Goal: Task Accomplishment & Management: Manage account settings

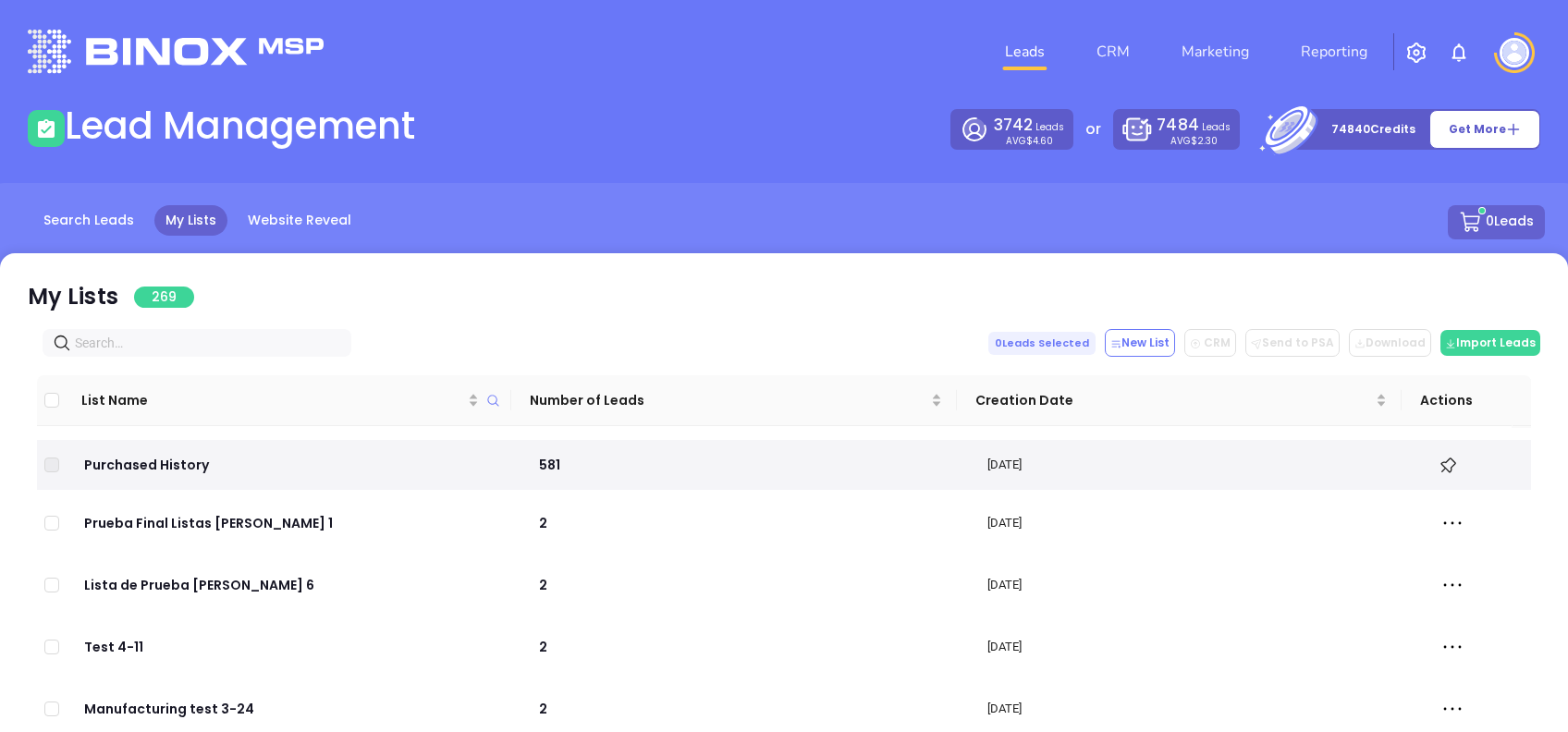
click at [130, 336] on input "text" at bounding box center [200, 342] width 251 height 20
paste input "[DOMAIN_NAME]"
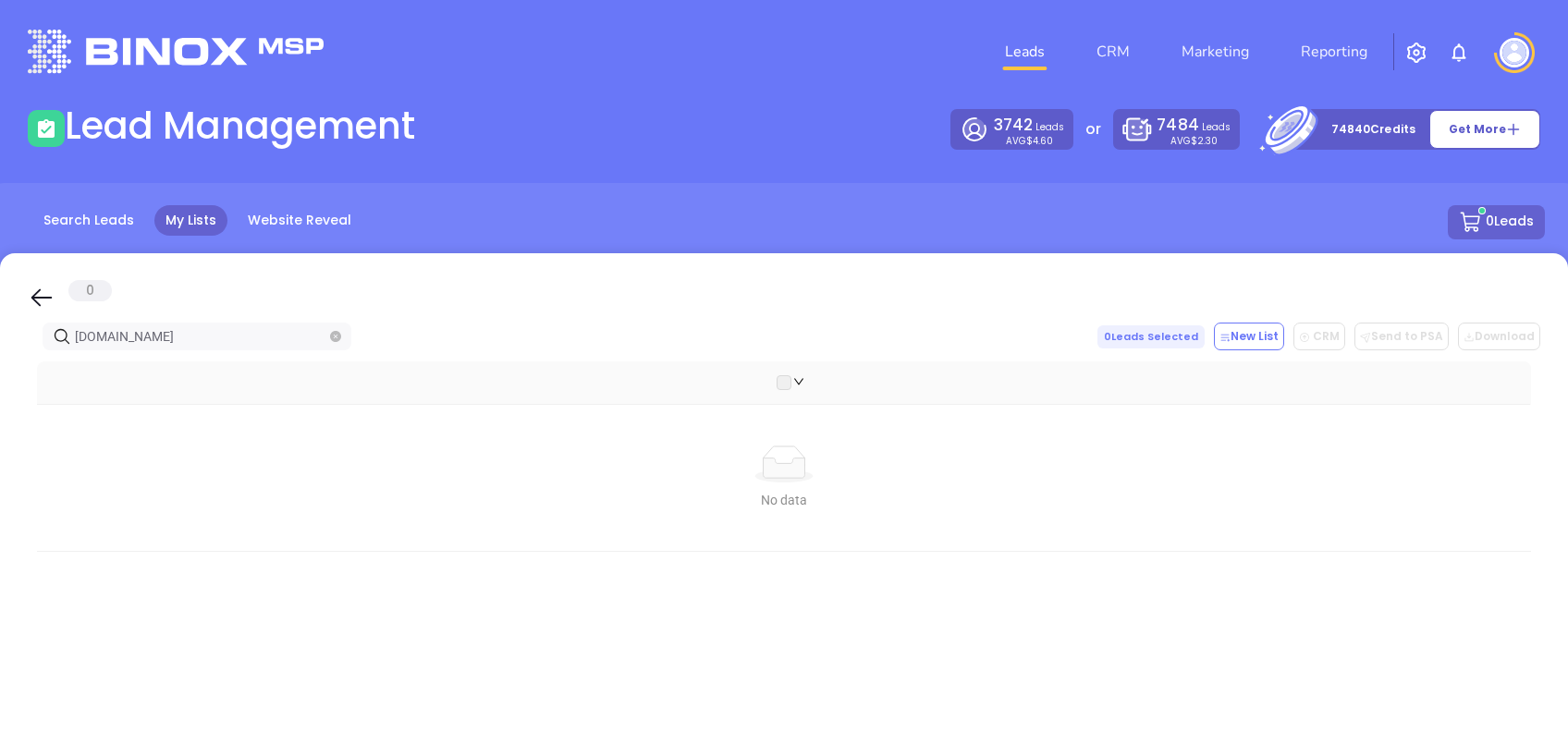
type input "[DOMAIN_NAME]"
click at [45, 306] on icon at bounding box center [41, 296] width 27 height 27
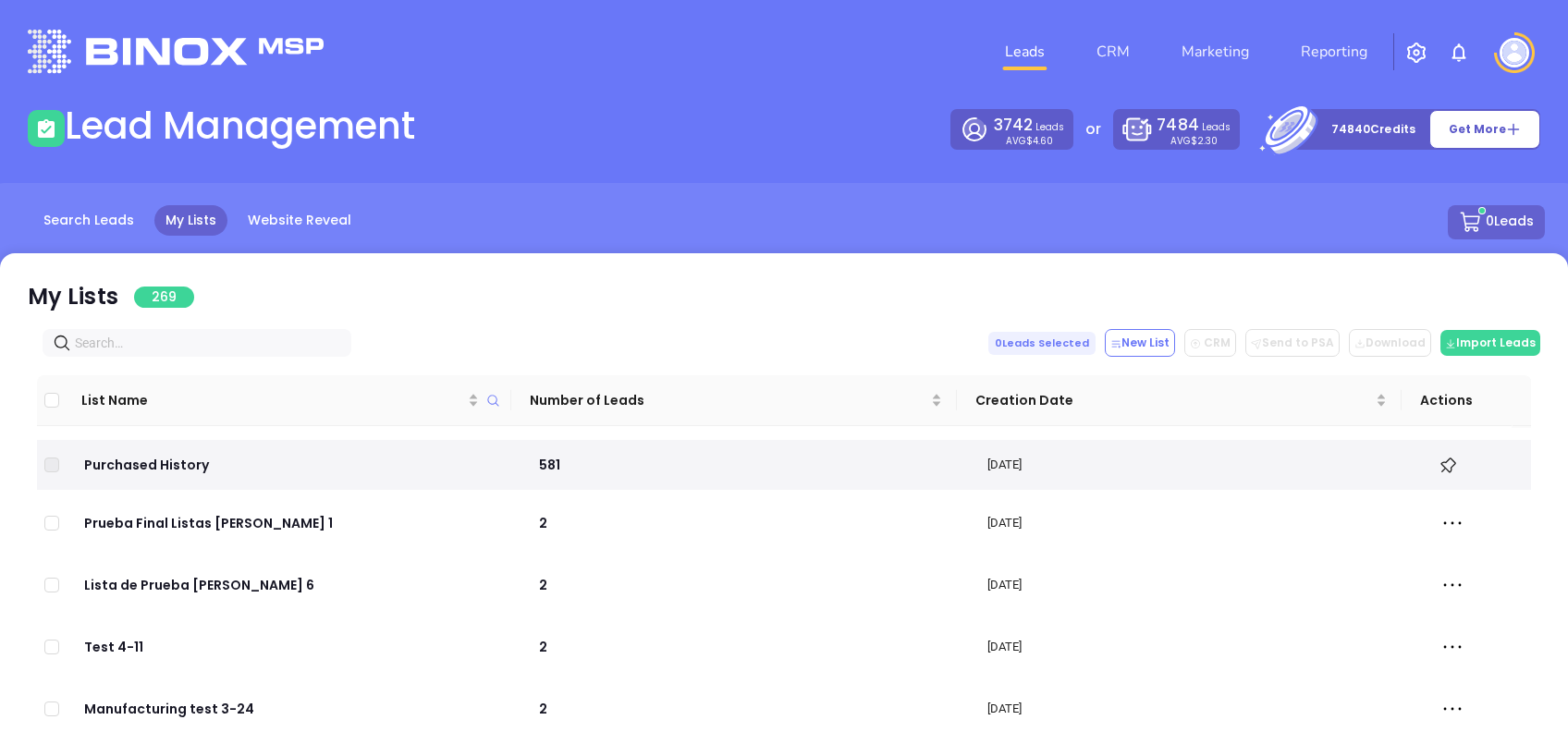
click at [171, 332] on input "text" at bounding box center [200, 342] width 251 height 20
paste input "[DOMAIN_NAME]"
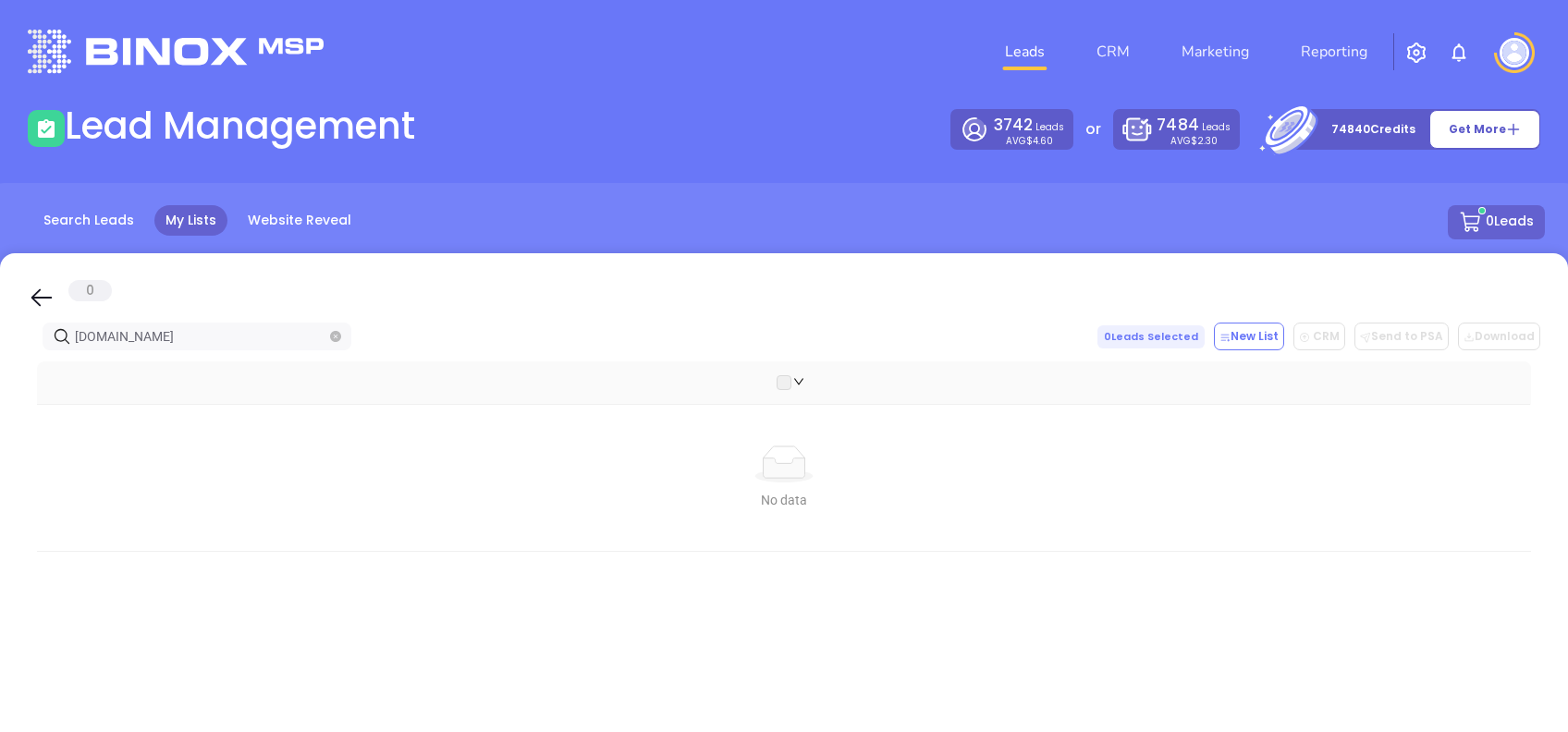
type input "[DOMAIN_NAME]"
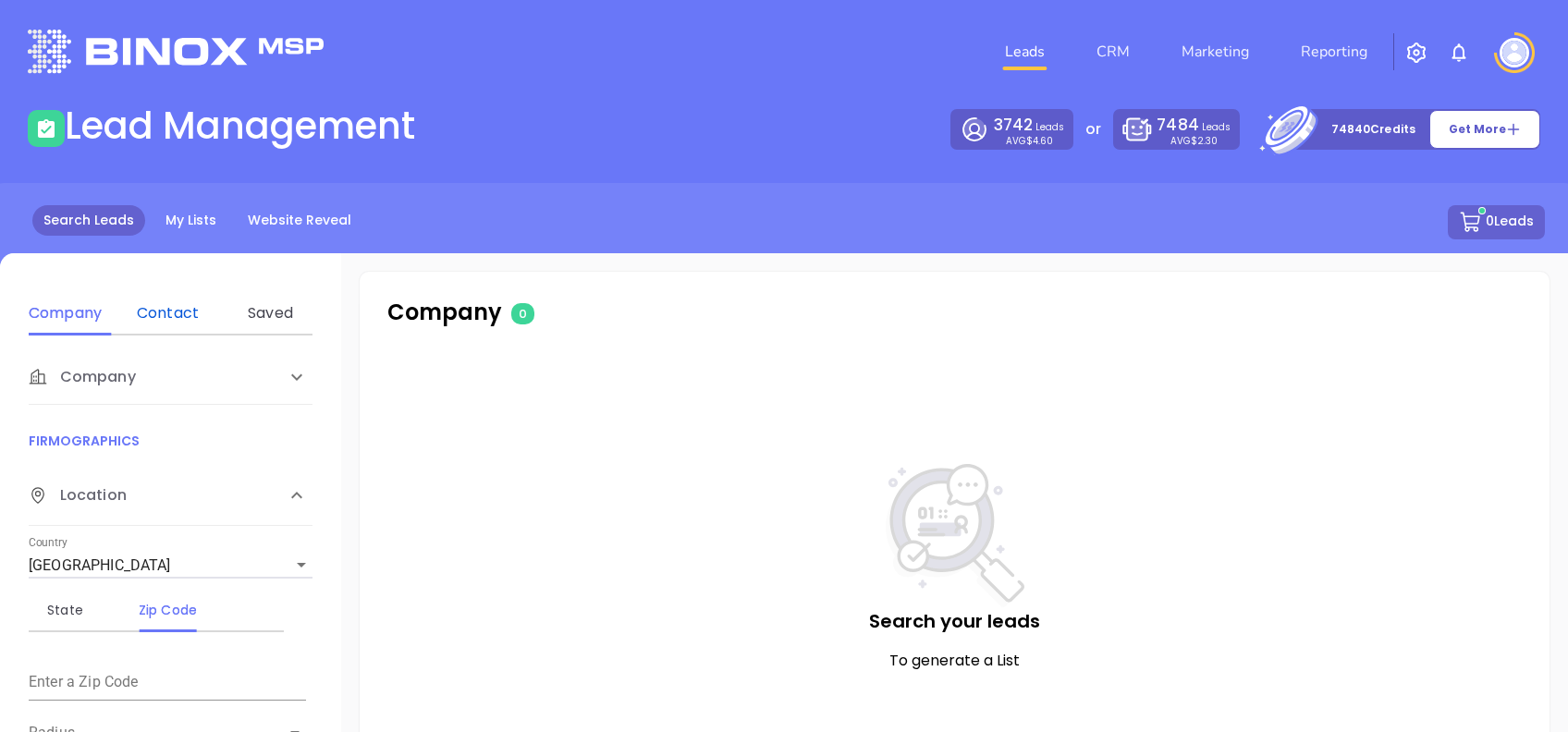
click at [183, 305] on div "Contact" at bounding box center [168, 312] width 73 height 22
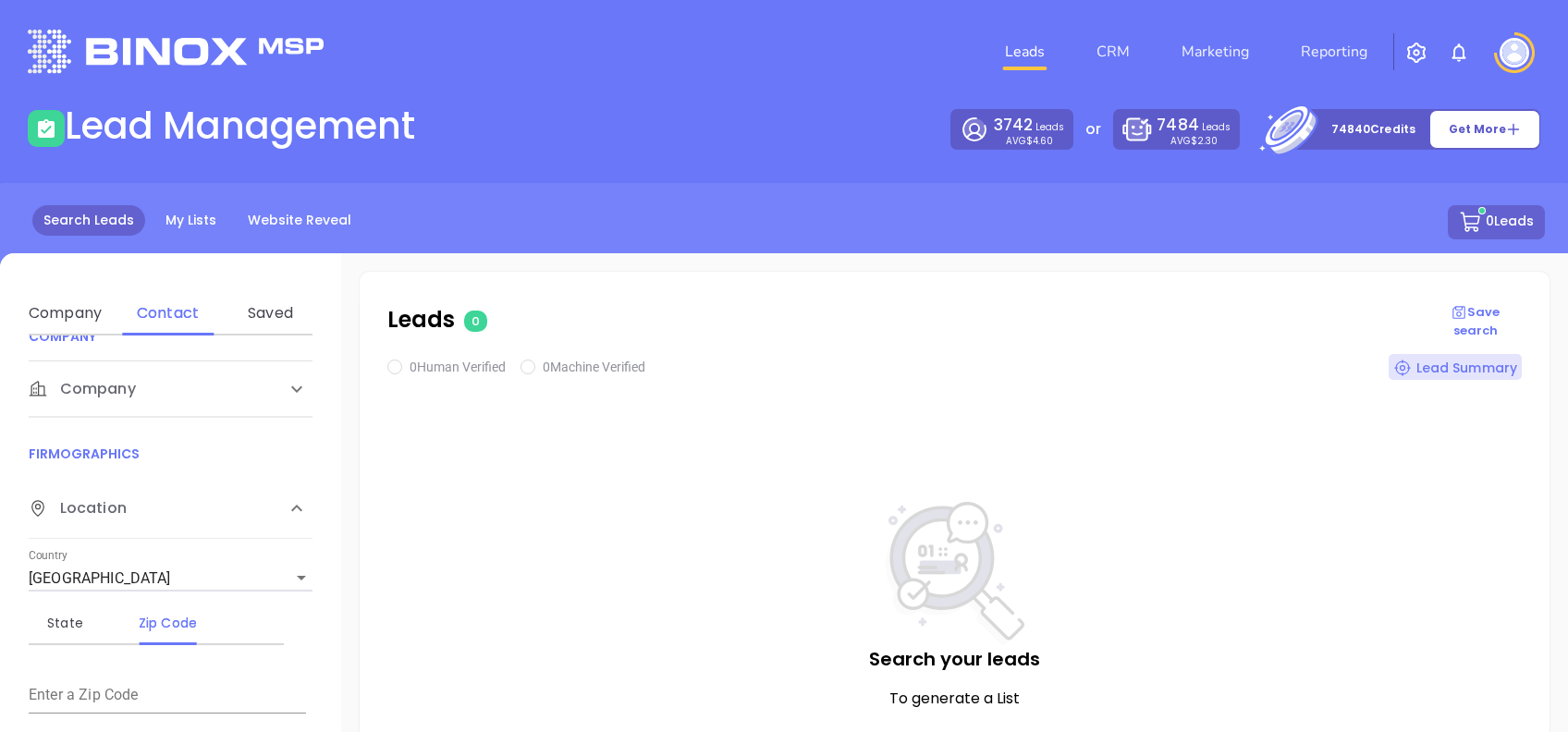
scroll to position [369, 0]
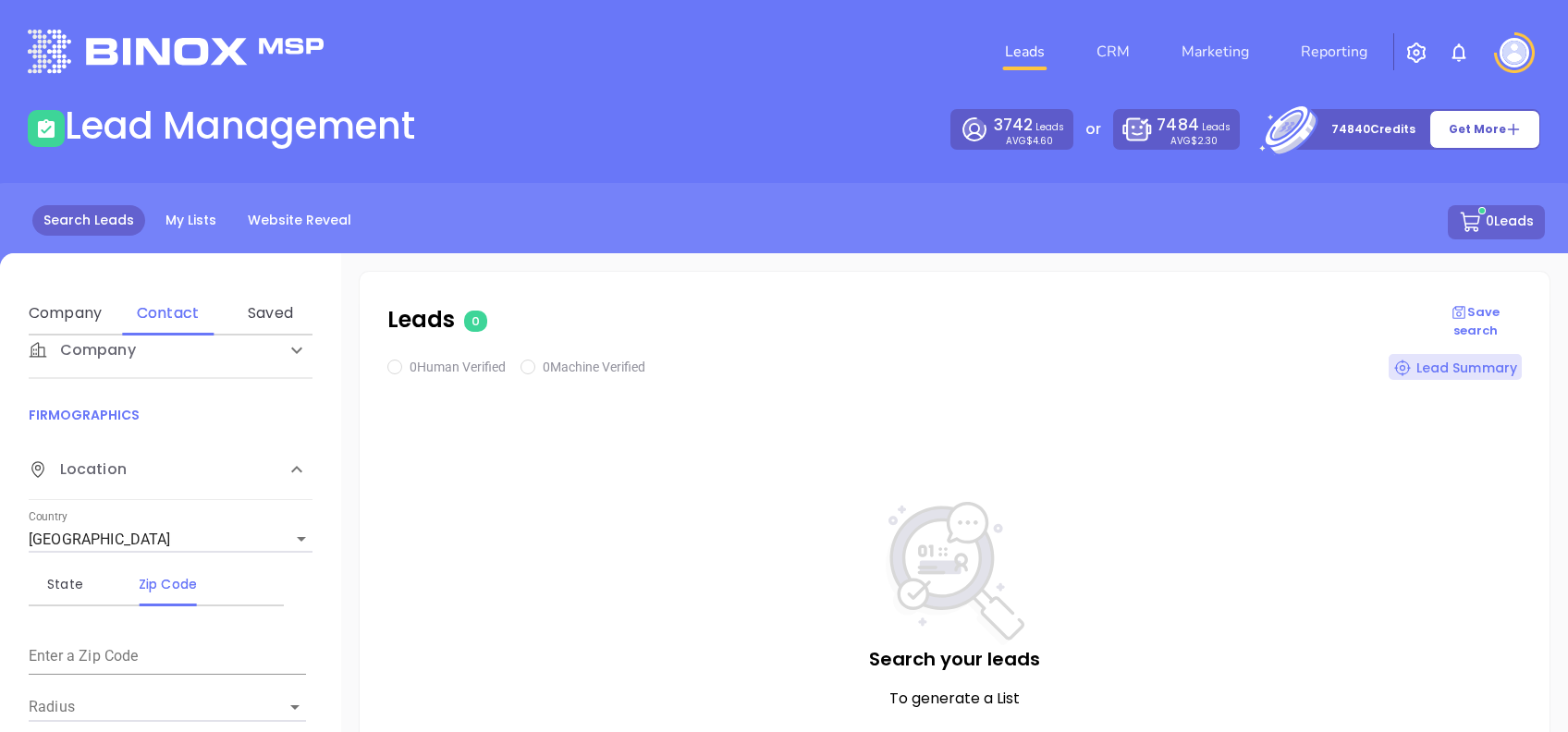
click at [127, 368] on div "Company" at bounding box center [170, 349] width 283 height 56
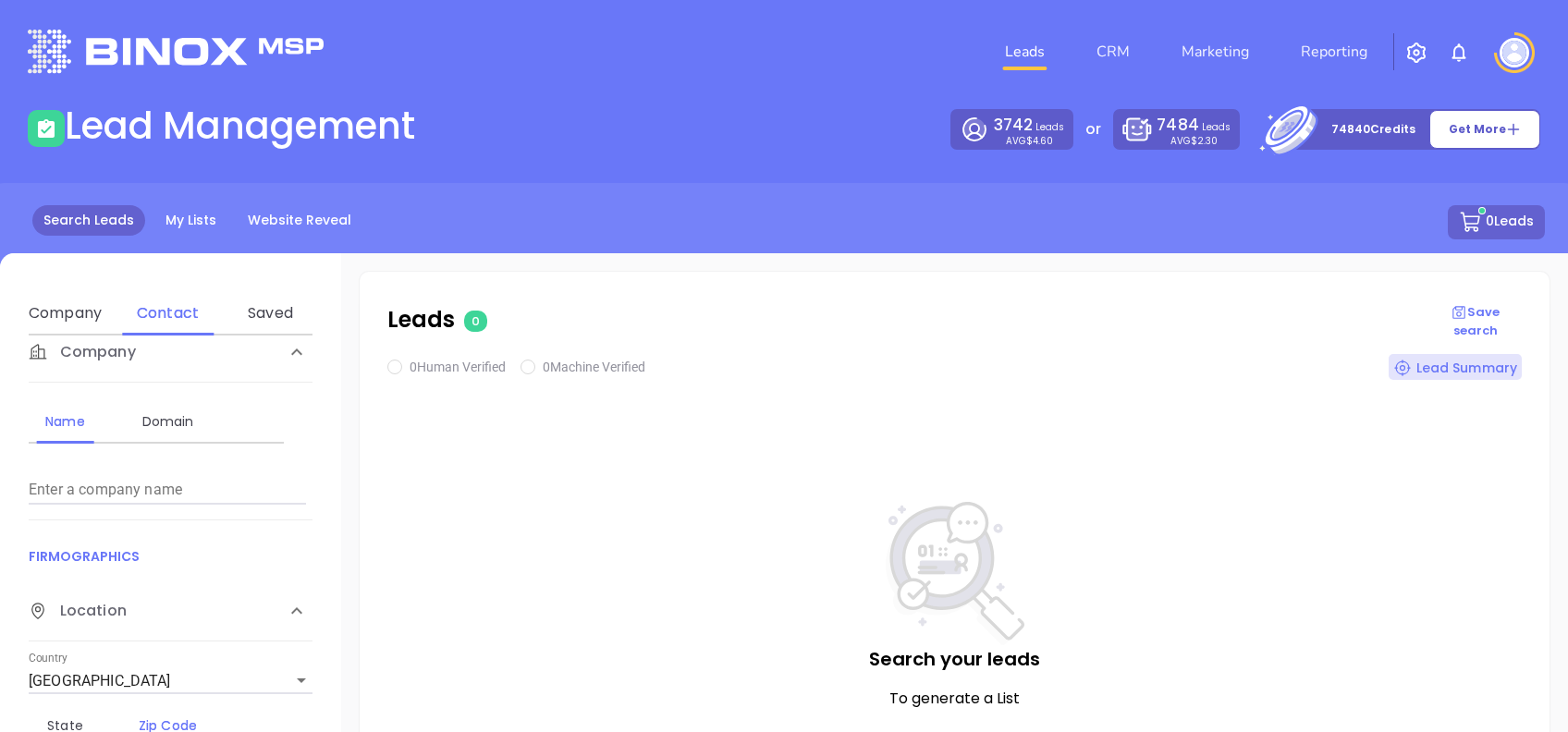
click at [187, 436] on div "Domain" at bounding box center [168, 420] width 73 height 45
click at [185, 480] on input "Enter a company name" at bounding box center [167, 489] width 278 height 29
paste input "specialrisk.net"
type input "specialrisk.net"
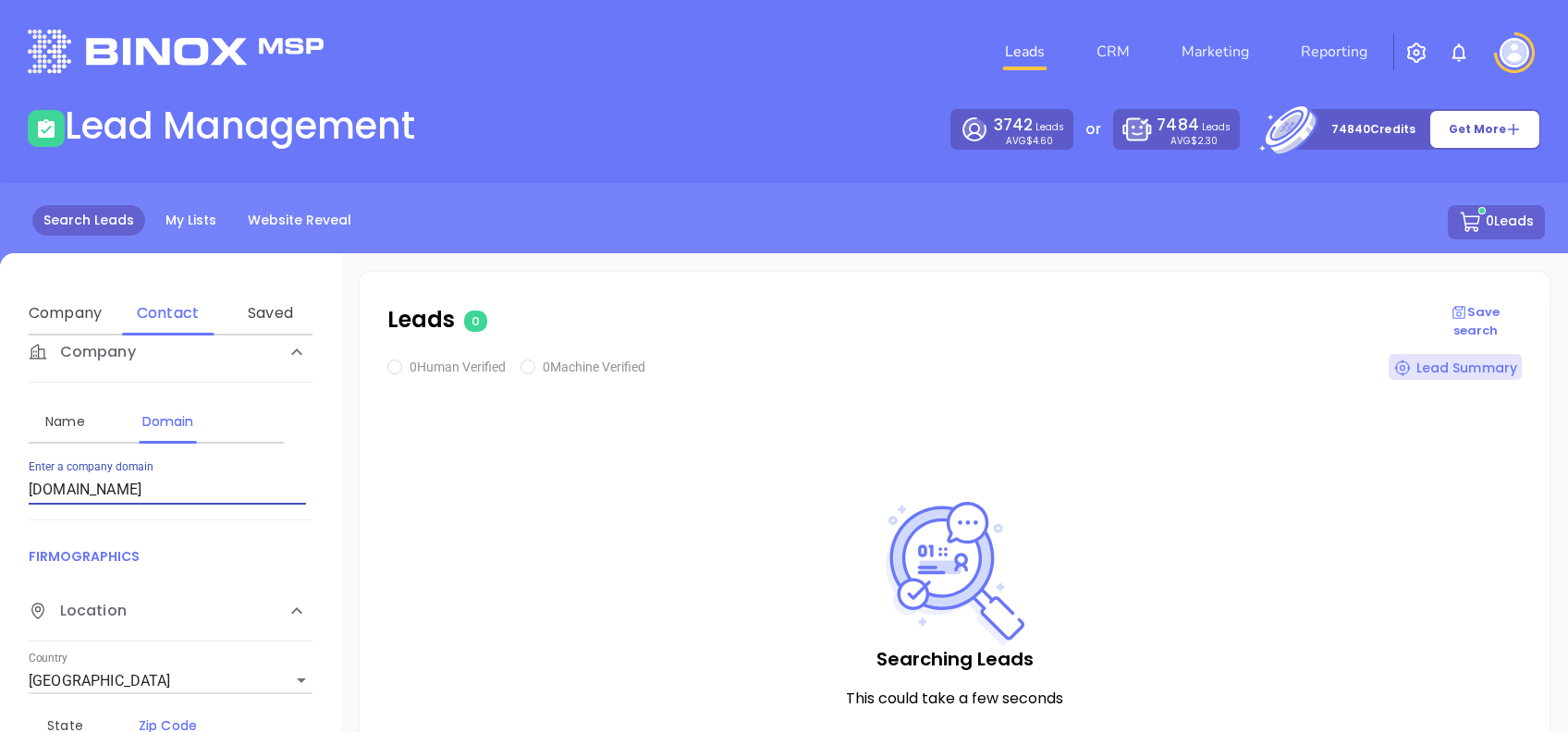
checkbox input "true"
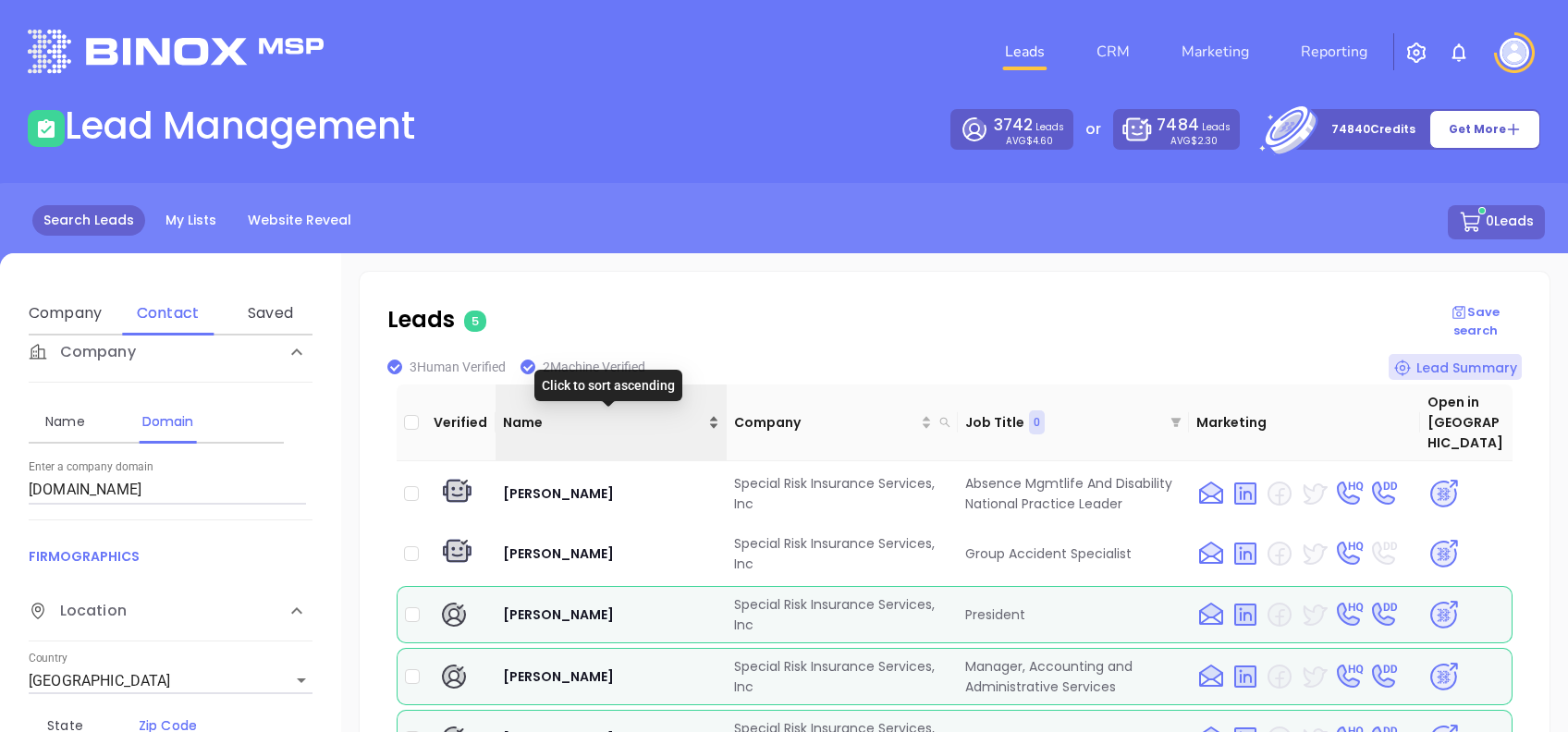
scroll to position [20, 0]
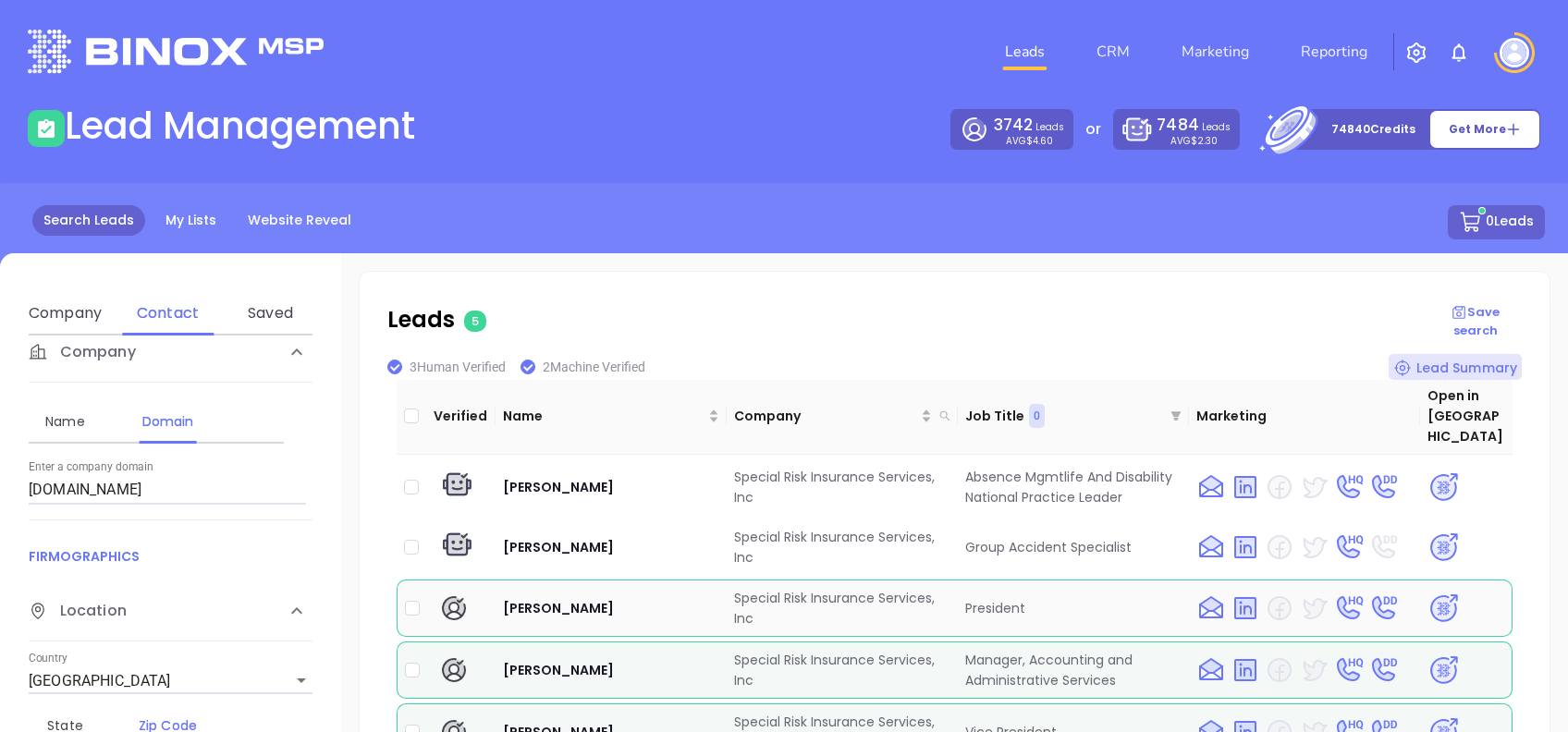
click at [1427, 592] on img at bounding box center [1443, 608] width 32 height 32
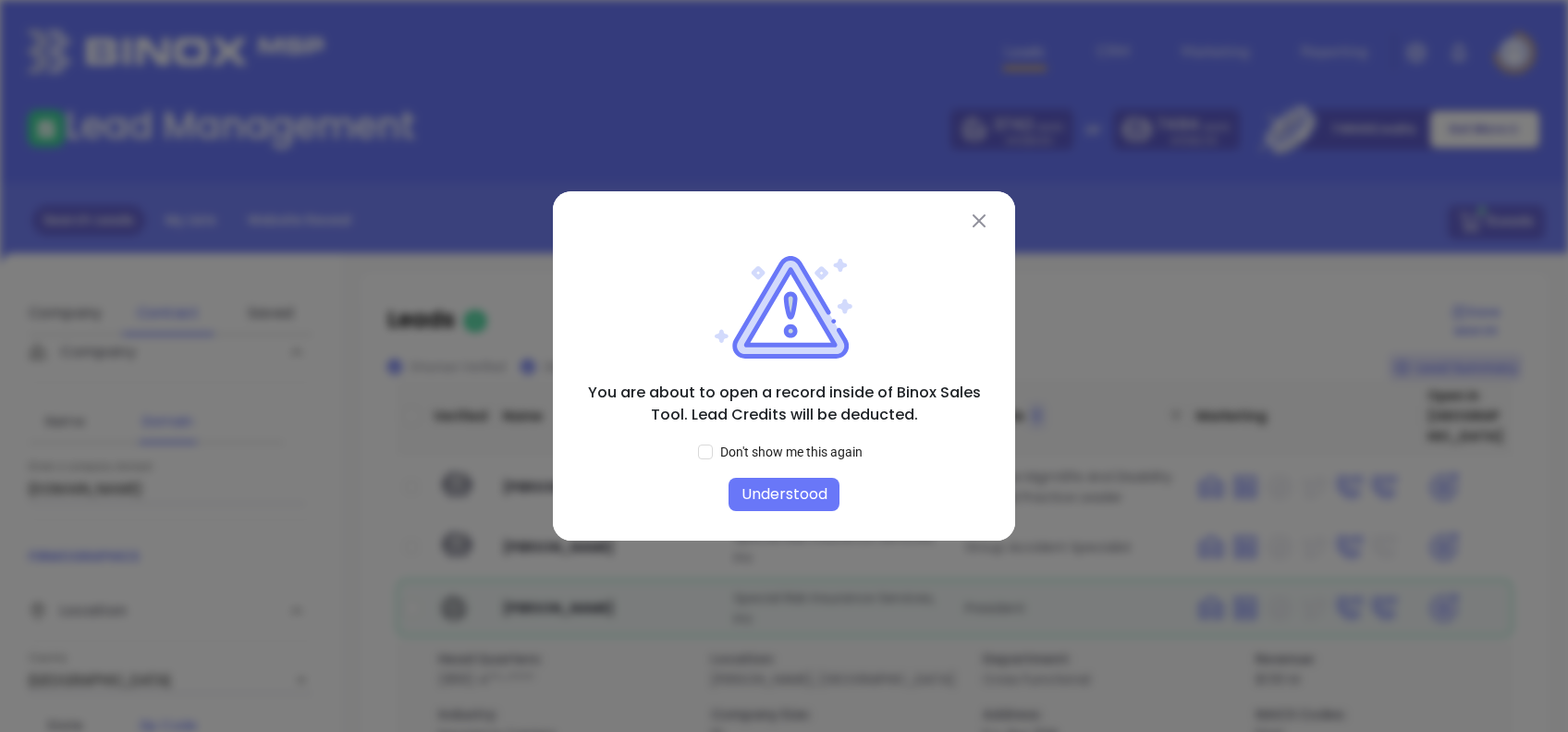
click at [795, 488] on button "Understood" at bounding box center [784, 493] width 111 height 33
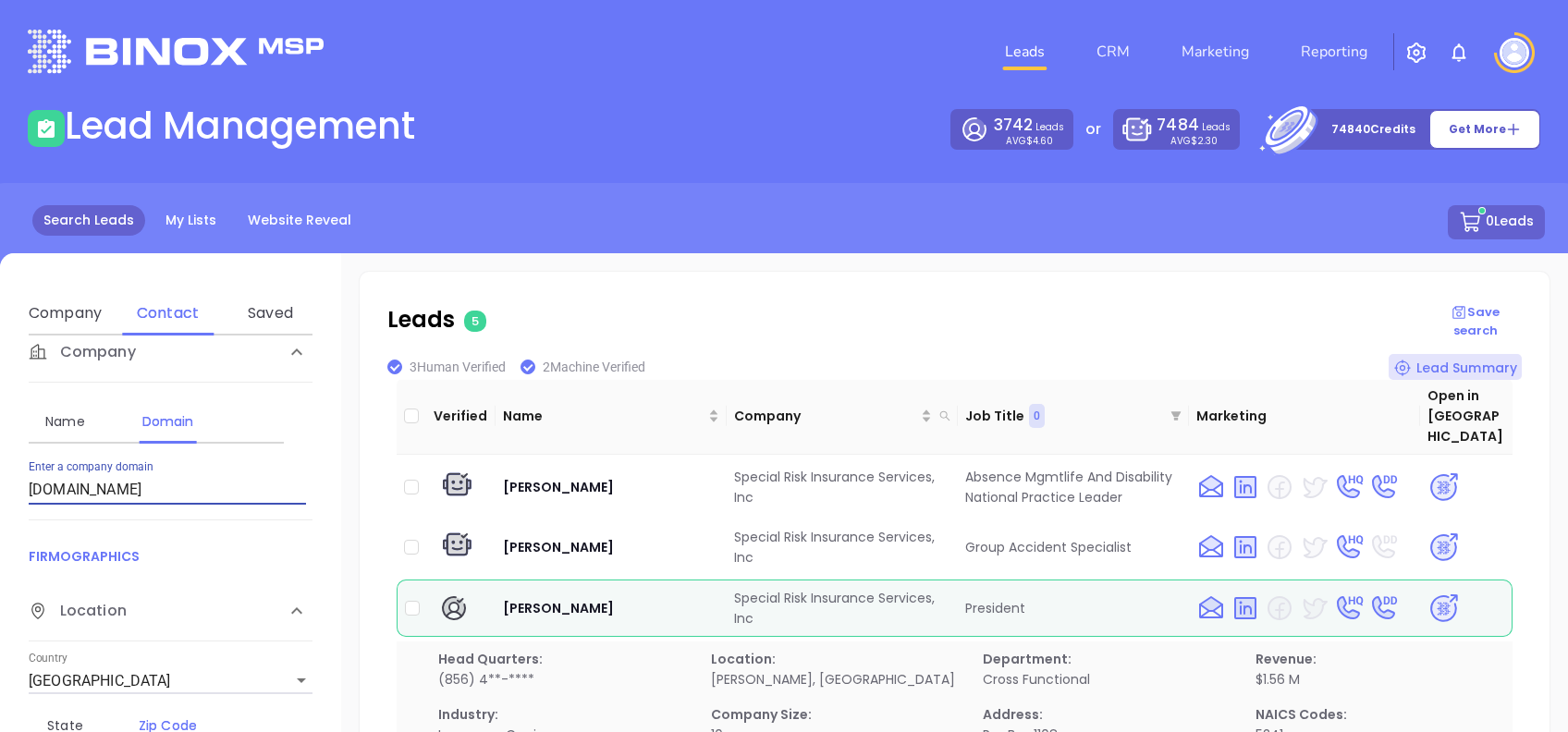
drag, startPoint x: 153, startPoint y: 491, endPoint x: 0, endPoint y: 496, distance: 153.1
click at [0, 496] on html "Leads CRM Marketing Reporting Financial Leads Leads Lead Management 3742 Leads …" at bounding box center [784, 366] width 1568 height 732
paste input "agi.insure"
type input "agi.insure"
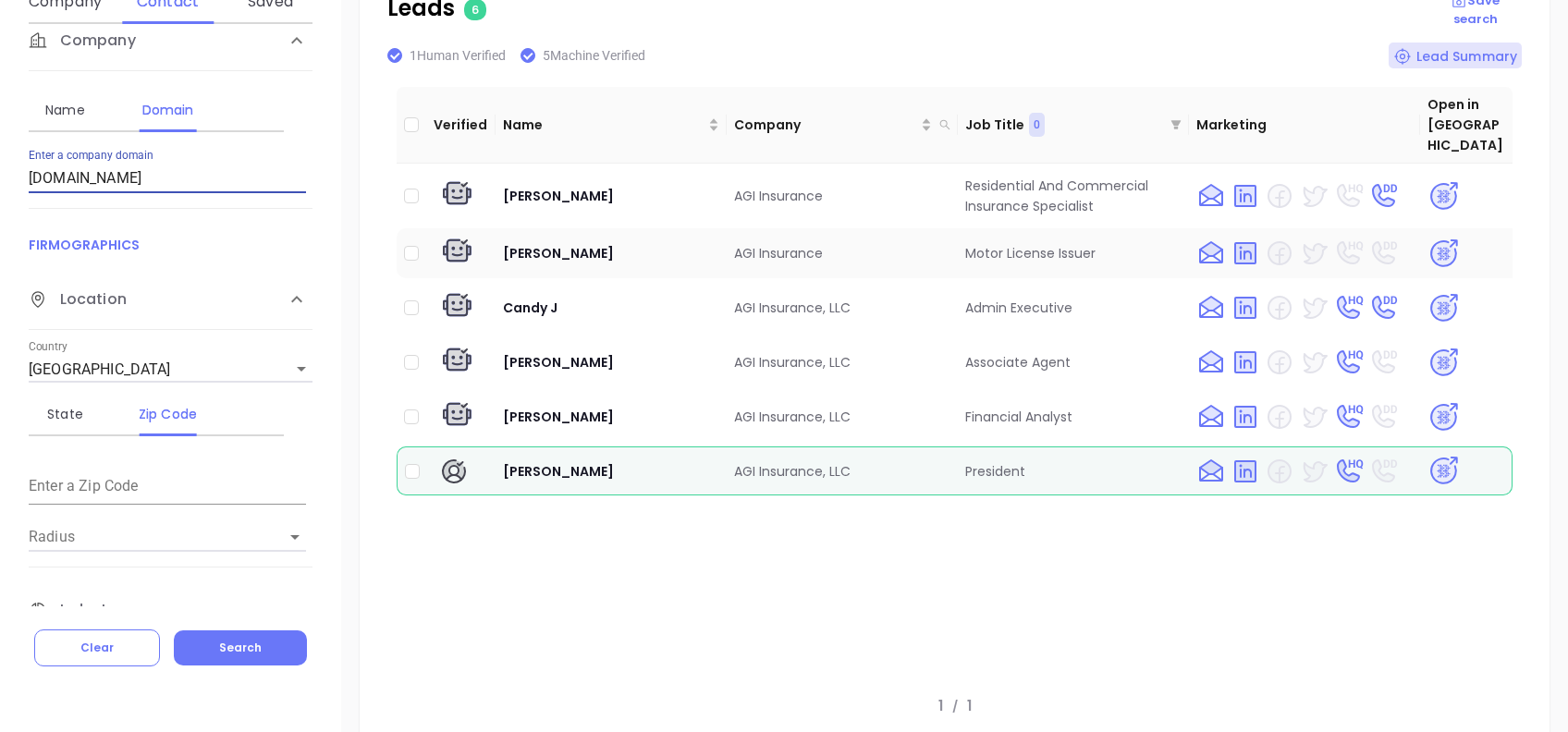
scroll to position [344, 0]
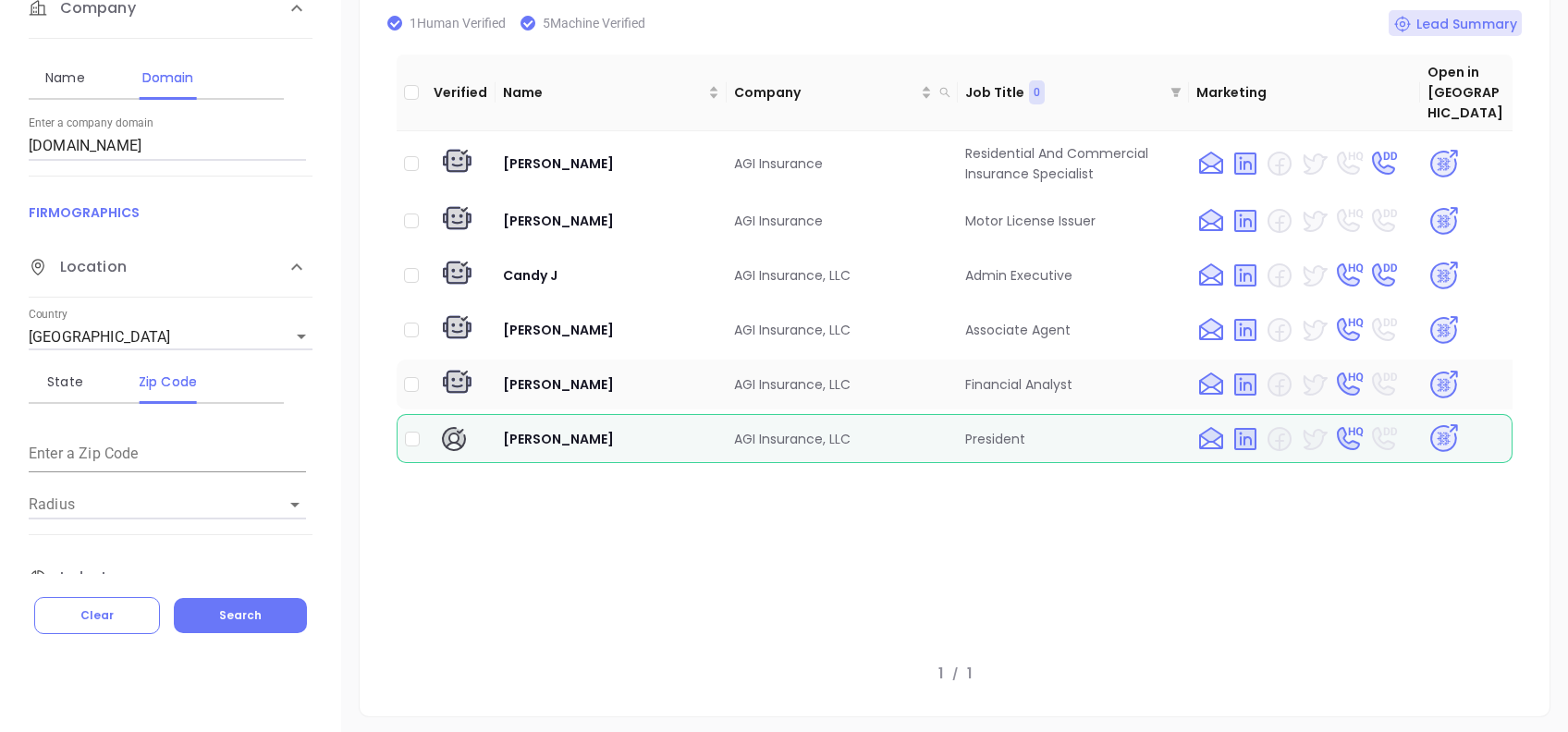
click at [1429, 368] on img at bounding box center [1443, 384] width 32 height 32
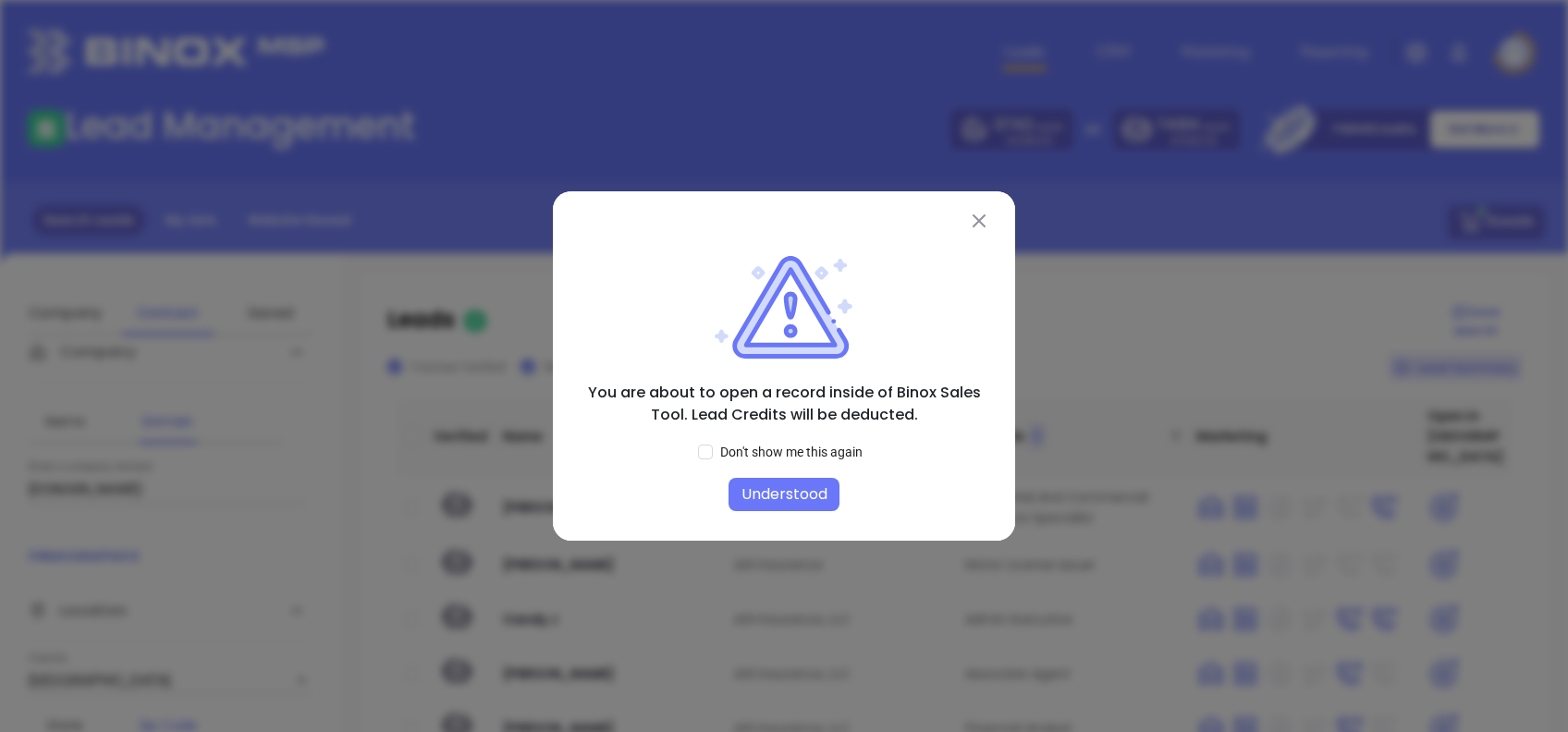
click at [790, 488] on button "Understood" at bounding box center [784, 493] width 111 height 33
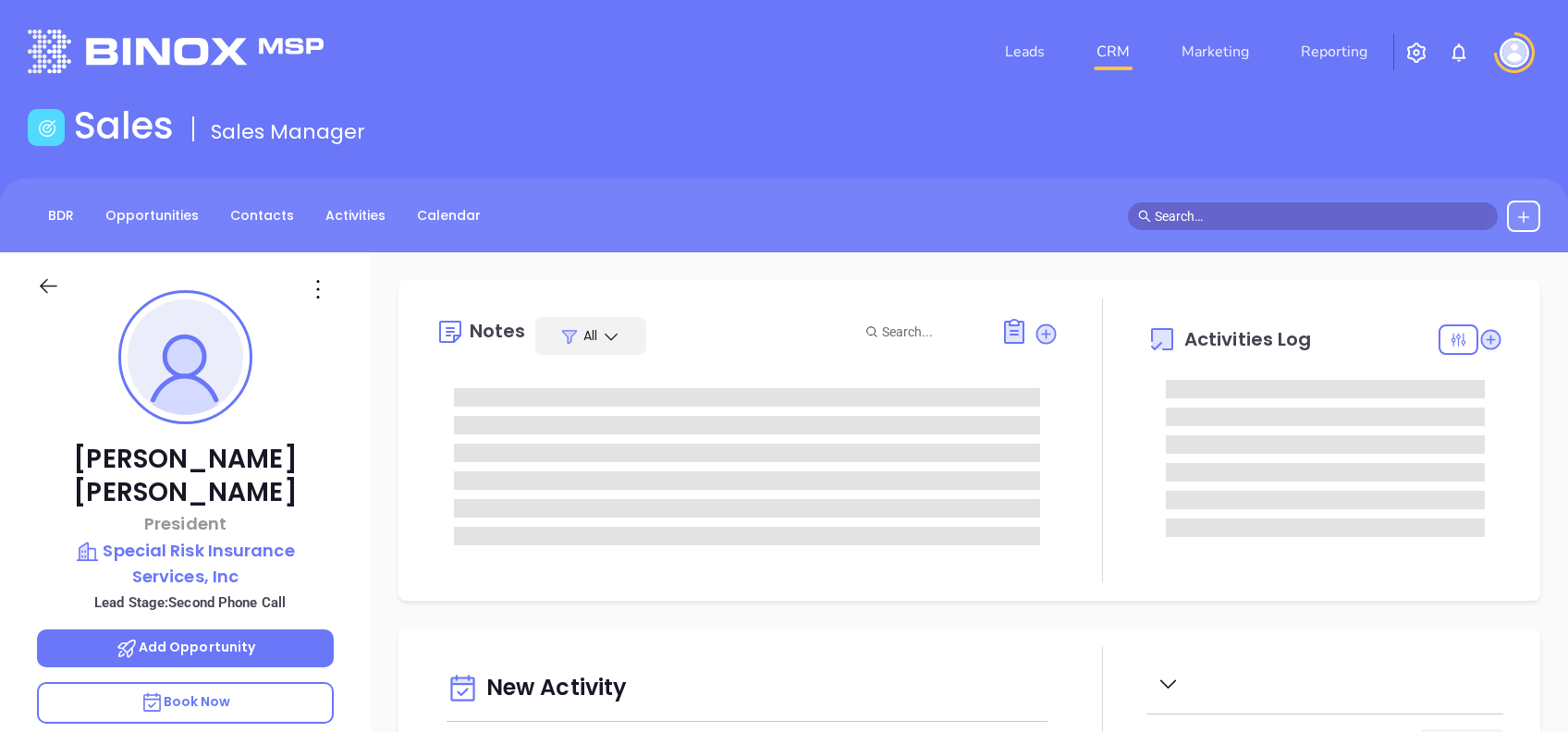
type input "10/04/2025"
type input "Alejandra Lara"
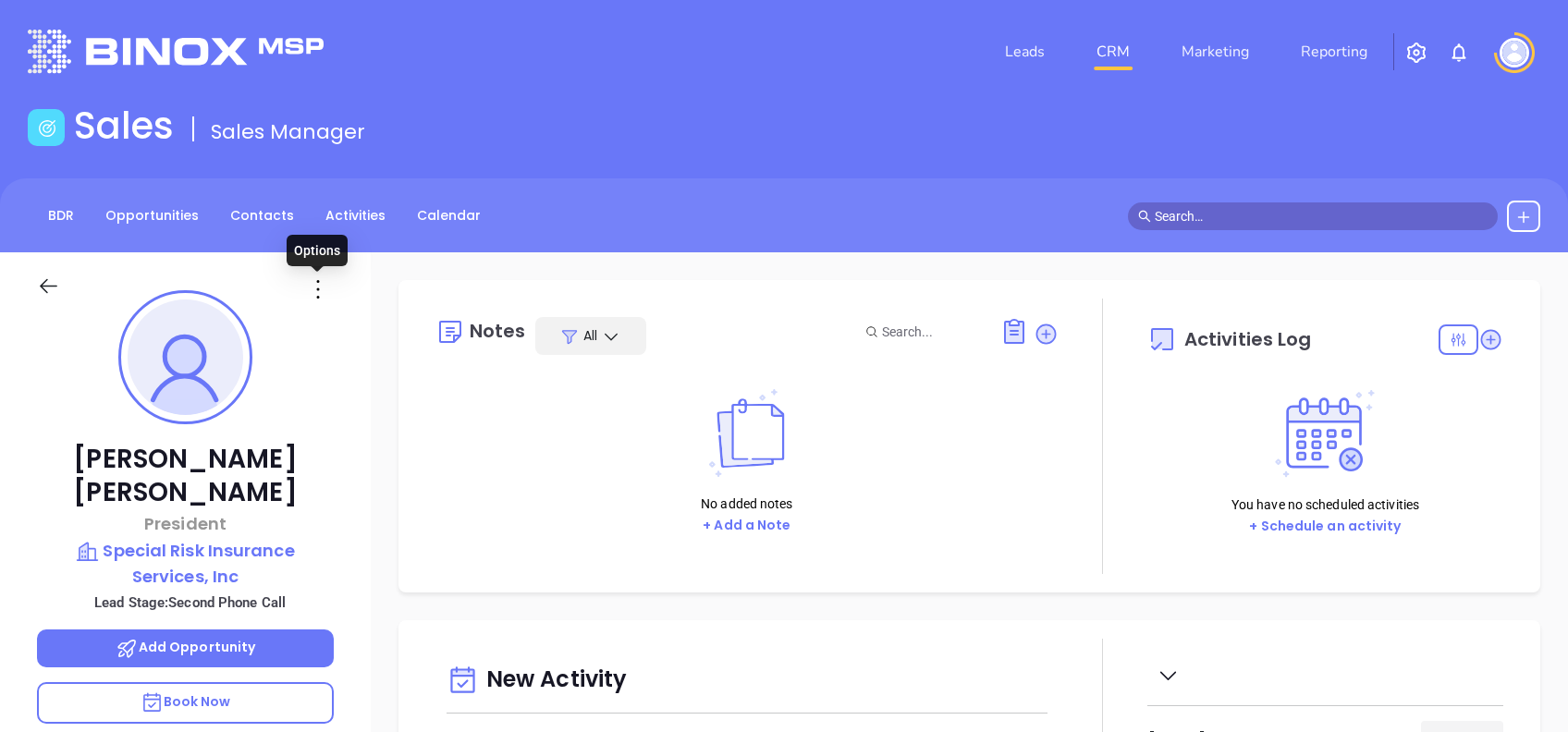
click at [319, 281] on icon at bounding box center [317, 289] width 29 height 29
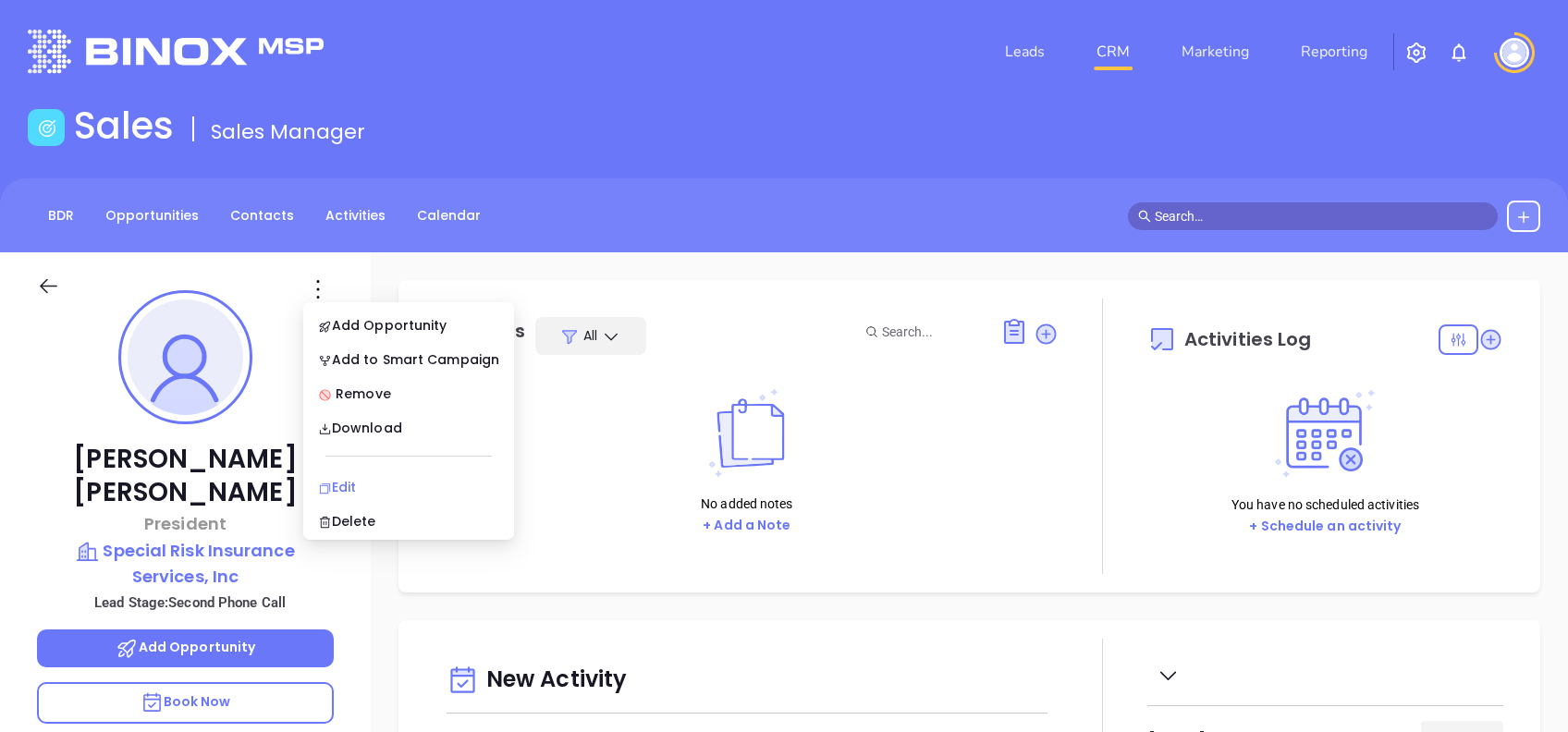
click at [376, 480] on div "Edit" at bounding box center [408, 486] width 181 height 20
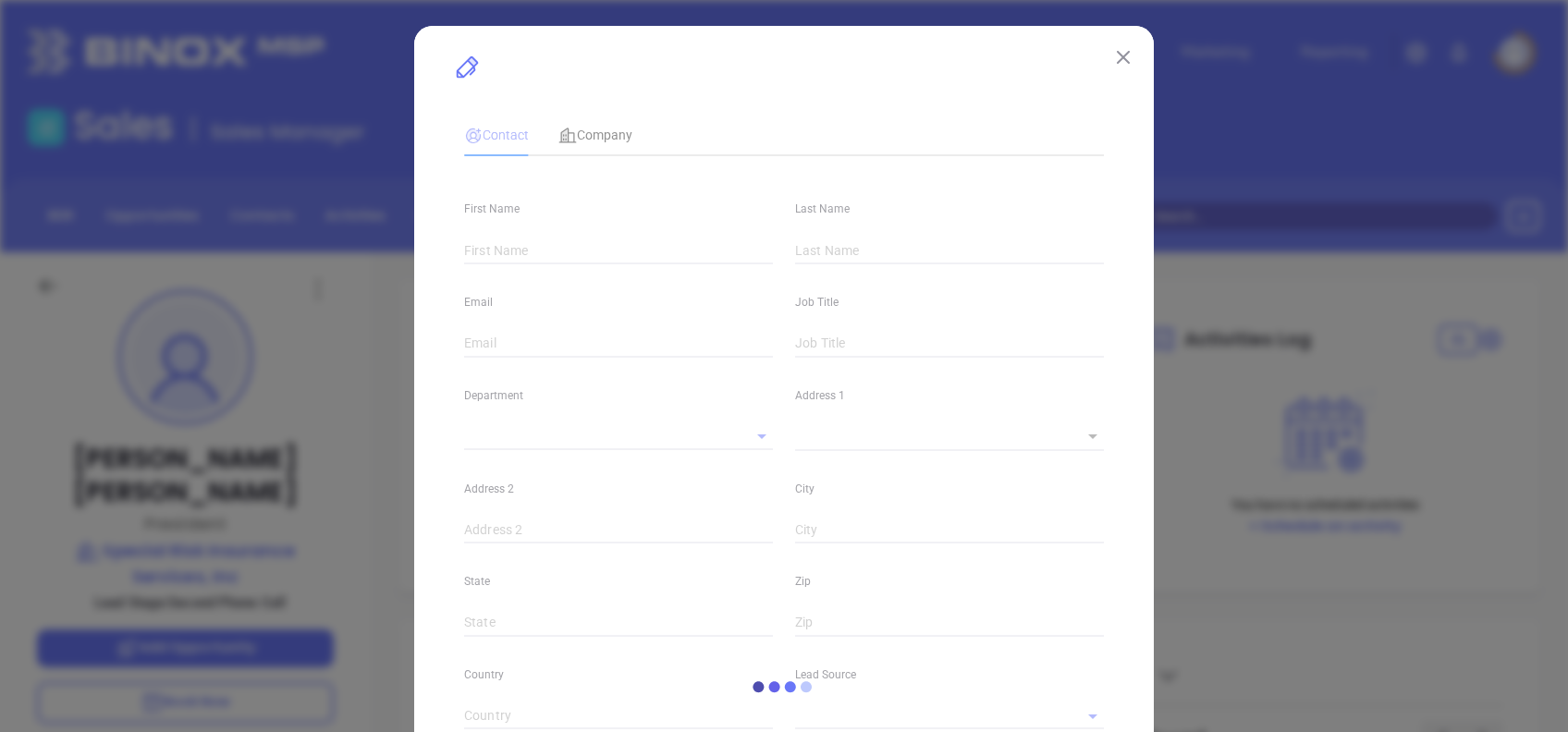
type input "Tony"
type input "Liberatore"
type input "aliberatore@specialrisk.net"
type input "President"
type input "1"
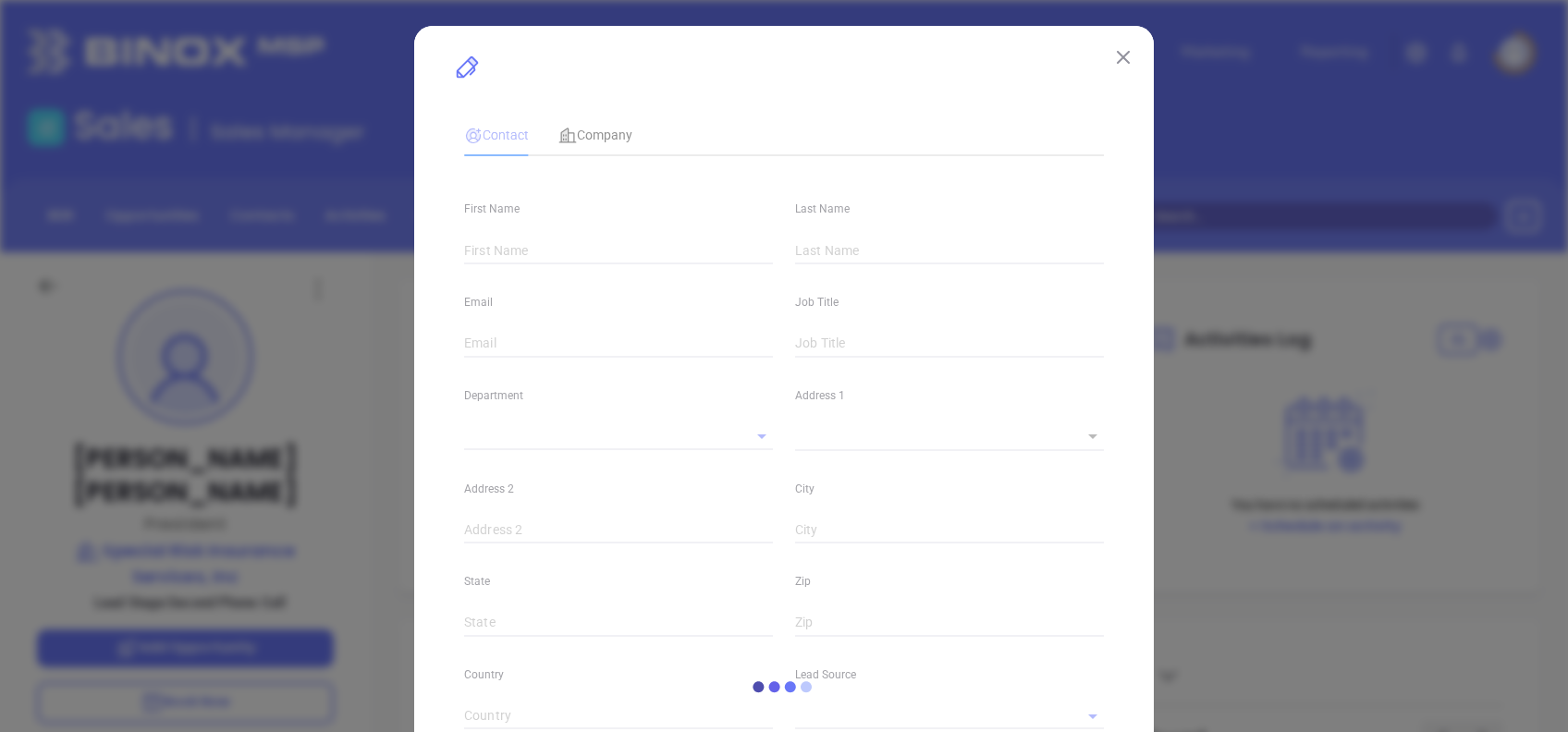
type input "linkedin.com/in/tonyliberatore"
type input "Marketing"
type input "Website Reveal"
type input "undefined undefined"
type input "Second Phone Call"
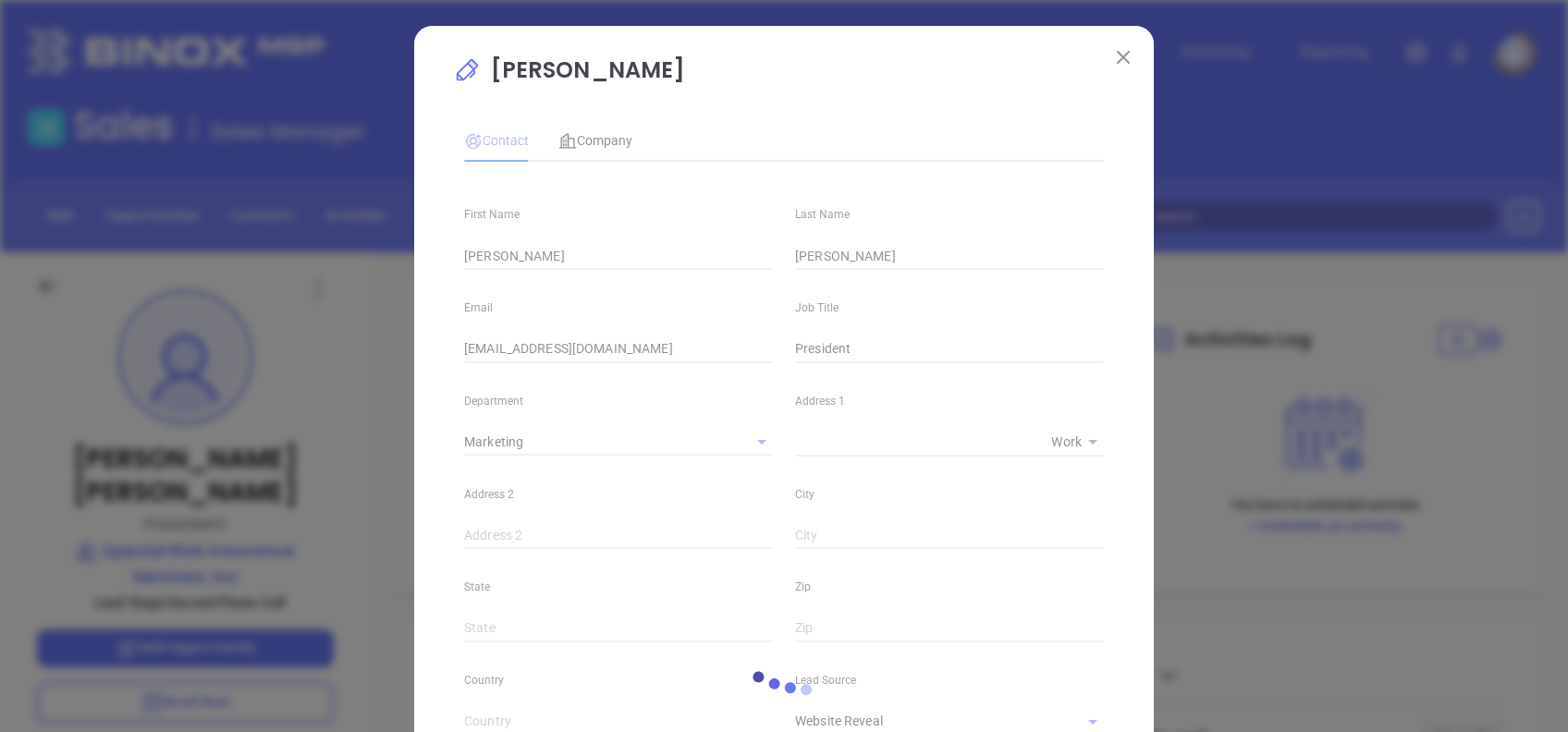
type input "(856) 435-6556"
type input "1"
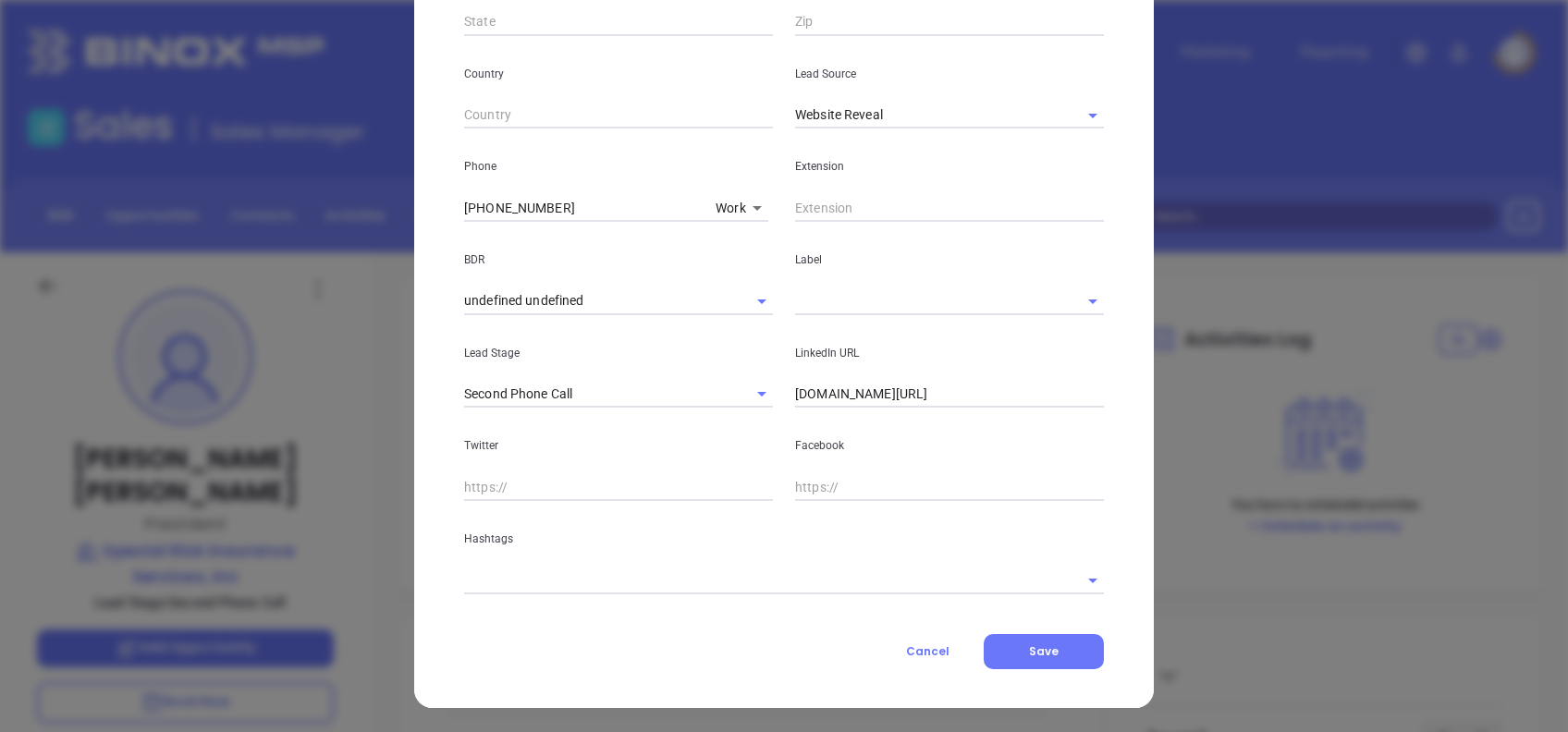
scroll to position [607, 0]
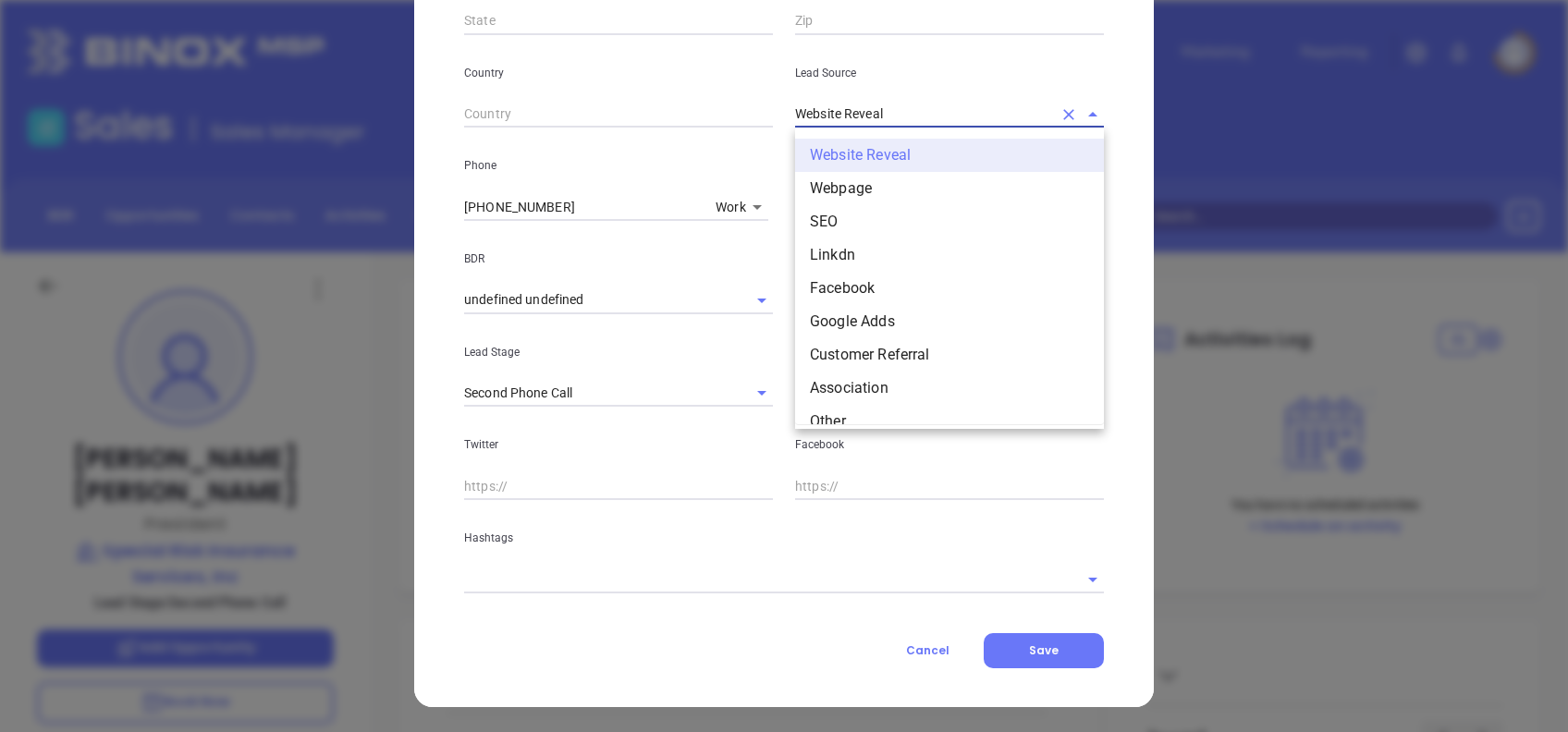
drag, startPoint x: 898, startPoint y: 109, endPoint x: 682, endPoint y: 104, distance: 216.1
click at [682, 104] on div "Country Lead Source Website Reveal Website Reveal Webpage SEO Linkdn Facebook G…" at bounding box center [784, 81] width 661 height 94
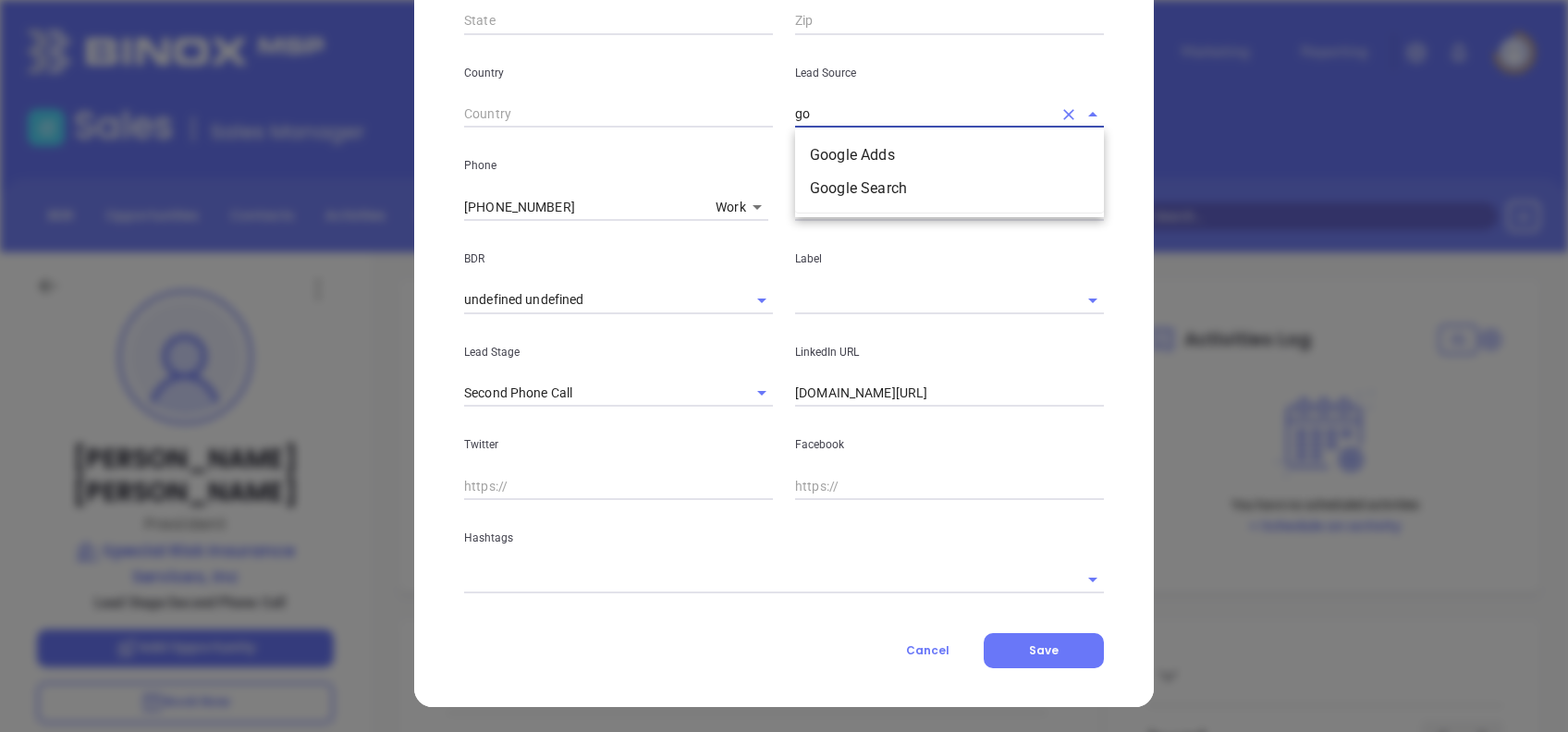
type input "g"
click at [802, 149] on li "Other" at bounding box center [949, 154] width 309 height 33
type input "Other"
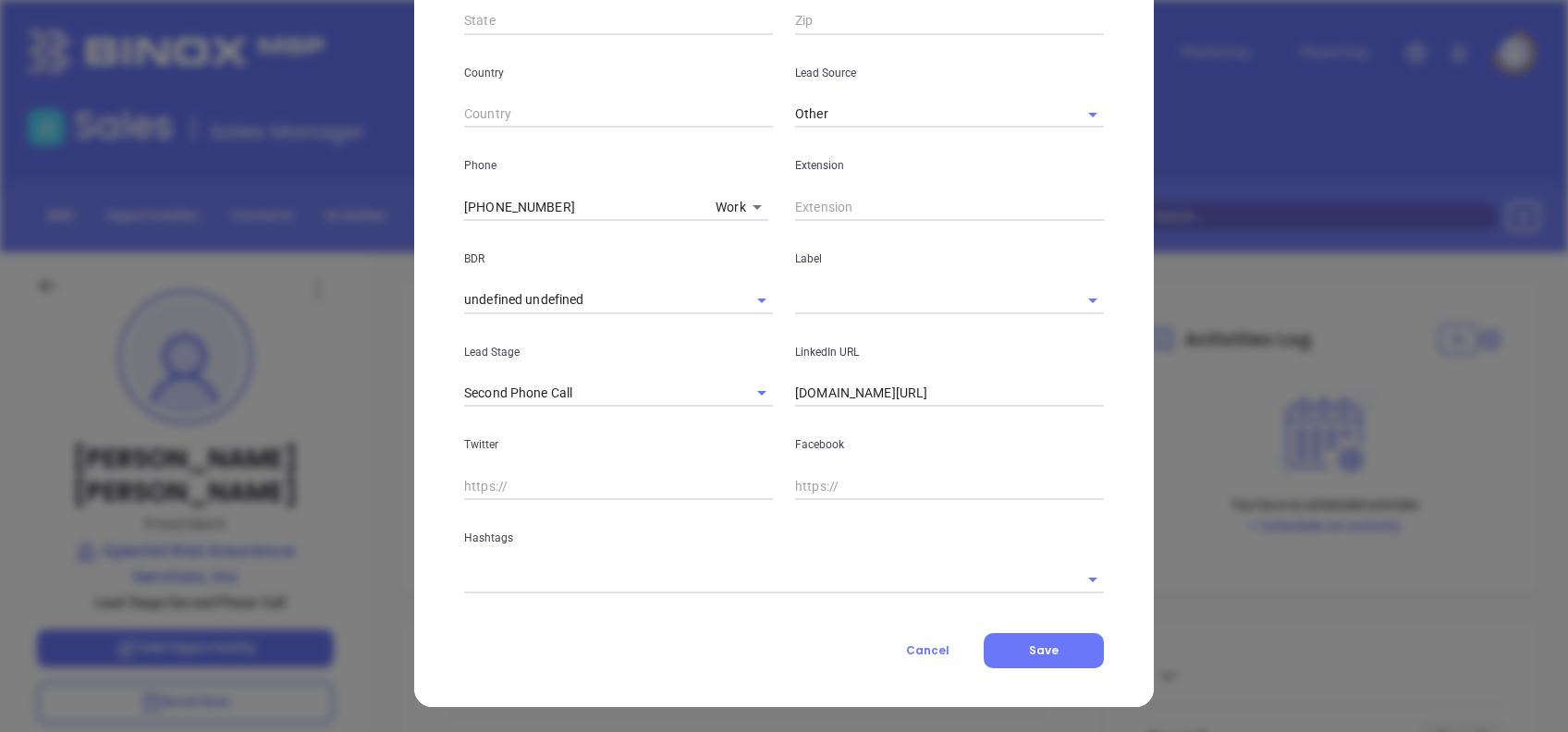
click at [580, 212] on input "(856) 435-6556" at bounding box center [586, 206] width 244 height 27
paste input "267) 419-8399"
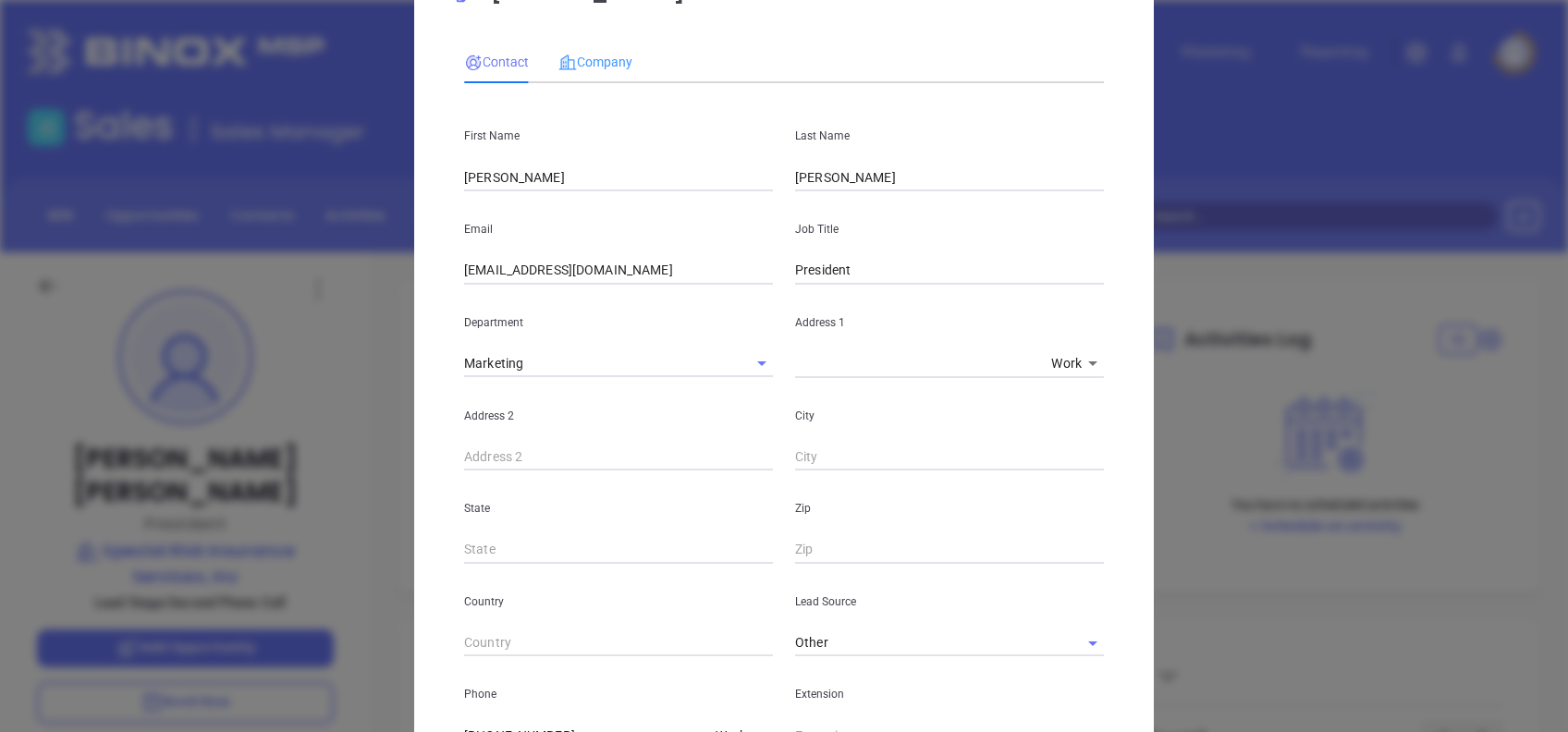
scroll to position [0, 0]
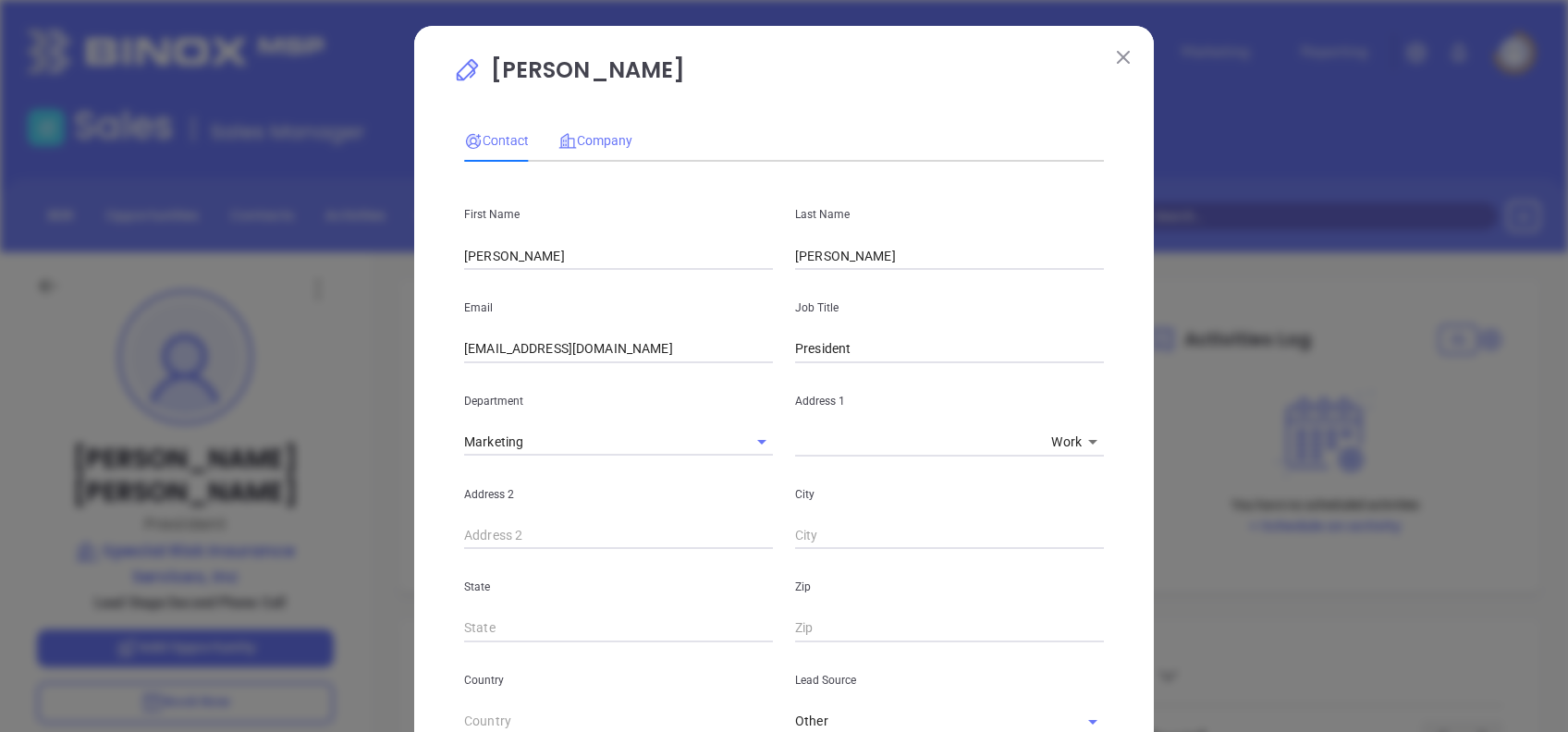
type input "[PHONE_NUMBER]"
click at [605, 143] on span "Company" at bounding box center [595, 140] width 74 height 15
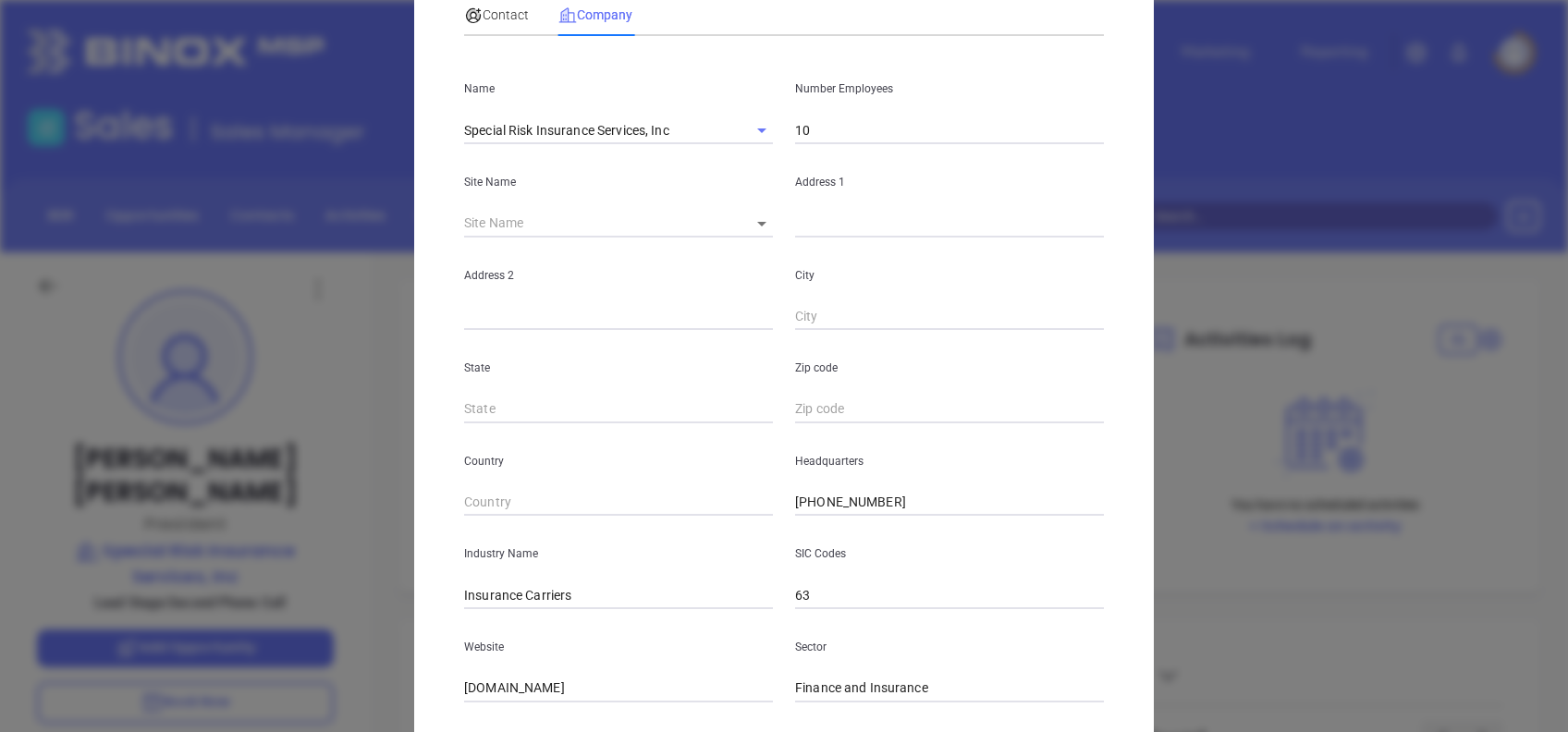
scroll to position [245, 0]
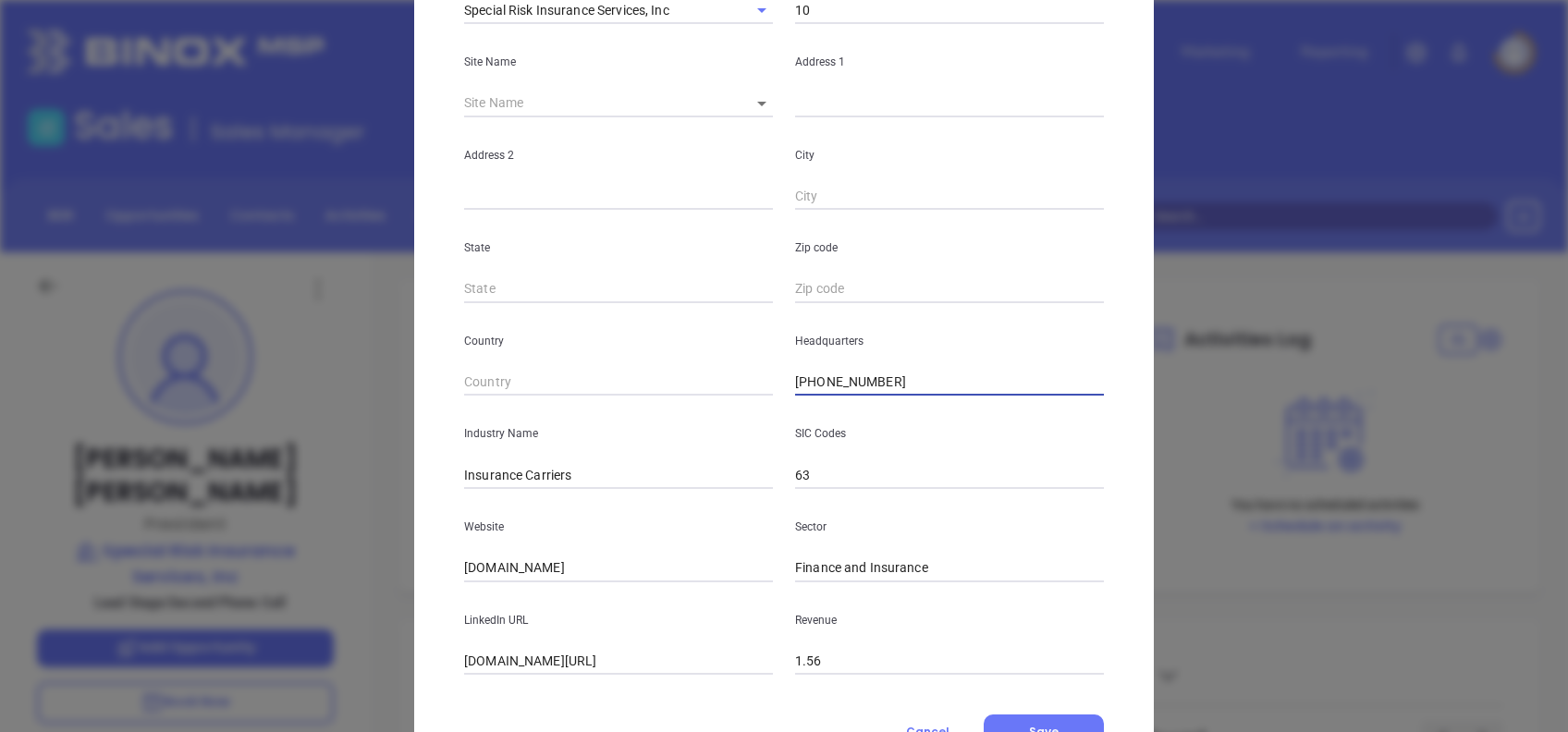
drag, startPoint x: 886, startPoint y: 384, endPoint x: 711, endPoint y: 371, distance: 175.5
click at [714, 372] on div "Country Headquarters (856) 435-6556" at bounding box center [784, 349] width 661 height 94
paste input "267) 419-8399"
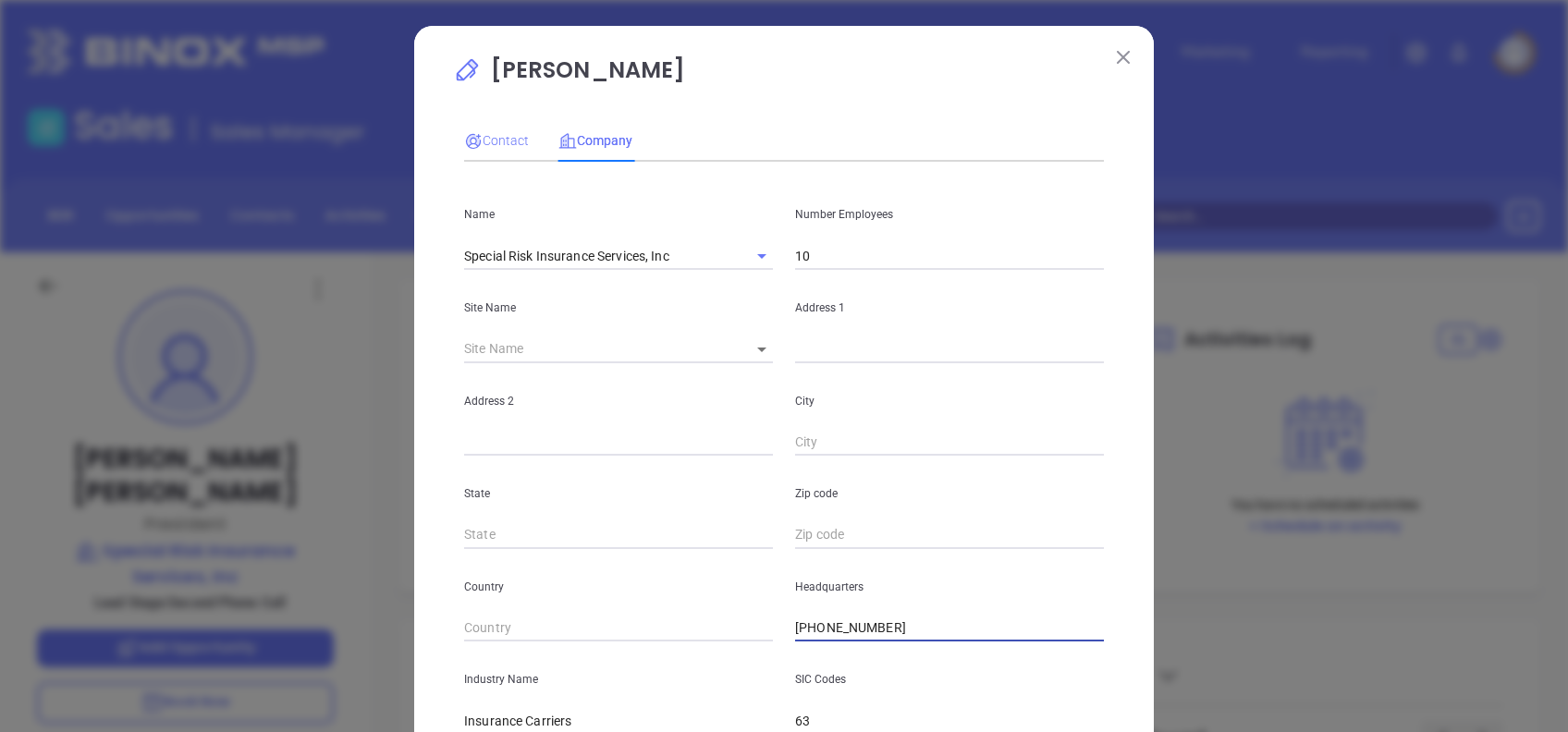
type input "[PHONE_NUMBER]"
click at [499, 131] on div "Contact" at bounding box center [496, 140] width 64 height 20
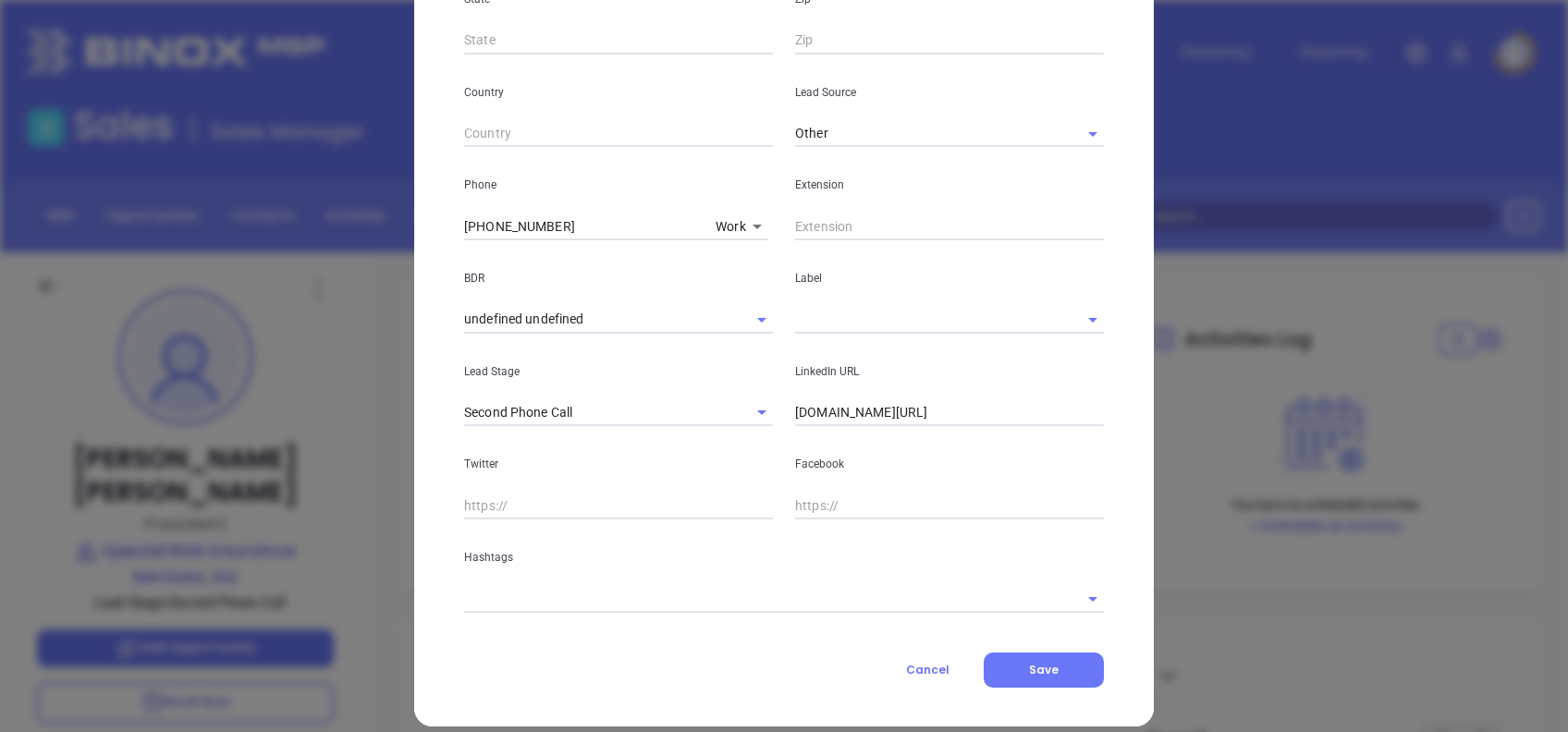
scroll to position [607, 0]
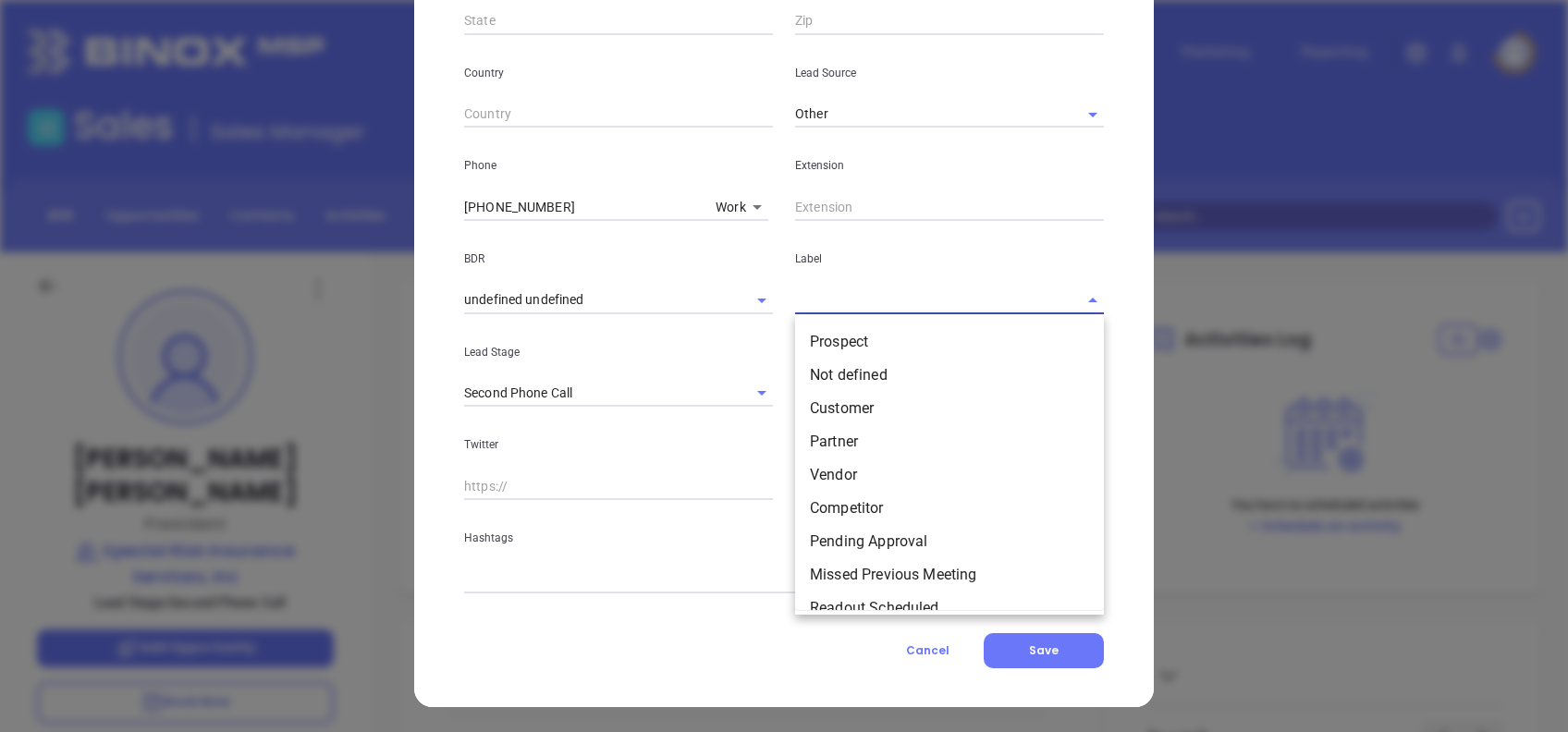
click at [847, 303] on input "text" at bounding box center [923, 299] width 257 height 27
click at [871, 332] on li "Prospect" at bounding box center [949, 341] width 309 height 33
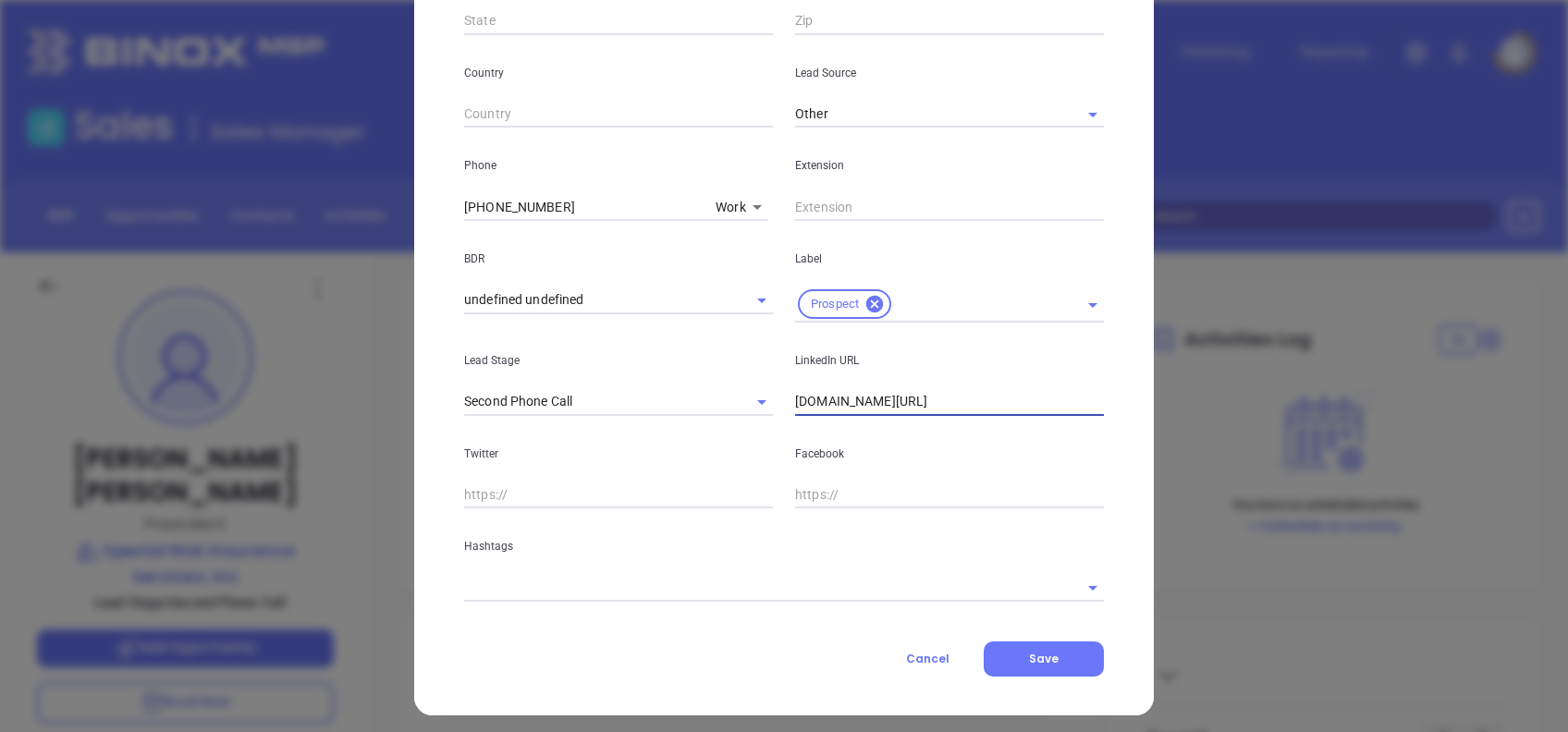
click at [1042, 395] on input "linkedin.com/in/tonyliberatore" at bounding box center [949, 402] width 309 height 27
paste input "www.linkedin.com/in/tonyliberatore/"
type input "www.linkedin.com/in/tonyliberatore/"
click at [736, 204] on body "Leads CRM Marketing Reporting Financial Leads Leads Sales Sales Manager BDR Opp…" at bounding box center [784, 366] width 1568 height 732
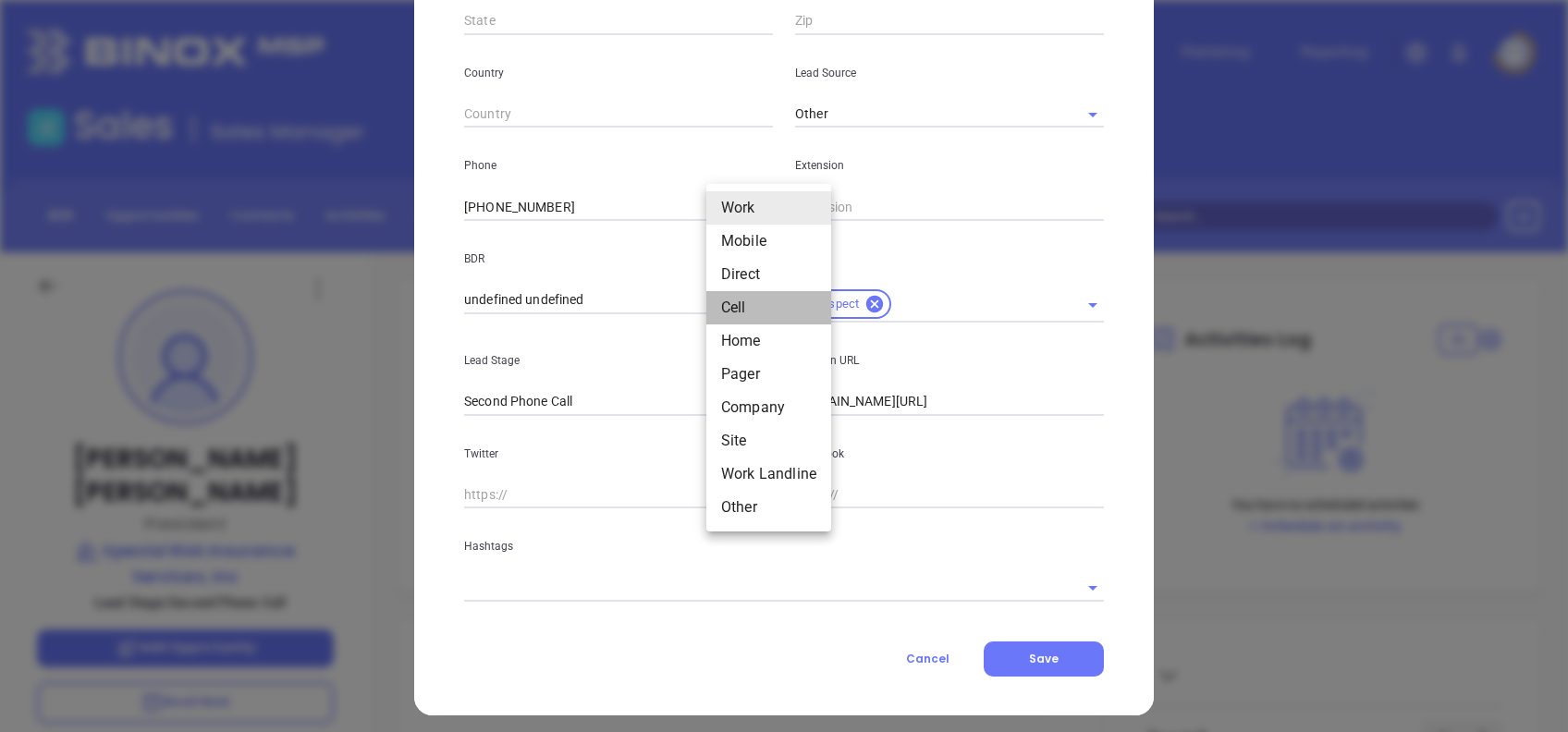
drag, startPoint x: 743, startPoint y: 300, endPoint x: 756, endPoint y: 295, distance: 13.9
click at [743, 301] on li "Cell" at bounding box center [768, 307] width 125 height 33
type input "4"
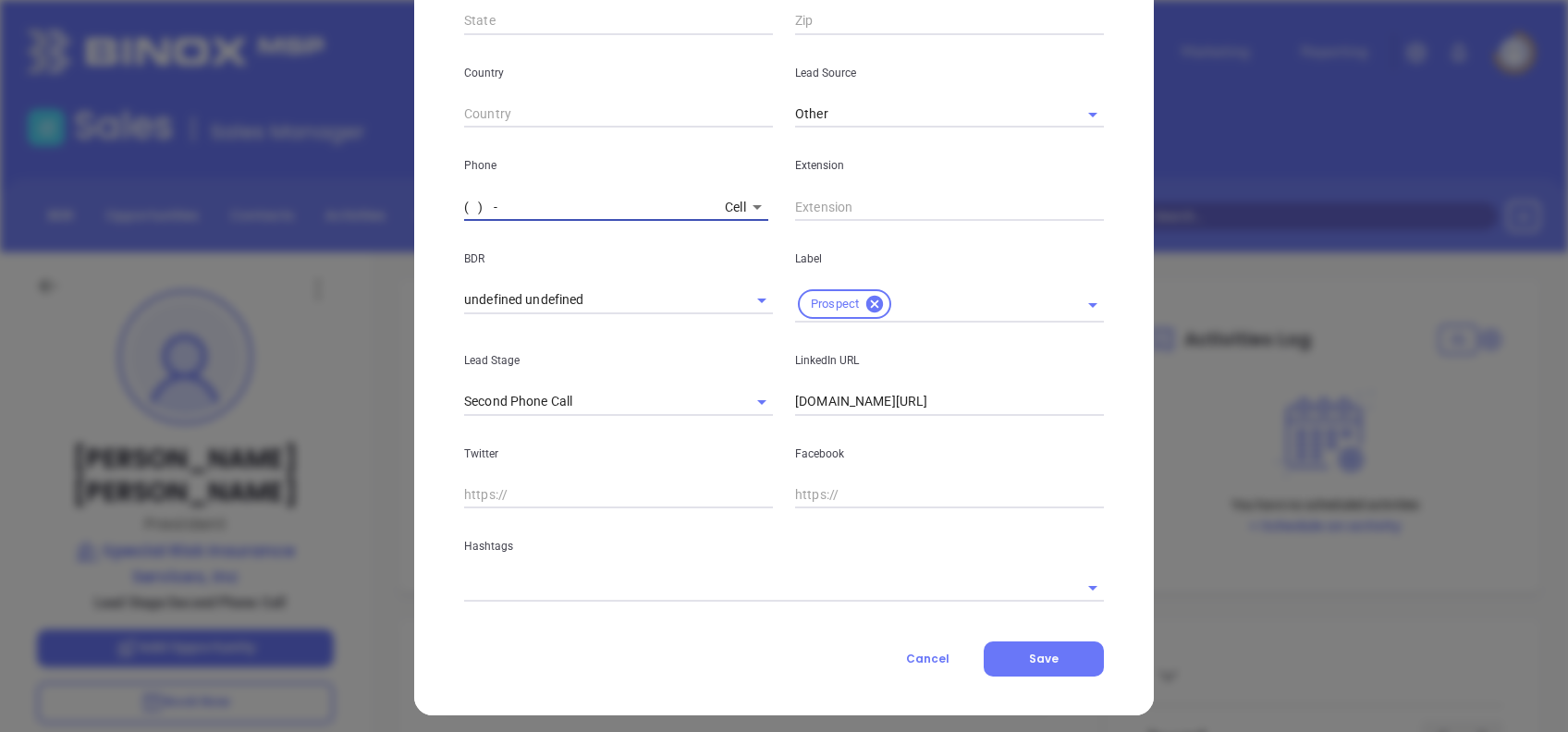
click at [464, 201] on input "( ) -" at bounding box center [590, 206] width 253 height 27
paste input "609) 472-5571"
type input "[PHONE_NUMBER]"
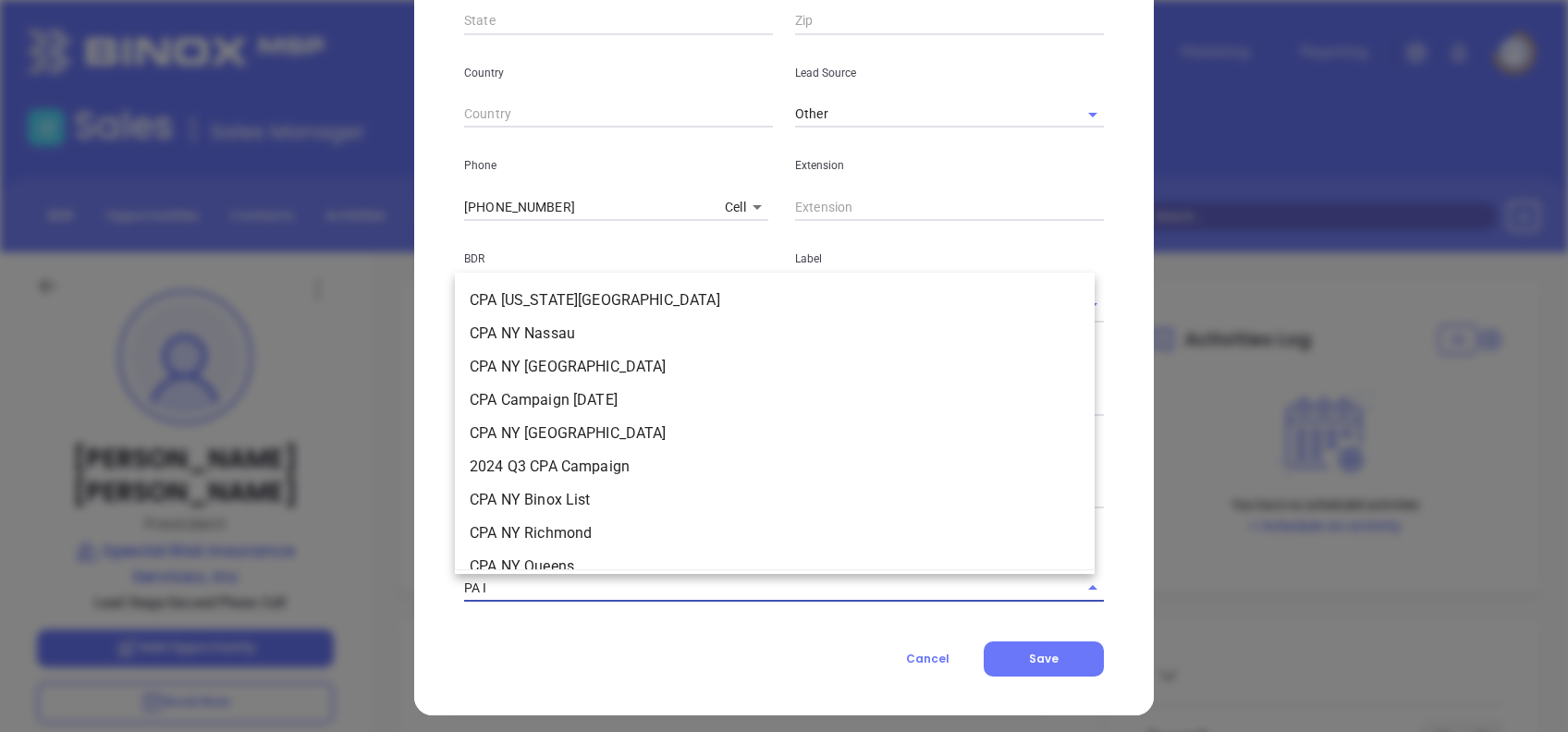
type input "PA IN"
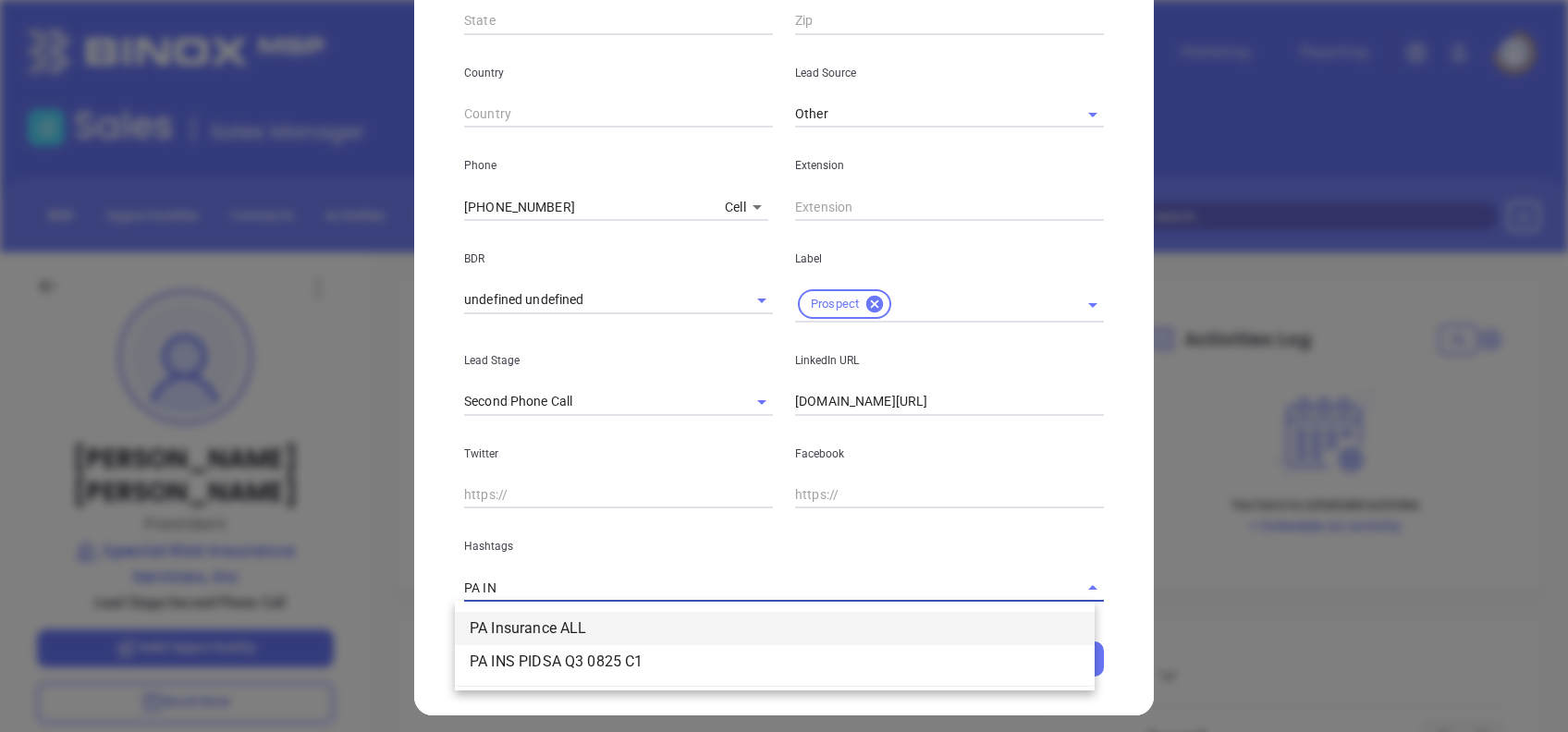
click at [529, 620] on li "PA Insurance ALL" at bounding box center [774, 628] width 640 height 33
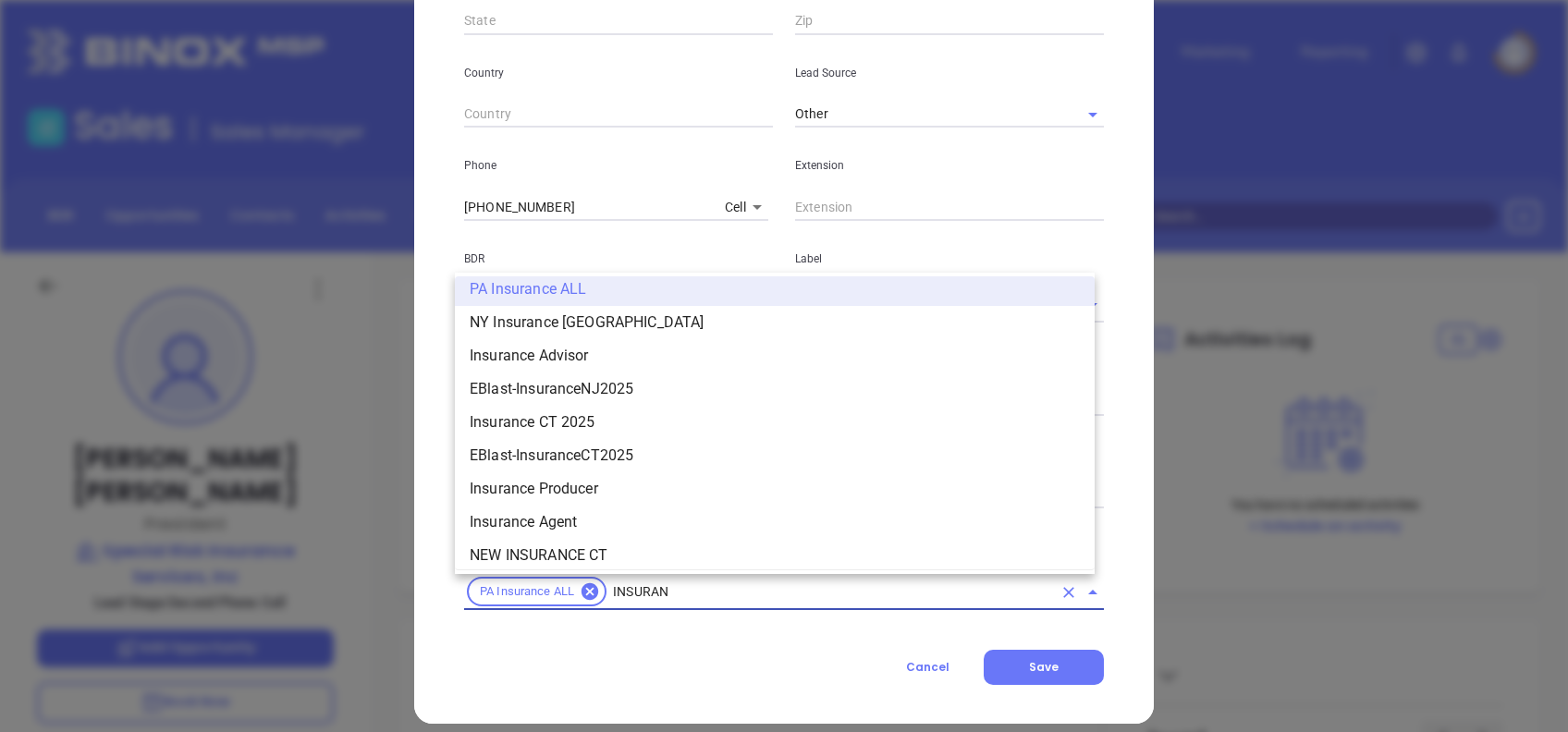
scroll to position [1241, 0]
type input "INSURANCE"
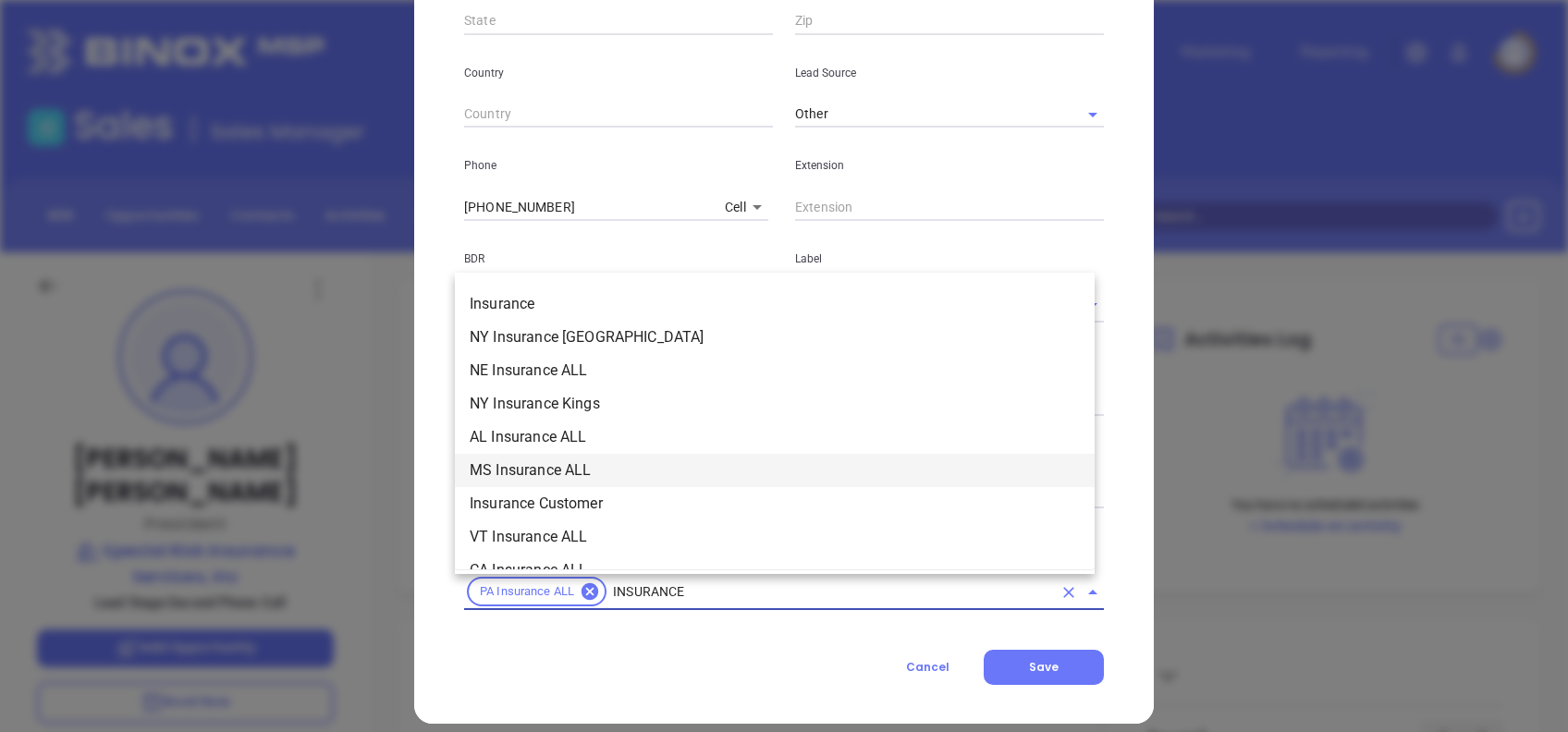
scroll to position [638, 0]
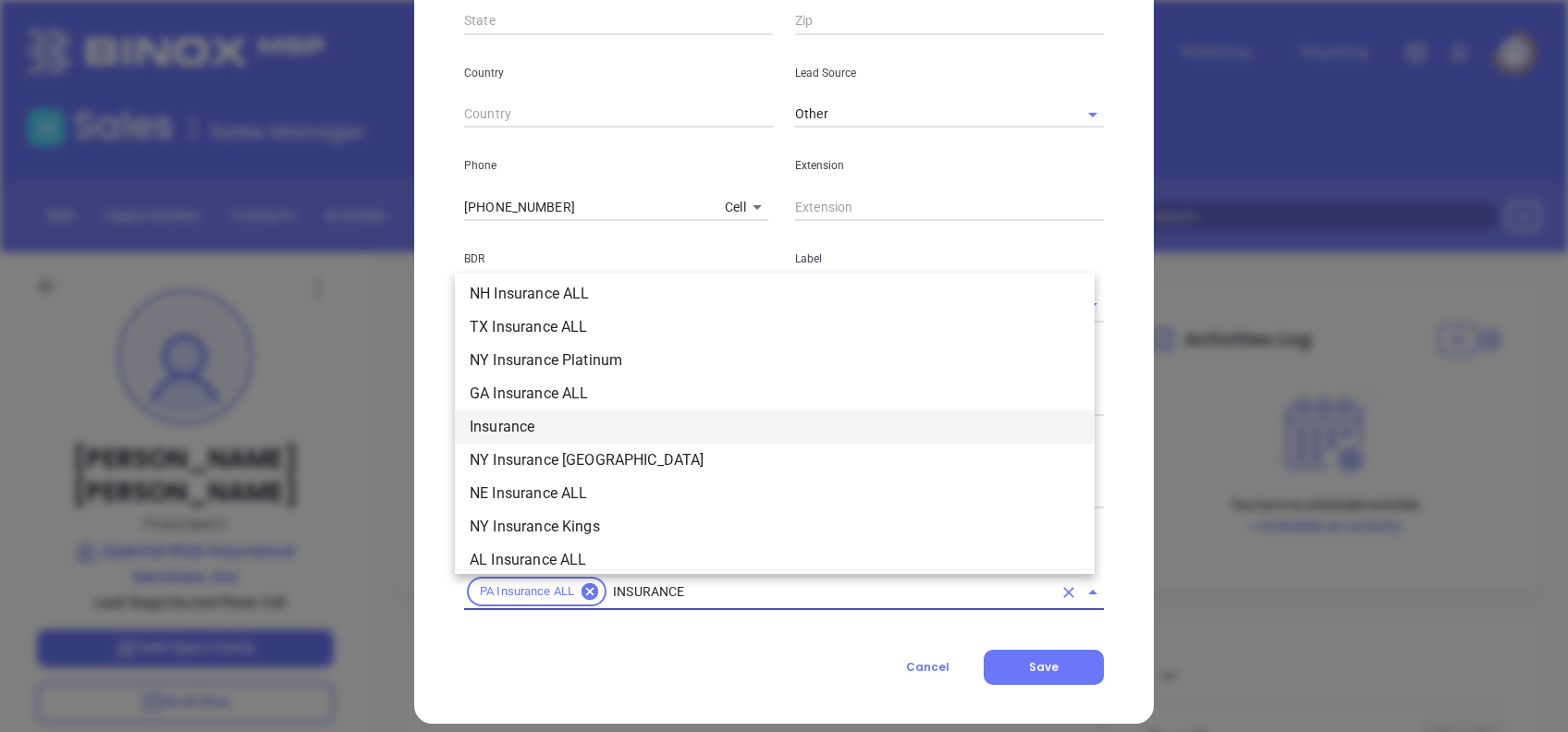
click at [506, 418] on li "Insurance" at bounding box center [774, 426] width 640 height 33
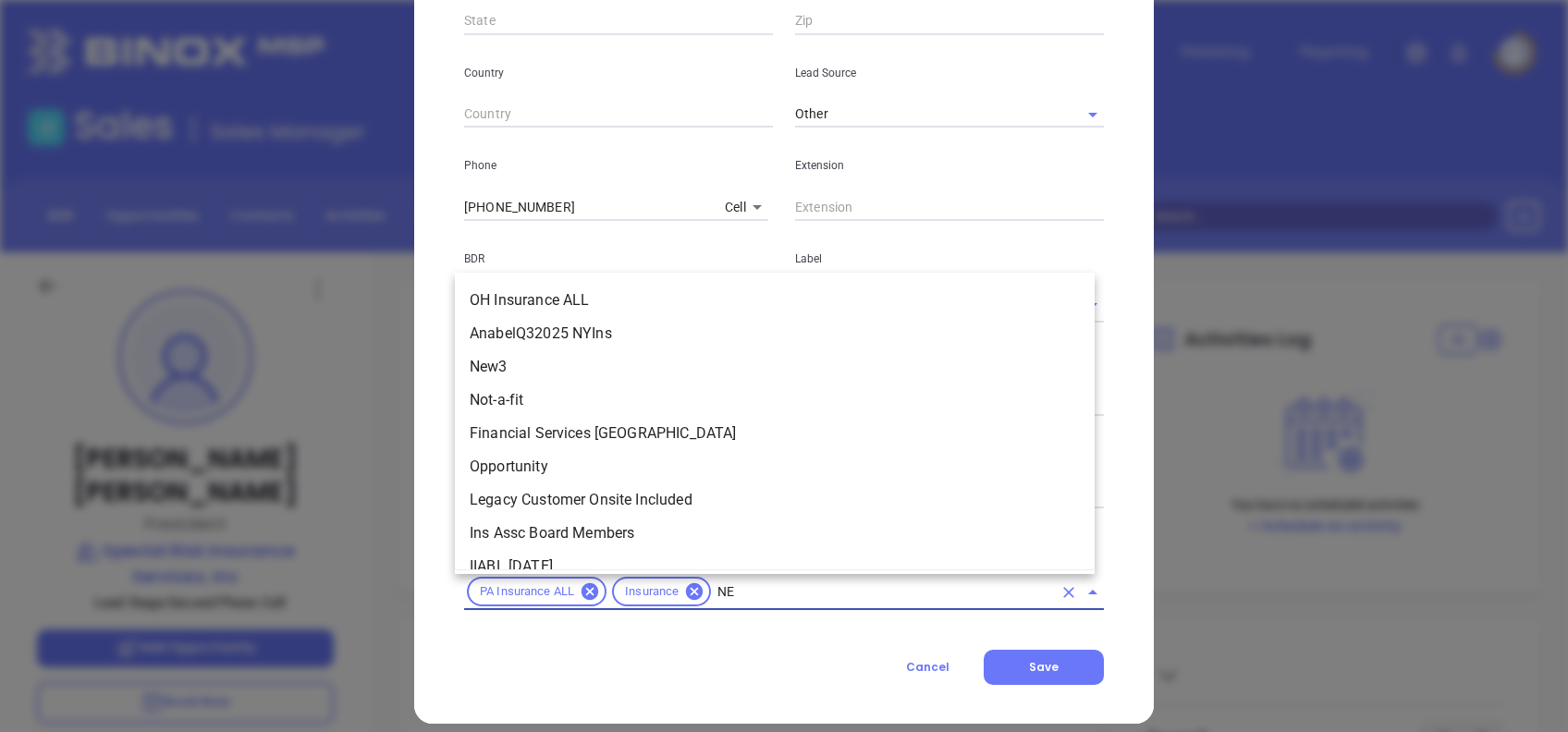
scroll to position [0, 0]
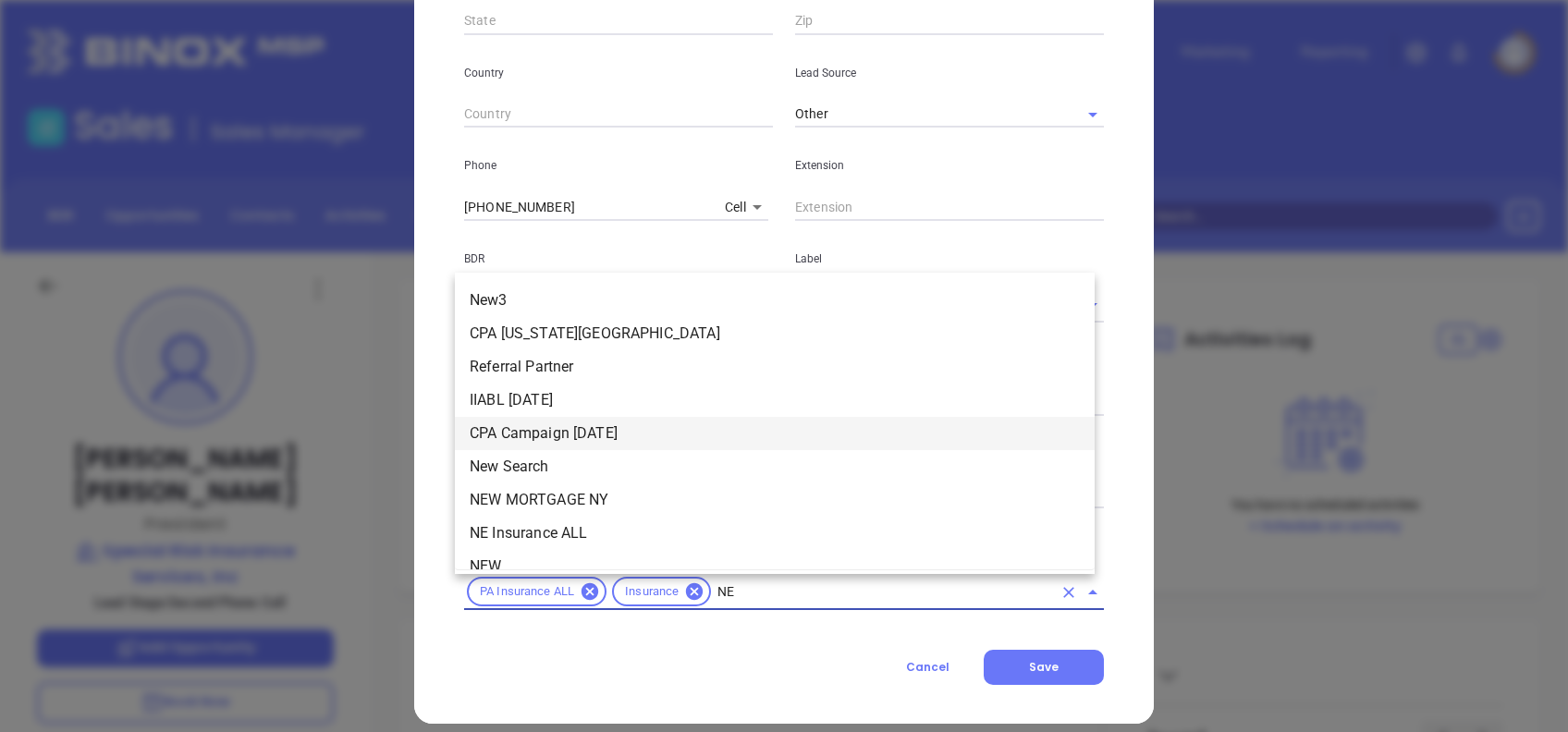
type input "NEW"
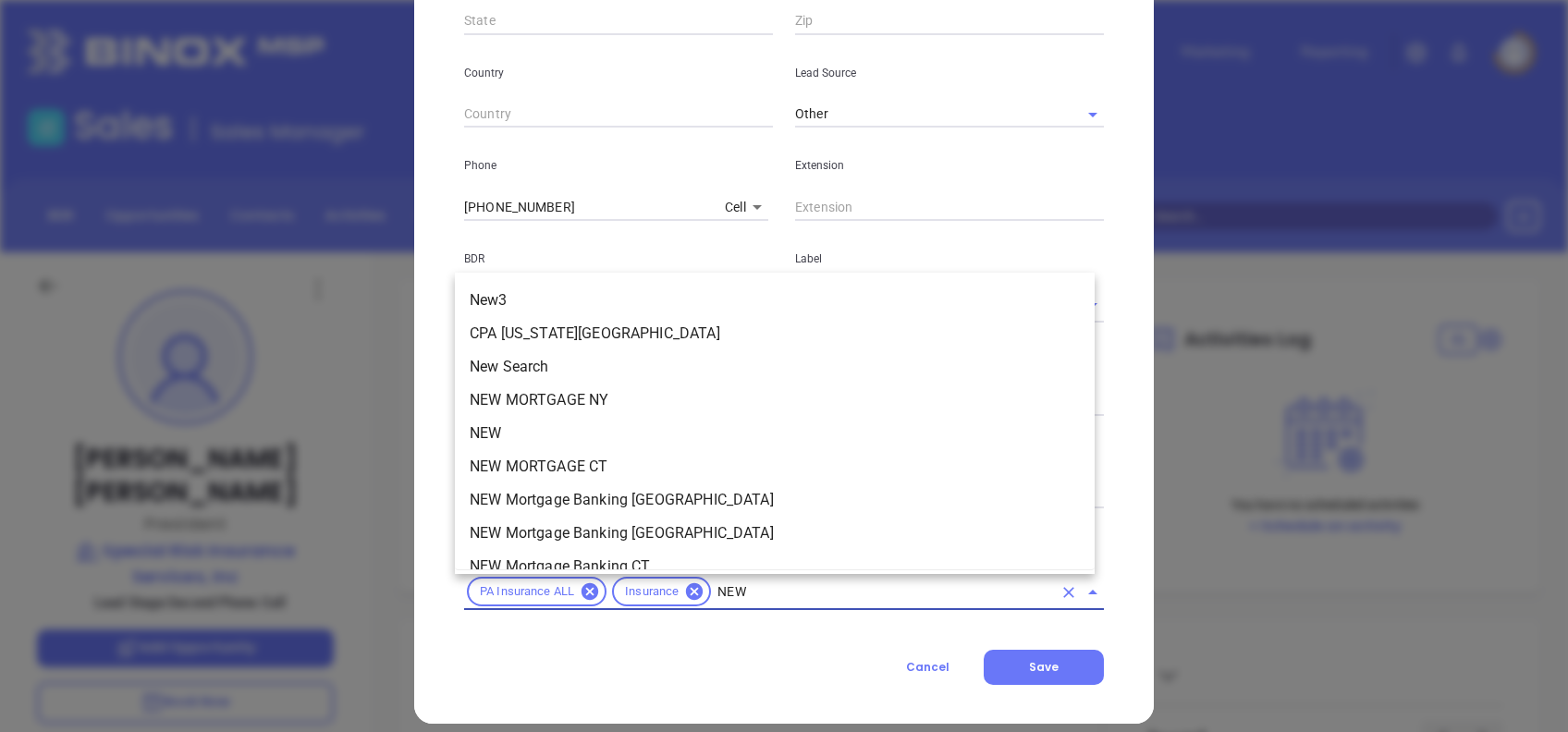
click at [539, 430] on li "NEW" at bounding box center [774, 433] width 640 height 33
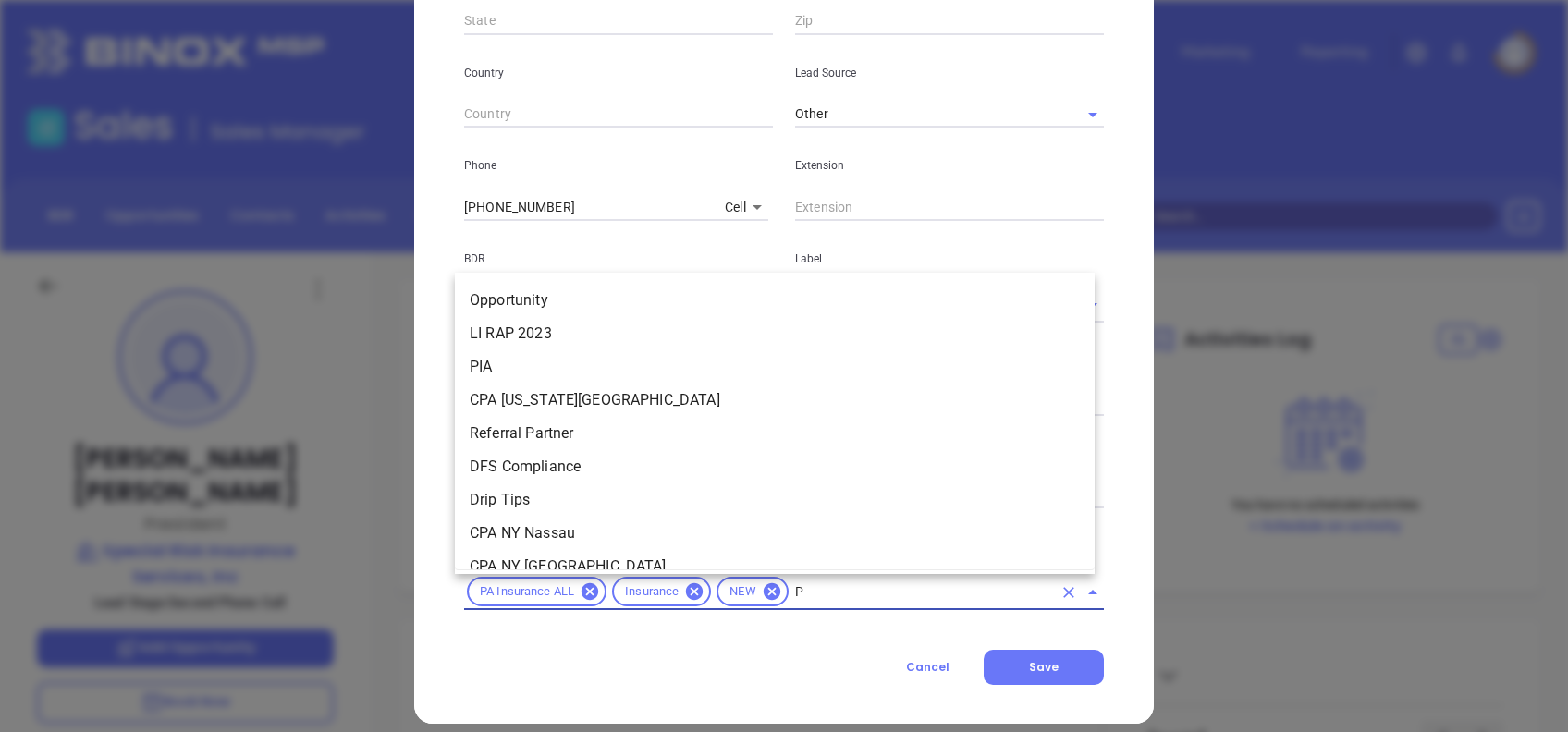
type input "PA"
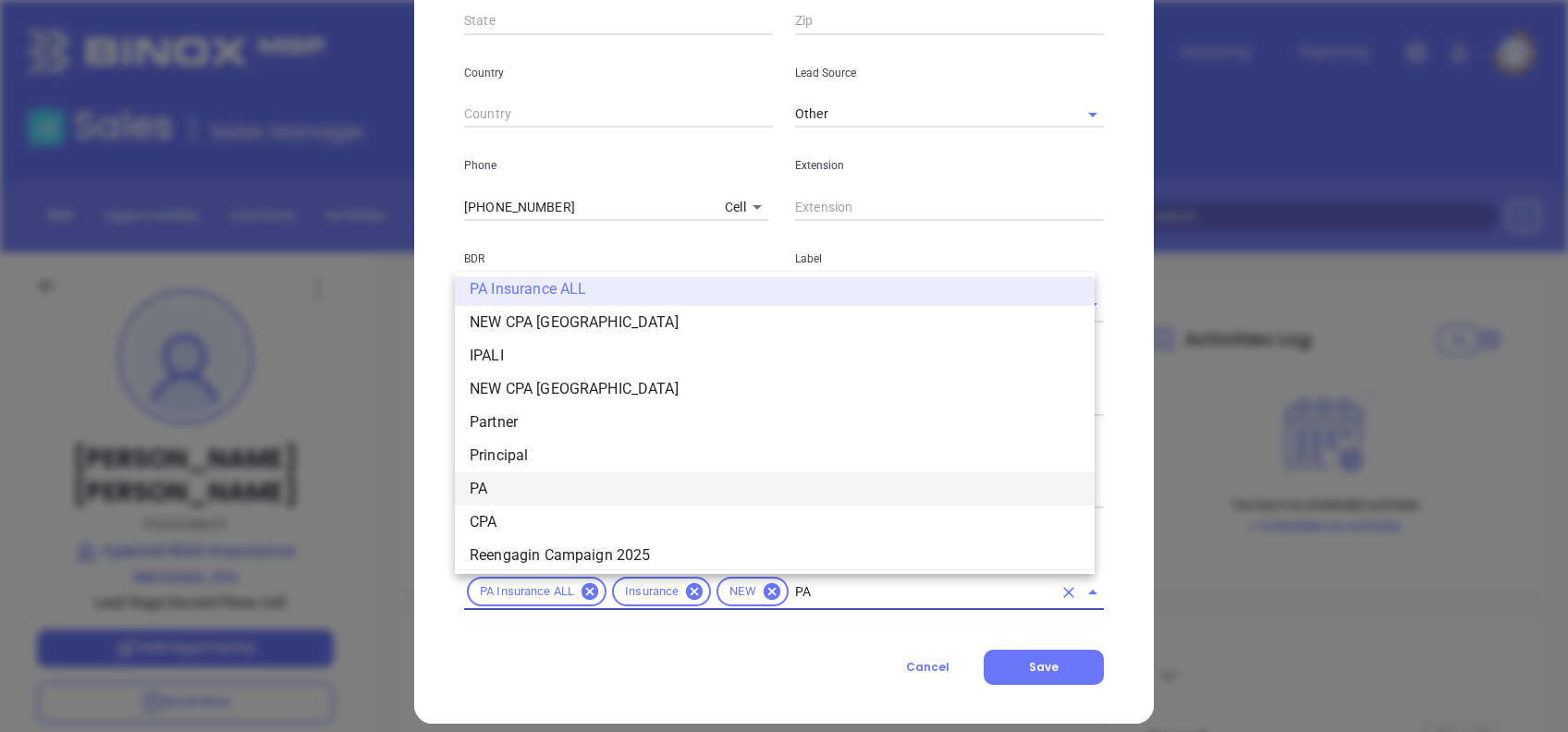
click at [488, 476] on li "PA" at bounding box center [774, 489] width 640 height 33
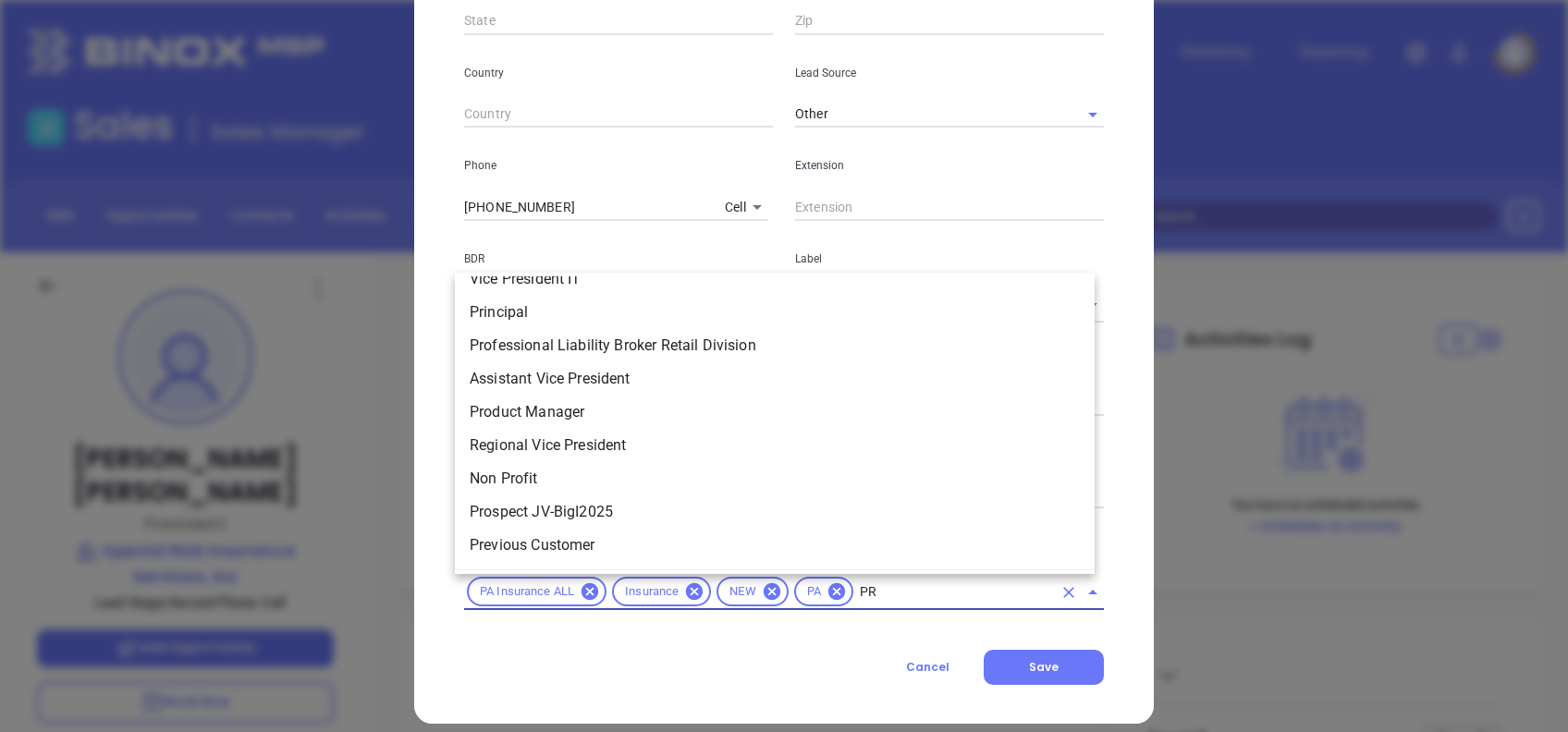
scroll to position [0, 0]
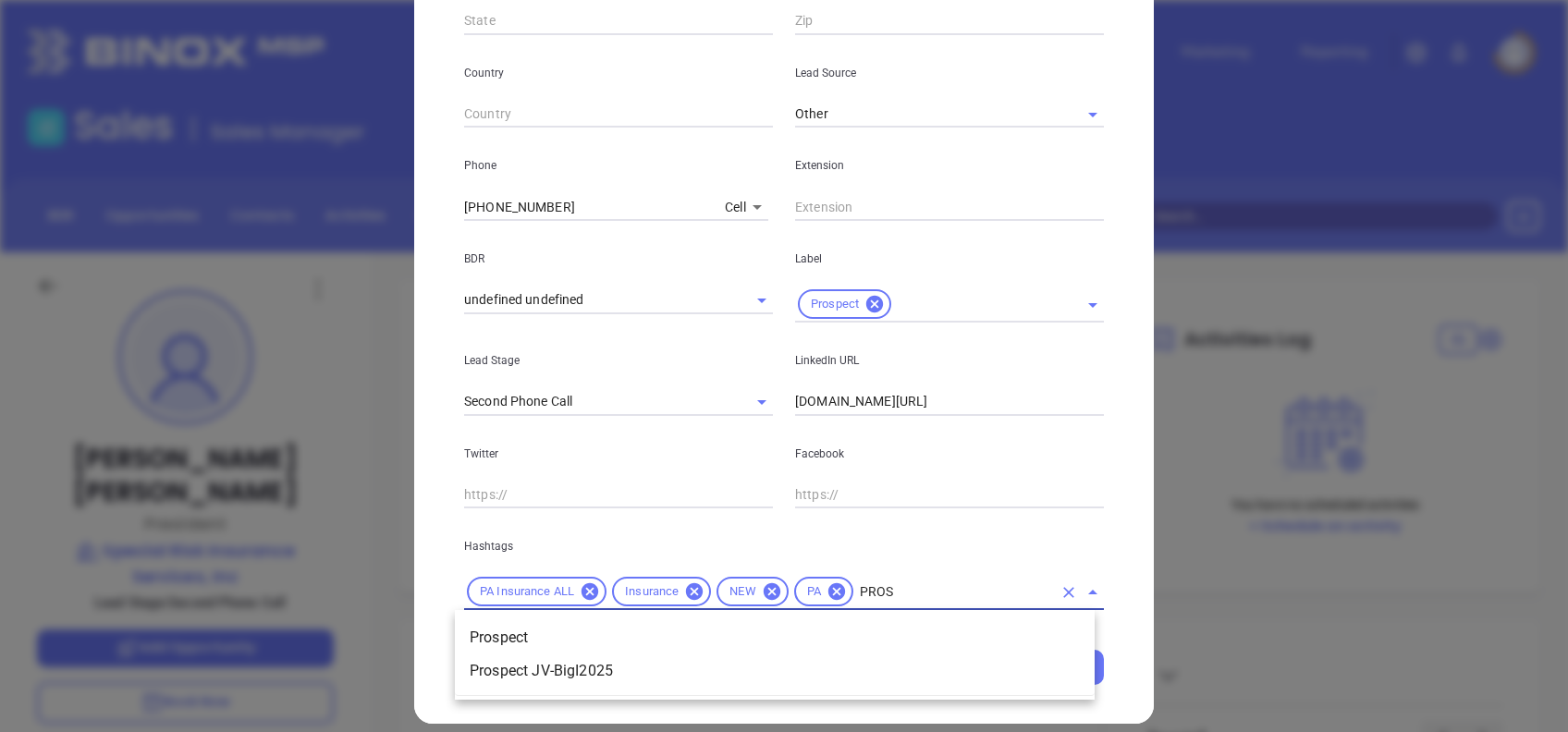
type input "PROSP"
click at [563, 630] on li "Prospect" at bounding box center [774, 637] width 640 height 33
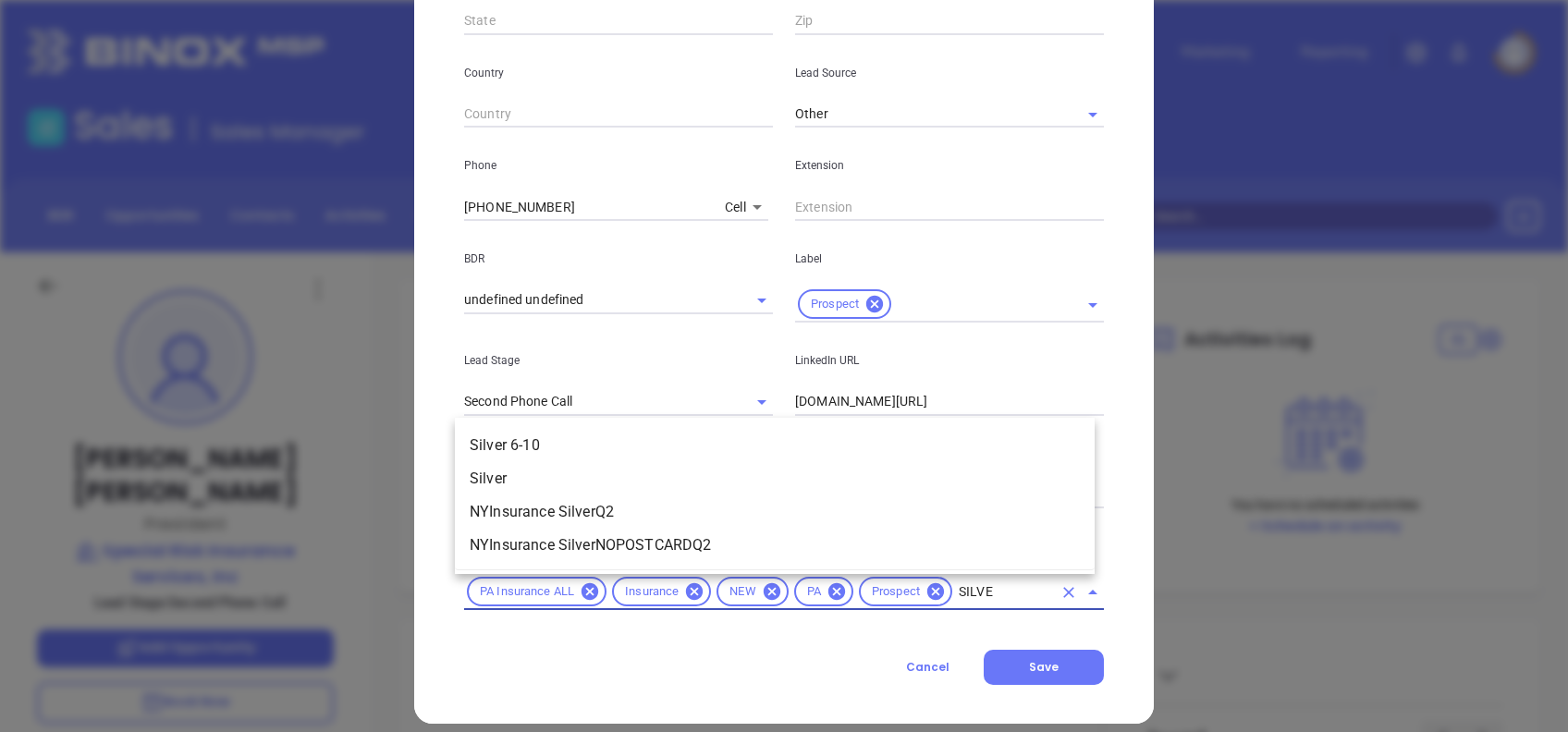
type input "SILVER"
click at [512, 438] on li "Silver 6-10" at bounding box center [774, 445] width 640 height 33
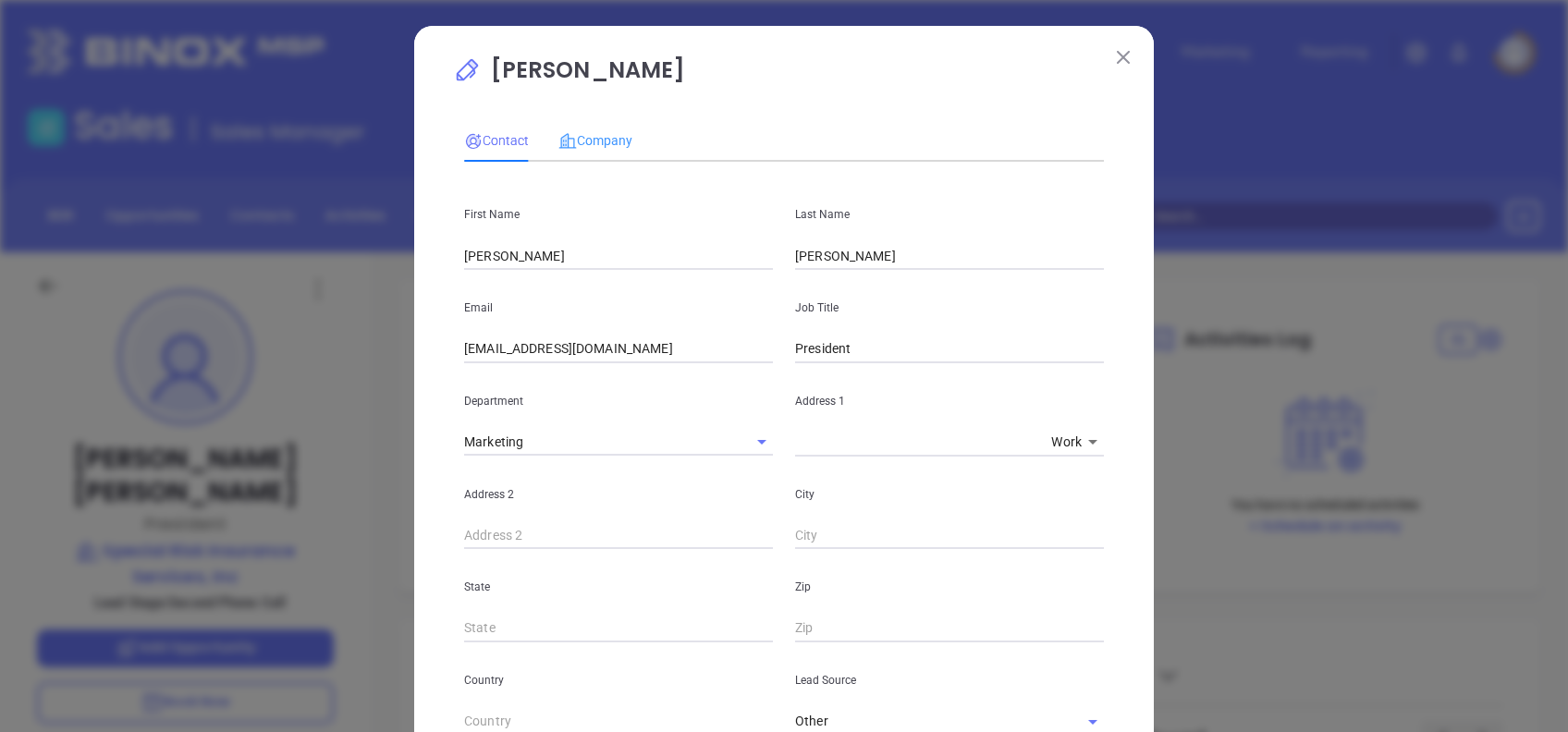
click at [605, 152] on div "Company" at bounding box center [595, 140] width 74 height 43
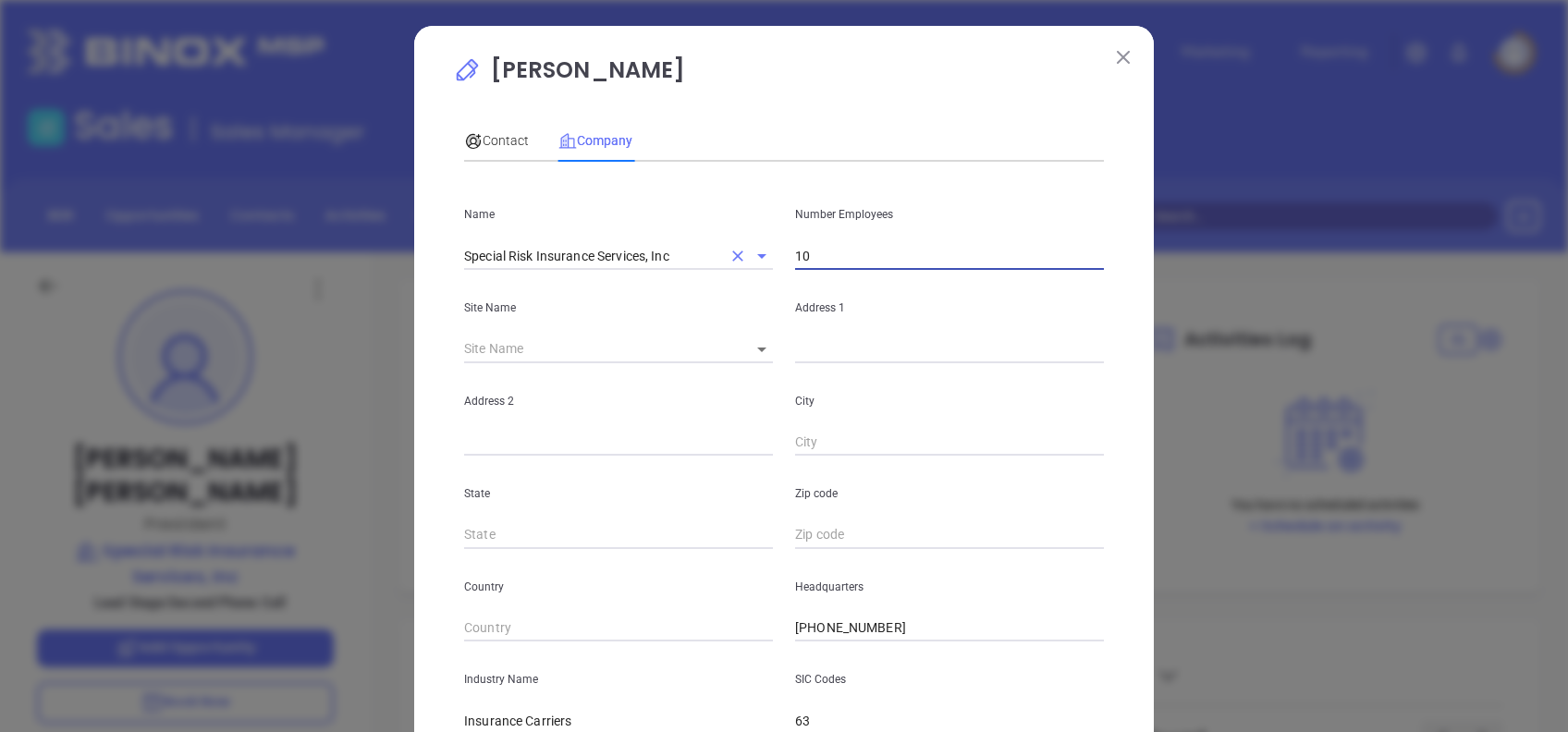
drag, startPoint x: 843, startPoint y: 251, endPoint x: 710, endPoint y: 245, distance: 133.1
click at [724, 245] on div "Name Special Risk Insurance Services, Inc Number Employees 10" at bounding box center [784, 223] width 661 height 94
type input "8"
click at [750, 341] on body "Leads CRM Marketing Reporting Financial Leads Leads Sales Sales Manager BDR Opp…" at bounding box center [784, 366] width 1568 height 732
click at [764, 352] on li "Voorhees" at bounding box center [798, 349] width 142 height 33
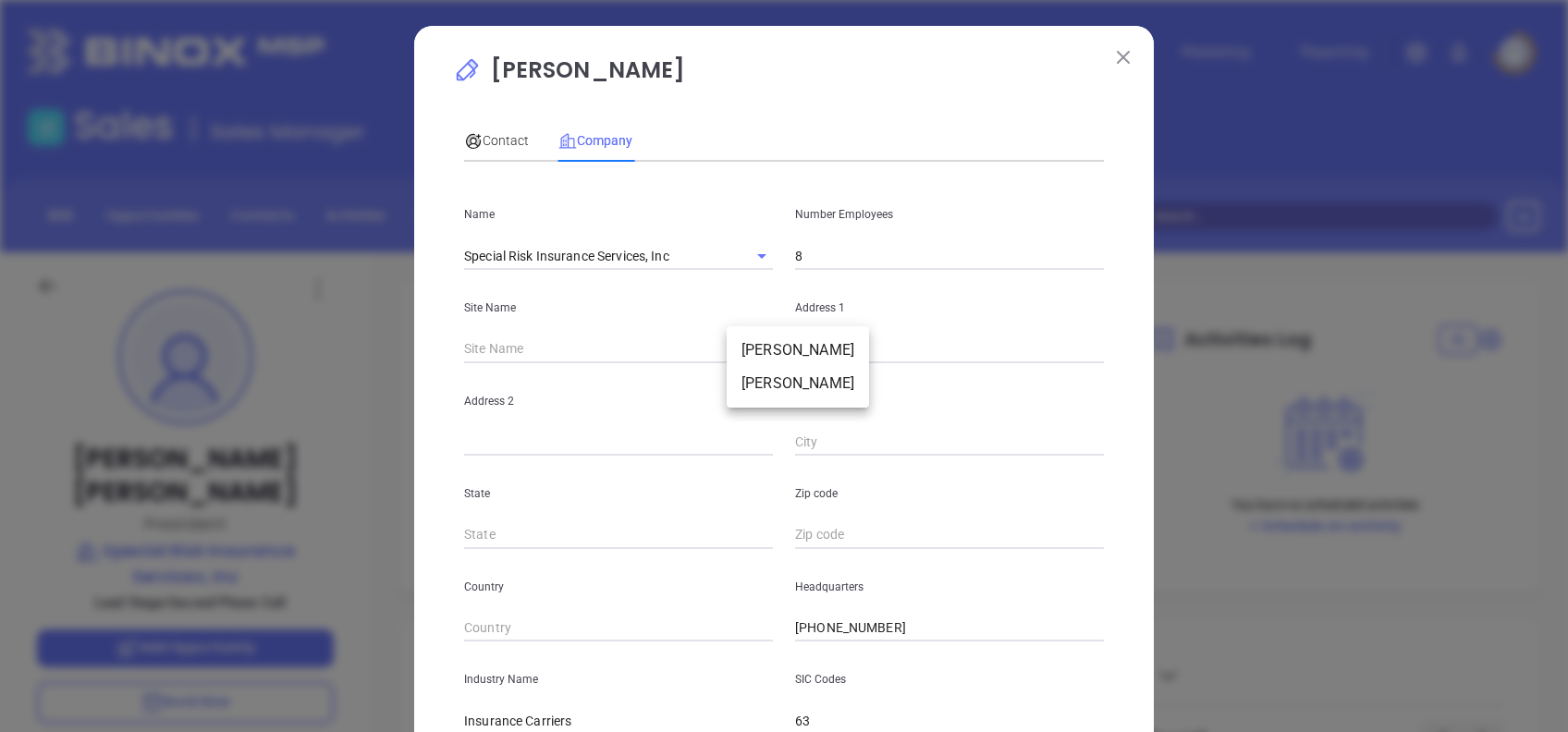
type input "Voorhees"
type input "126987"
type input "P.o. Box 1108"
type input "Voorhees"
type input "NJ"
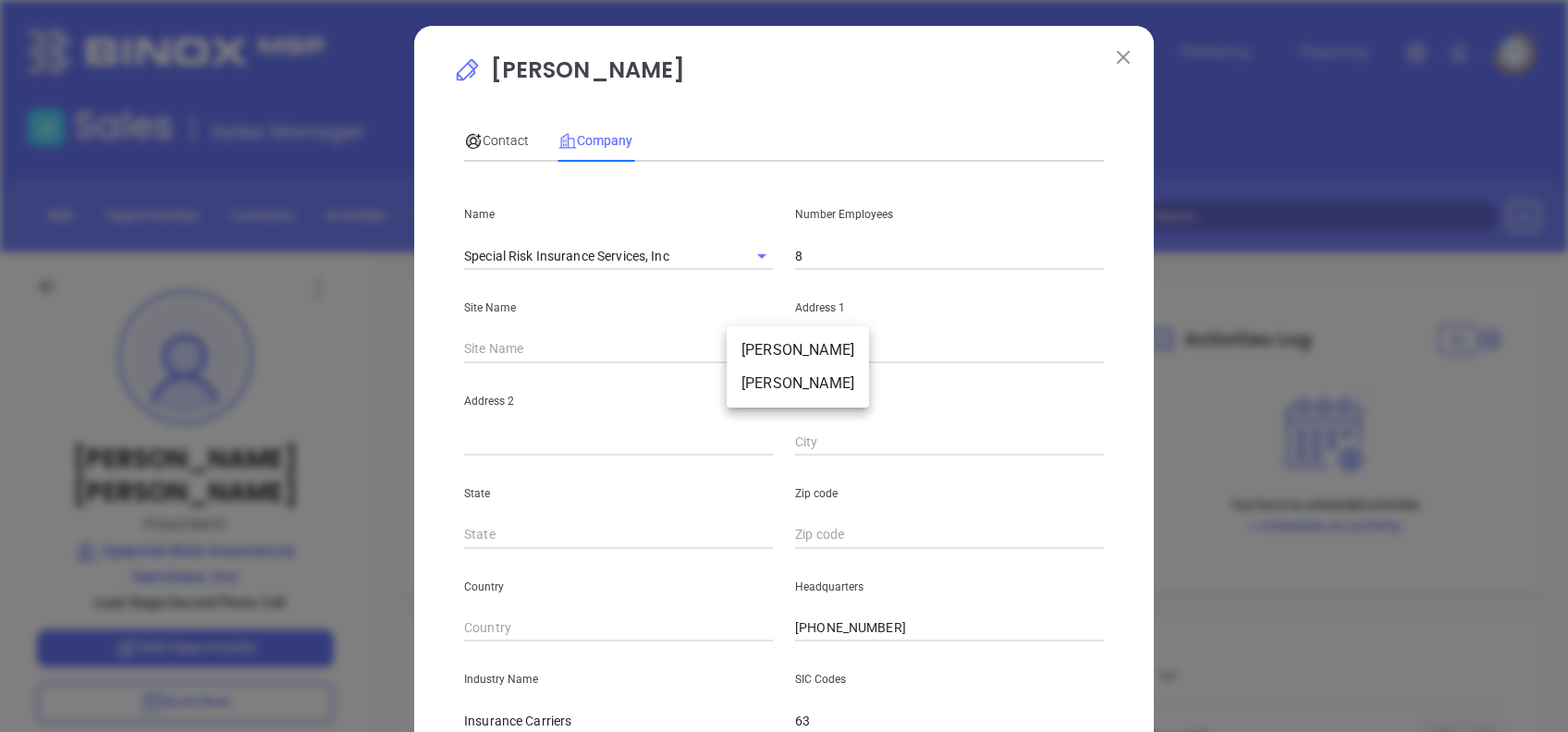
type input "08043-7108"
type input "US"
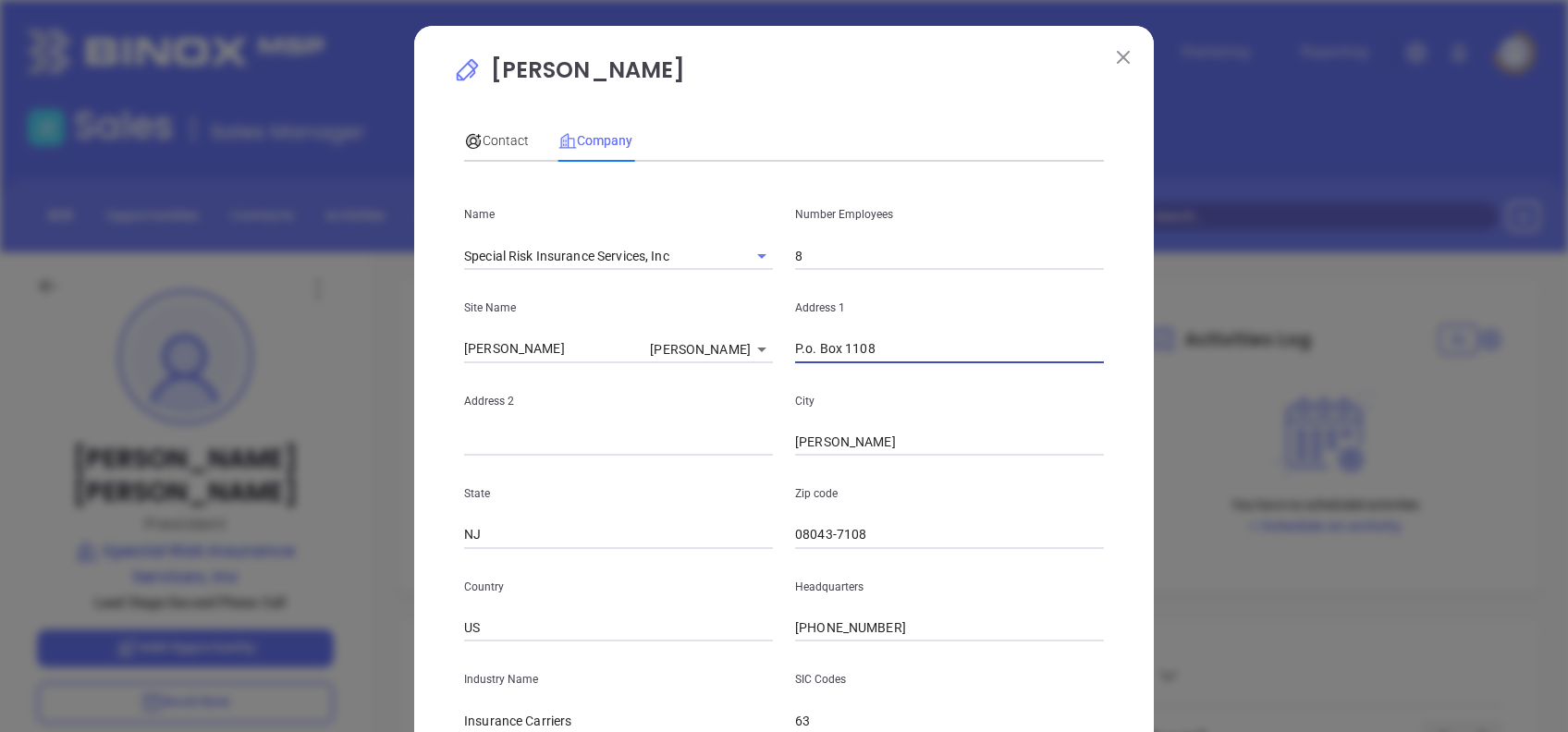
drag, startPoint x: 882, startPoint y: 348, endPoint x: 718, endPoint y: 355, distance: 164.1
click at [720, 355] on div "Site Name Voorhees Voorhees 126987 Address 1 P.o. Box 1108" at bounding box center [784, 316] width 661 height 94
paste input "530 Brookfield Lan"
type input "530 Brookfield Lane"
click at [930, 451] on input "Voorhees" at bounding box center [949, 442] width 309 height 27
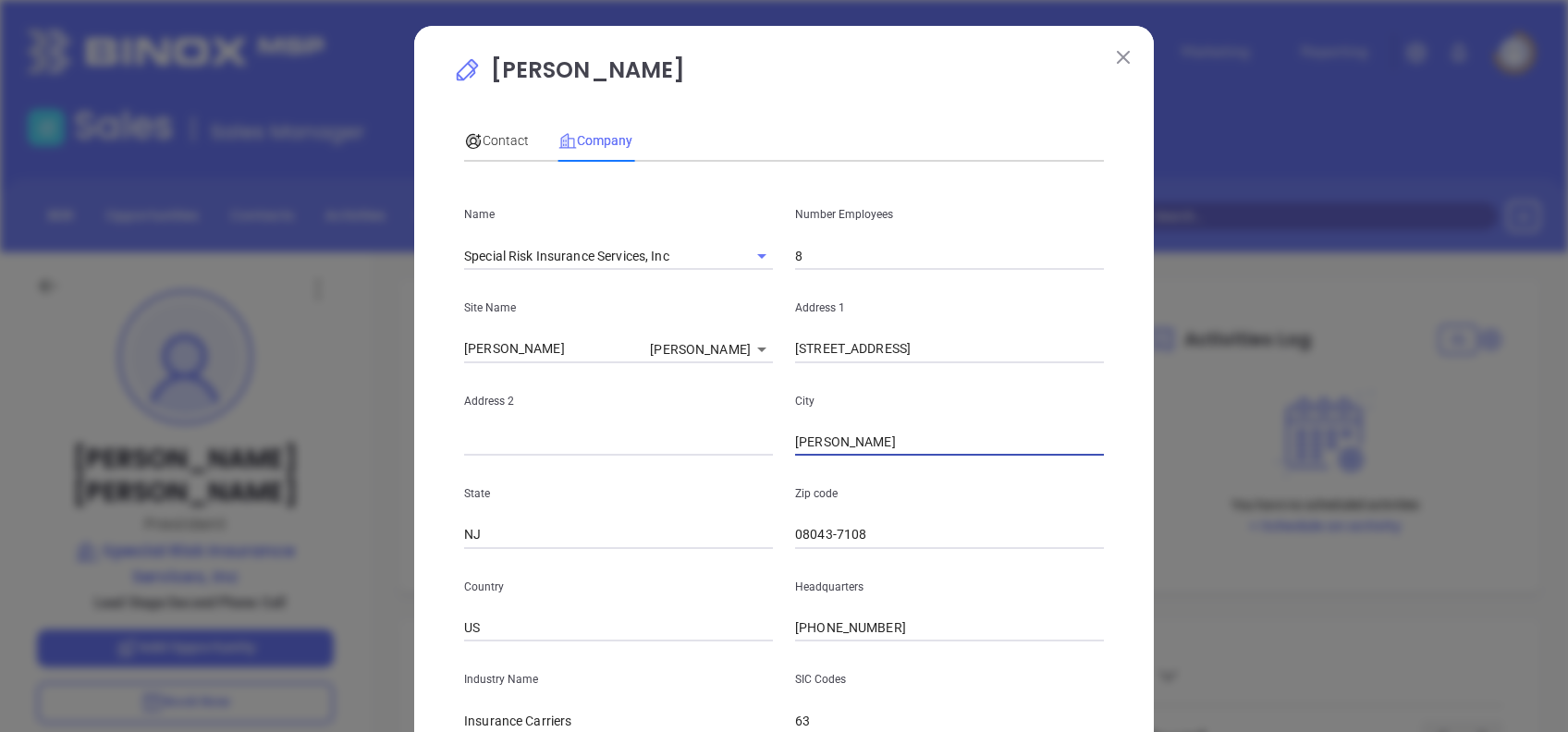
click at [927, 448] on input "Voorhees" at bounding box center [949, 442] width 309 height 27
click at [926, 446] on input "Voorhees" at bounding box center [949, 442] width 309 height 27
paste input "Ambler"
type input "Ambler"
type input "PA"
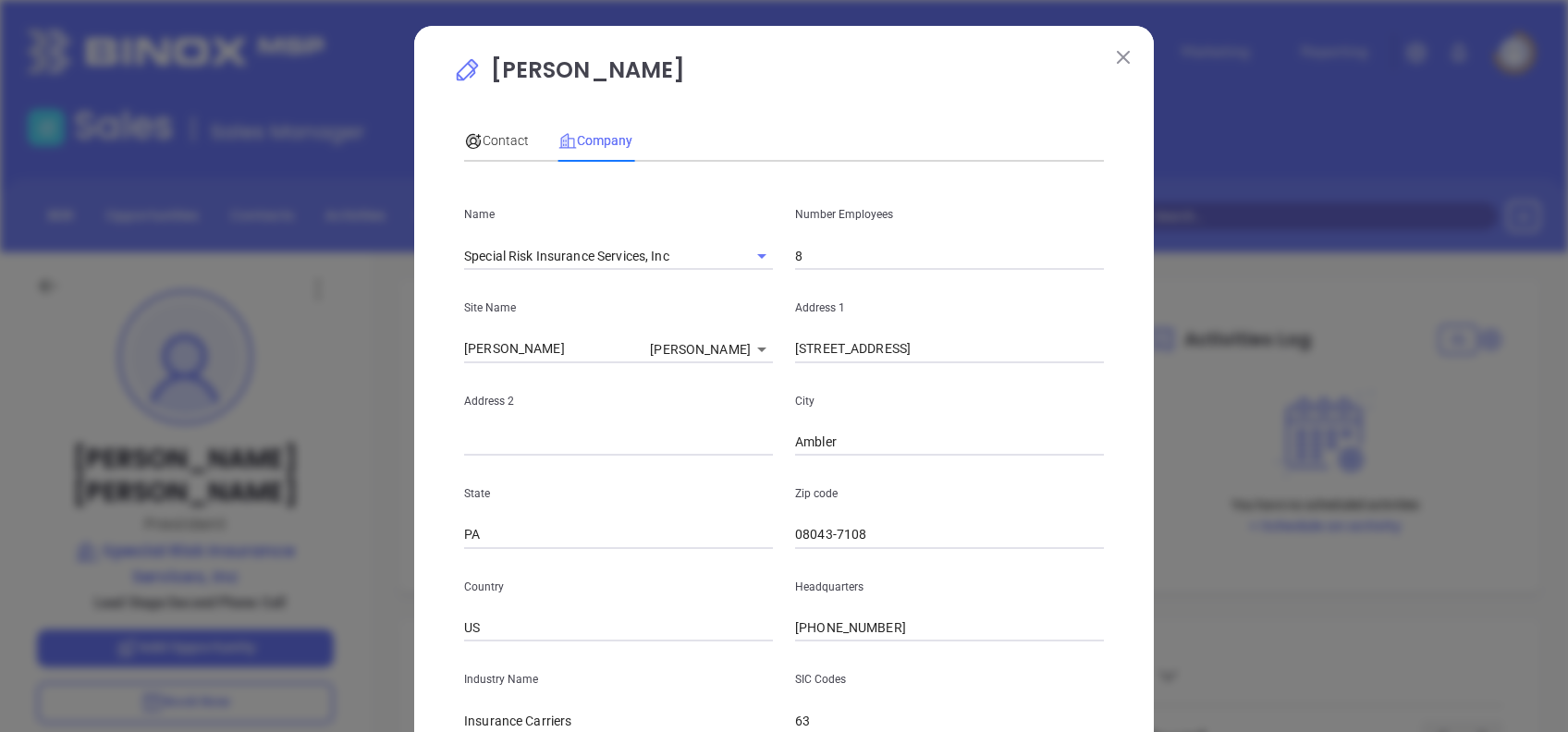
click at [889, 540] on input "08043-7108" at bounding box center [949, 534] width 309 height 27
click at [889, 539] on input "08043-7108" at bounding box center [949, 534] width 309 height 27
paste input "19002"
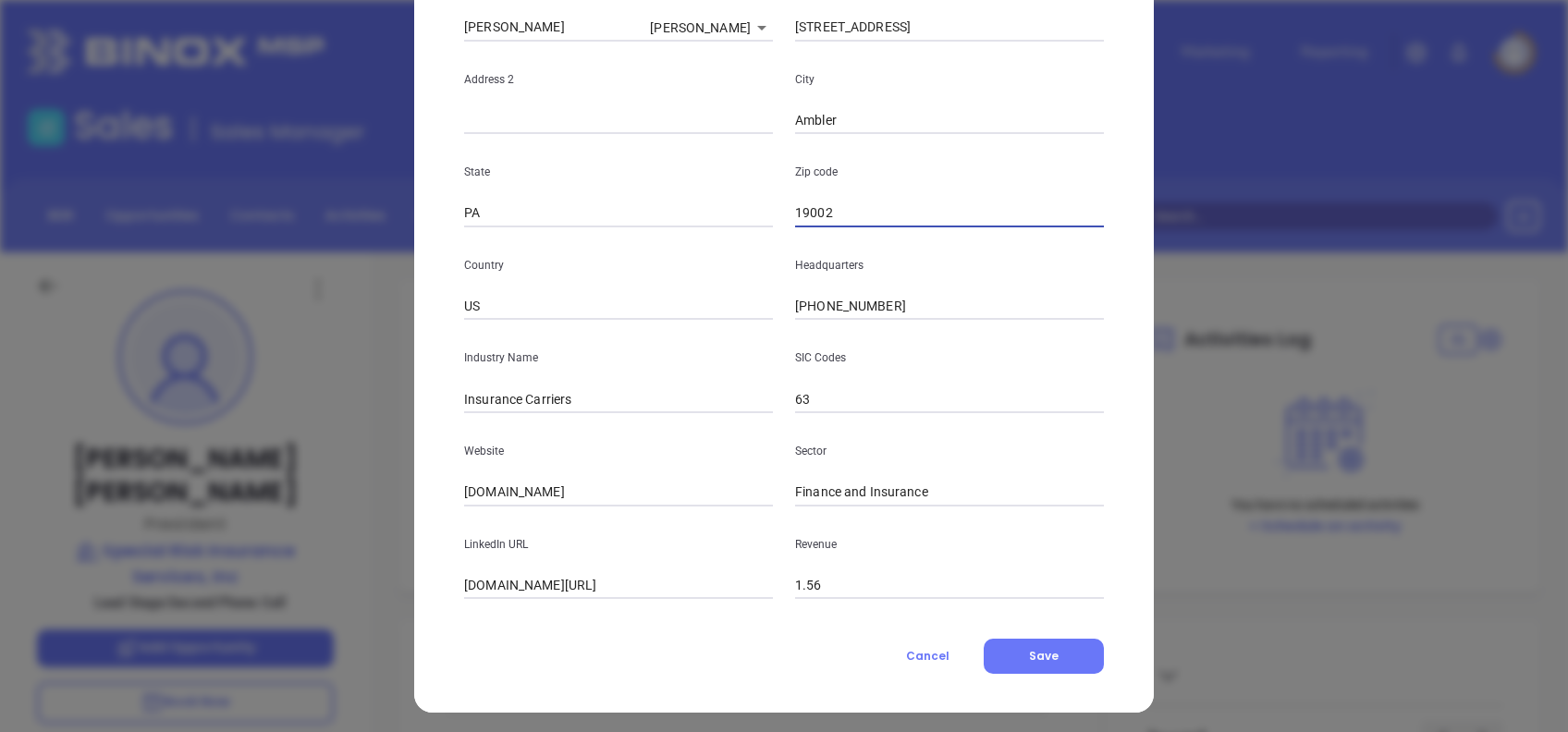
scroll to position [328, 0]
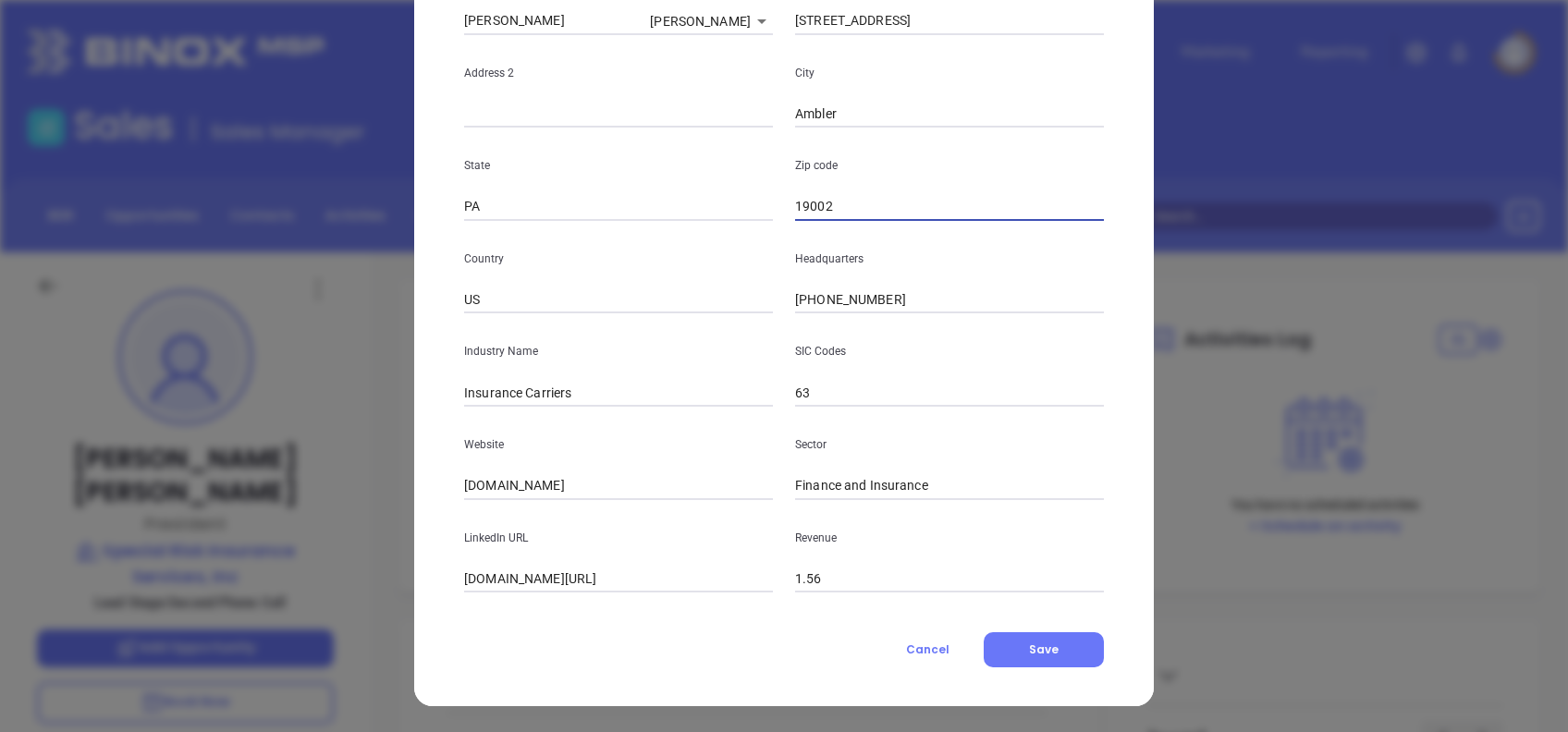
type input "19002"
click at [642, 479] on input "specialrisk.net" at bounding box center [619, 486] width 309 height 27
paste input "https://www.specialrisk.net/"
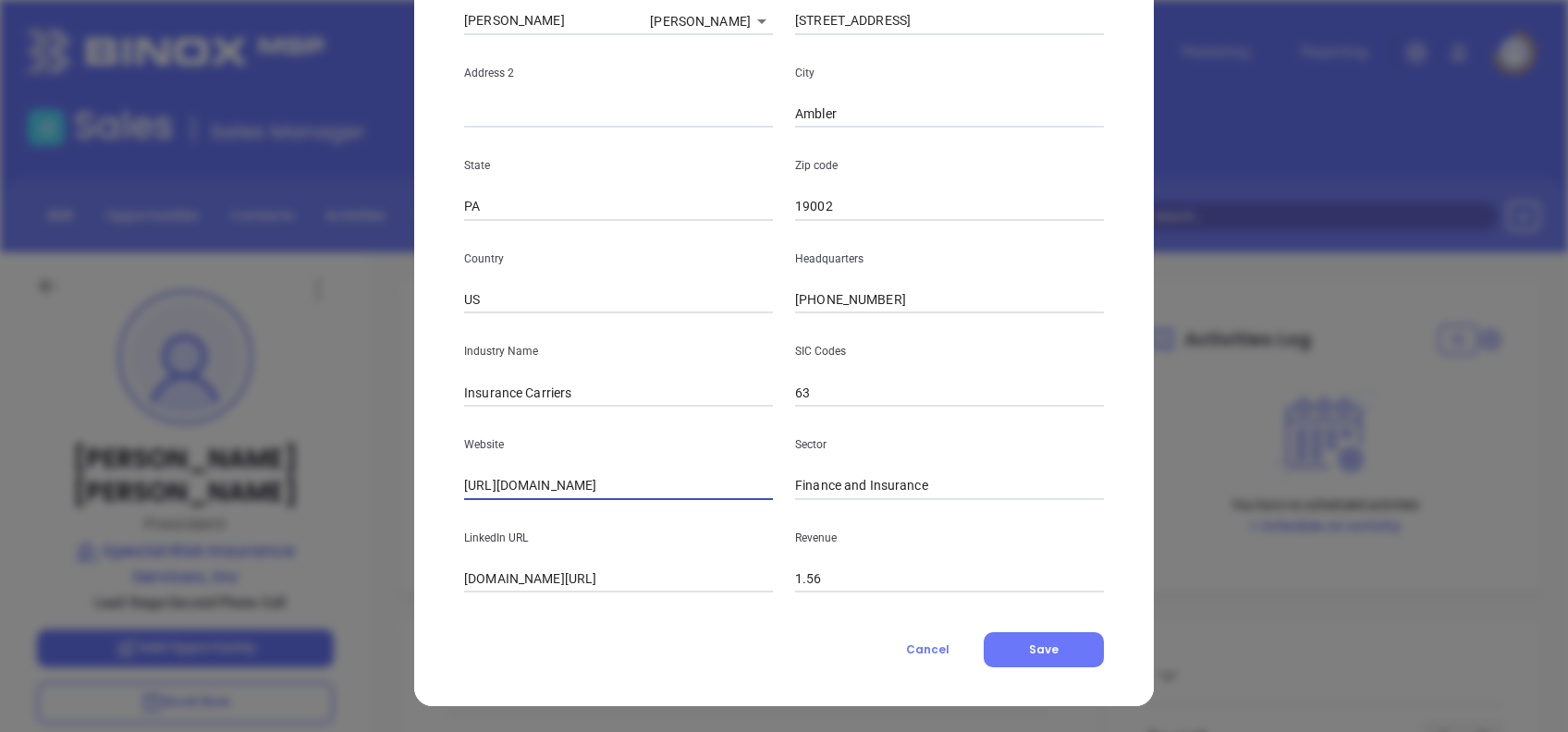
type input "https://www.specialrisk.net/"
click at [710, 579] on input "linkedin.com/company/specialriskinc" at bounding box center [619, 579] width 309 height 27
click at [710, 577] on input "linkedin.com/company/specialriskinc" at bounding box center [619, 579] width 309 height 27
paste input "www.linkedin.com/company/specialriskinc/"
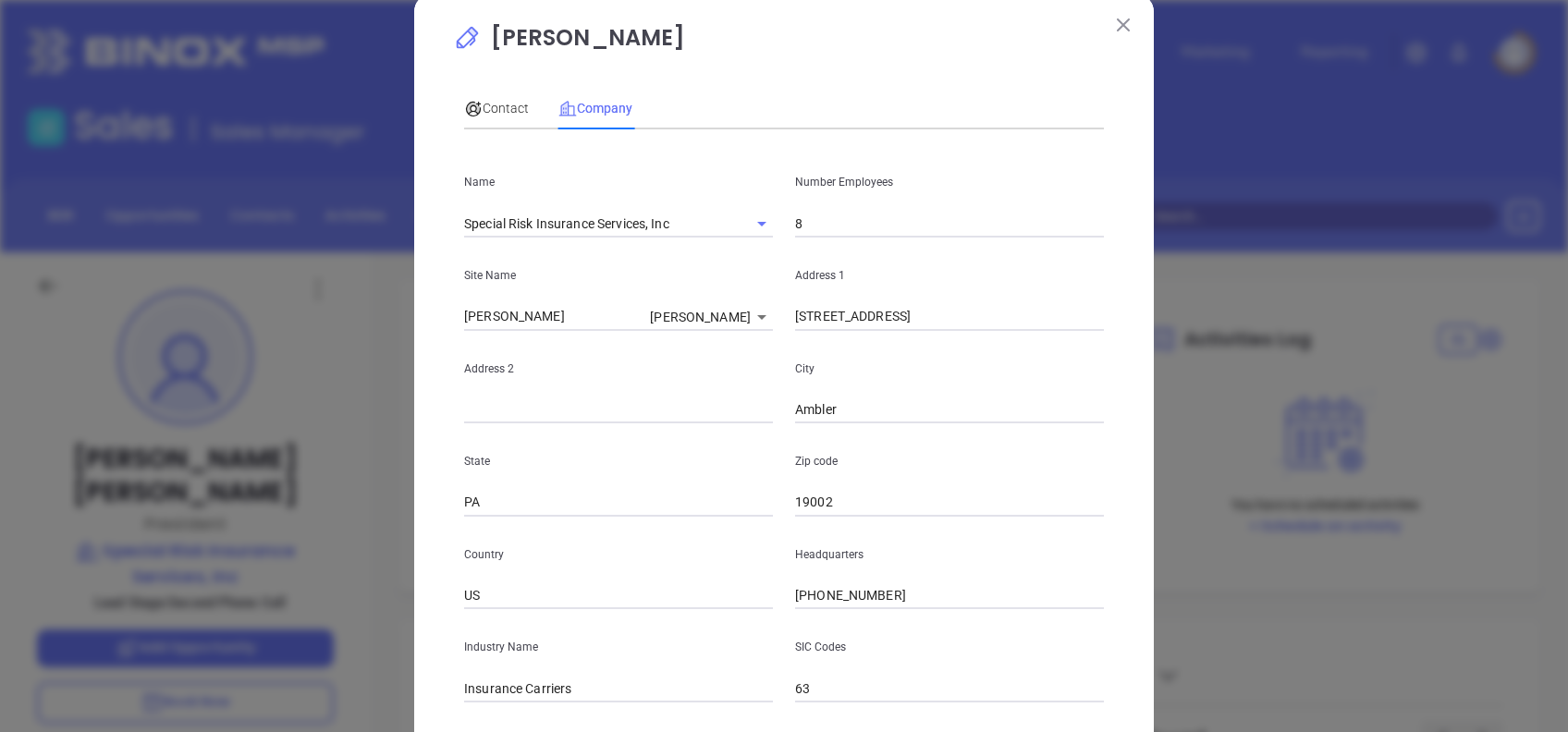
scroll to position [0, 0]
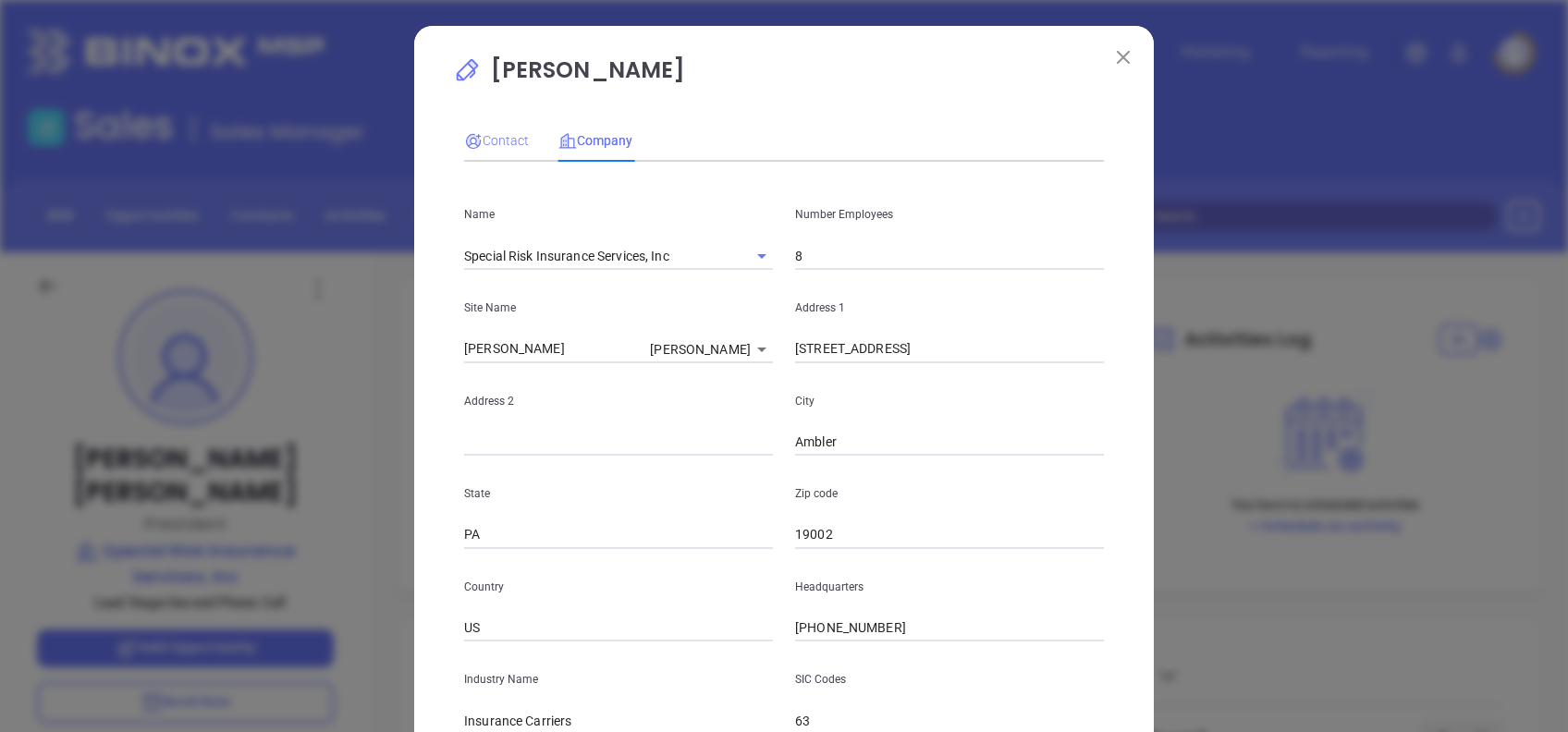
type input "www.linkedin.com/company/specialriskinc/"
click at [475, 141] on span "Contact" at bounding box center [496, 140] width 64 height 15
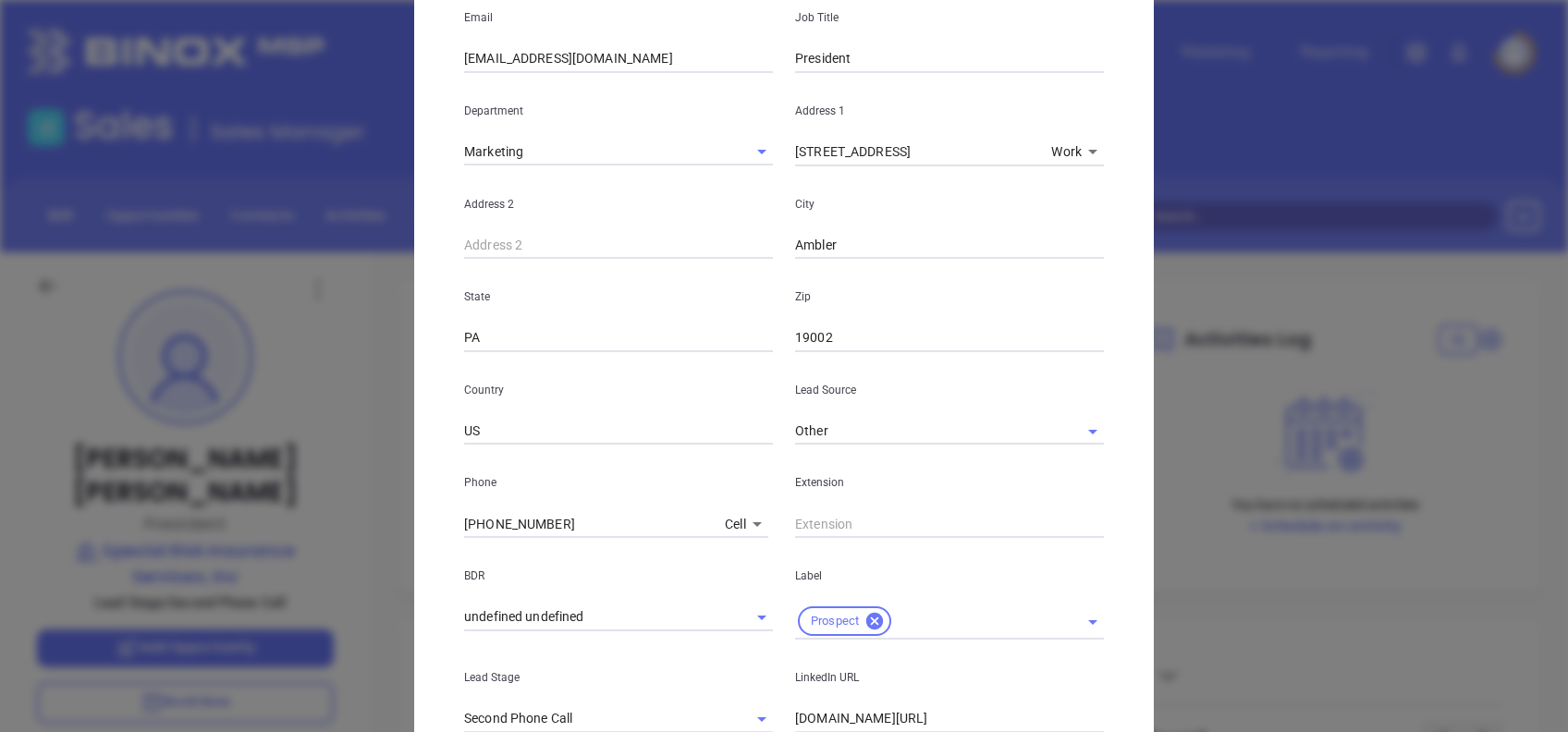
scroll to position [660, 0]
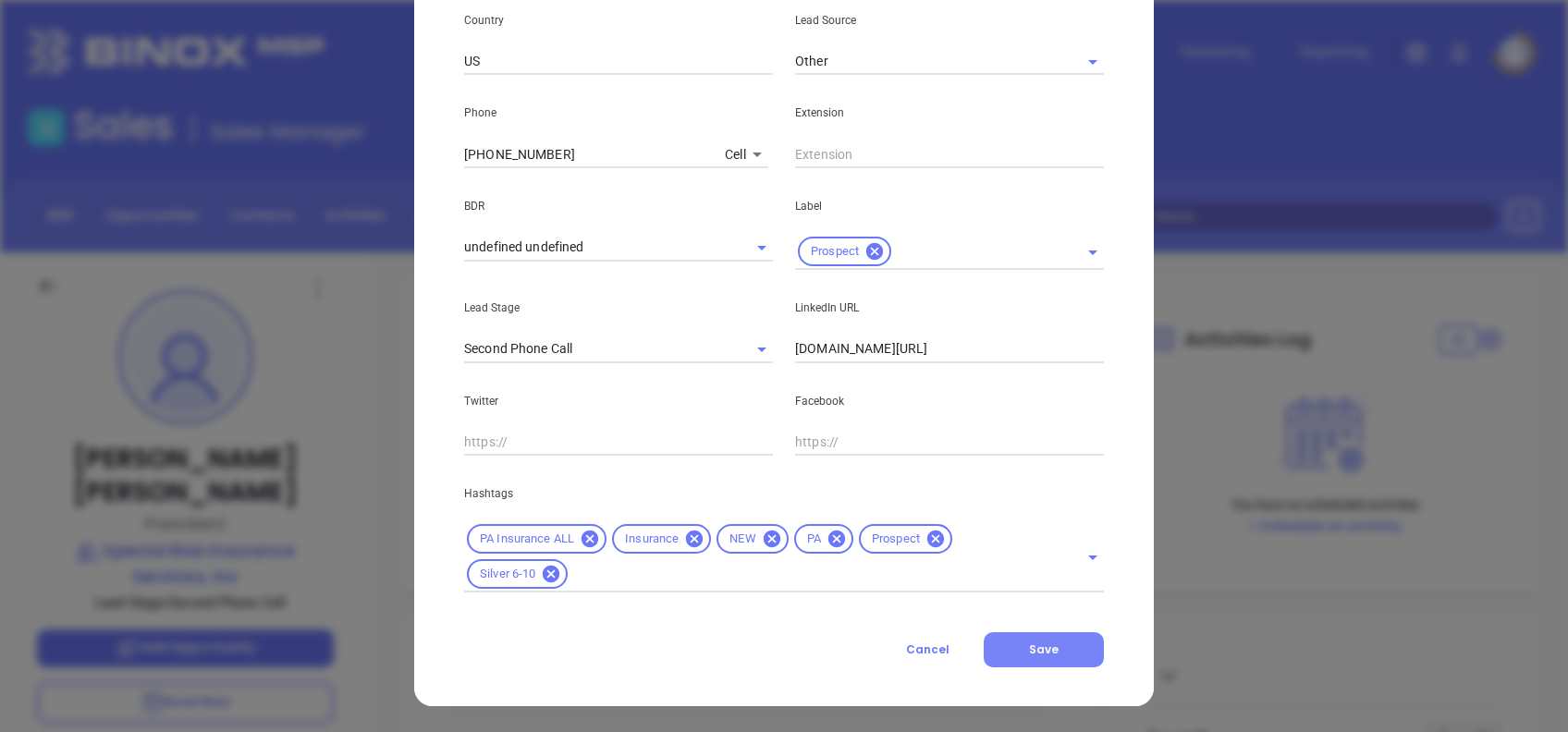
click at [1018, 648] on button "Save" at bounding box center [1043, 649] width 120 height 35
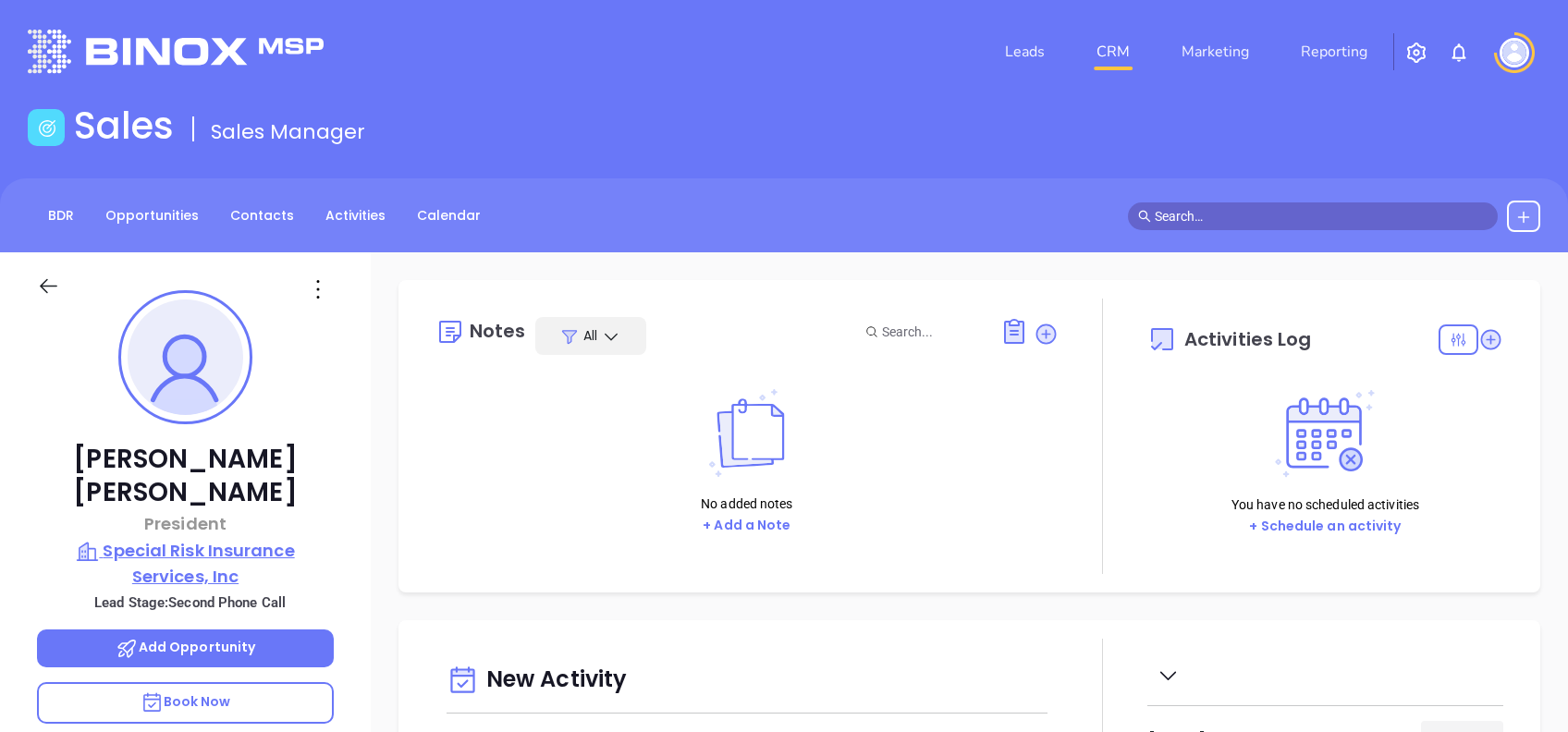
click at [171, 538] on p "Special Risk Insurance Services, Inc" at bounding box center [185, 563] width 297 height 51
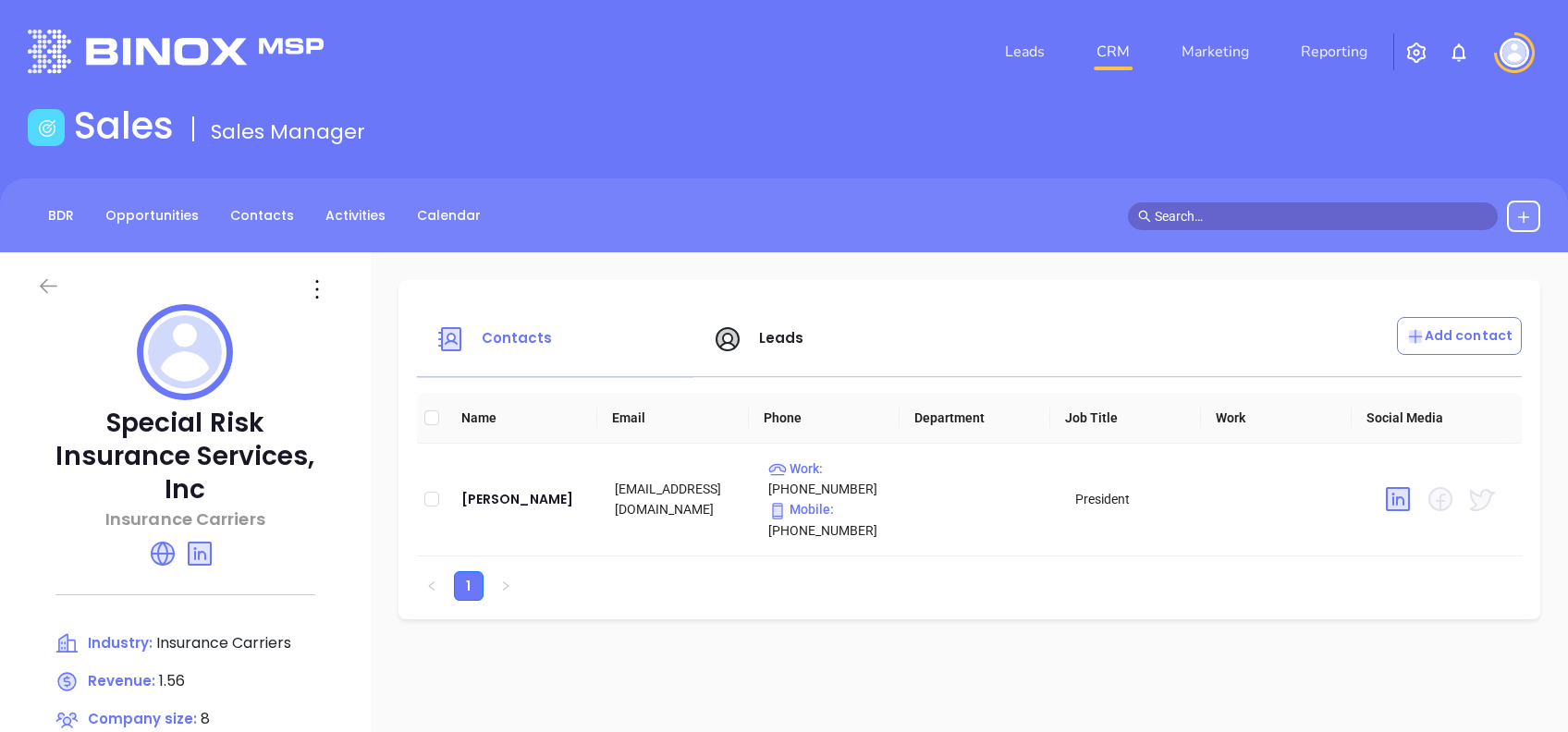
click at [47, 293] on icon at bounding box center [48, 286] width 23 height 23
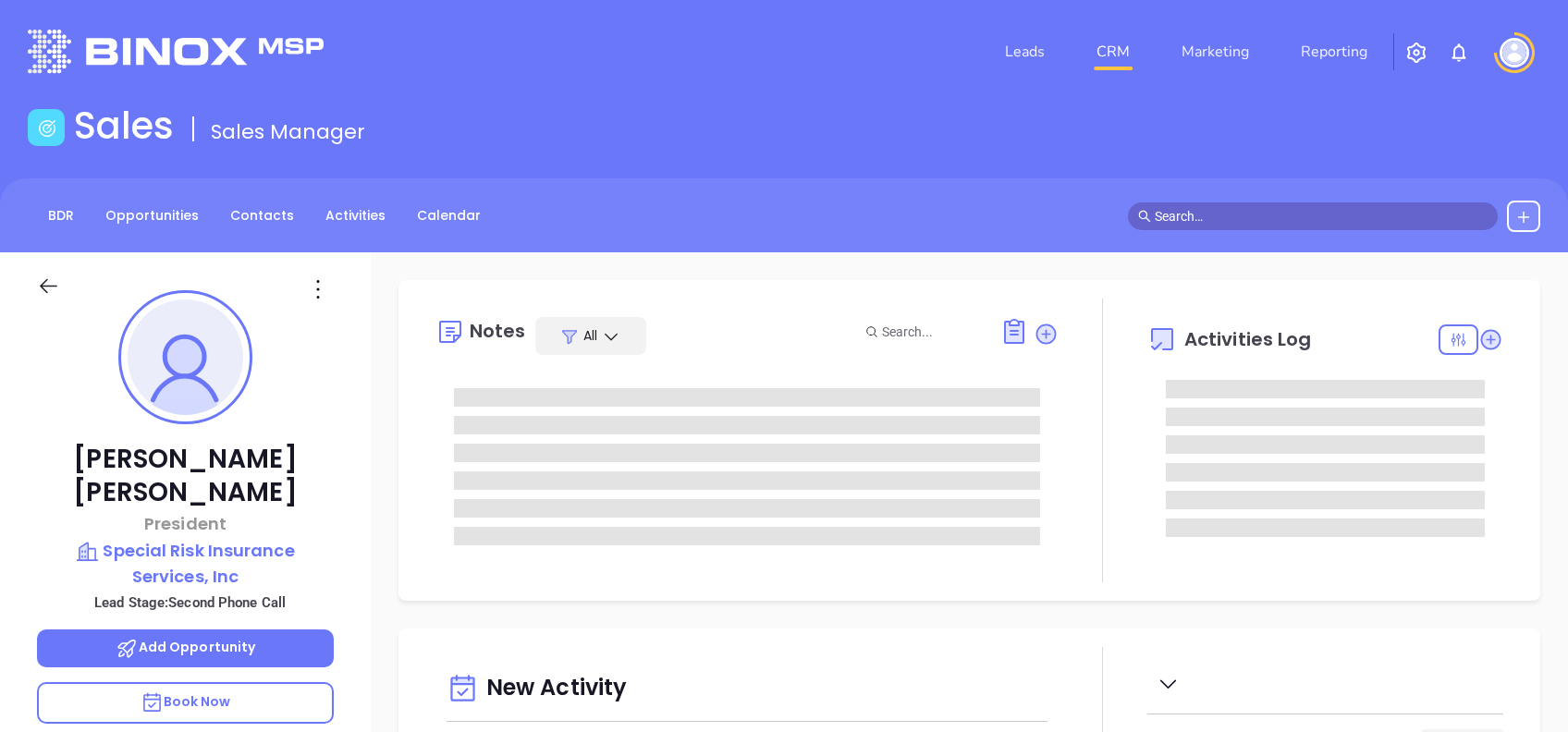
type input "[DATE]"
type input "[PERSON_NAME]"
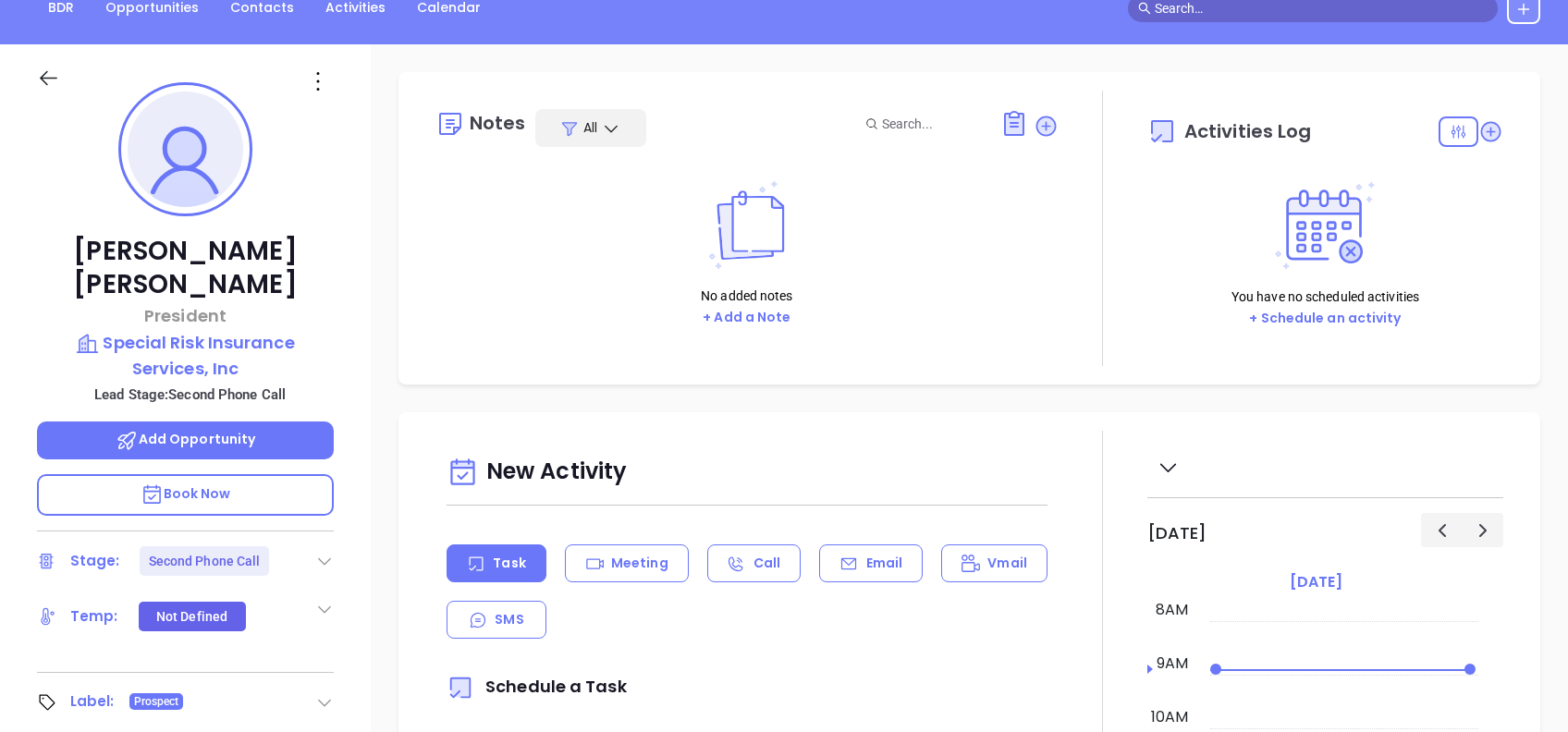
scroll to position [245, 0]
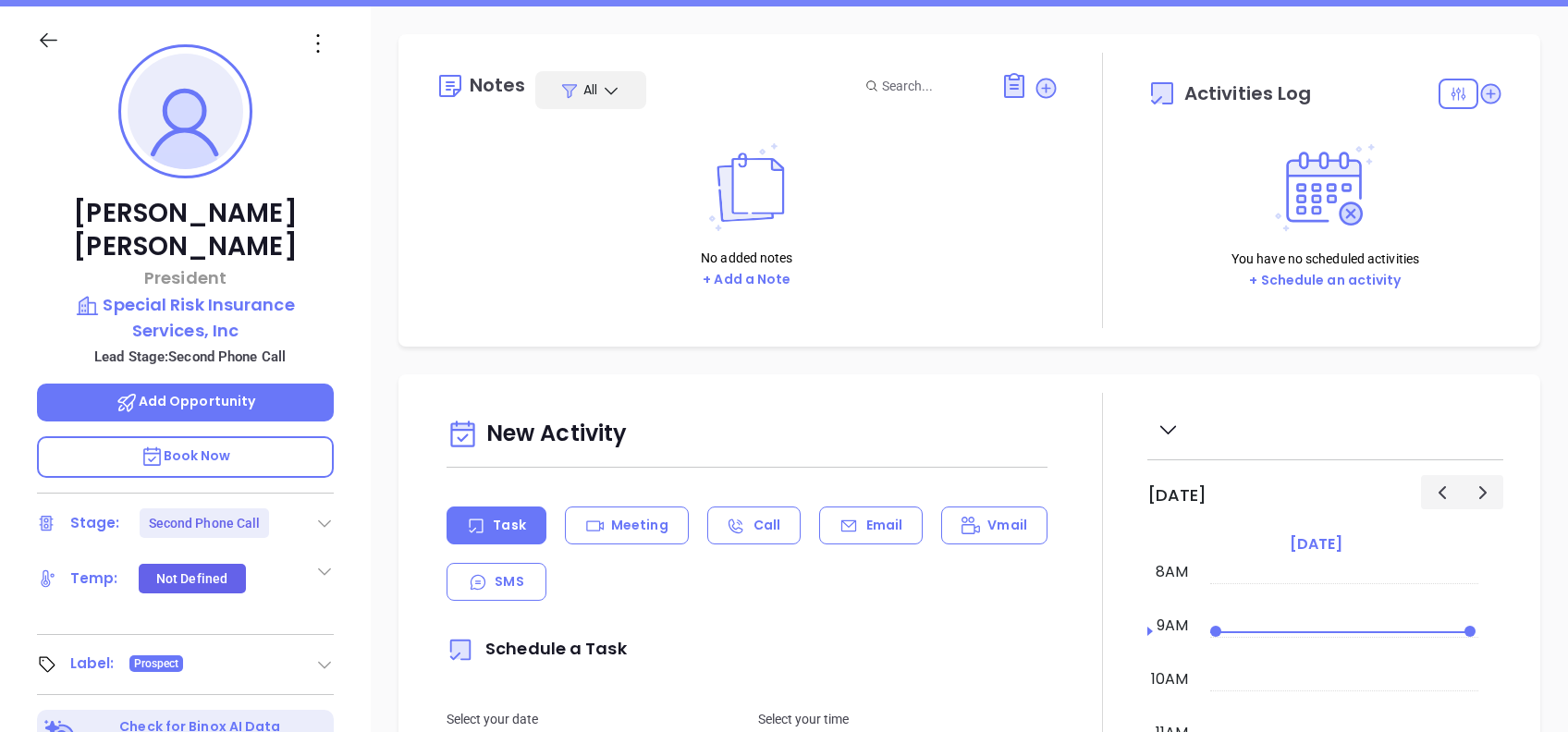
click at [327, 513] on icon at bounding box center [325, 523] width 19 height 19
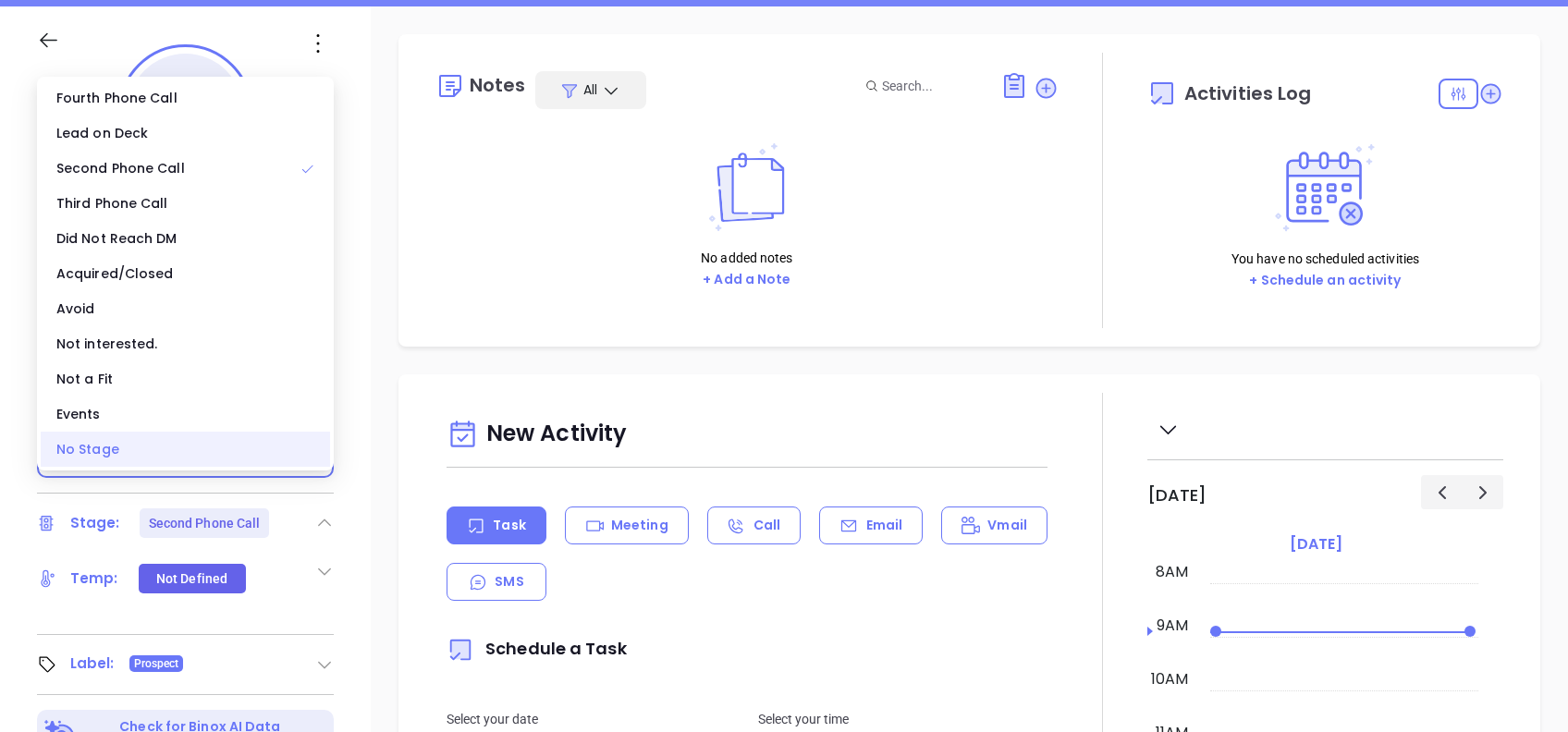
click at [185, 440] on div "No Stage" at bounding box center [185, 449] width 289 height 35
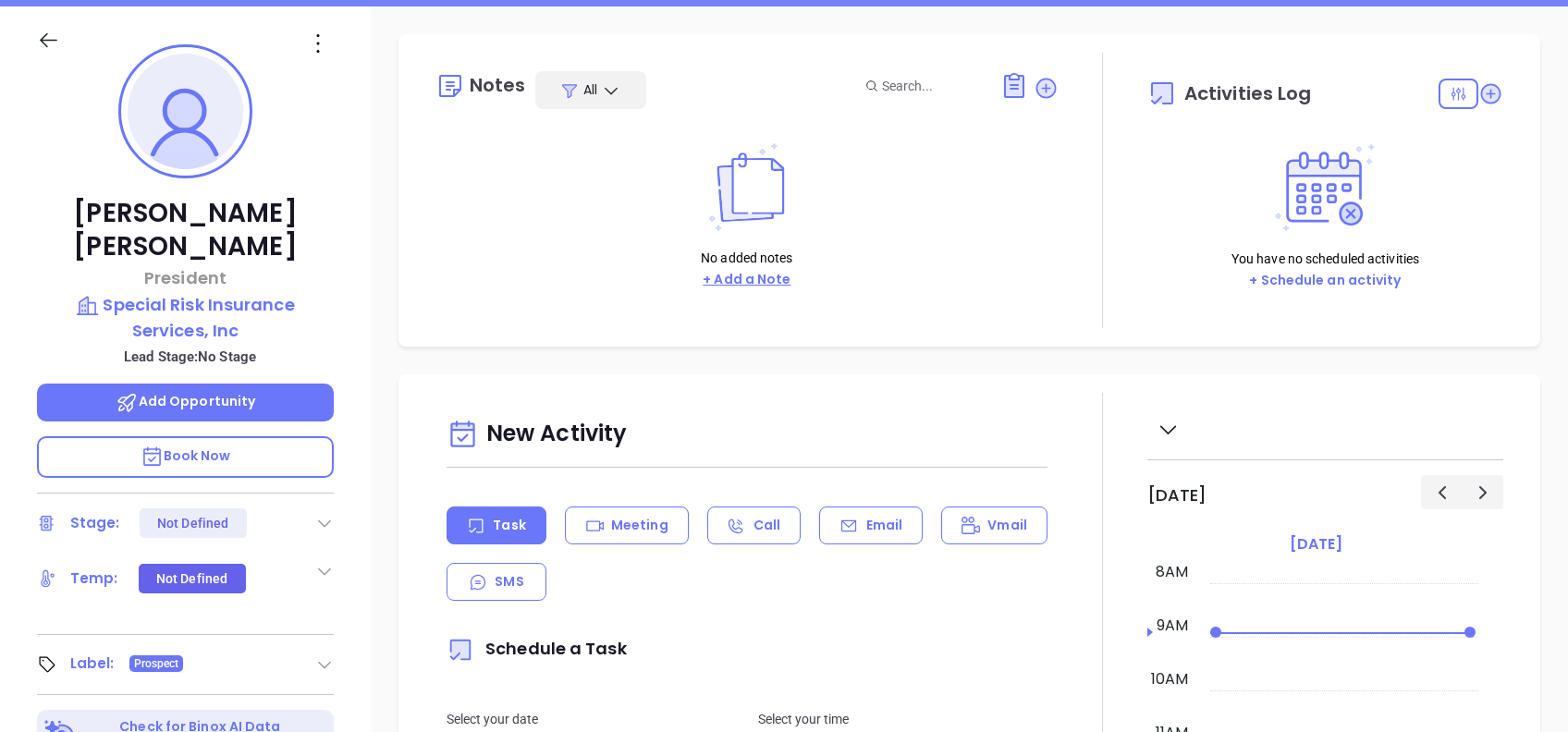
click at [713, 278] on button "+ Add a Note" at bounding box center [747, 279] width 99 height 21
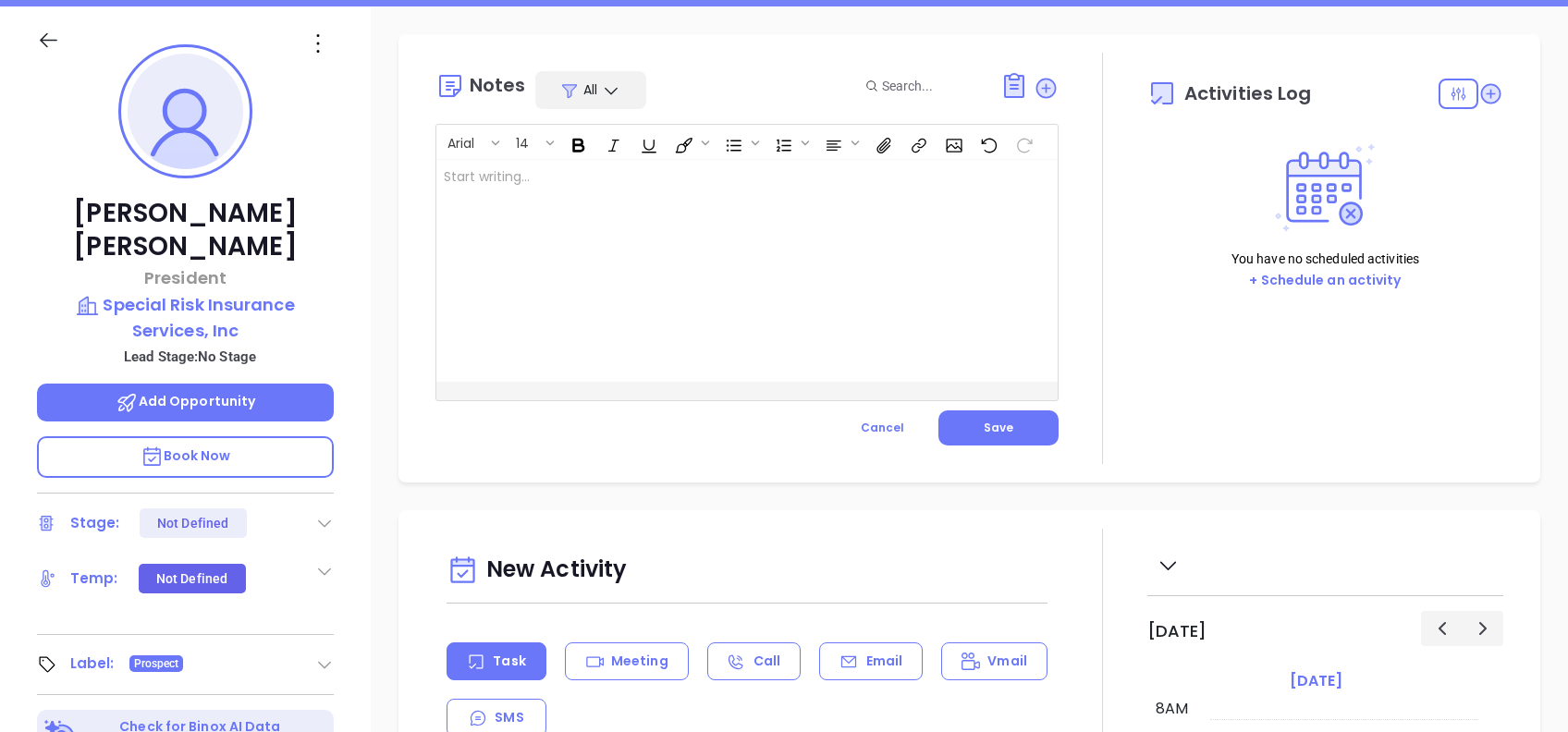
click at [552, 260] on div at bounding box center [725, 271] width 578 height 222
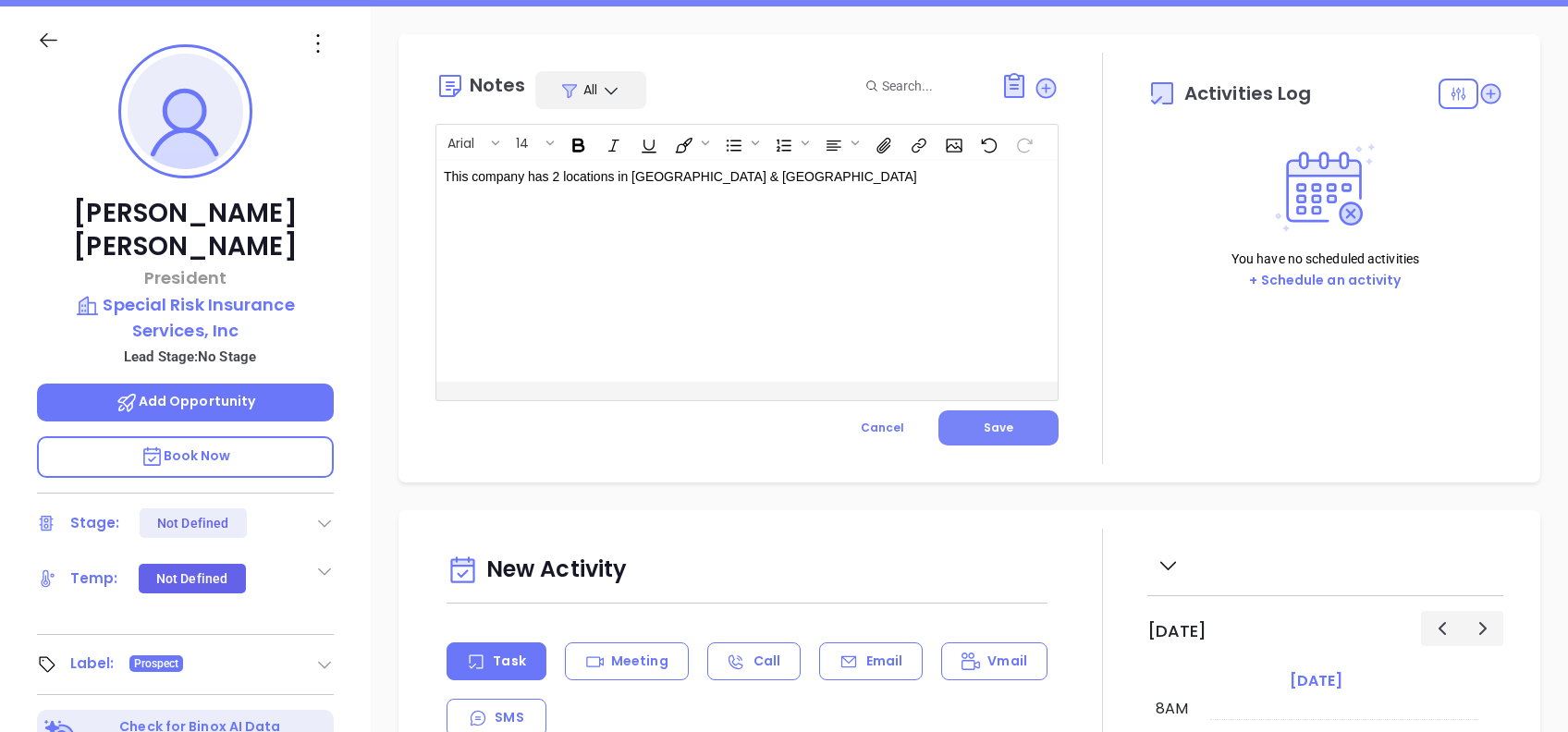
click at [994, 420] on span "Save" at bounding box center [998, 427] width 29 height 16
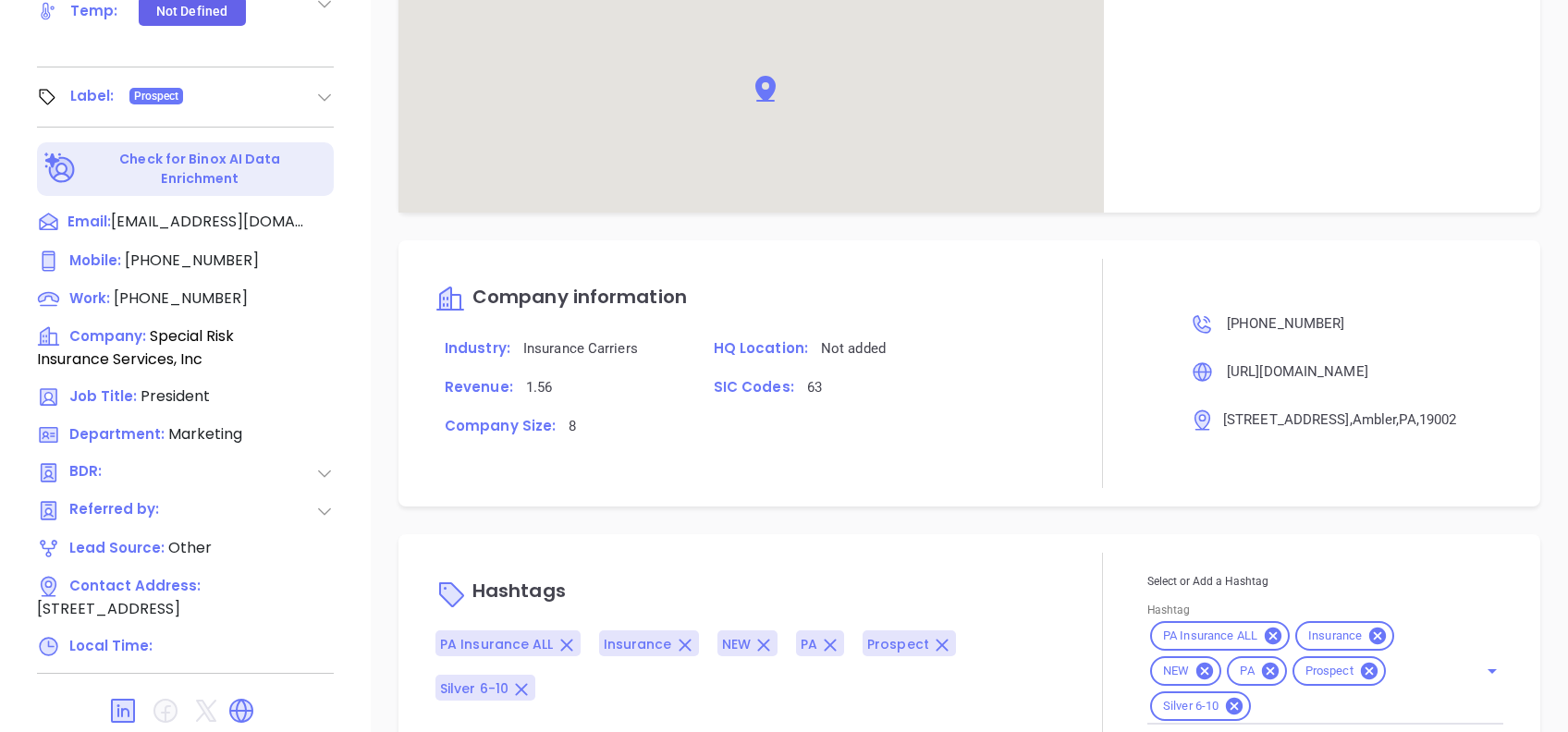
scroll to position [917, 0]
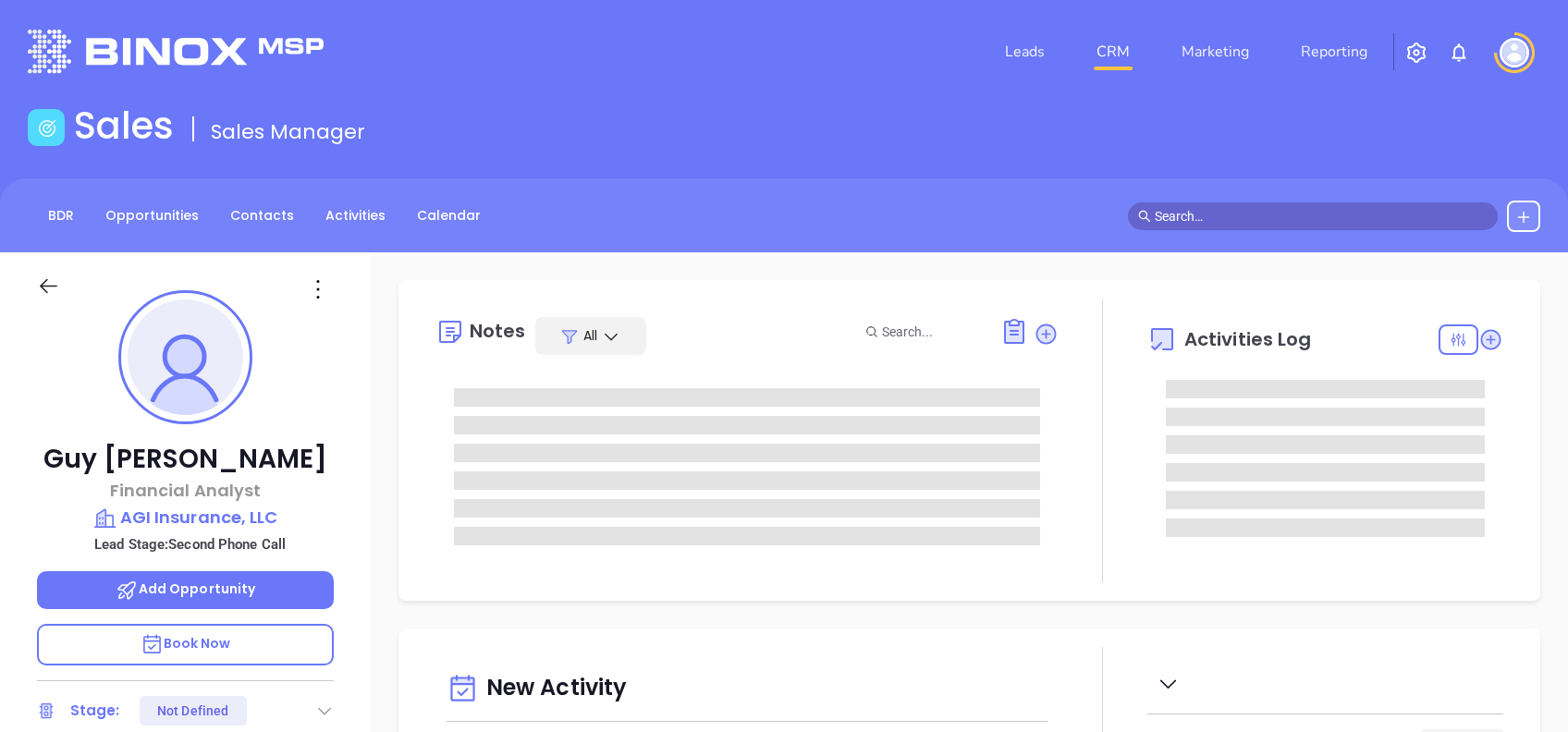
type input "10/04/2025"
type input "Alejandra Lara"
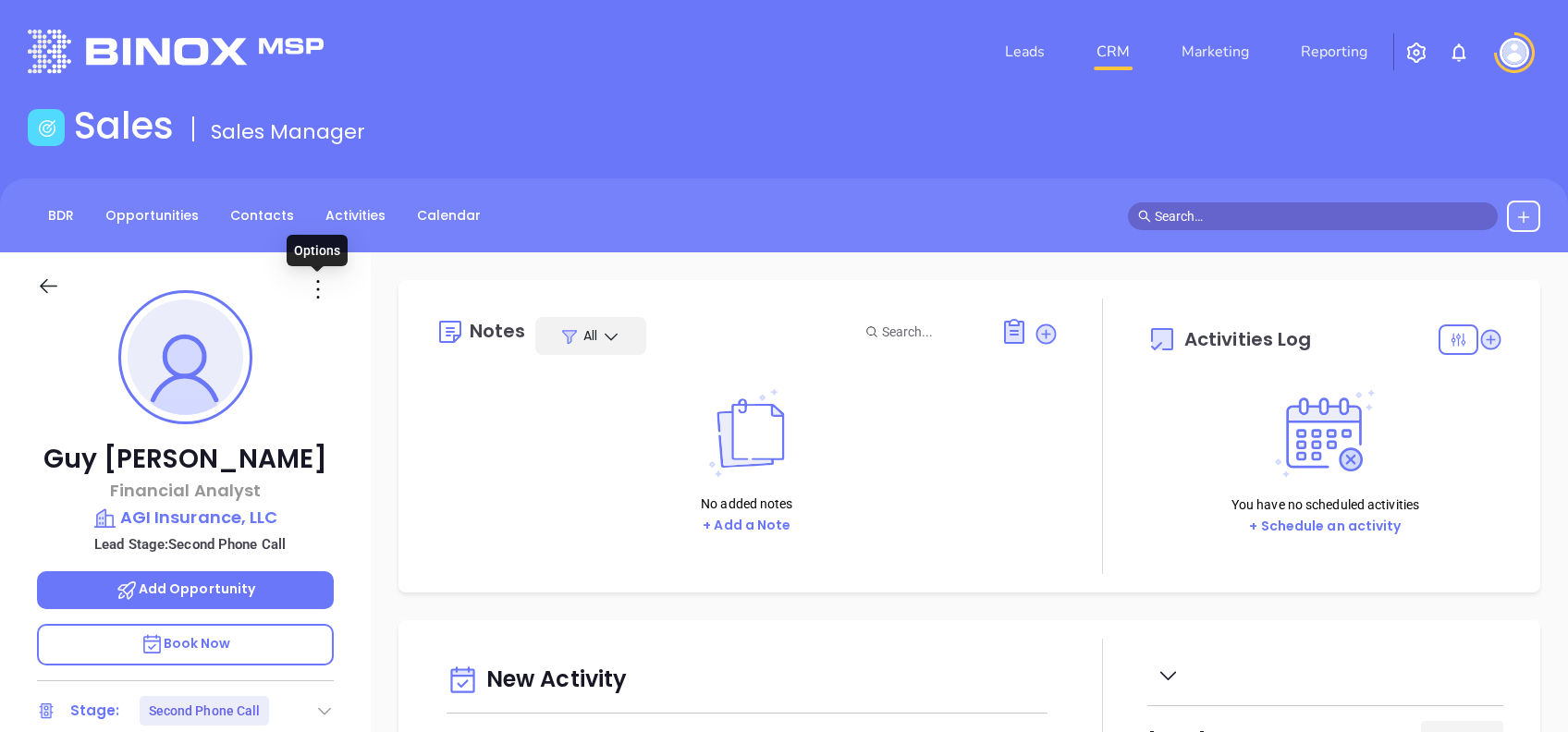
click at [323, 284] on icon at bounding box center [317, 289] width 29 height 29
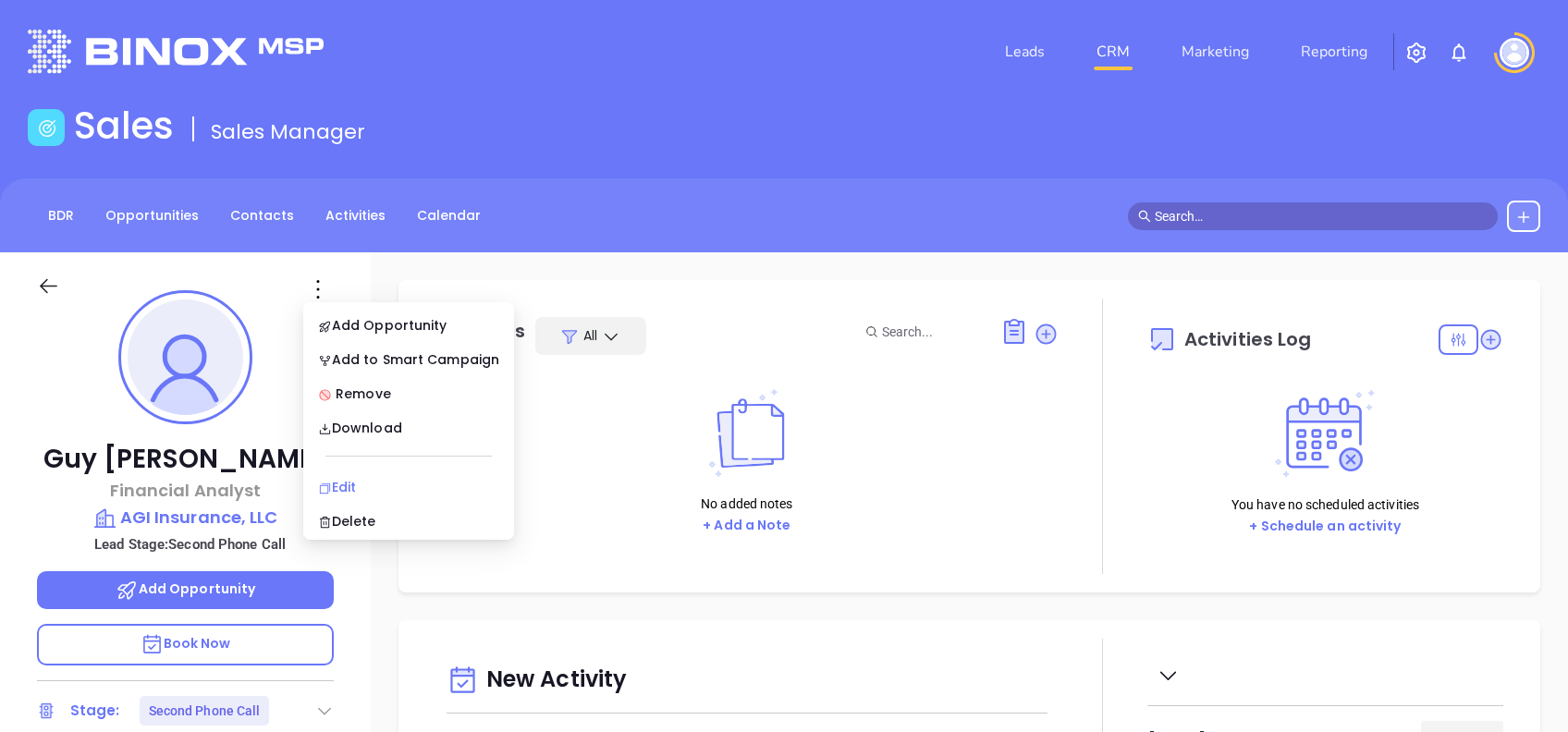
click at [460, 473] on li "Edit" at bounding box center [408, 487] width 204 height 39
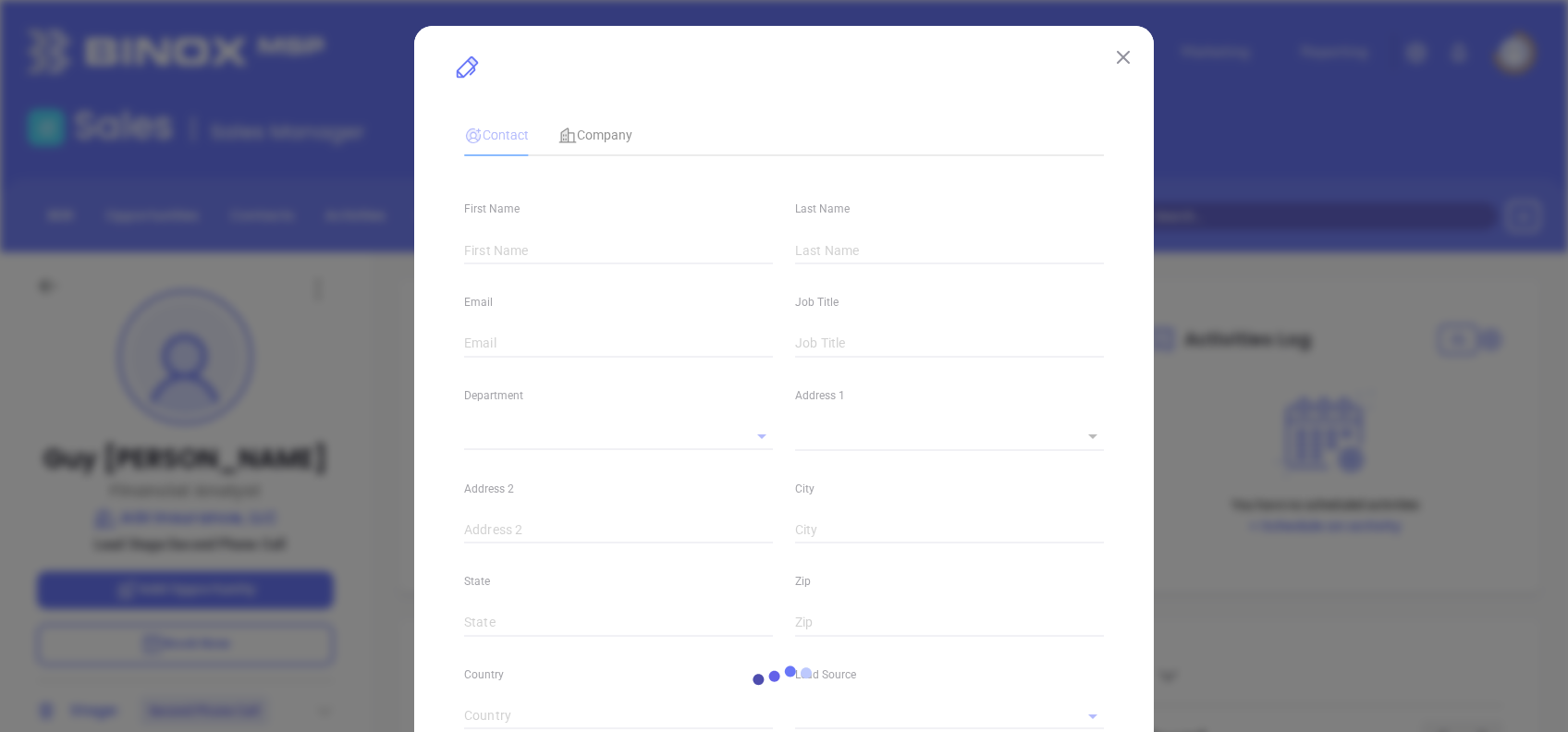
type input "Guy"
type input "Hawkins"
type input "guyhawkins@agi.insure"
type input "Financial Analyst"
type input "1"
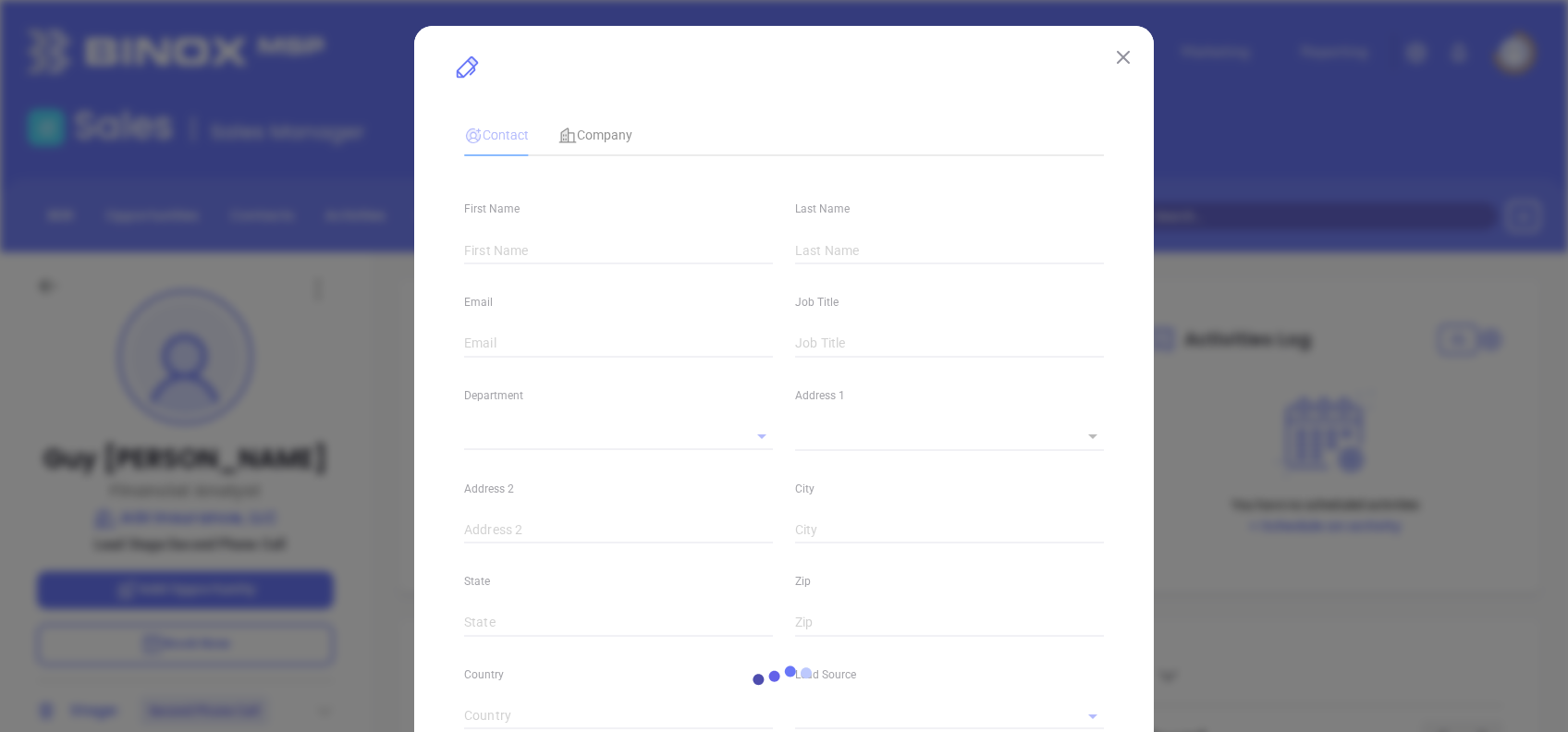
type input "linkedin.com/in/guy-hawkins-b7a3aa153"
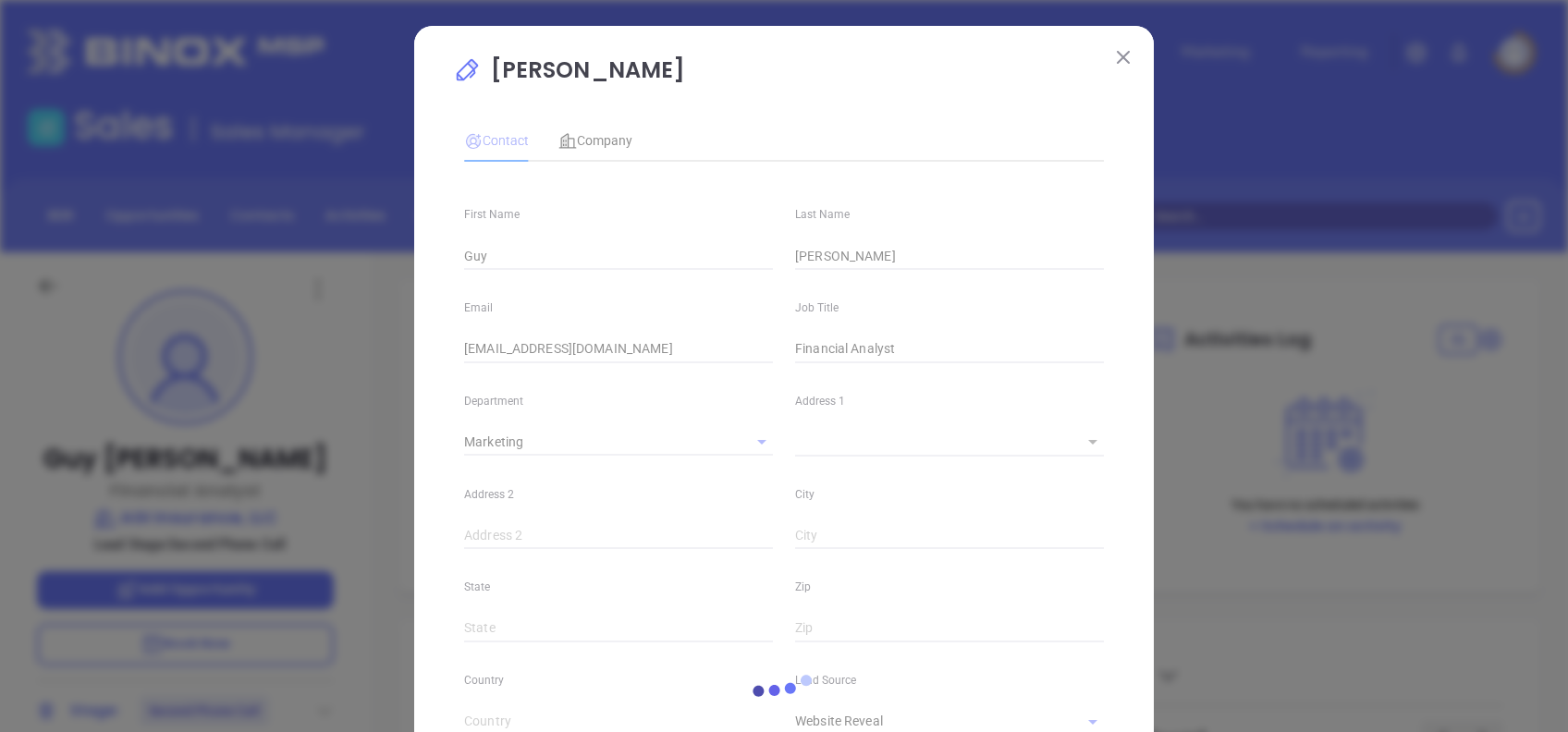
type input "Marketing"
type input "Website Reveal"
type input "undefined undefined"
type input "Second Phone Call"
type input "(215) 721-6000"
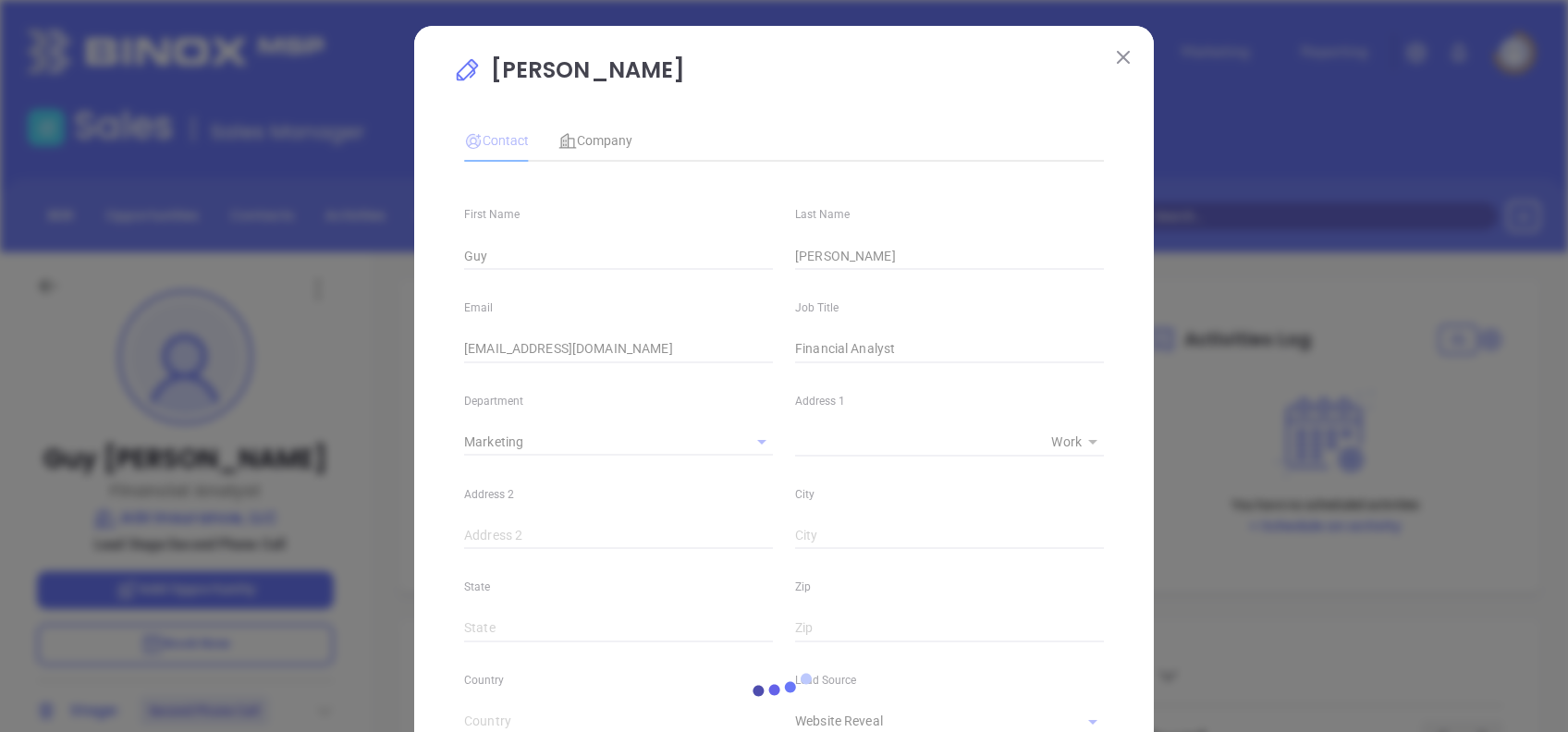
type input "1"
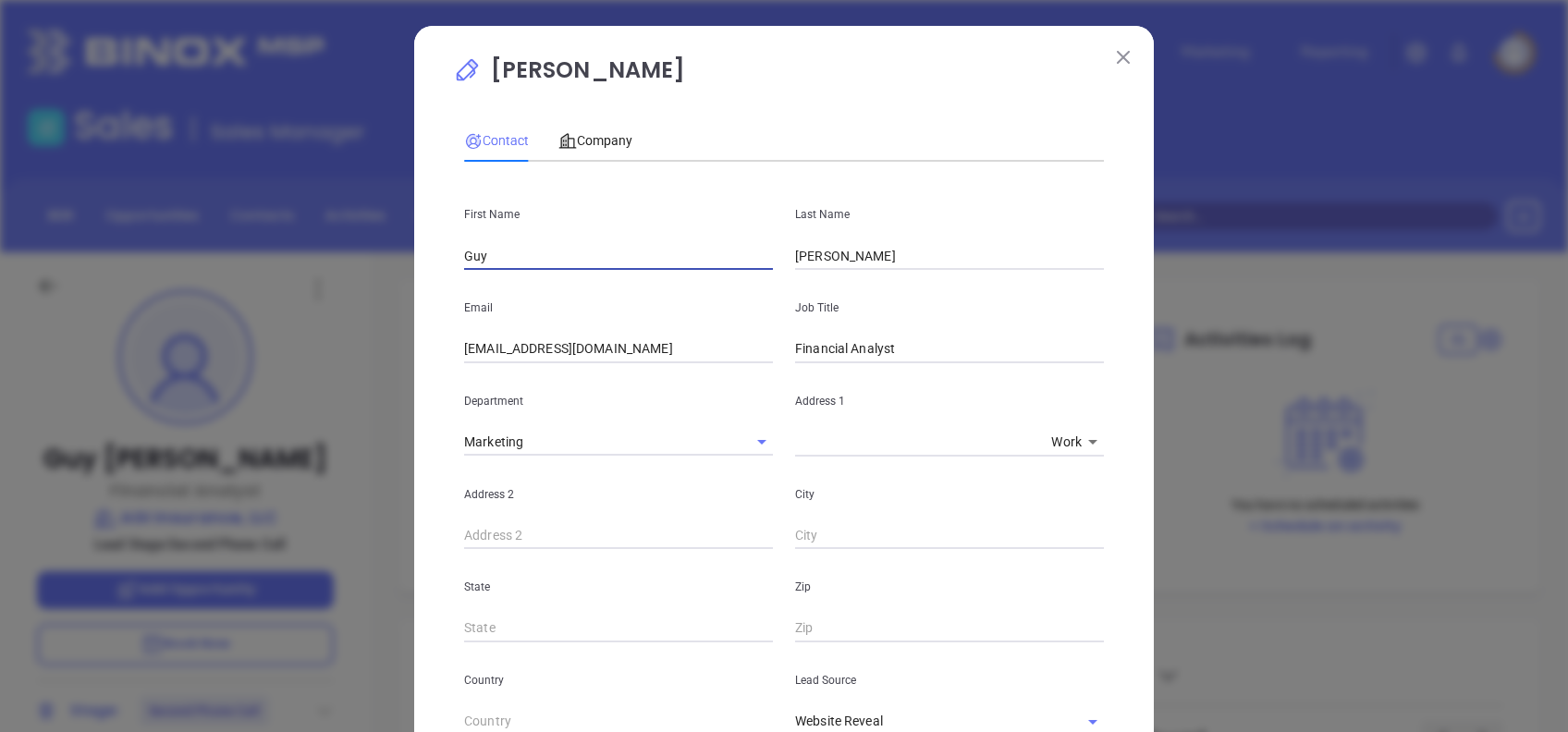
drag, startPoint x: 493, startPoint y: 253, endPoint x: 388, endPoint y: 259, distance: 105.2
click at [388, 259] on div "Guy Hawkins Contact Company First Name Guy Last Name Hawkins Email guyhawkins@a…" at bounding box center [784, 366] width 1568 height 732
type input "Harry"
type input "Antrim"
click at [622, 134] on span "Company" at bounding box center [595, 140] width 74 height 15
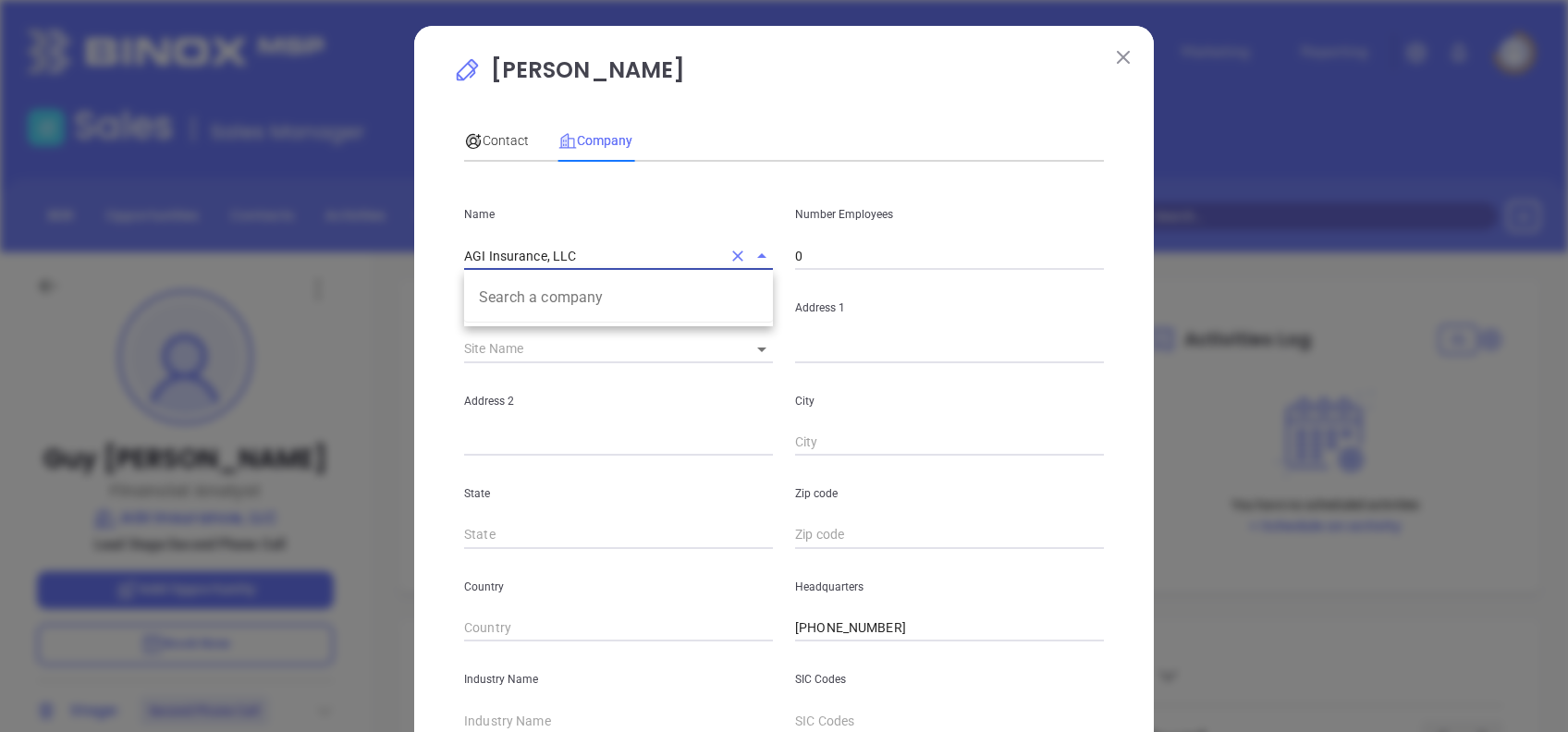
drag, startPoint x: 619, startPoint y: 255, endPoint x: 236, endPoint y: 290, distance: 384.6
click at [236, 290] on div "Guy Hawkins Contact Company First Name Harry Last Name Antrim Email guyhawkins@…" at bounding box center [784, 366] width 1568 height 732
click at [489, 132] on div "Contact" at bounding box center [496, 140] width 64 height 20
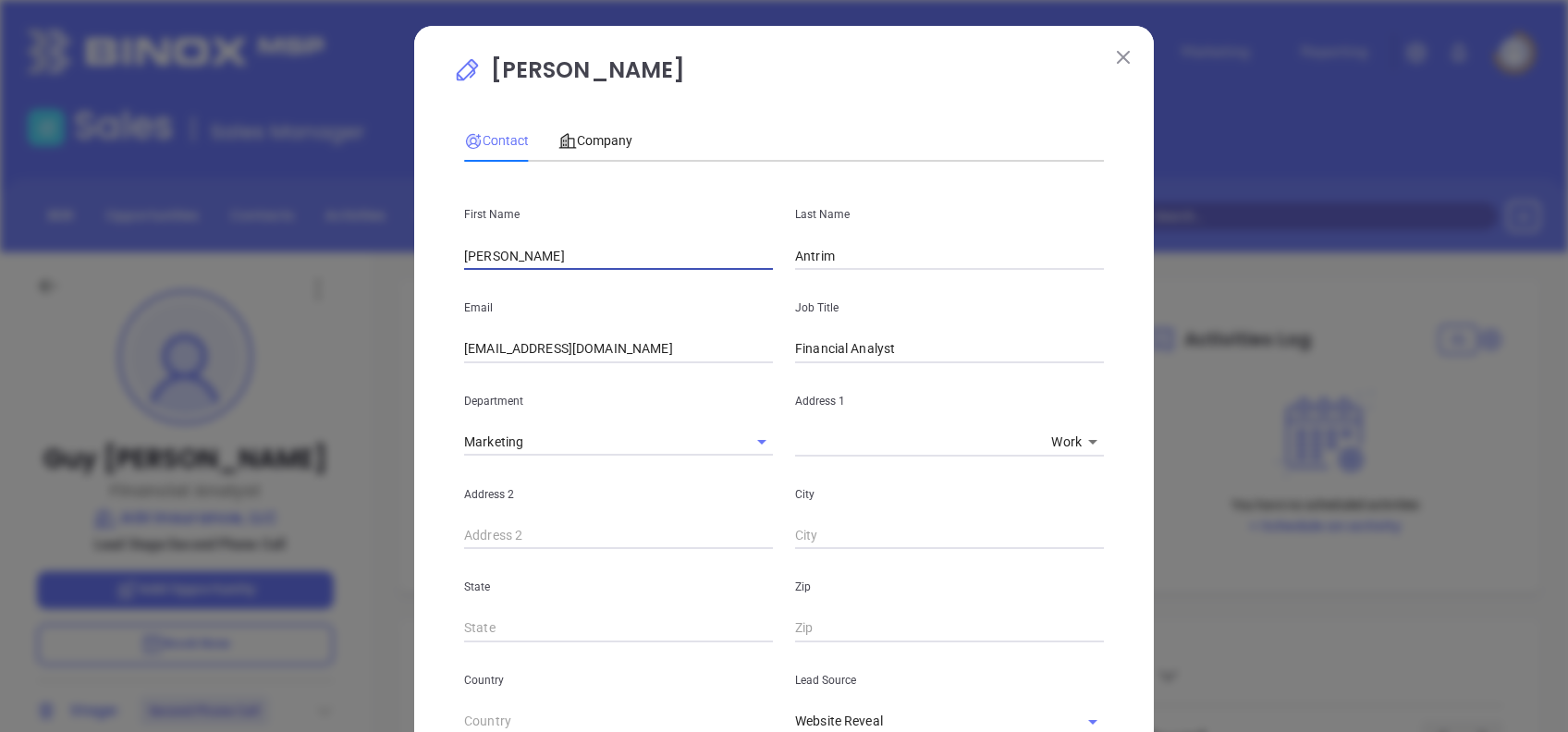
drag, startPoint x: 492, startPoint y: 256, endPoint x: 358, endPoint y: 260, distance: 134.1
click at [358, 260] on div "Guy Hawkins Contact Company First Name Harry Last Name Antrim Email guyhawkins@…" at bounding box center [784, 366] width 1568 height 732
drag, startPoint x: 847, startPoint y: 255, endPoint x: 724, endPoint y: 241, distance: 123.8
click at [724, 241] on div "First Name Harry Last Name Antrim" at bounding box center [784, 223] width 661 height 94
click at [642, 342] on input "guyhawkins@agi.insure" at bounding box center [619, 348] width 309 height 27
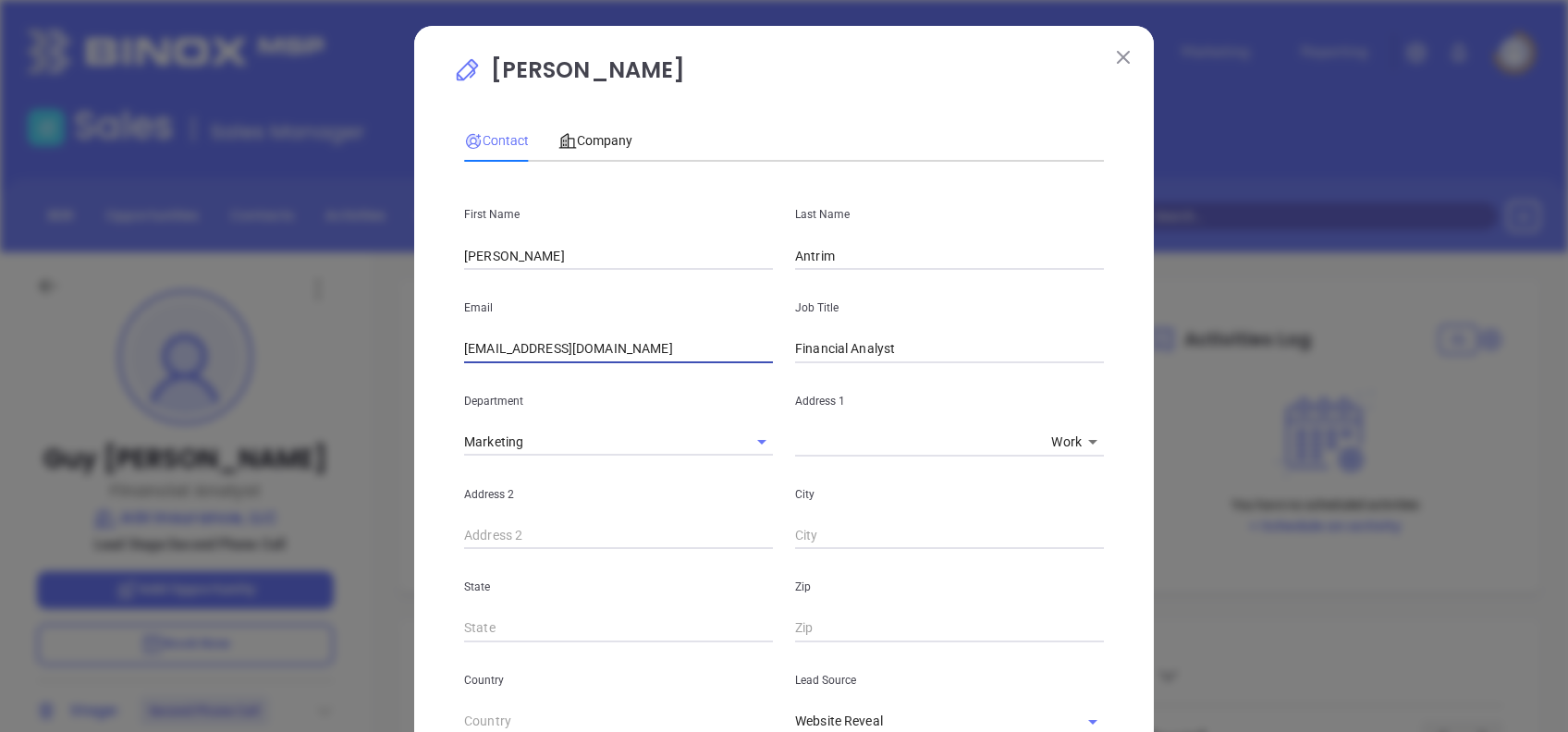
drag, startPoint x: 642, startPoint y: 342, endPoint x: 349, endPoint y: 353, distance: 293.2
click at [359, 349] on div "Guy Hawkins Contact Company First Name Harry Last Name Antrim Email guyhawkins@…" at bounding box center [784, 366] width 1568 height 732
paste input "harry"
type input "[PERSON_NAME][EMAIL_ADDRESS][DOMAIN_NAME]"
type input "Partner"
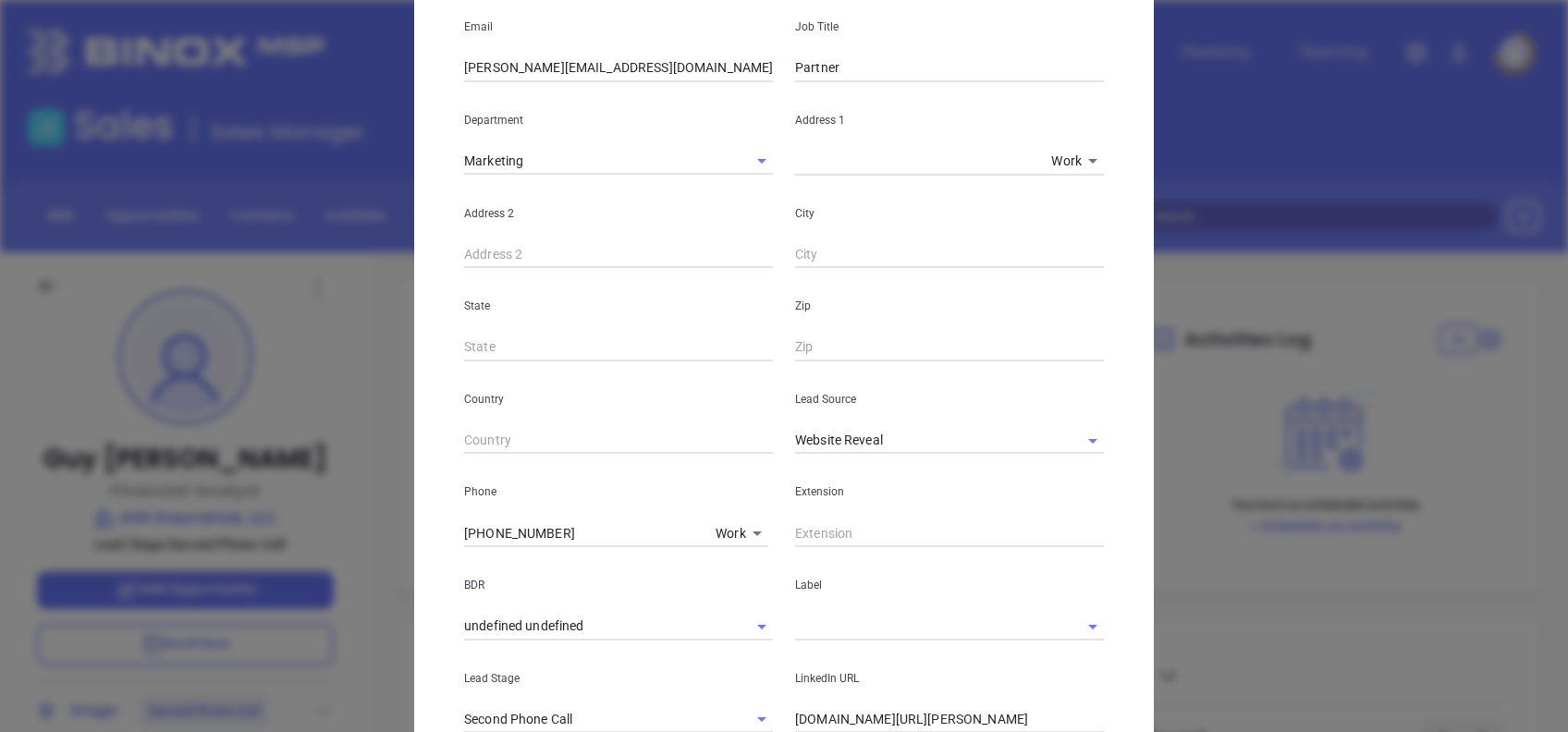
scroll to position [492, 0]
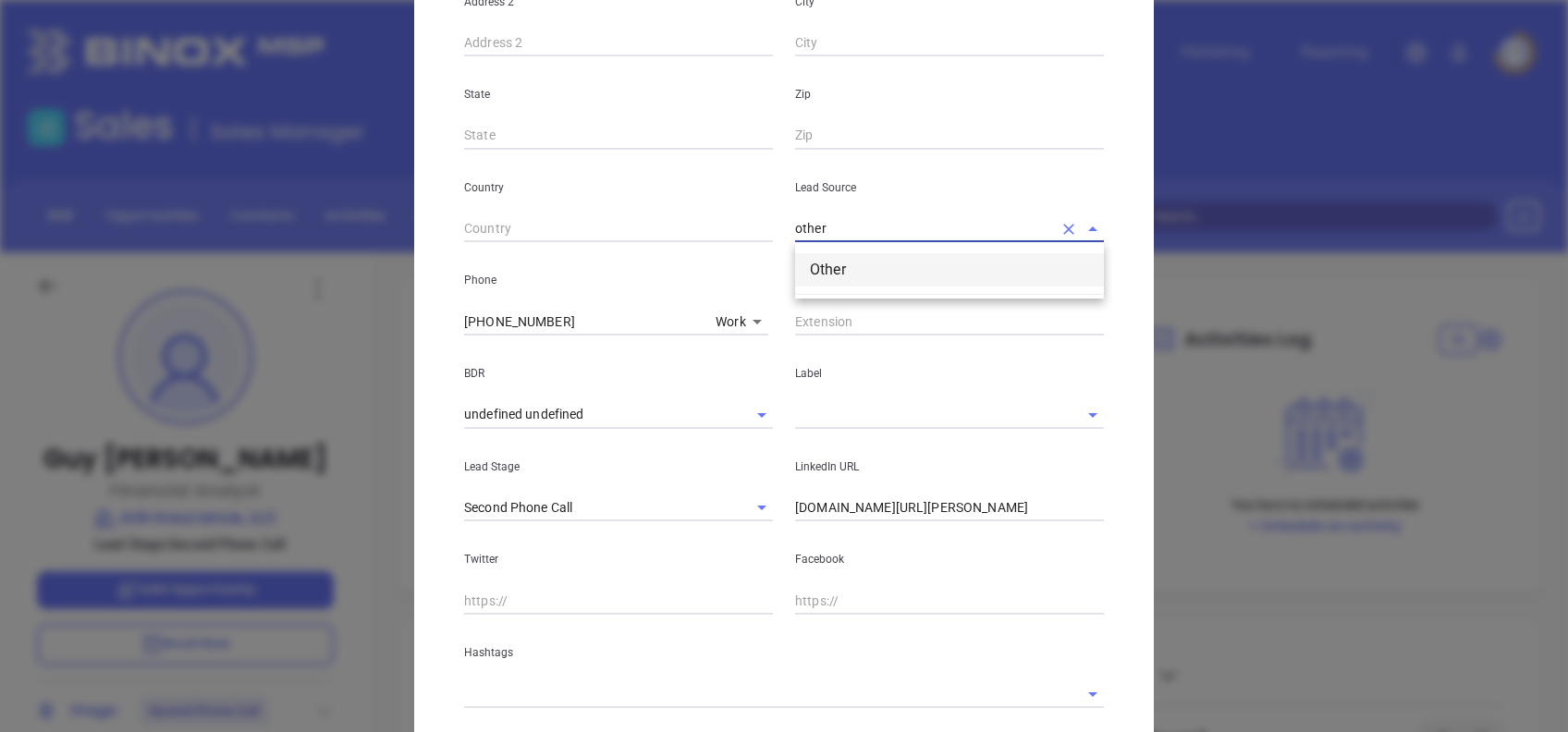
click at [830, 256] on li "Other" at bounding box center [949, 269] width 309 height 33
type input "Other"
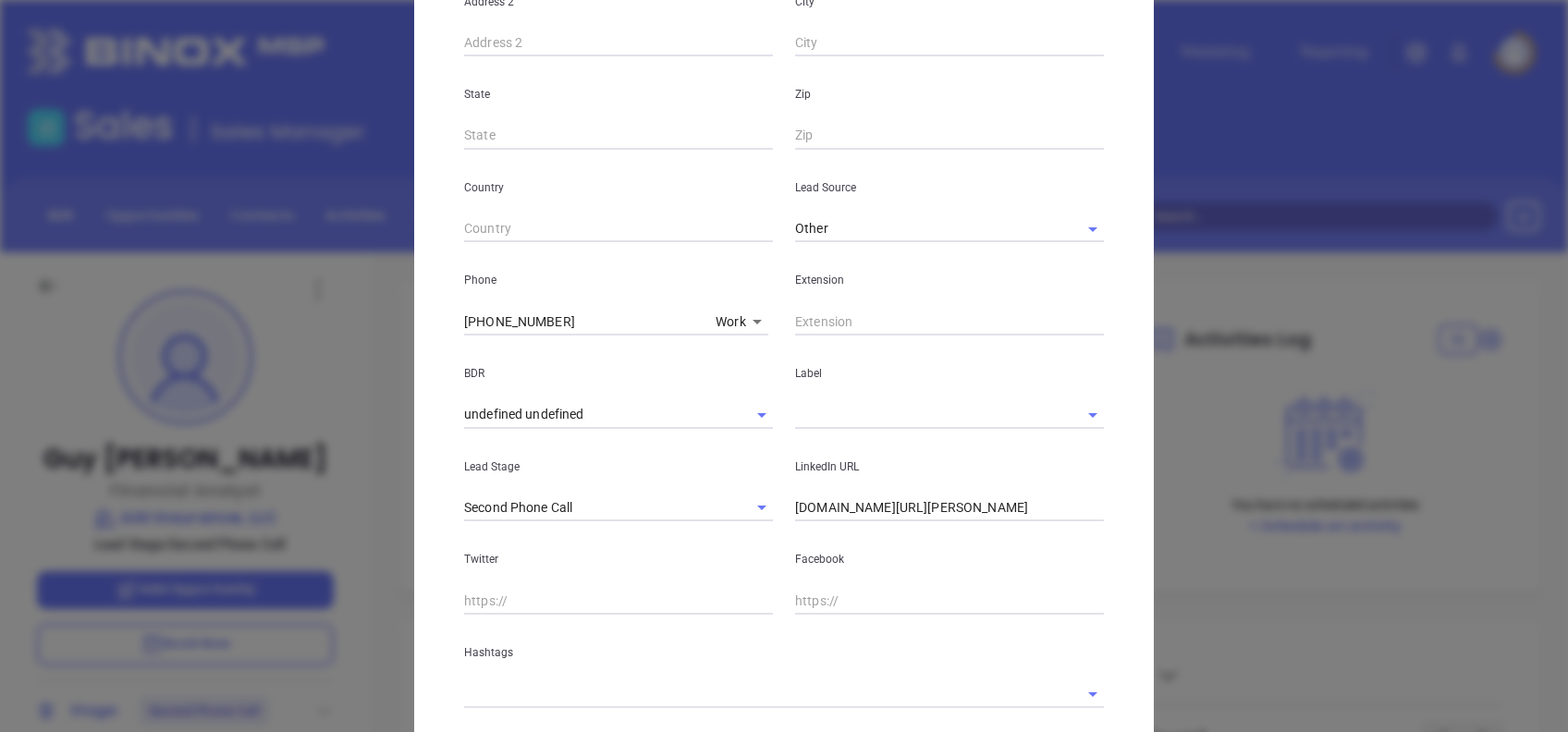
click at [820, 392] on div "Label" at bounding box center [948, 382] width 331 height 94
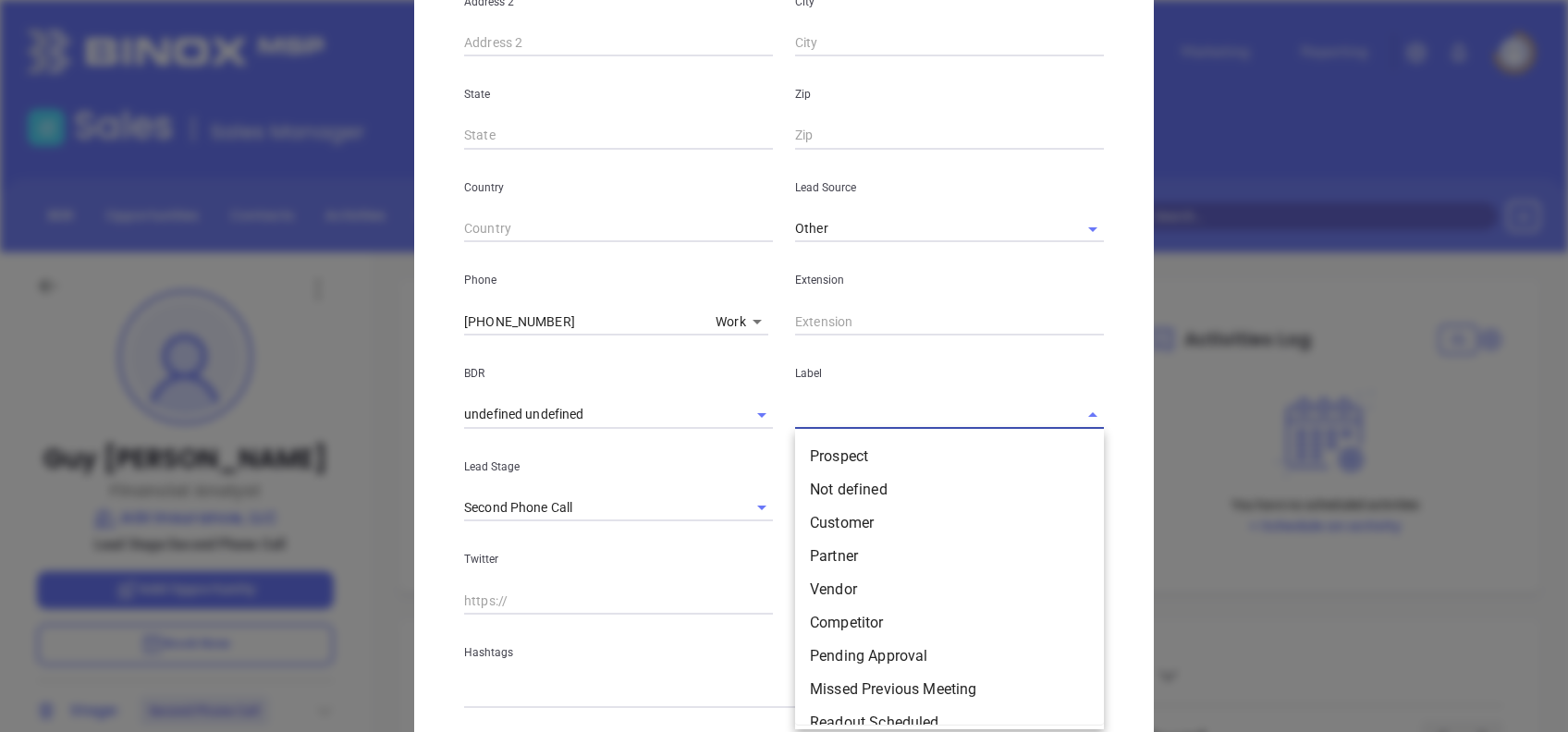
click at [839, 418] on input "text" at bounding box center [923, 414] width 257 height 27
click at [862, 447] on li "Prospect" at bounding box center [949, 455] width 309 height 33
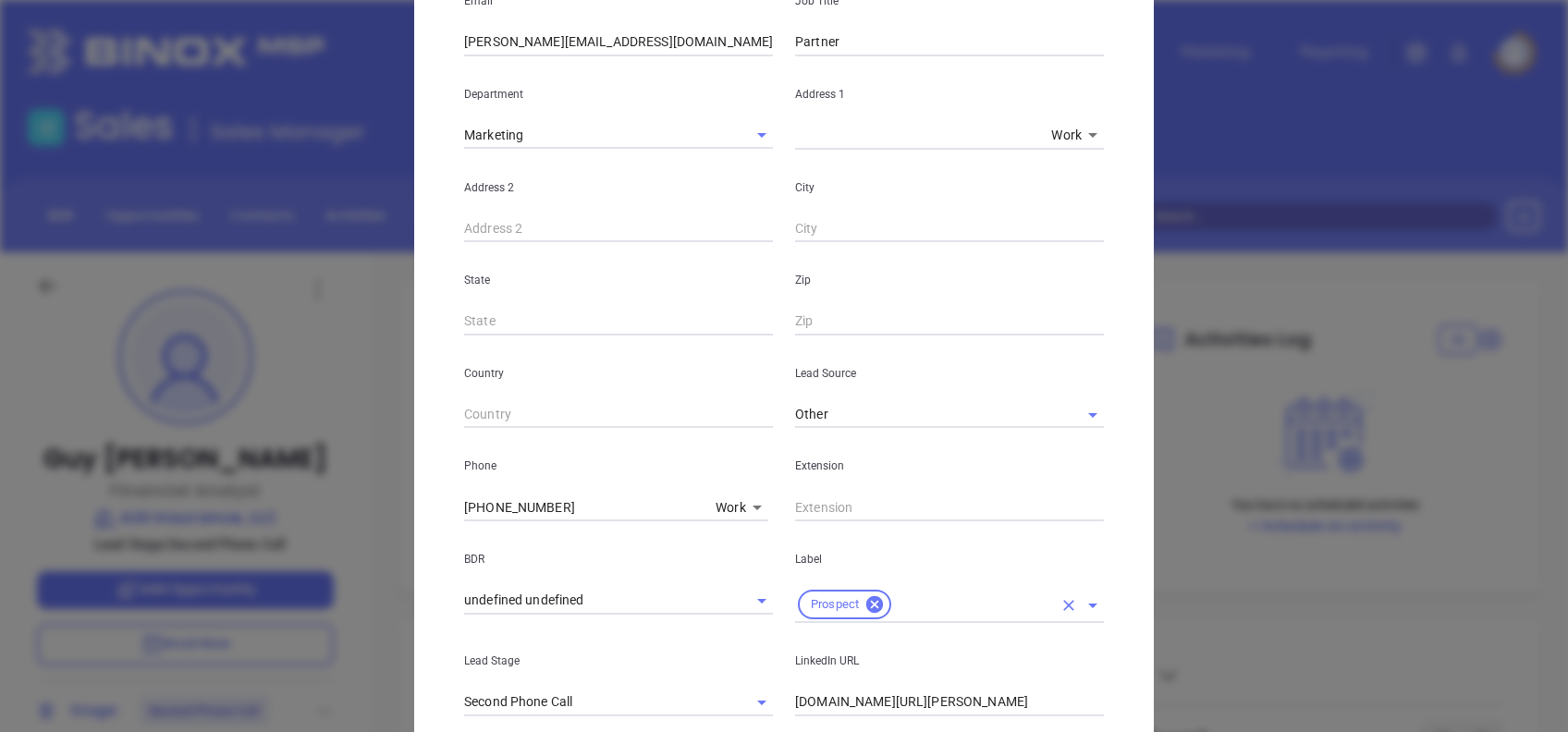
scroll to position [616, 0]
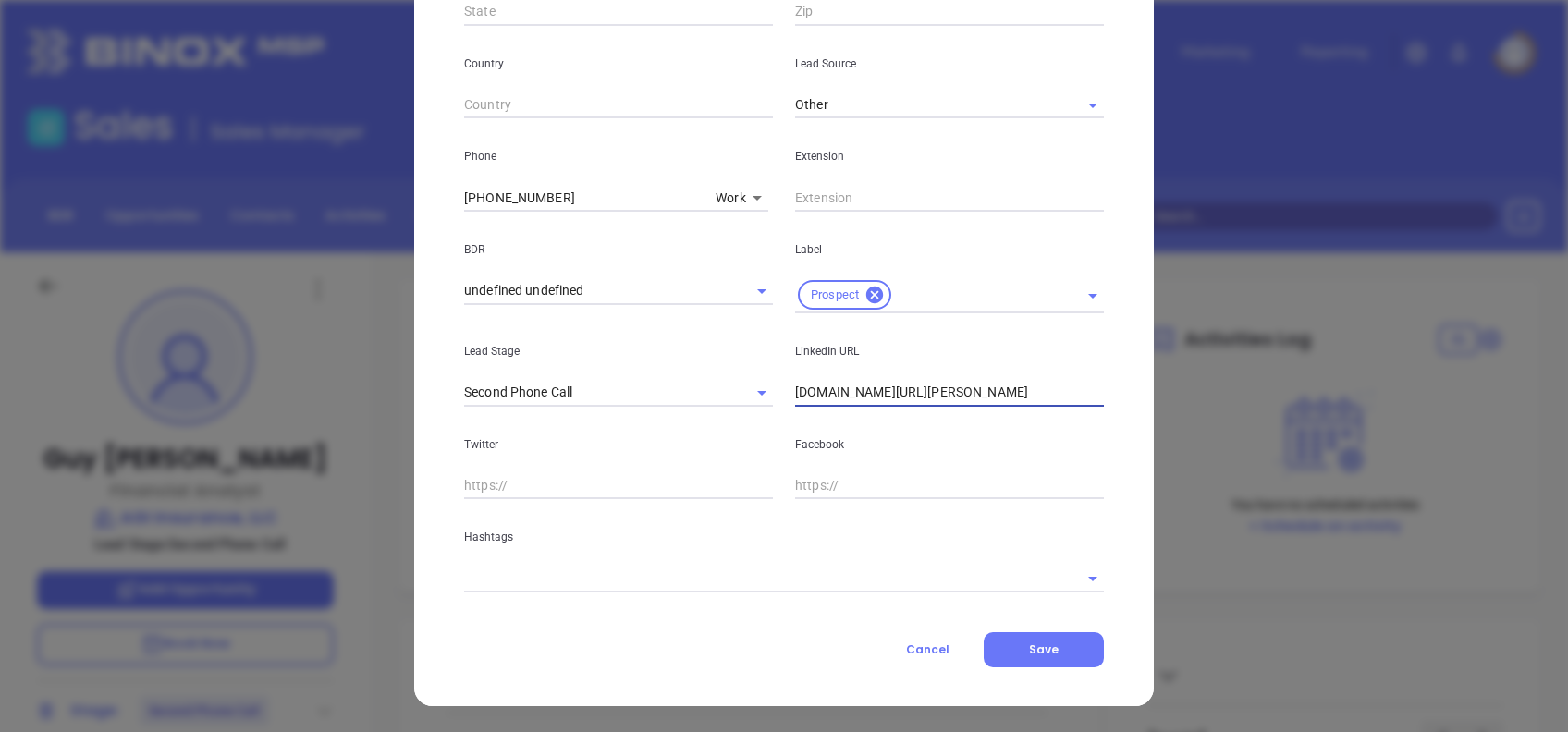
click at [1036, 391] on input "linkedin.com/in/guy-hawkins-b7a3aa153" at bounding box center [949, 392] width 309 height 27
click at [1036, 392] on input "linkedin.com/in/guy-hawkins-b7a3aa153" at bounding box center [949, 392] width 309 height 27
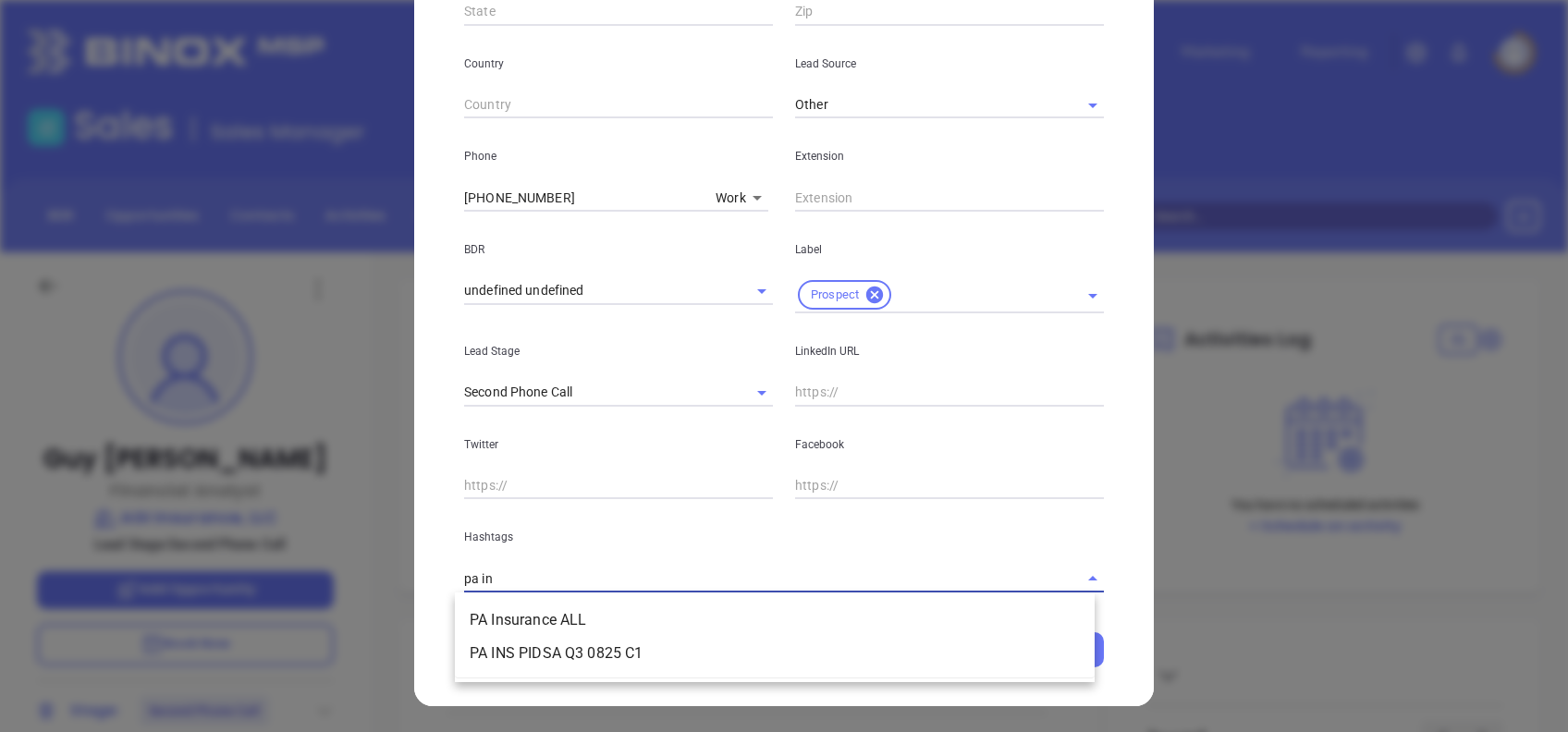
type input "pa ins"
click at [843, 610] on li "PA Insurance ALL" at bounding box center [774, 619] width 640 height 33
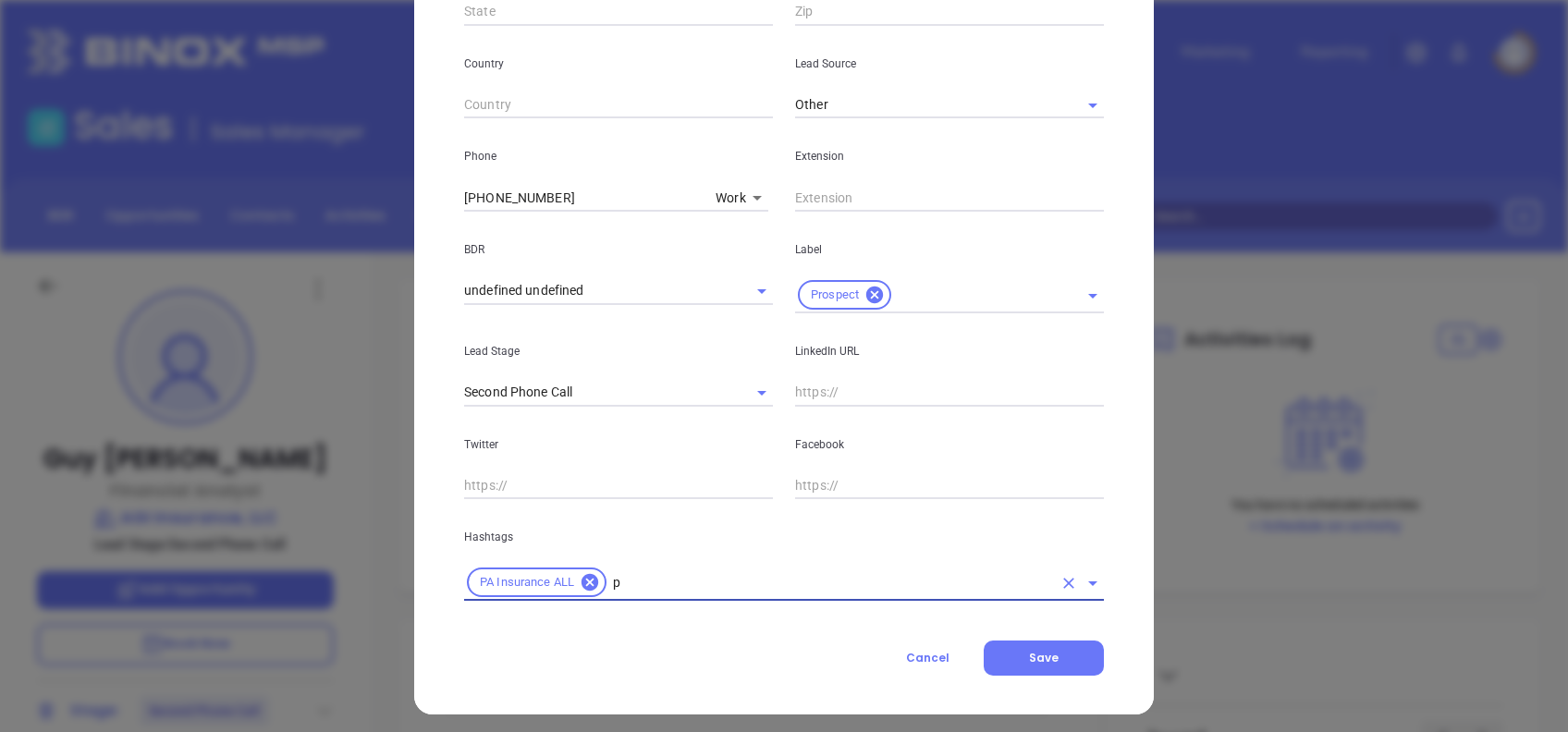
type input "pa"
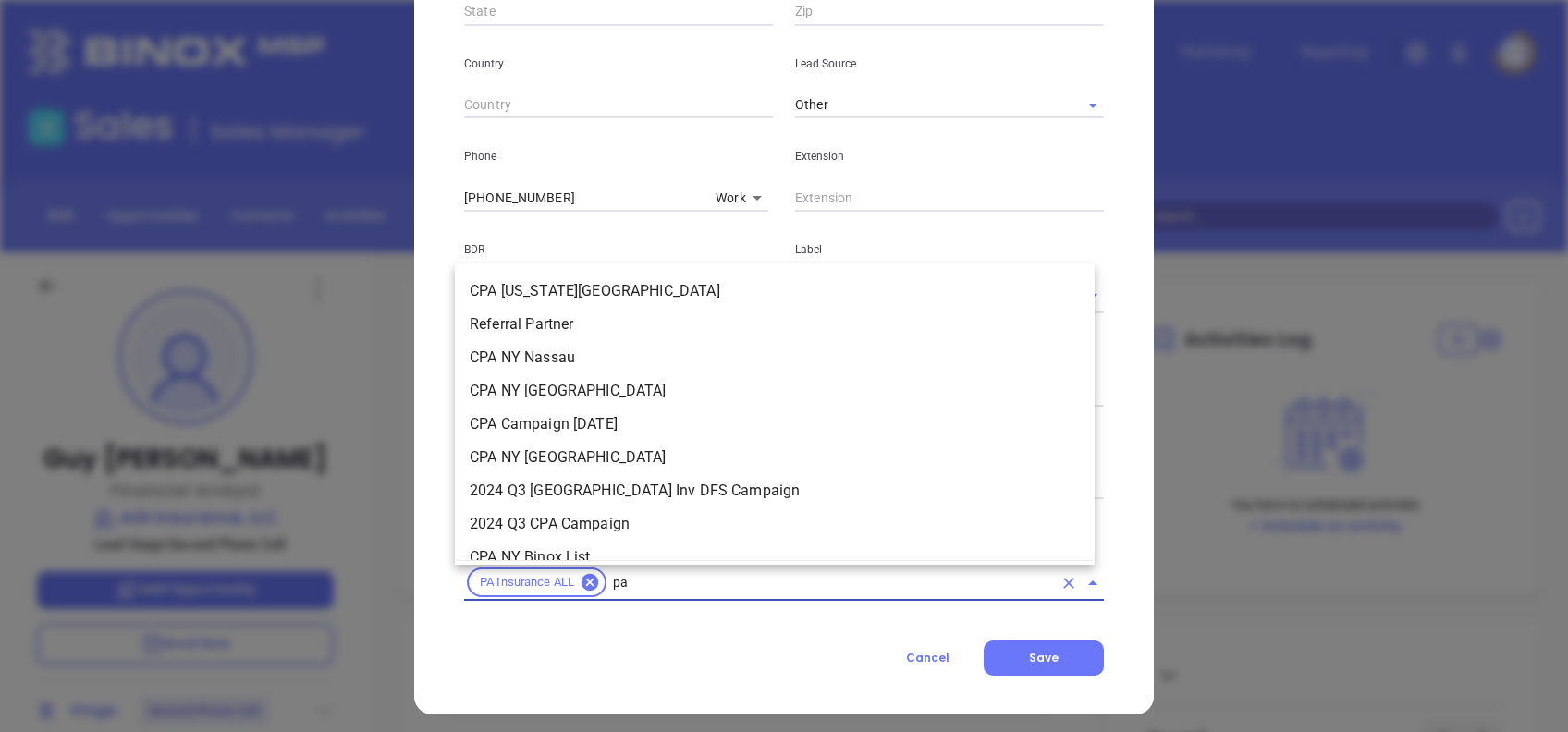
scroll to position [1042, 0]
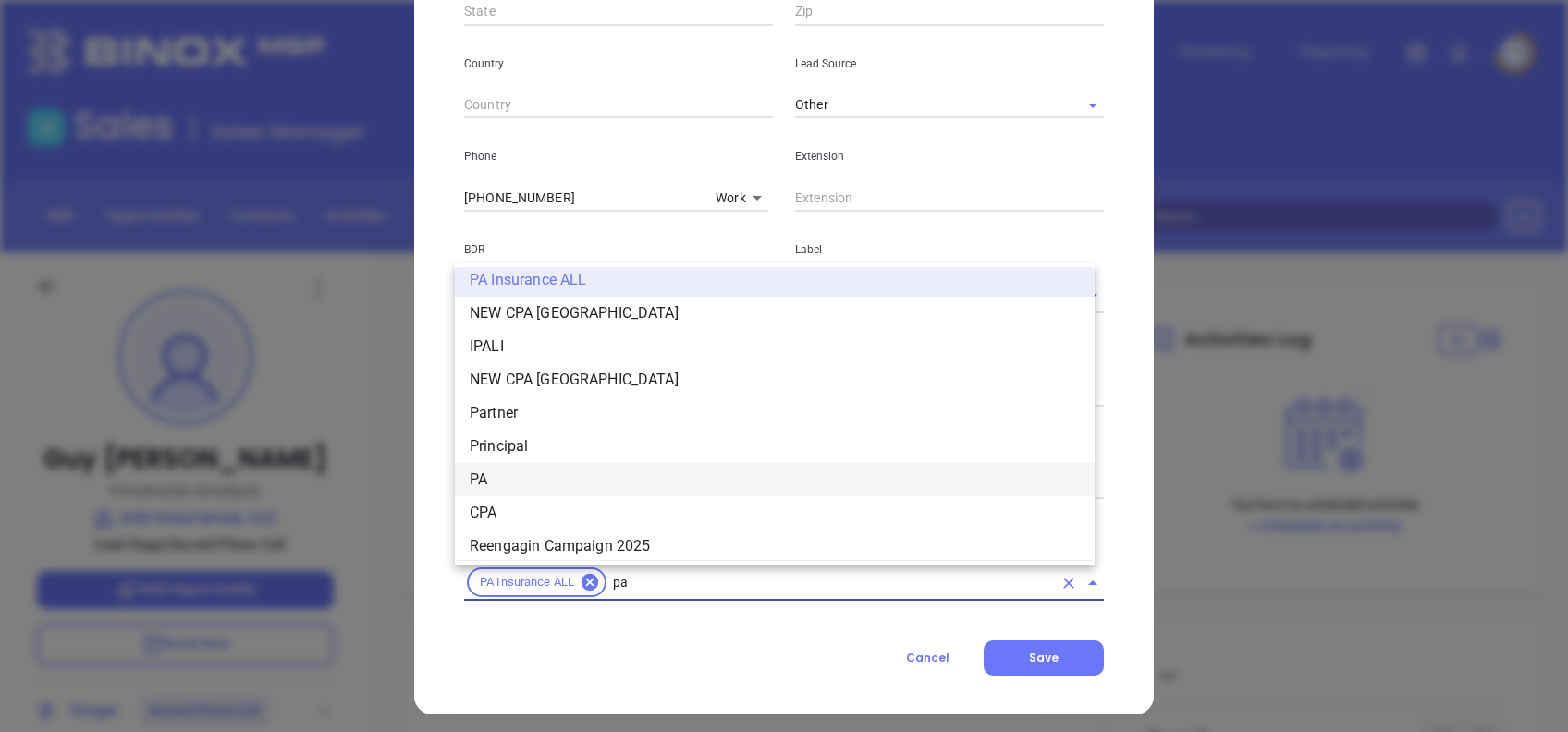
click at [574, 479] on li "PA" at bounding box center [774, 479] width 640 height 33
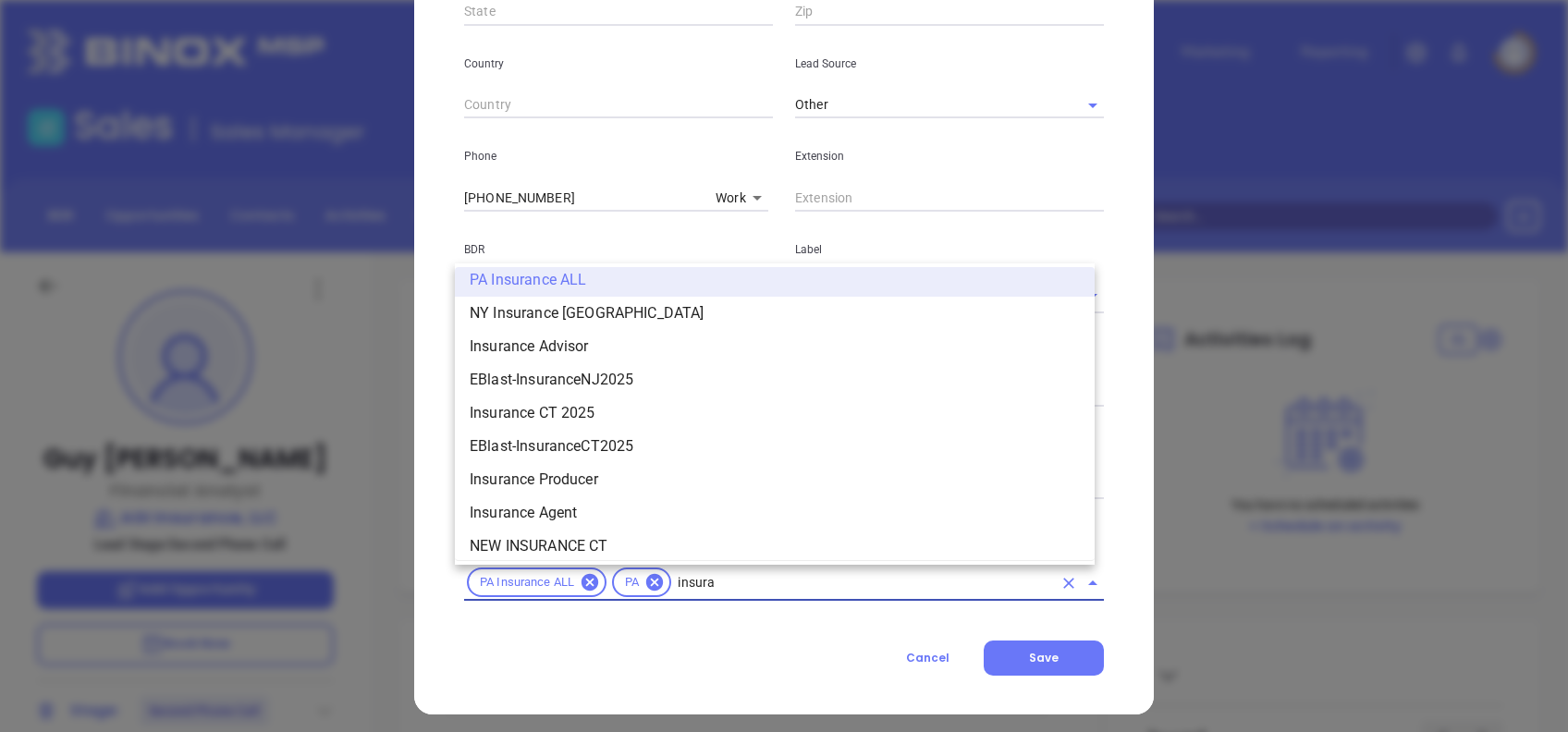
scroll to position [1241, 0]
type input "insurance"
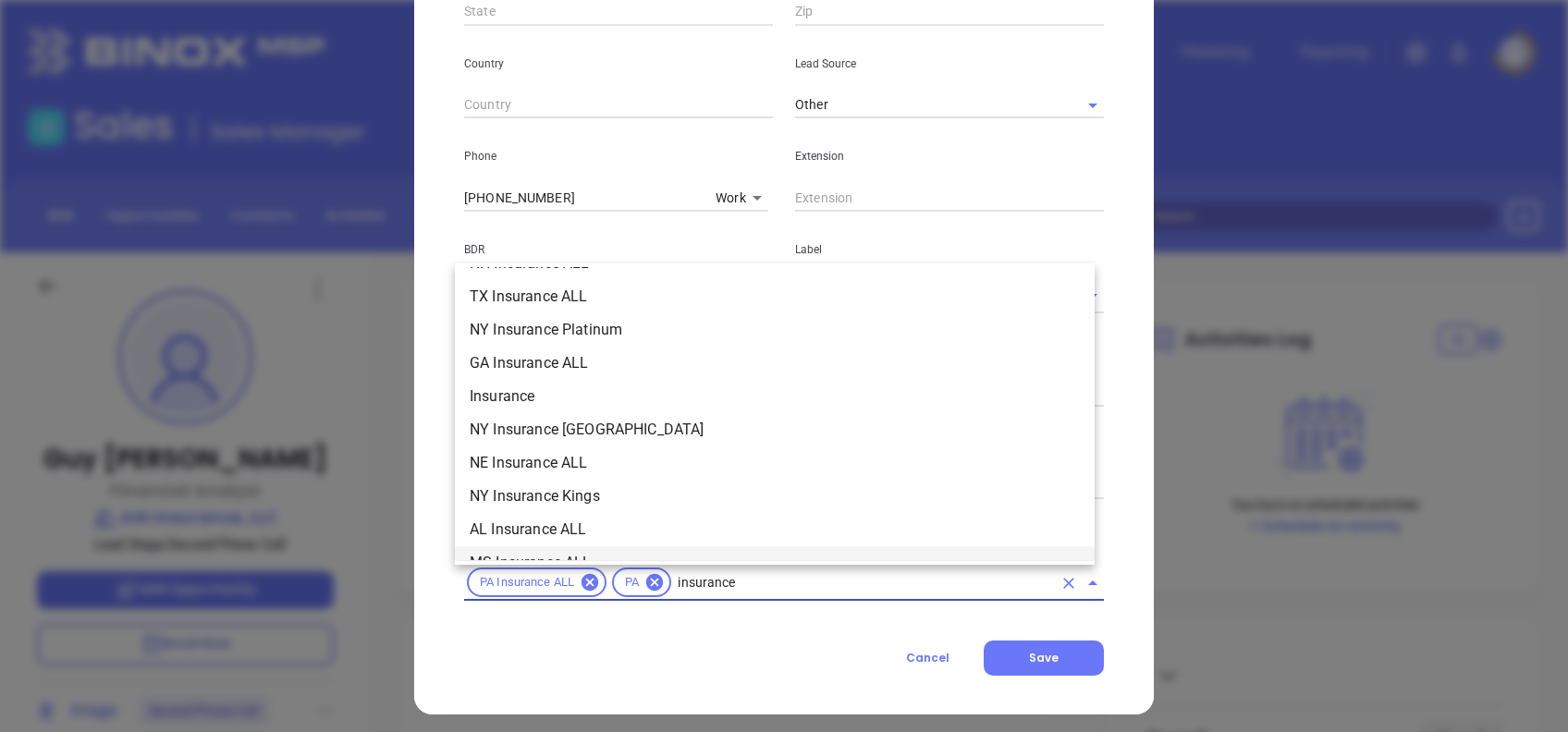
scroll to position [625, 0]
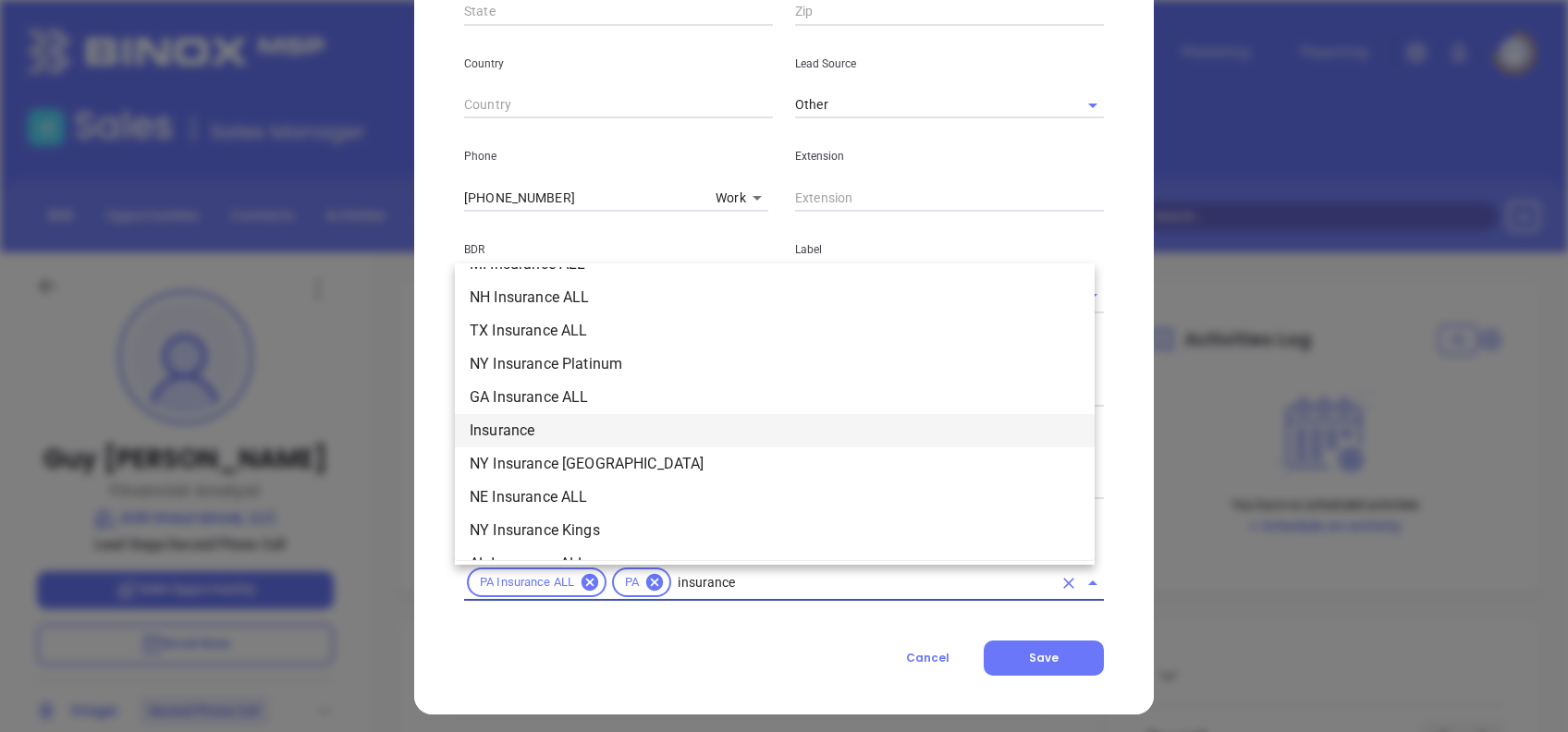
click at [532, 420] on li "Insurance" at bounding box center [774, 430] width 640 height 33
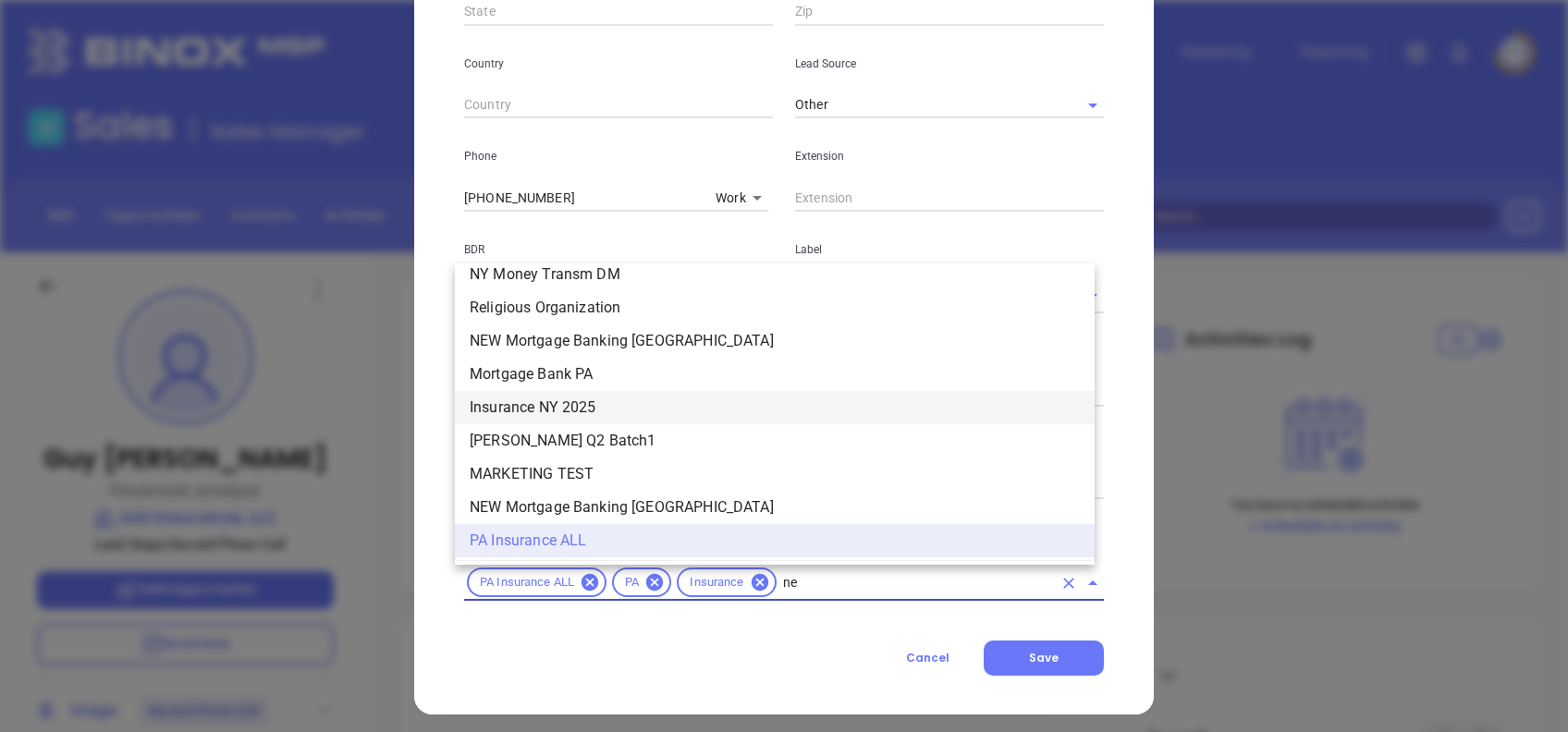
scroll to position [0, 0]
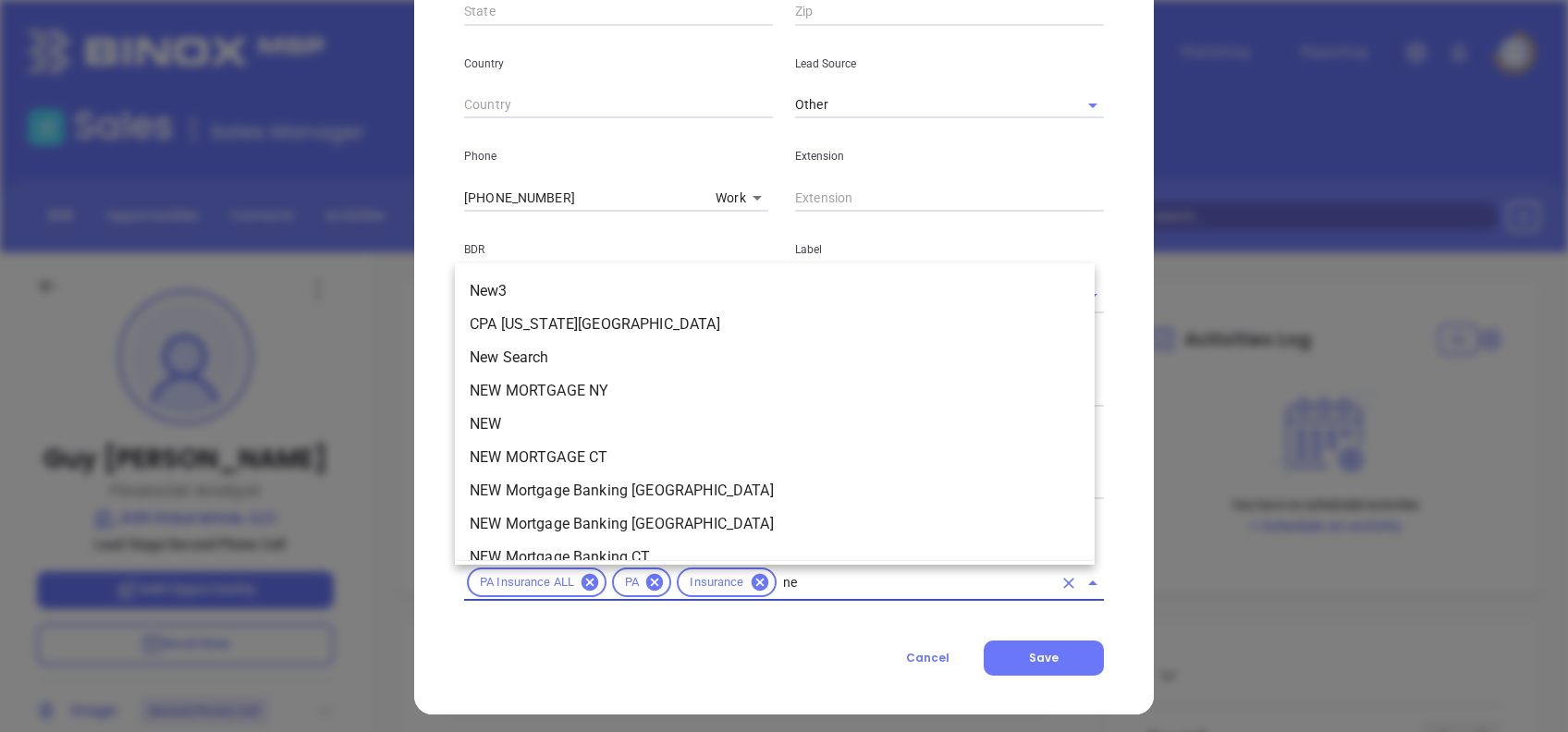
type input "new"
click at [519, 421] on li "NEW" at bounding box center [774, 423] width 640 height 33
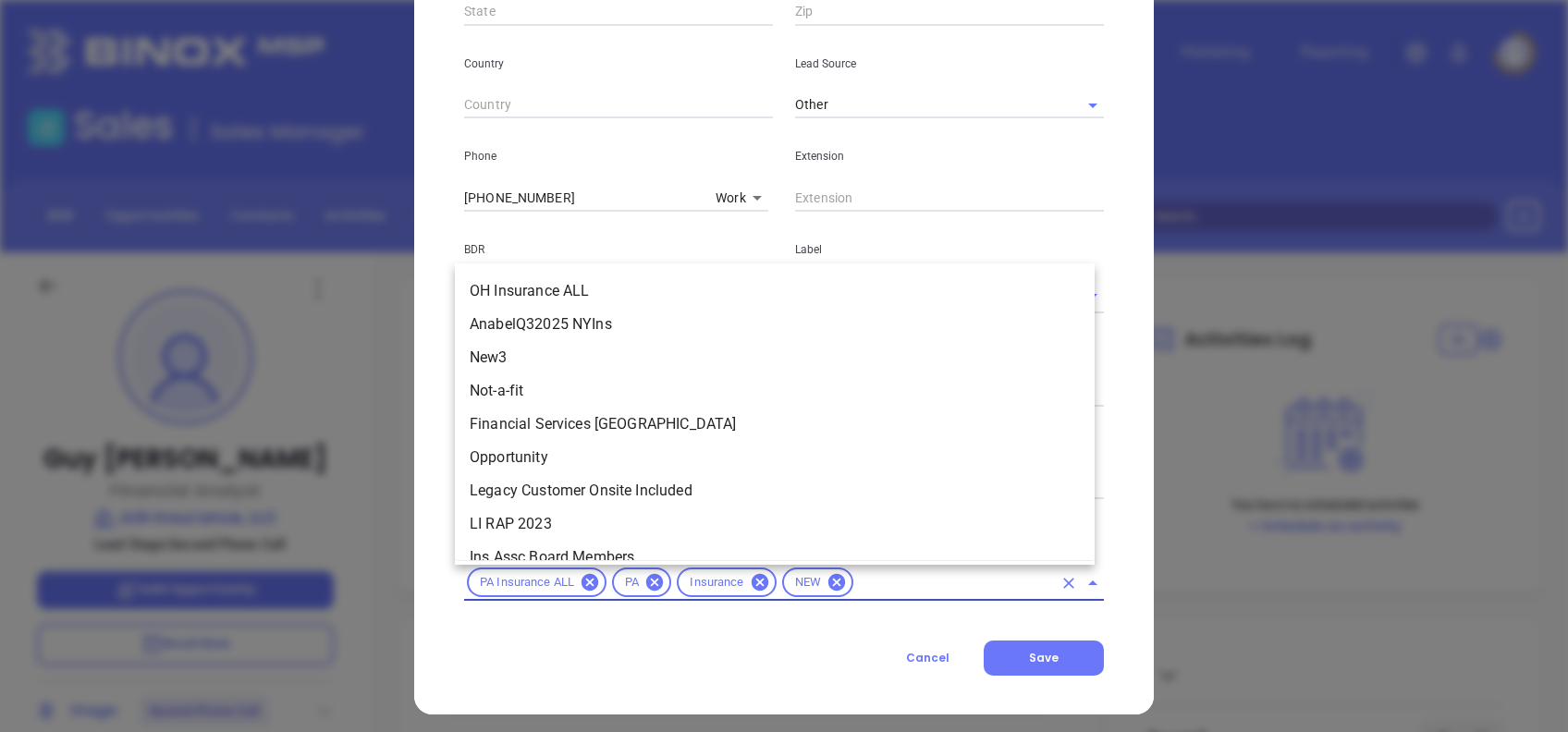
click at [869, 572] on input "text" at bounding box center [953, 582] width 196 height 23
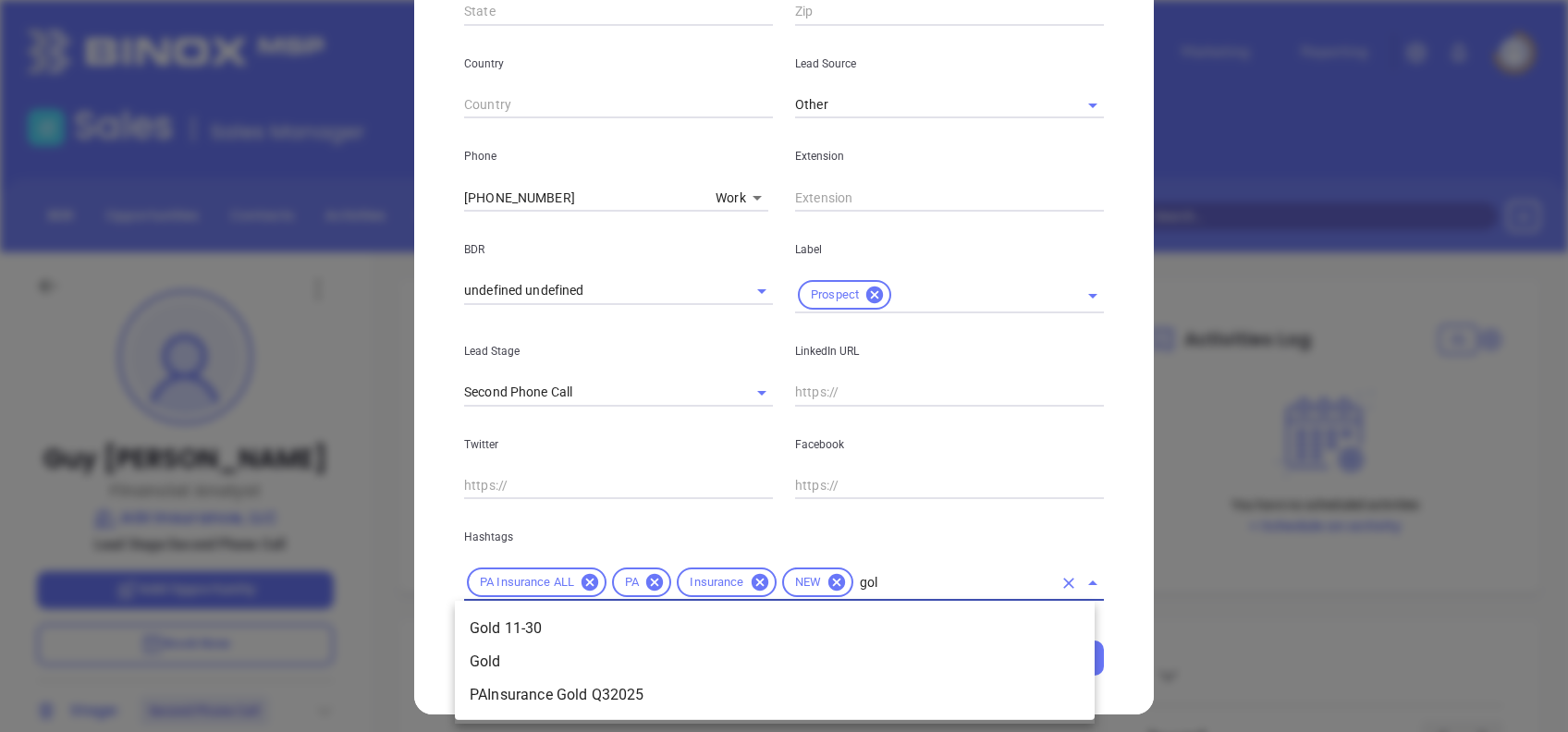
type input "gold"
click at [855, 614] on li "Gold 11-30" at bounding box center [774, 628] width 640 height 33
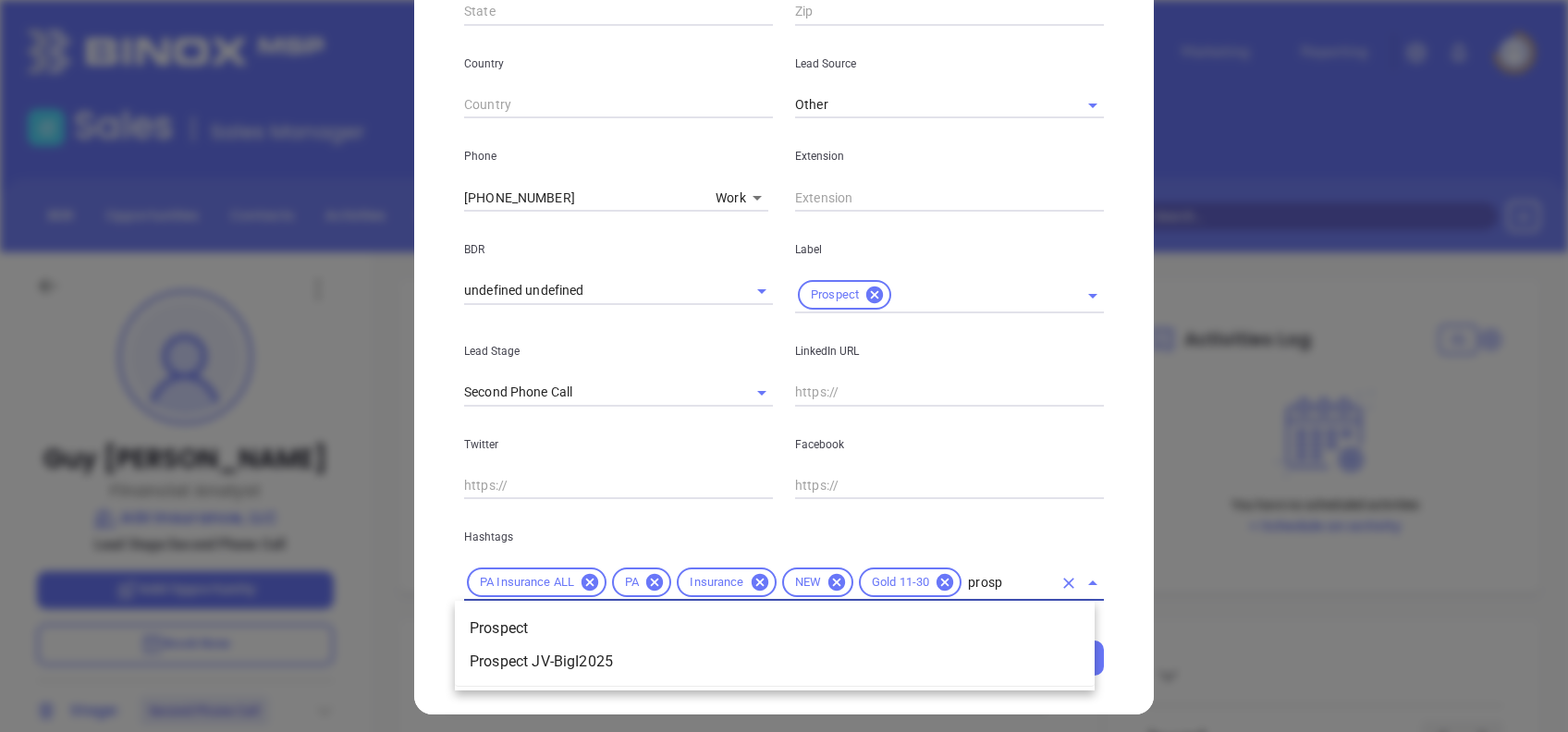
type input "prospe"
click at [855, 615] on li "Prospect" at bounding box center [774, 628] width 640 height 33
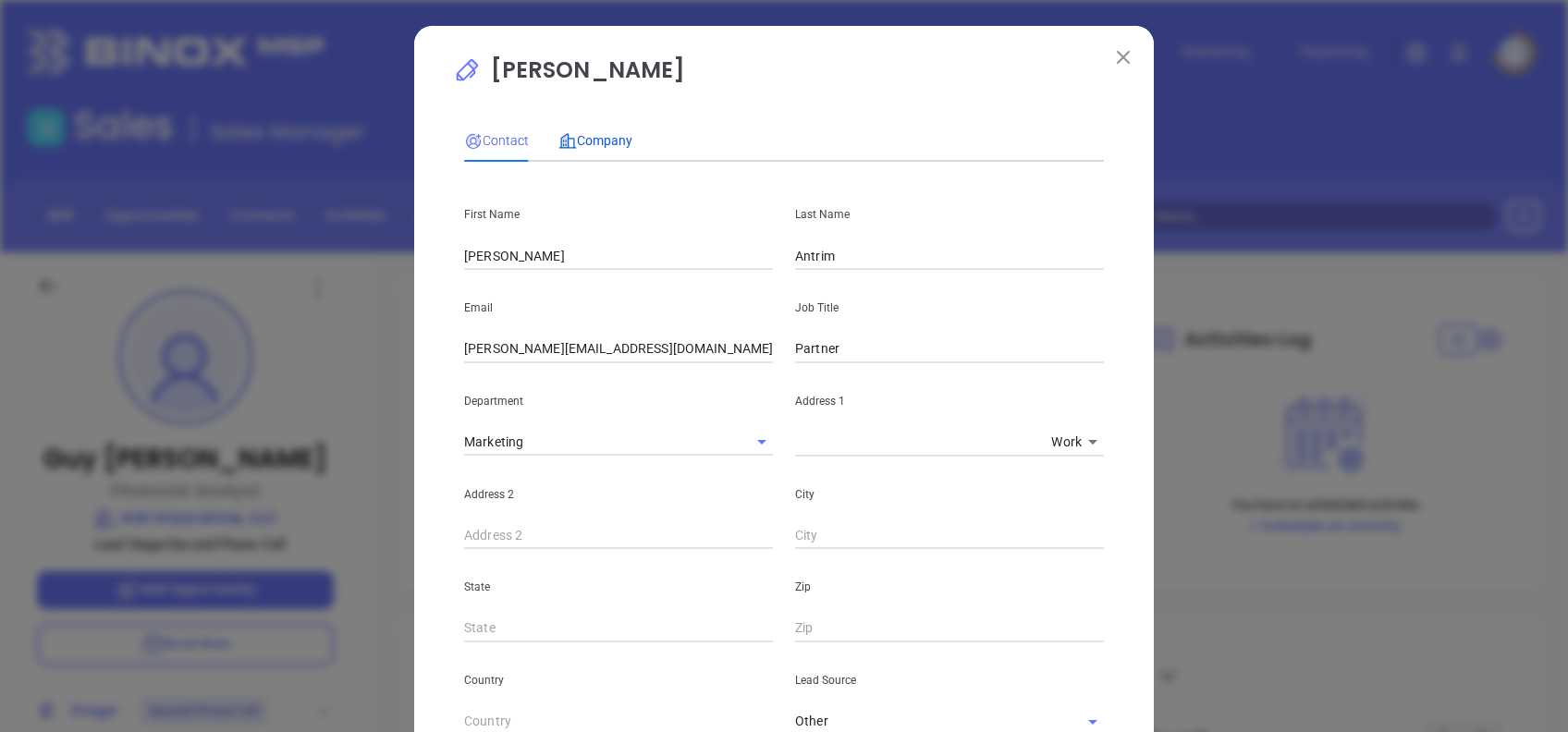
click at [595, 135] on span "Company" at bounding box center [595, 140] width 74 height 15
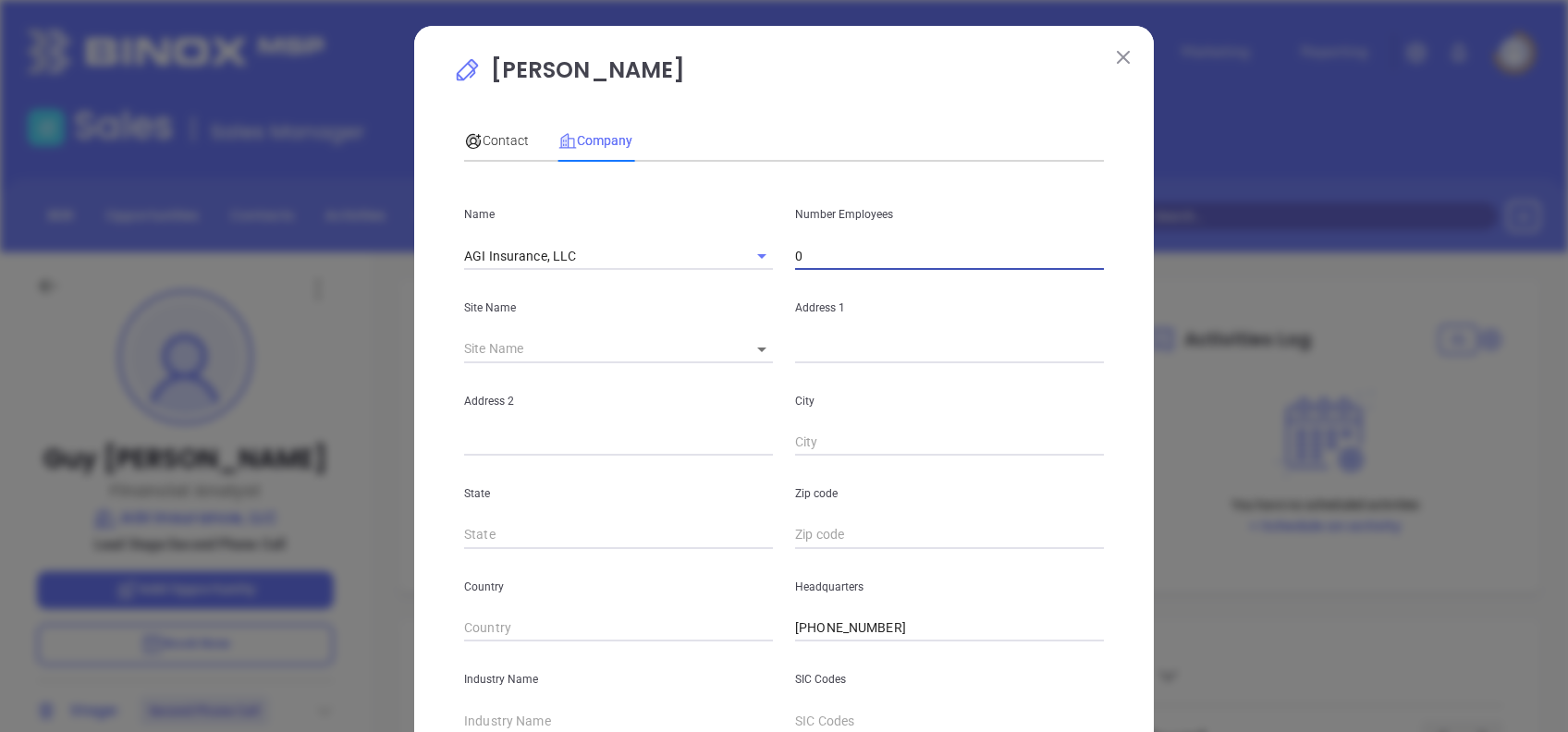
click at [801, 252] on input "0" at bounding box center [949, 256] width 309 height 27
click at [801, 251] on input "0" at bounding box center [949, 256] width 309 height 27
type input "11"
click at [761, 344] on body "Leads CRM Marketing Reporting Financial Leads Leads Sales Sales Manager BDR Opp…" at bounding box center [784, 366] width 1568 height 732
click at [760, 358] on li "Harleysville" at bounding box center [812, 349] width 171 height 33
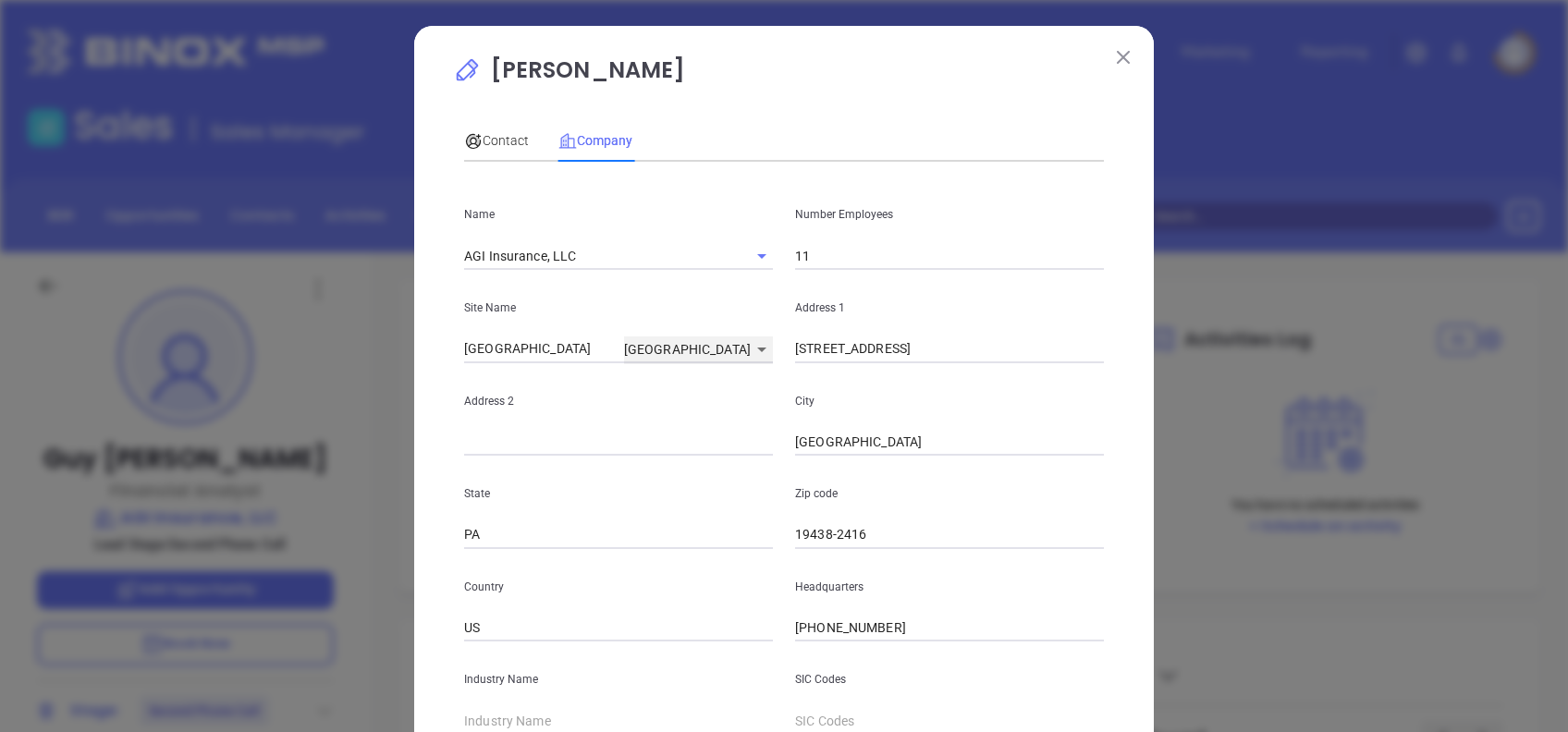
type input "Harleysville"
type input "126991"
type input "292 Main St # 306"
type input "Harleysville"
type input "PA"
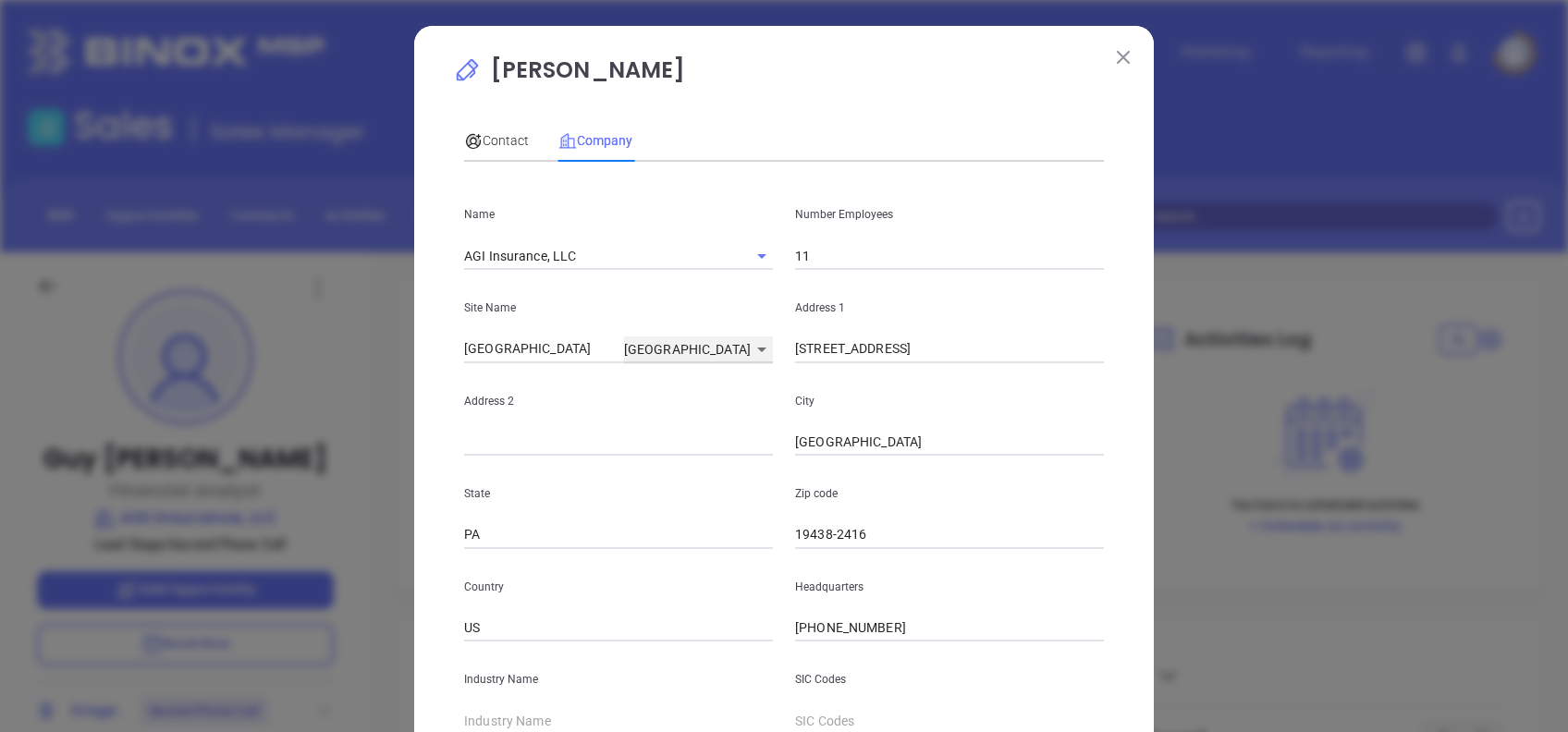
type input "19438-2416"
type input "US"
click at [908, 343] on input "292 Main St # 306" at bounding box center [949, 348] width 309 height 27
drag, startPoint x: 909, startPoint y: 344, endPoint x: 695, endPoint y: 340, distance: 214.0
click at [699, 341] on div "Site Name Harleysville Harleysville 126991 Address 1 292 Main St # 306" at bounding box center [784, 316] width 661 height 94
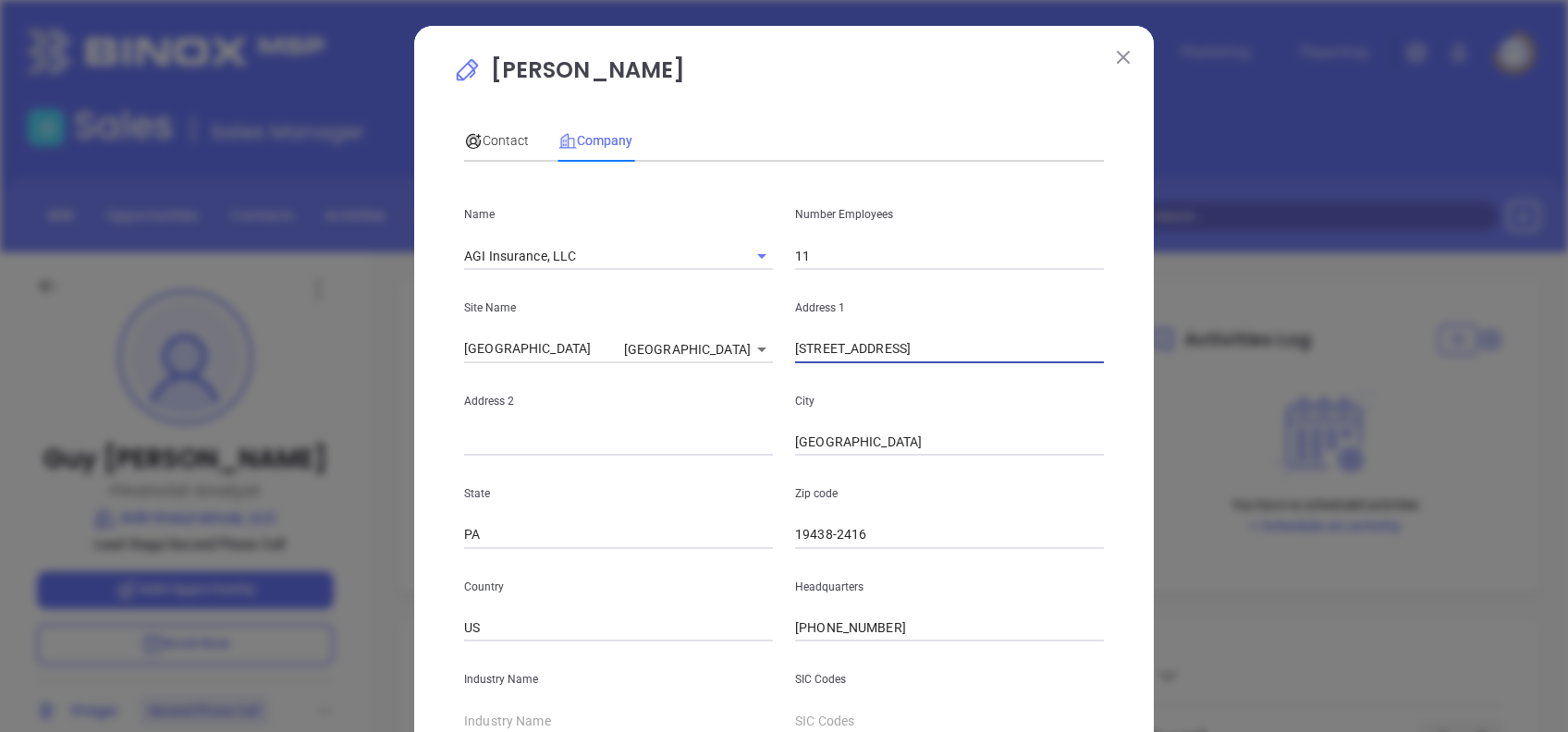
paste input "1101 Dekalb Pike, Blue Bell, PA 19422"
drag, startPoint x: 1025, startPoint y: 346, endPoint x: 970, endPoint y: 366, distance: 58.5
click at [970, 366] on div "Name AGI Insurance, LLC Number Employees 11 Site Name Harleysville Harleysville…" at bounding box center [784, 547] width 640 height 743
type input "1101 Dekalb Pike, Blue Bell, PA"
drag, startPoint x: 880, startPoint y: 538, endPoint x: 752, endPoint y: 537, distance: 128.0
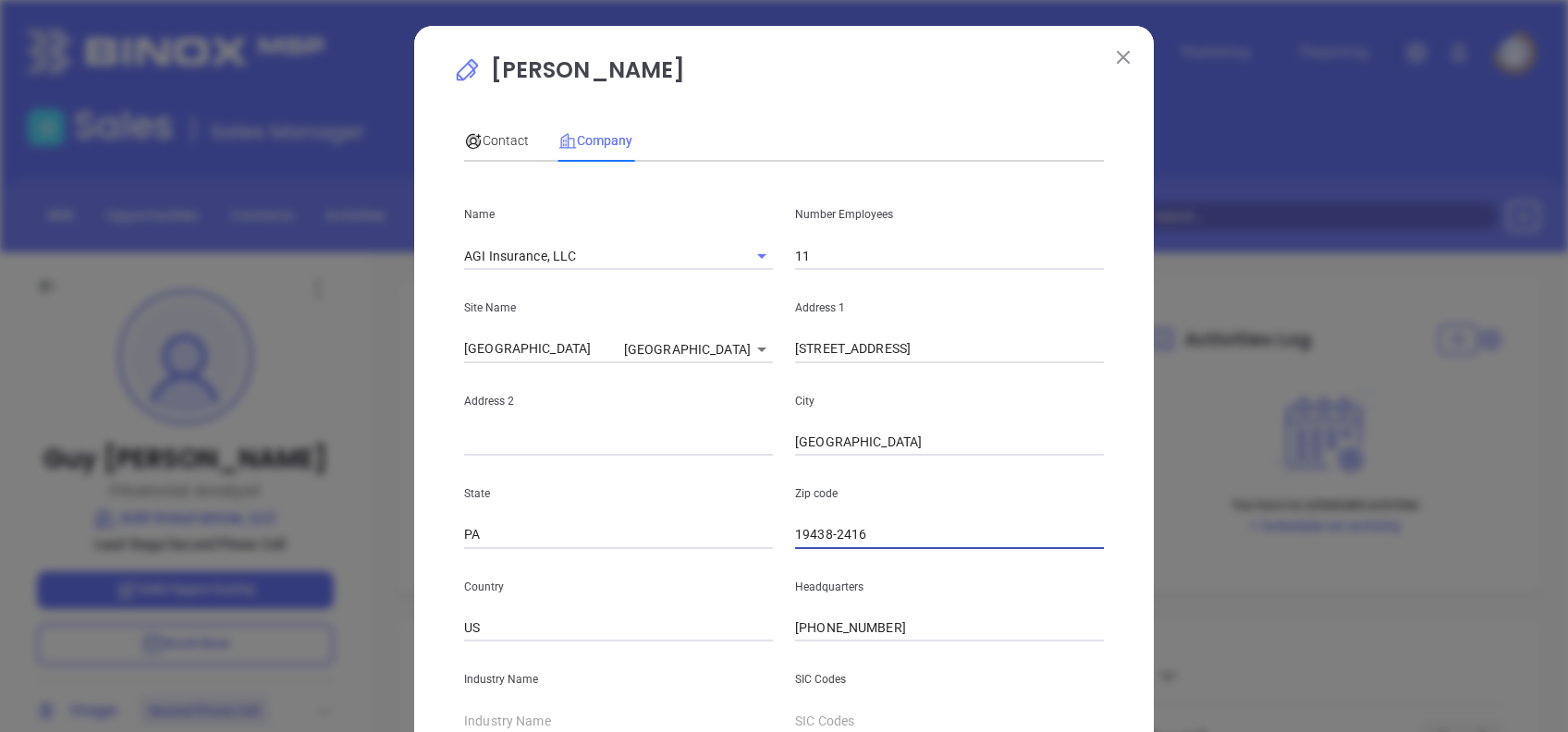
click at [752, 537] on div "State PA Zip code 19438-2416" at bounding box center [784, 502] width 661 height 94
paste input "22"
type input "19422"
click at [991, 349] on input "1101 Dekalb Pike, Blue Bell, PA" at bounding box center [949, 348] width 309 height 27
type input "1101 Dekalb Pike,"
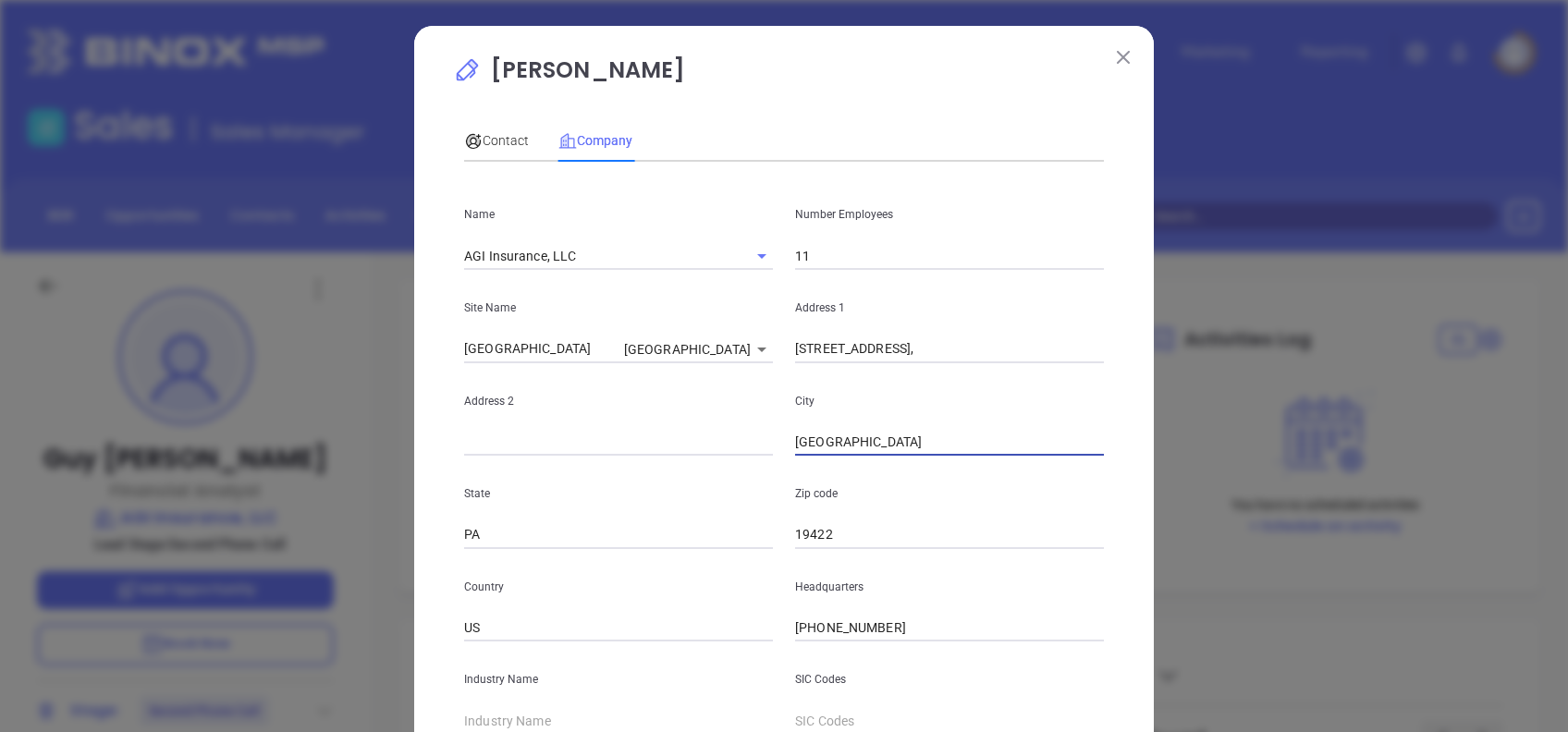
drag, startPoint x: 890, startPoint y: 454, endPoint x: 658, endPoint y: 449, distance: 232.1
click at [659, 449] on div "Address 2 City Harleysville" at bounding box center [784, 409] width 661 height 94
paste input "Blue Bell"
type input "Blue Bell"
click at [921, 340] on input "1101 Dekalb Pike," at bounding box center [949, 348] width 309 height 27
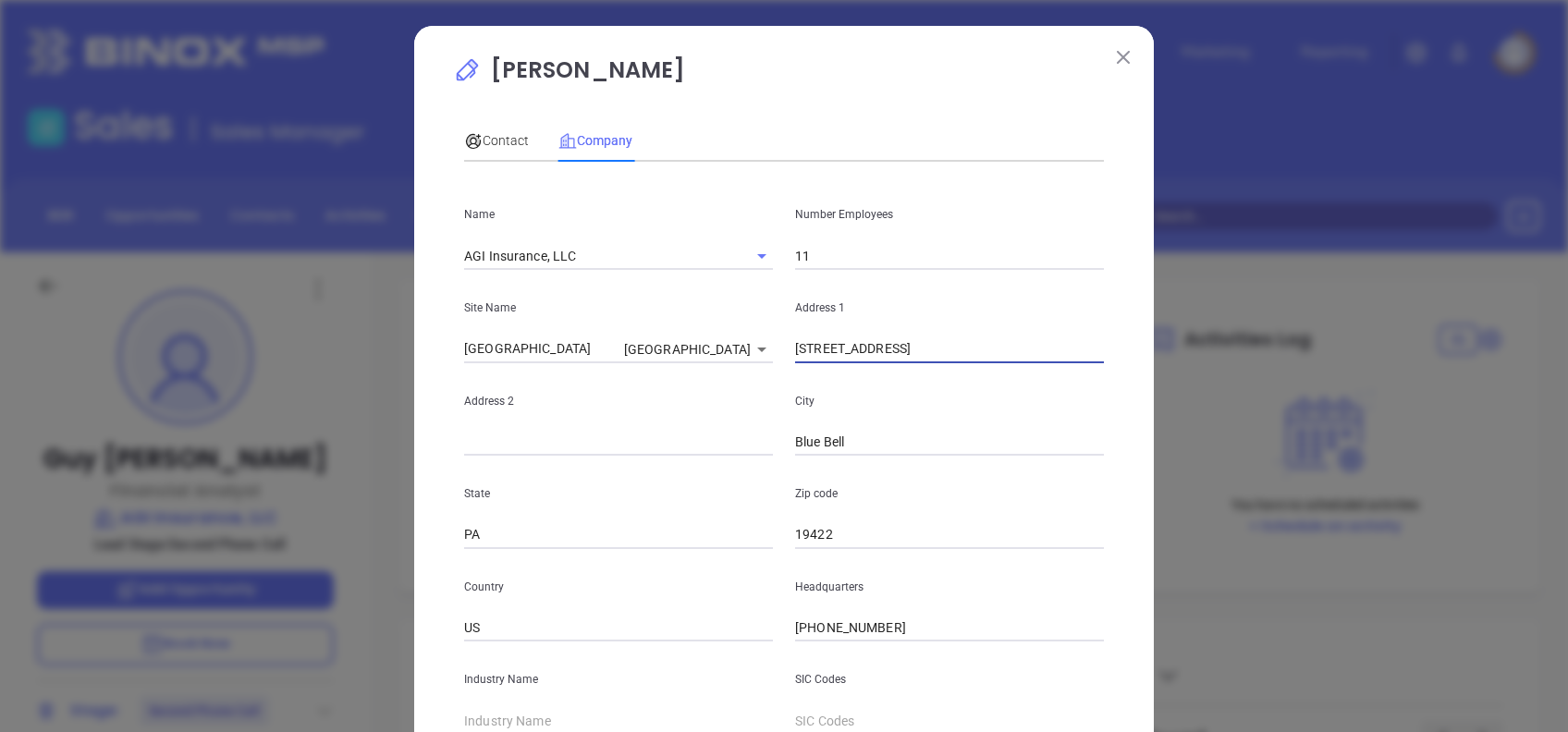
type input "1101 Dekalb Pike"
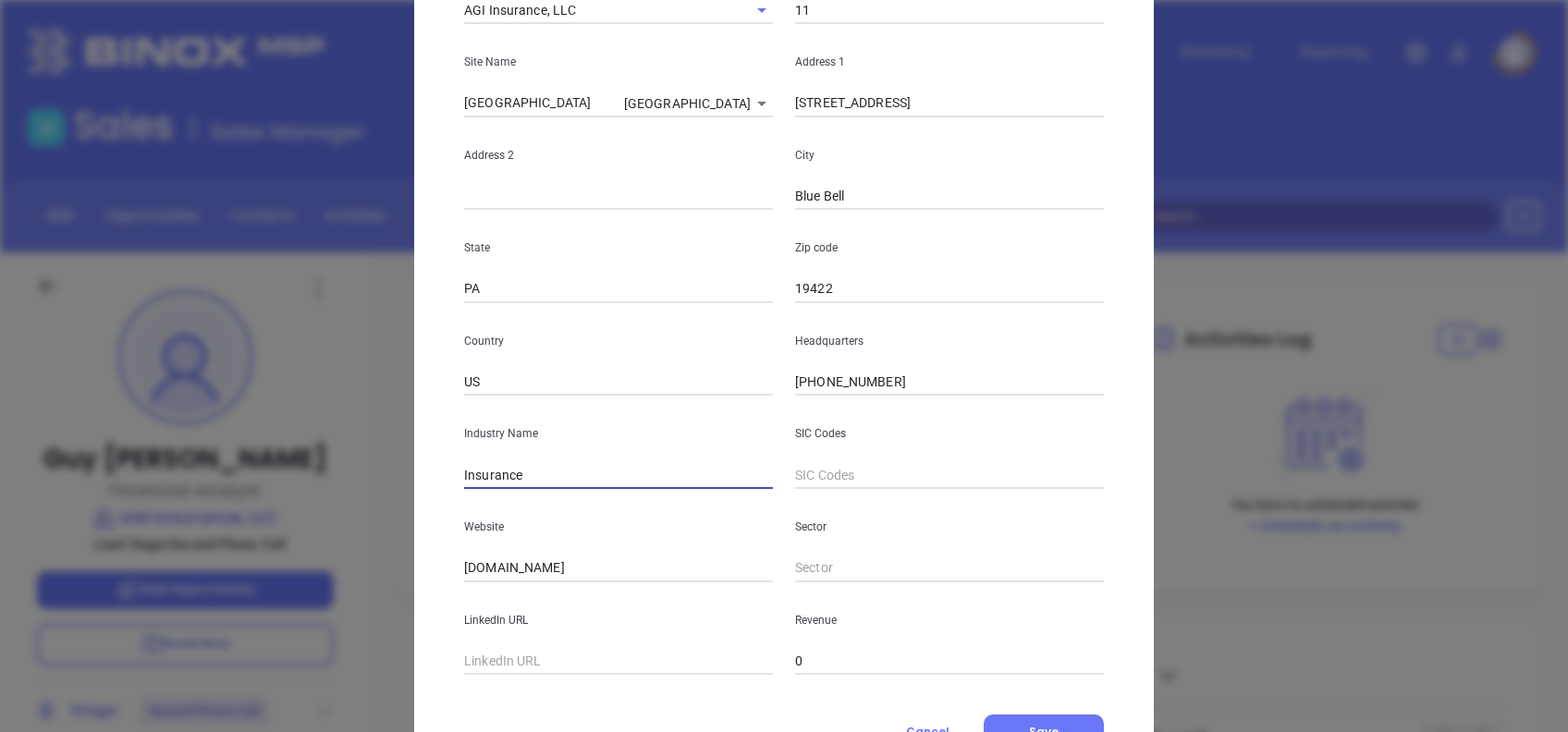
type input "Insurance"
drag, startPoint x: 575, startPoint y: 580, endPoint x: 362, endPoint y: 568, distance: 213.3
click at [362, 568] on div "Guy Hawkins Contact Company First Name Harry Last Name Antrim Email harry@agi.i…" at bounding box center [784, 366] width 1568 height 732
paste input "https://agi.insure/"
type input "https://agi.insure/"
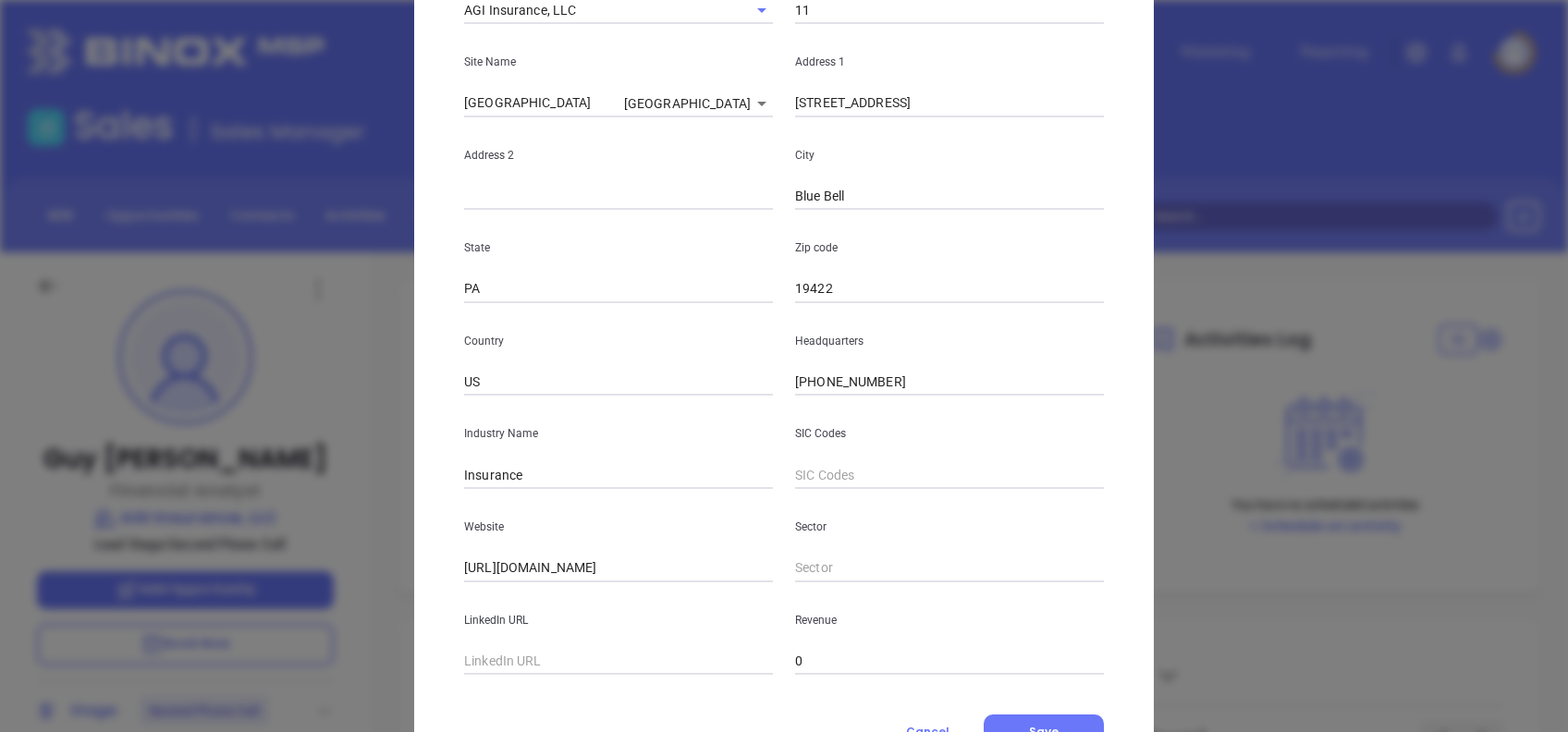
click at [525, 670] on input "text" at bounding box center [619, 661] width 309 height 27
paste input "www.linkedin.com/company/agi-insurance-llc/"
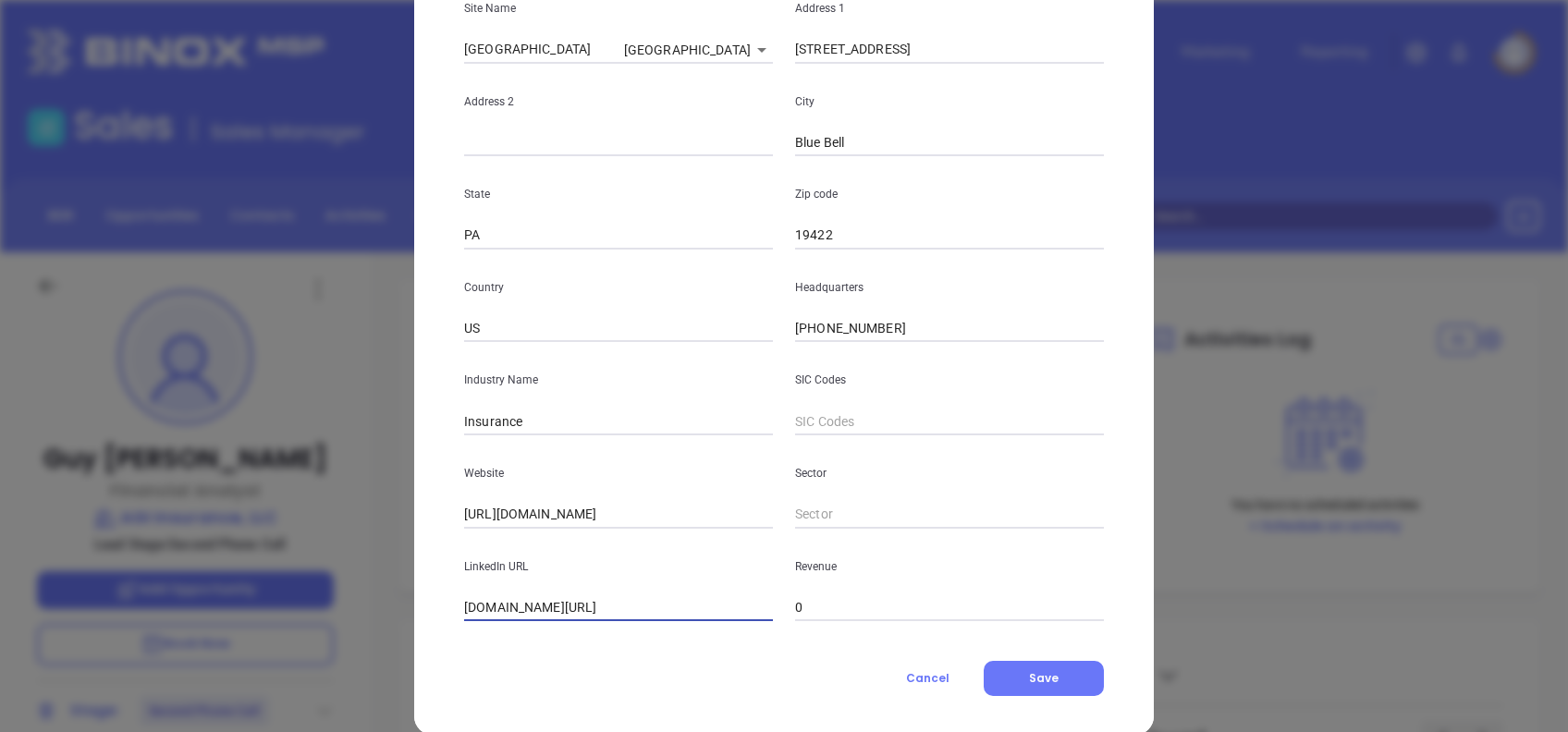
scroll to position [328, 0]
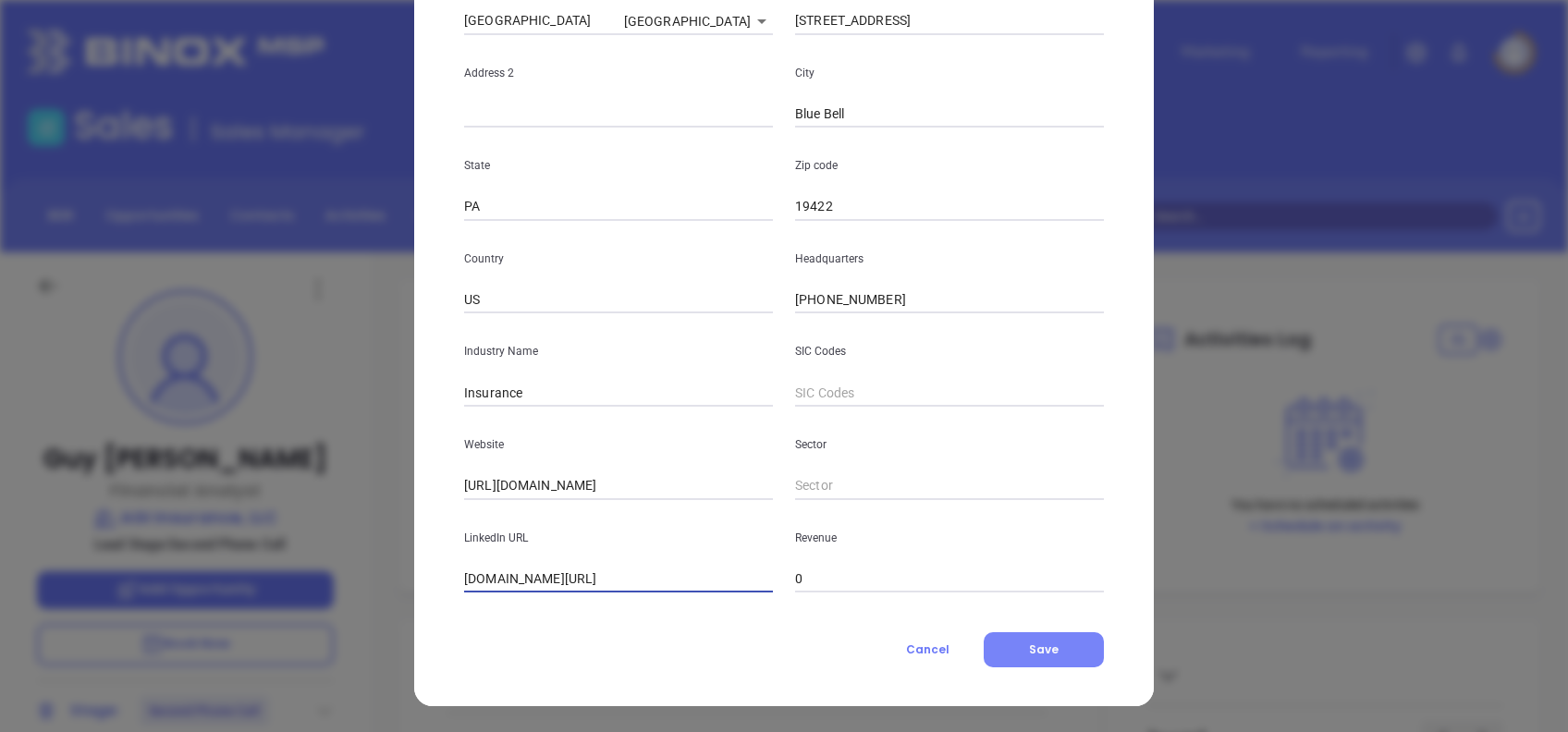
type input "www.linkedin.com/company/agi-insurance-llc/"
click at [1040, 645] on span "Save" at bounding box center [1043, 649] width 29 height 16
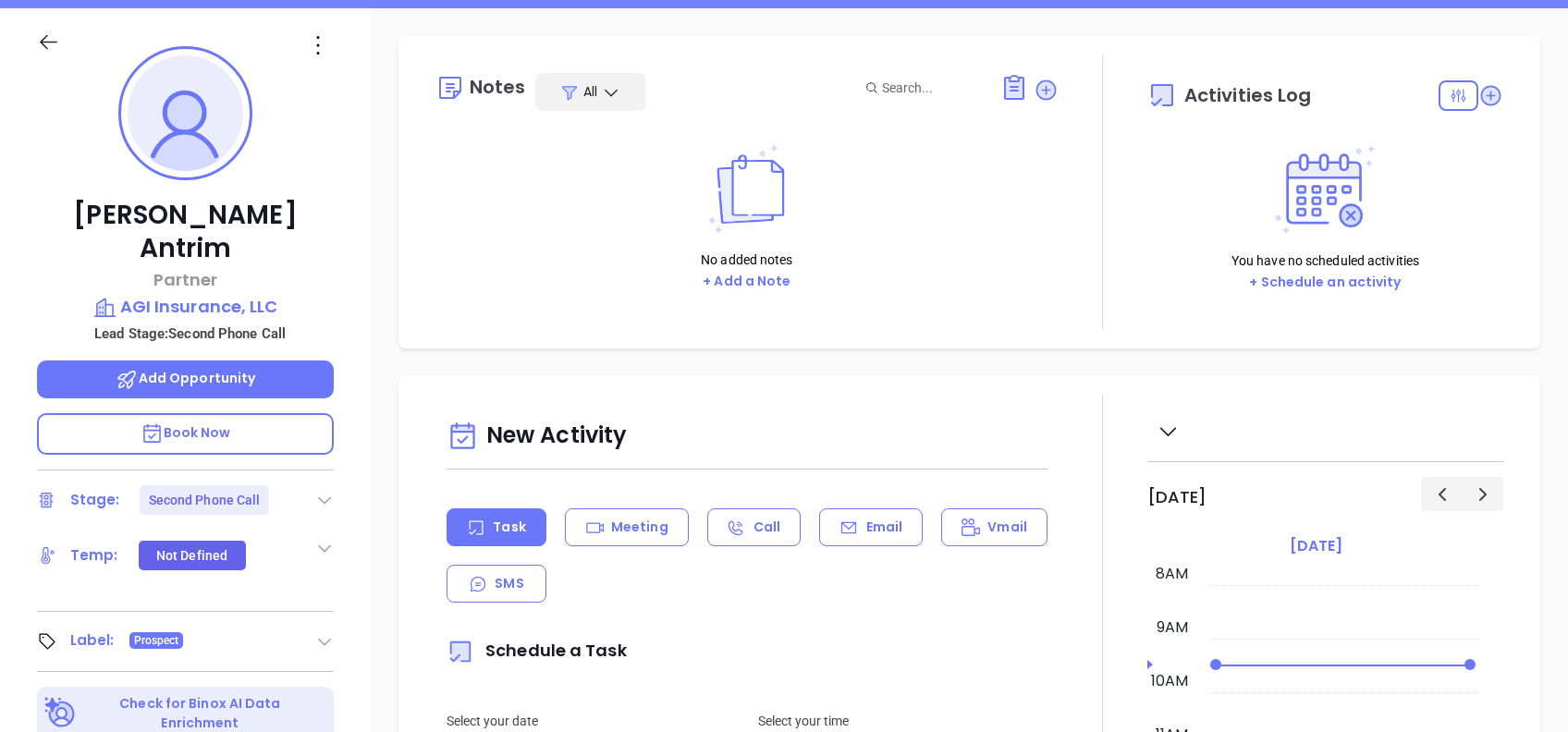
scroll to position [245, 0]
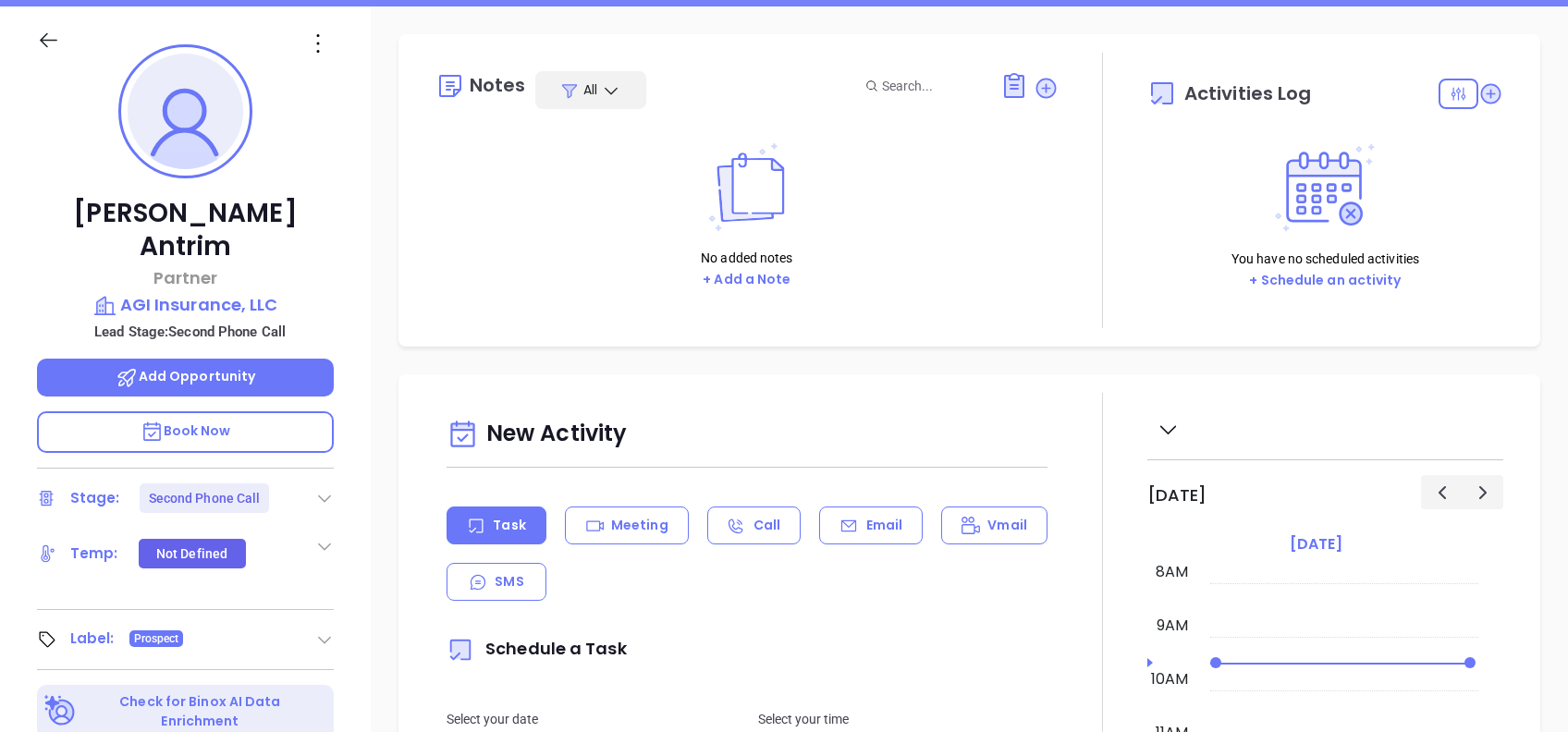
click at [322, 489] on icon at bounding box center [325, 498] width 19 height 19
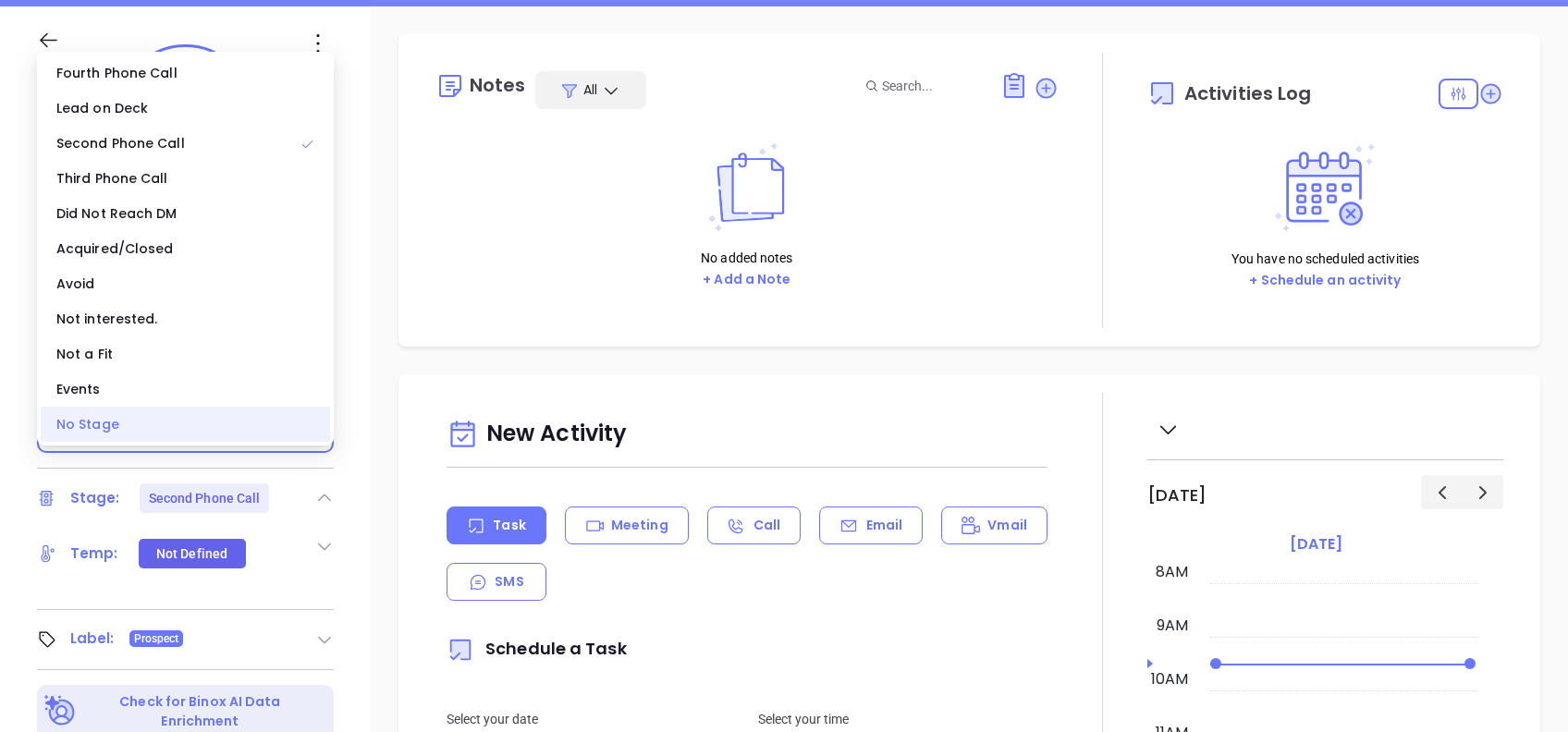
click at [141, 421] on div "No Stage" at bounding box center [185, 423] width 289 height 35
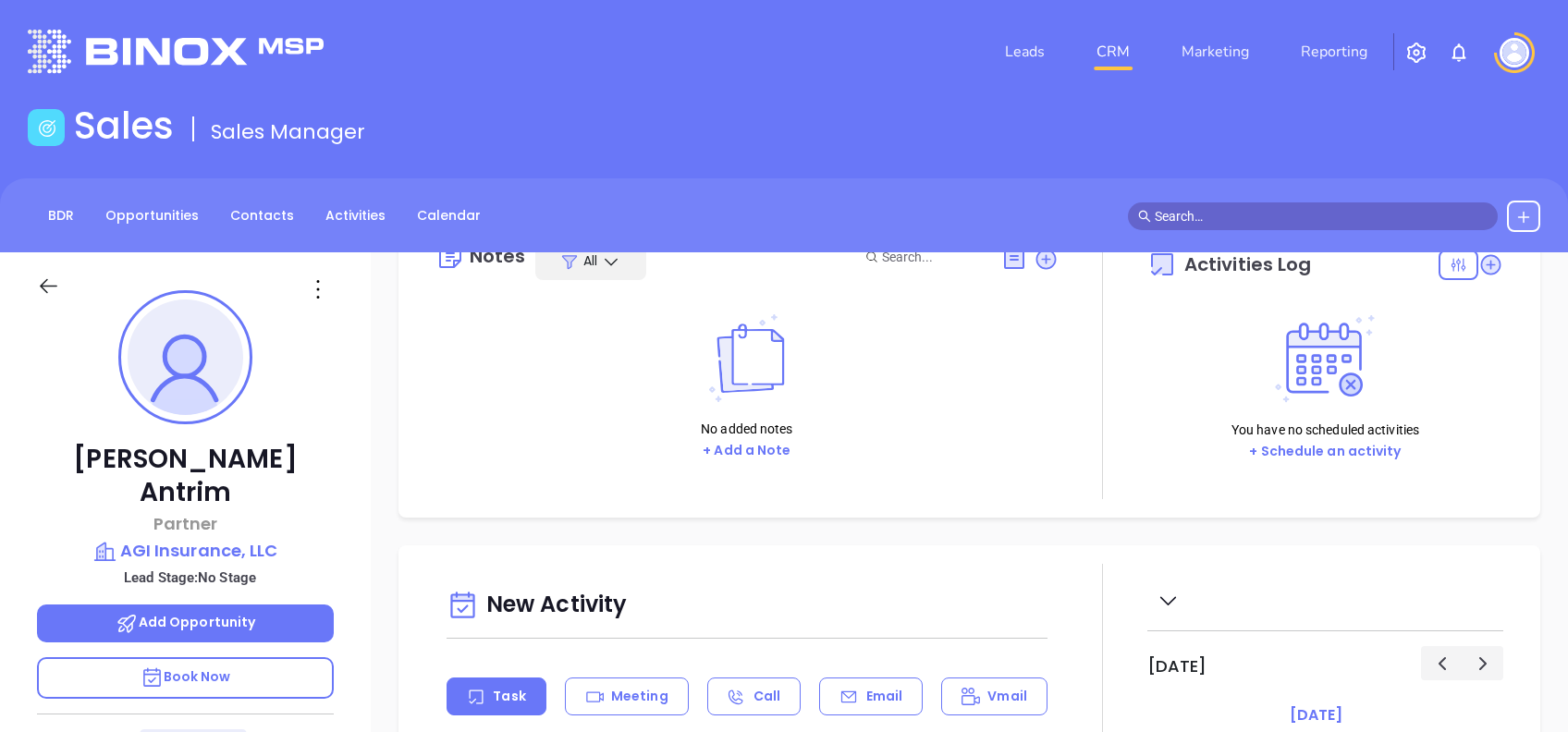
scroll to position [0, 0]
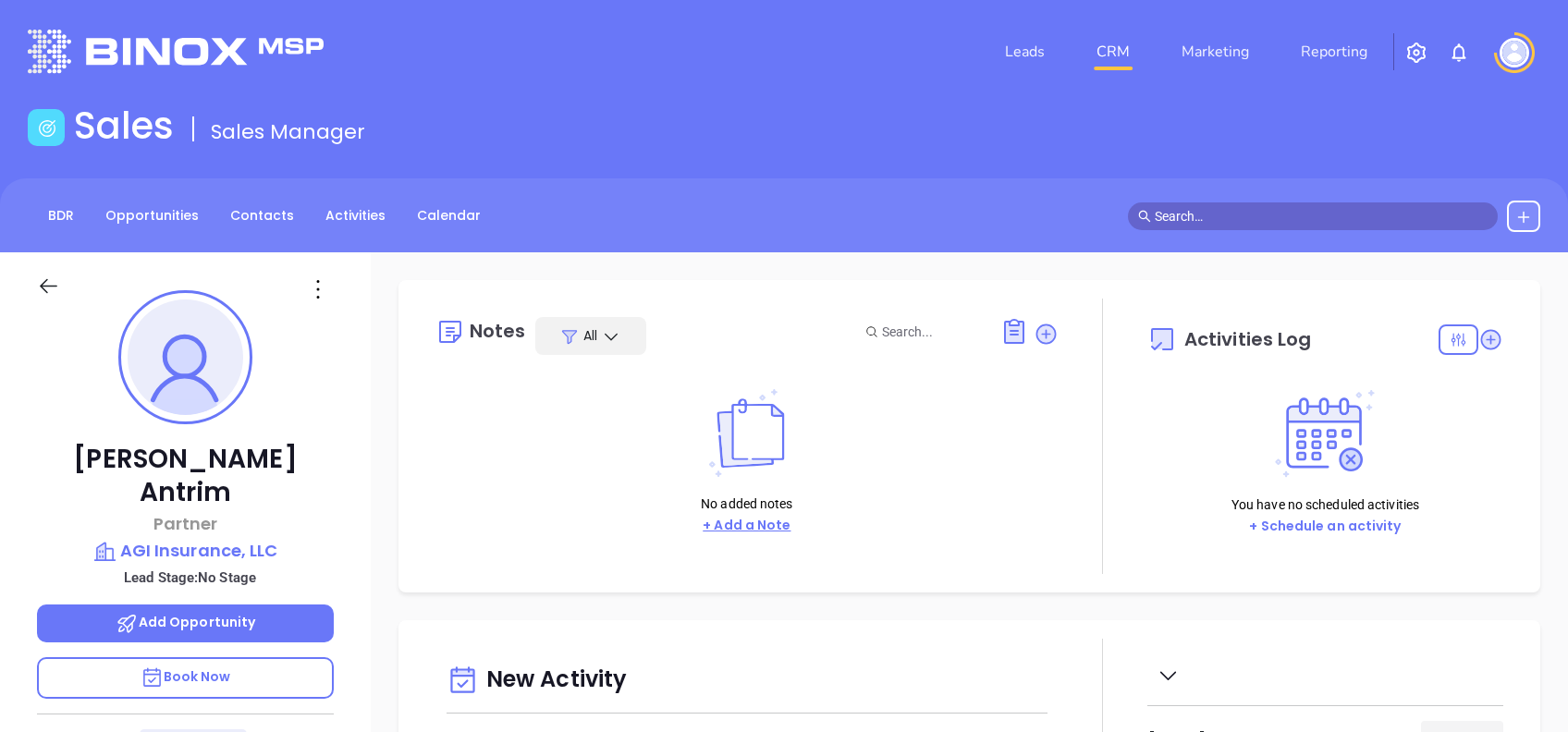
click at [765, 518] on button "+ Add a Note" at bounding box center [747, 525] width 99 height 21
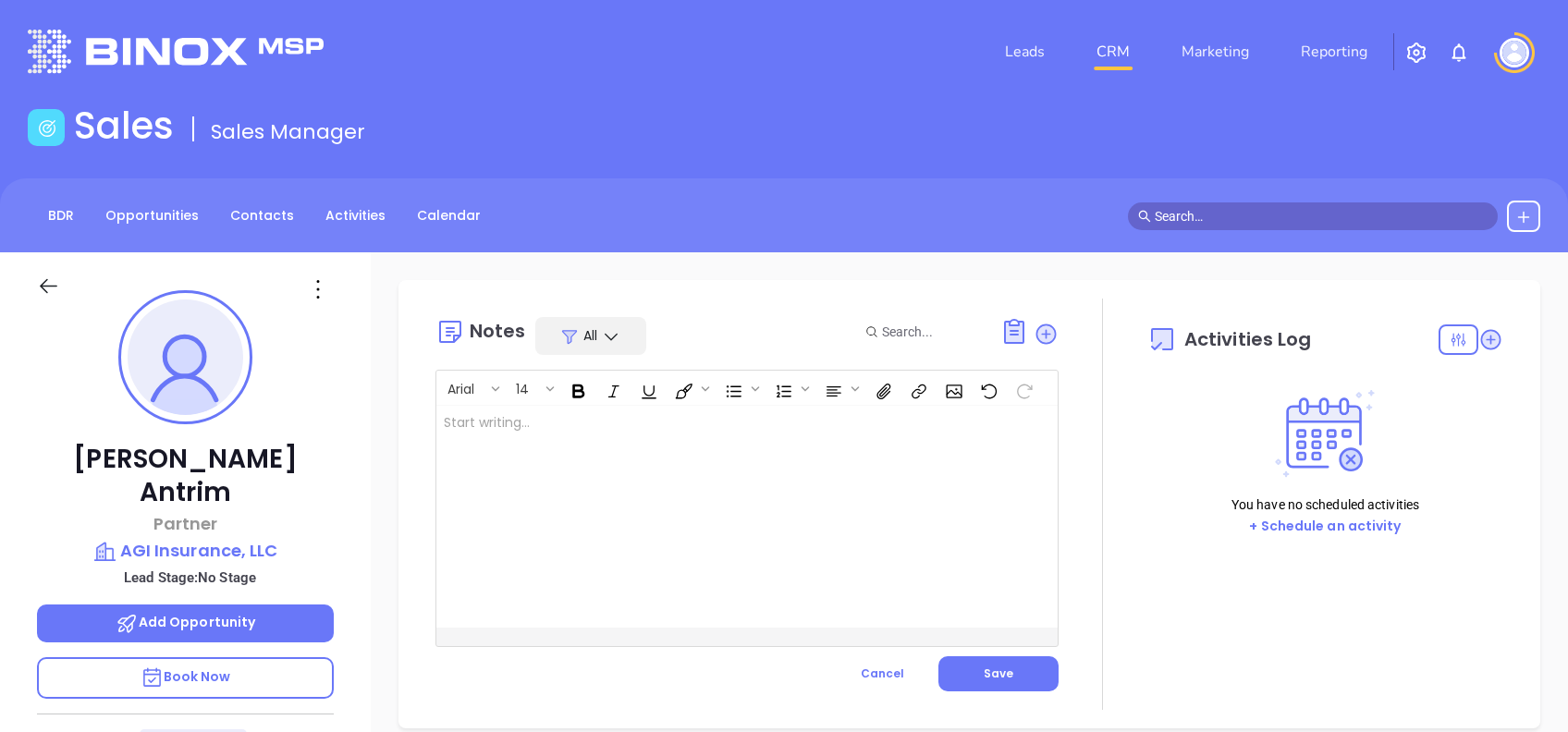
click at [794, 525] on div at bounding box center [725, 516] width 578 height 222
click at [998, 673] on span "Save" at bounding box center [998, 672] width 29 height 16
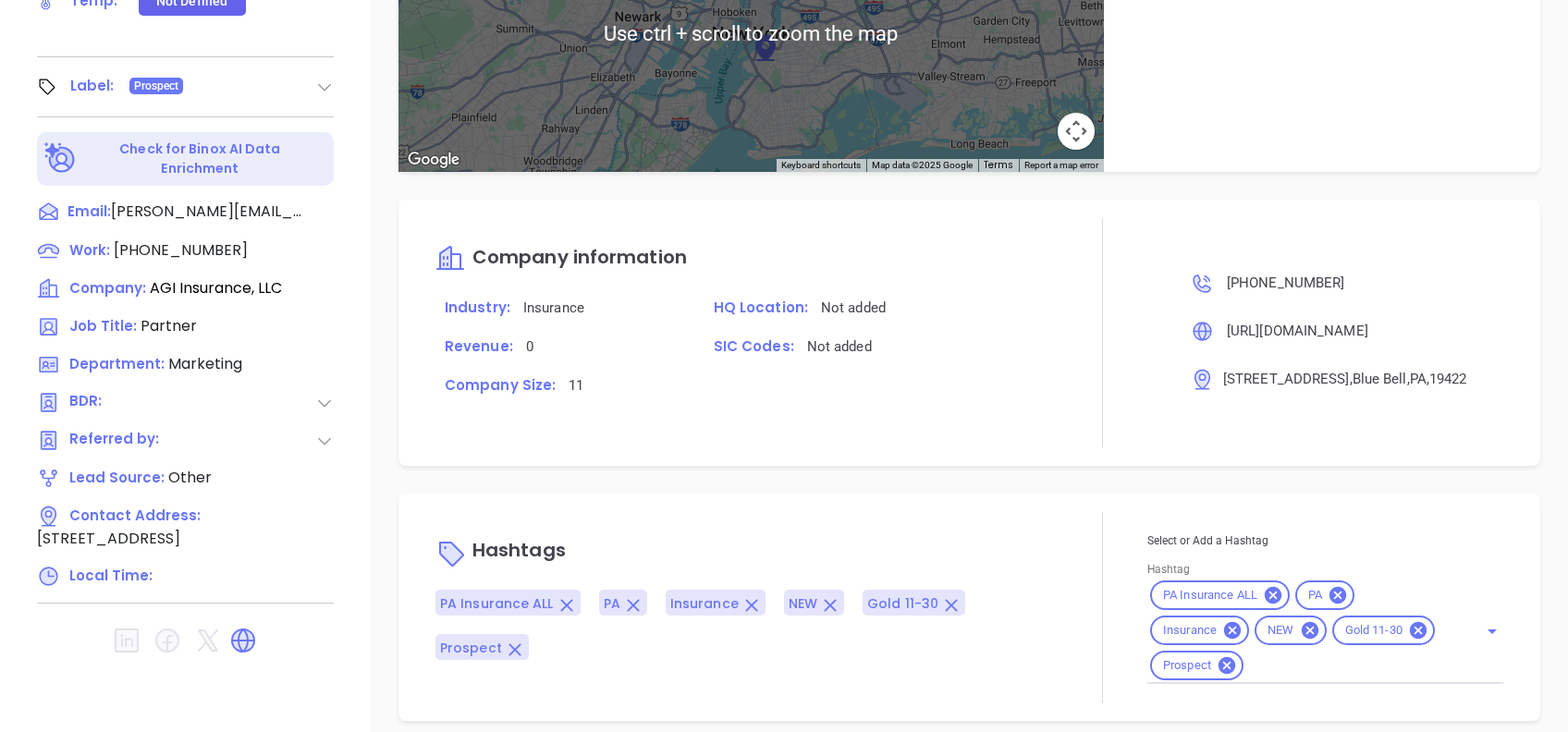
scroll to position [812, 0]
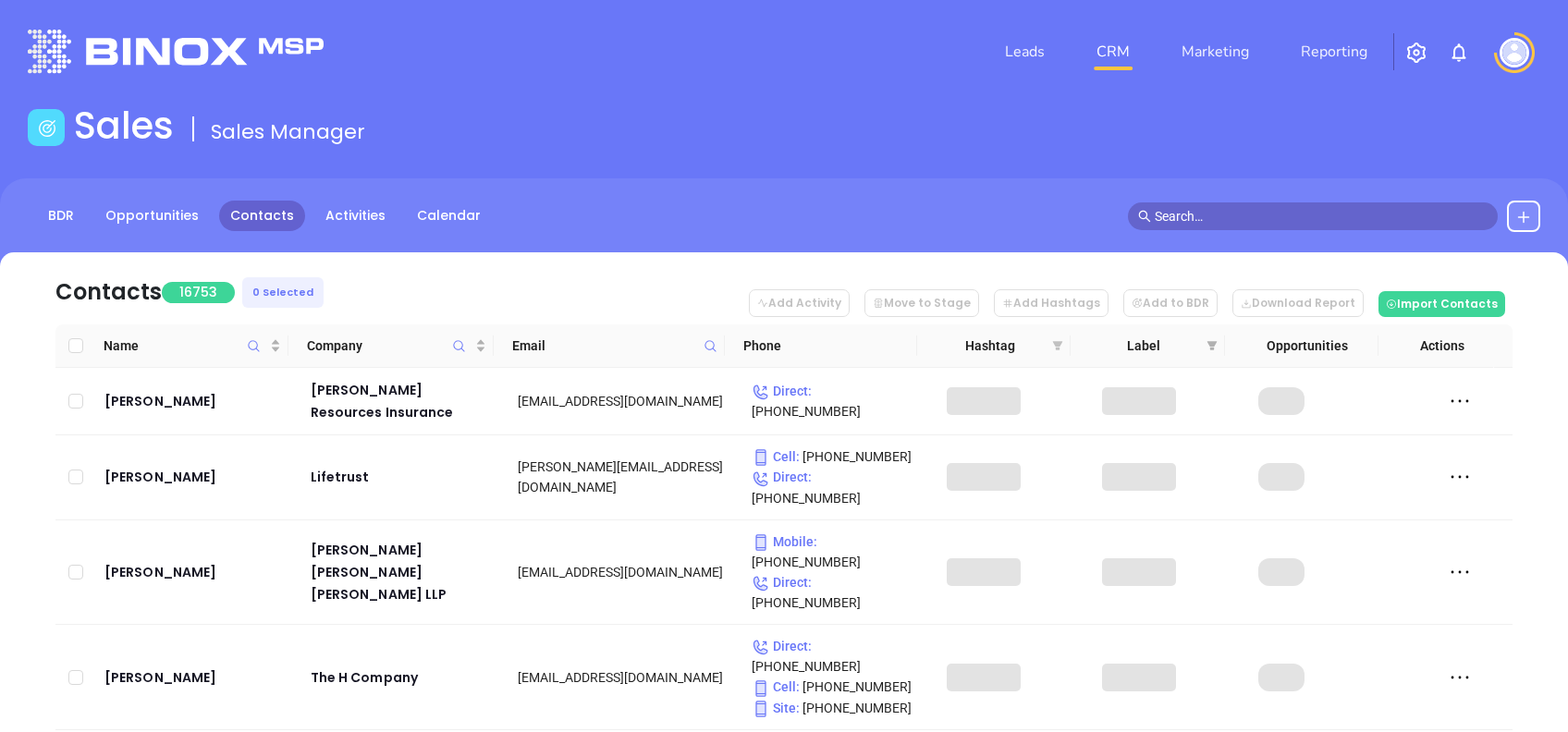
click at [1055, 348] on icon "filter" at bounding box center [1057, 346] width 10 height 9
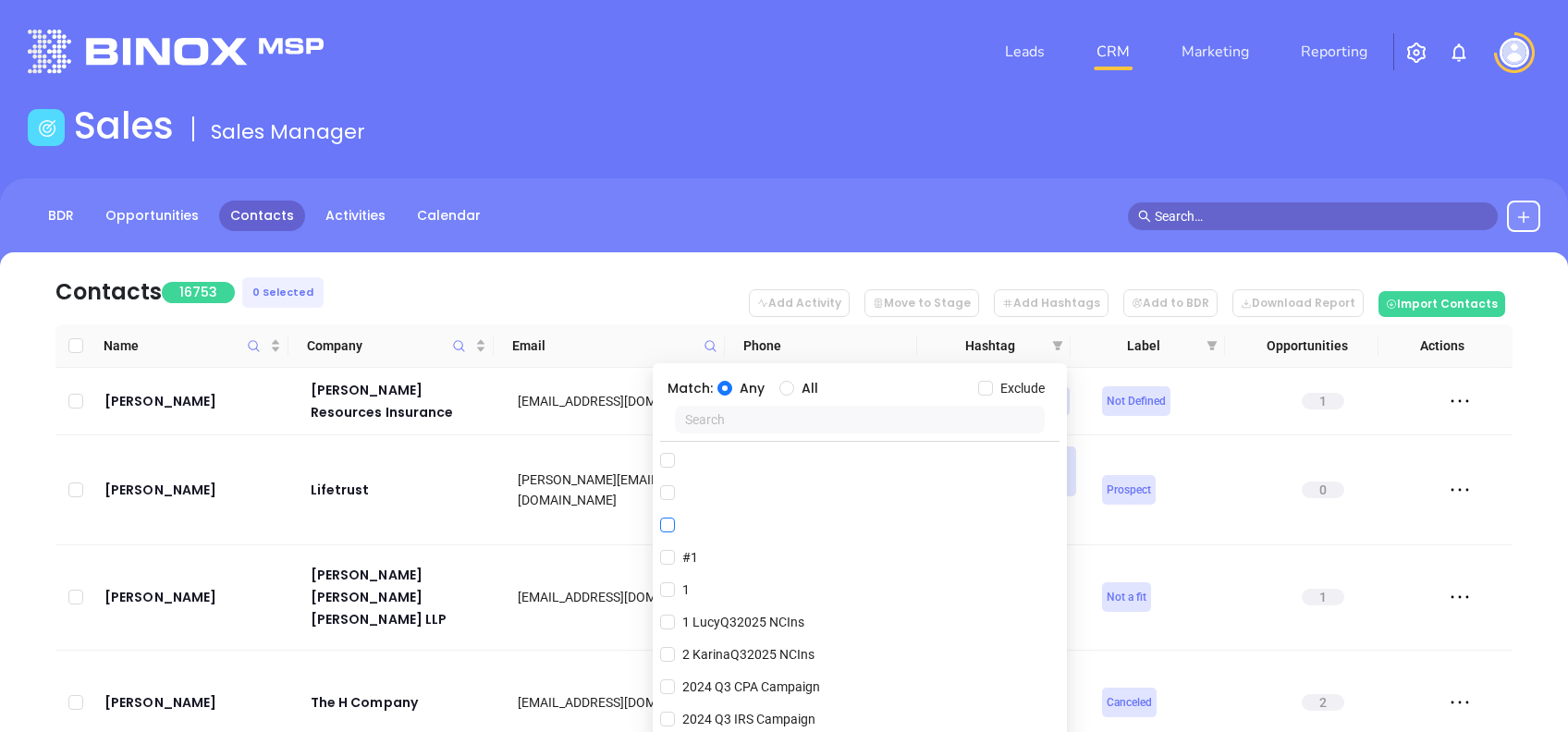
click at [665, 525] on input "checkbox" at bounding box center [668, 525] width 15 height 15
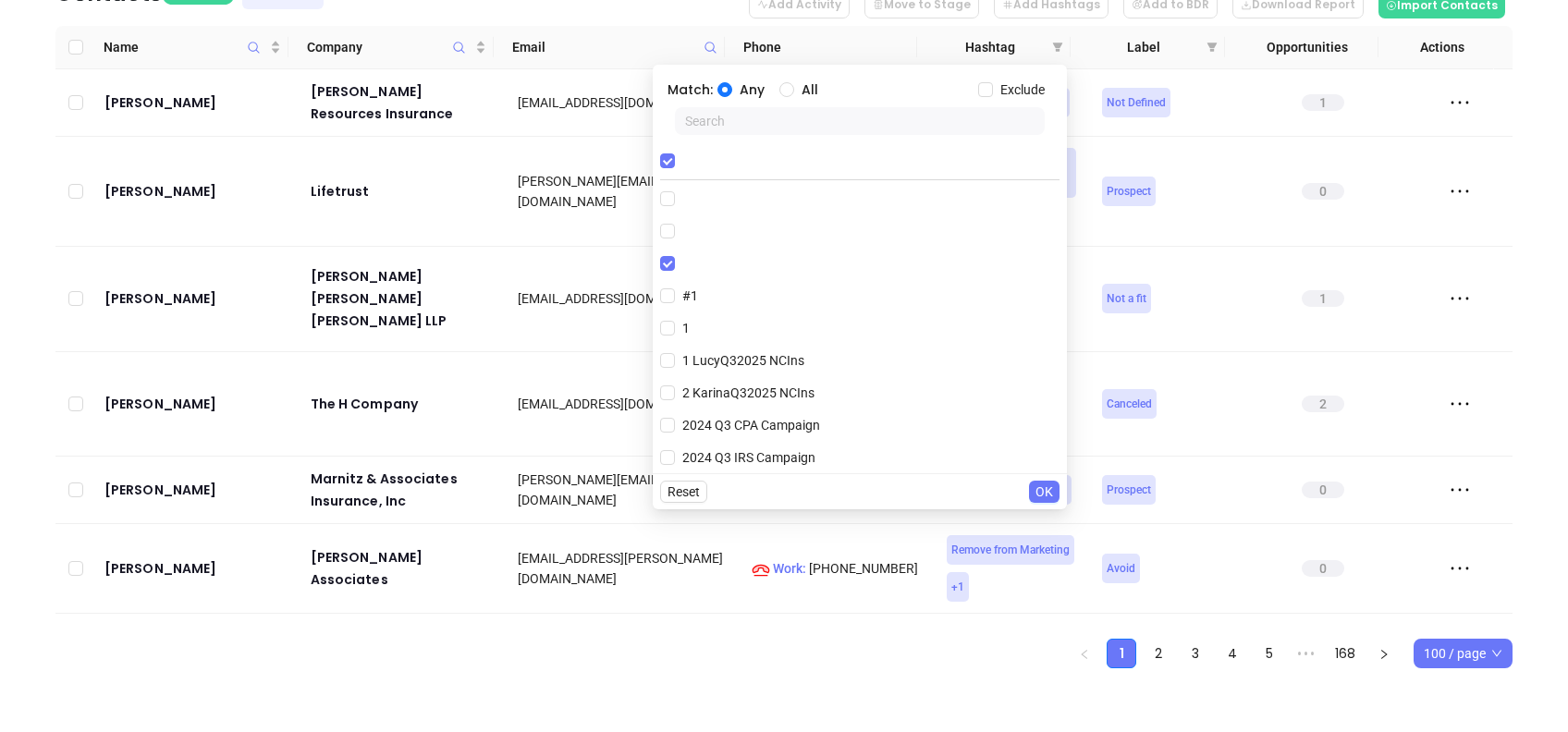
click at [1044, 491] on span "OK" at bounding box center [1044, 491] width 18 height 20
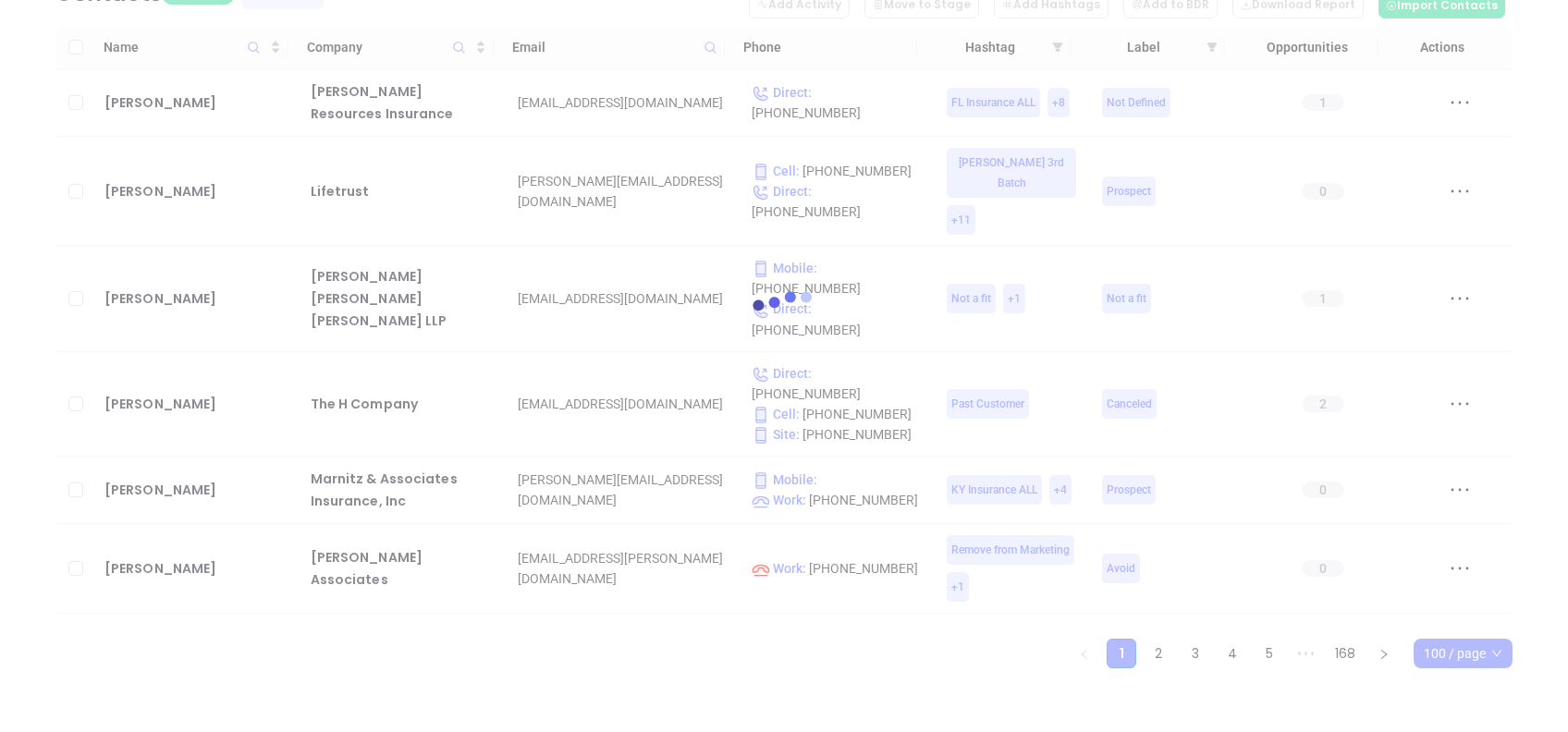
scroll to position [0, 0]
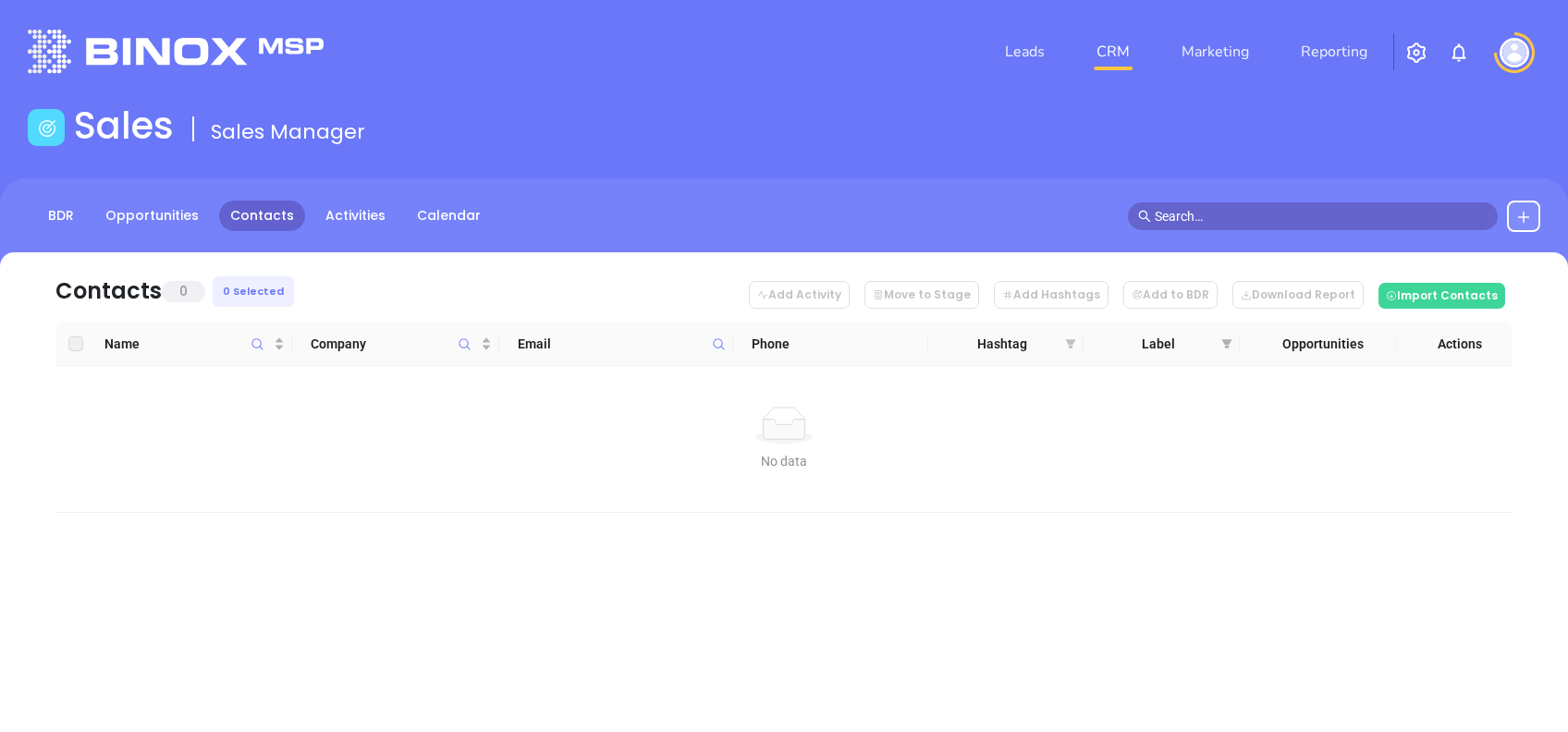
click at [1066, 340] on icon "filter" at bounding box center [1071, 344] width 10 height 9
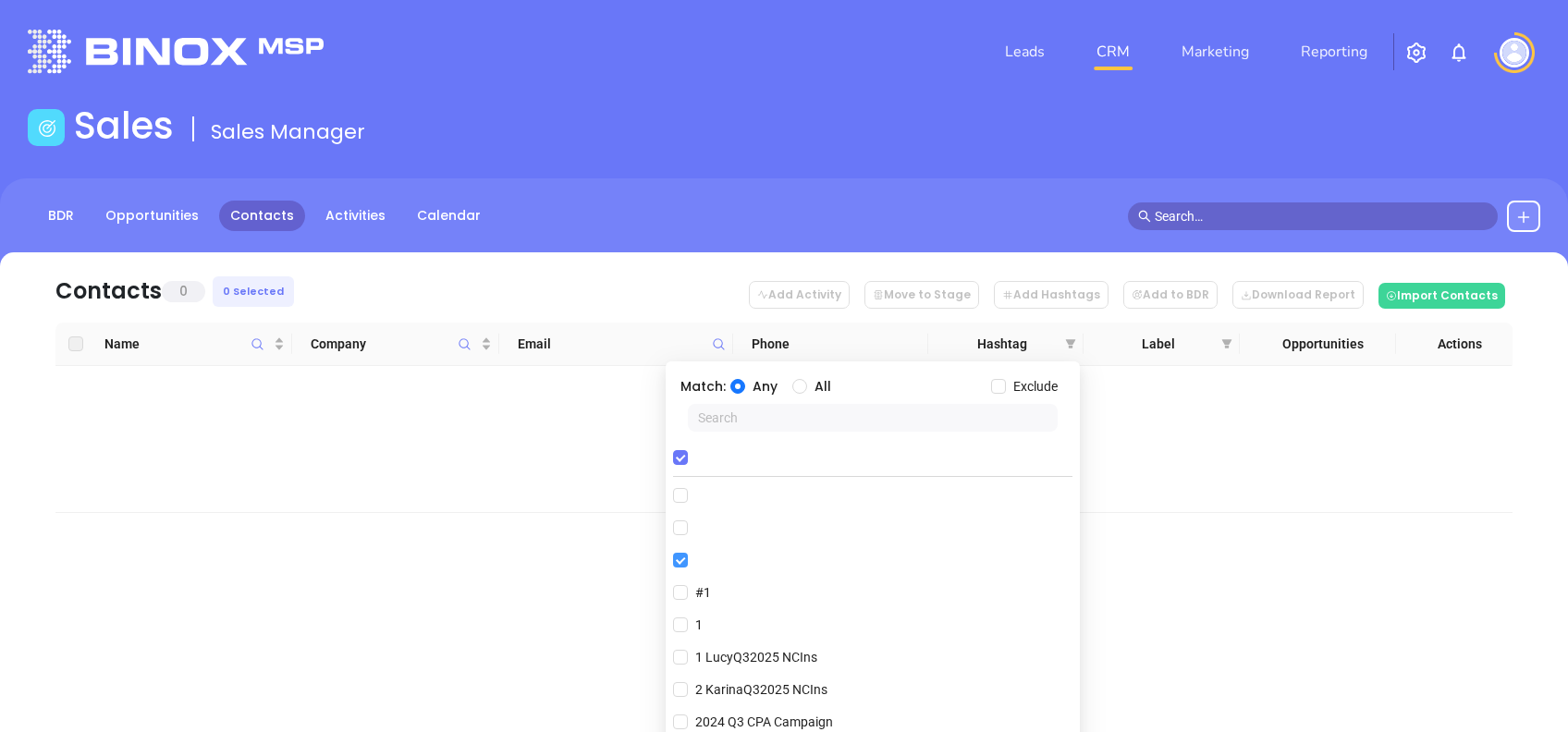
click at [686, 562] on label at bounding box center [687, 560] width 29 height 27
drag, startPoint x: 686, startPoint y: 562, endPoint x: 680, endPoint y: 553, distance: 10.8
click at [680, 553] on label at bounding box center [687, 560] width 29 height 27
click at [680, 553] on input "checkbox" at bounding box center [680, 560] width 15 height 15
checkbox input "false"
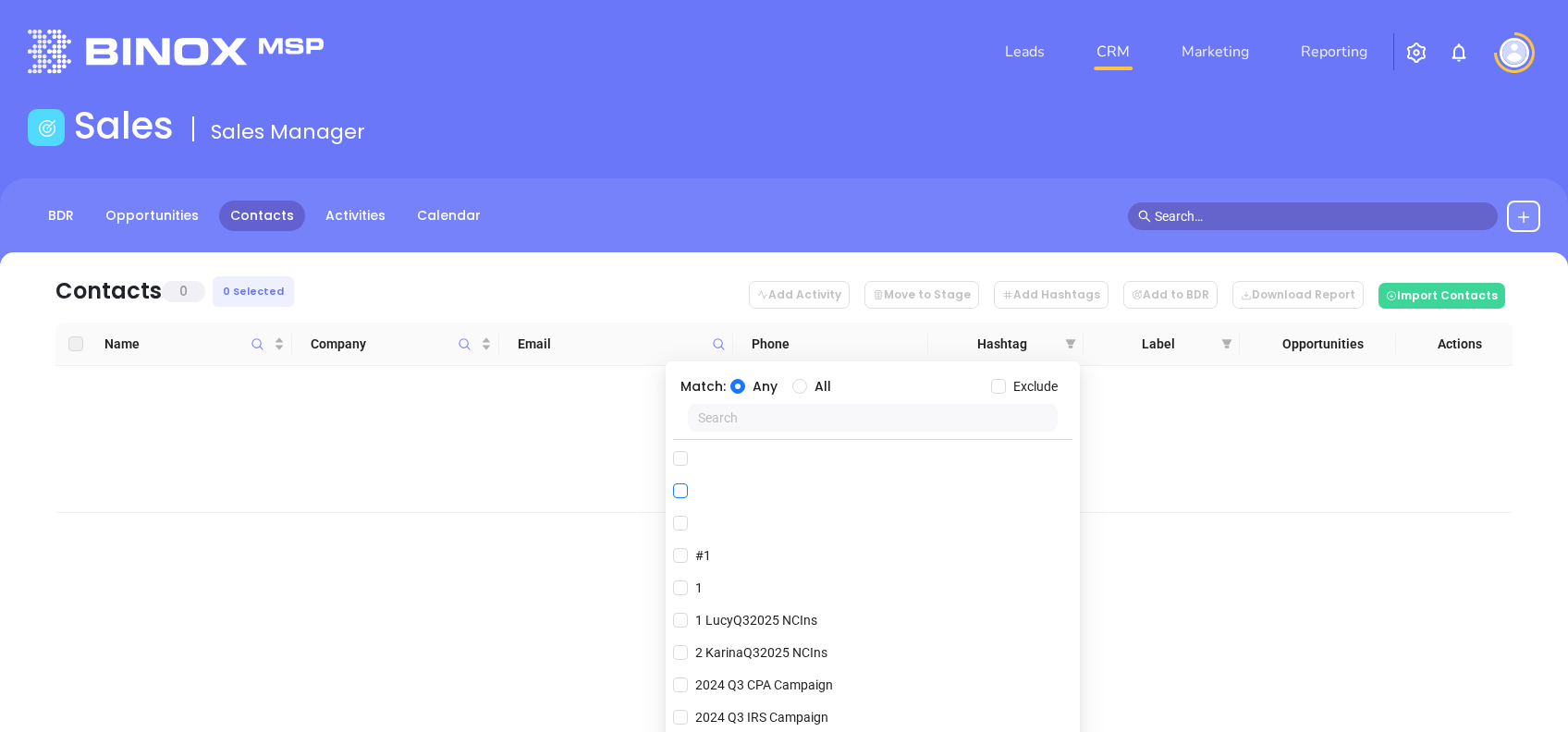
click at [684, 480] on label at bounding box center [687, 490] width 29 height 27
click at [684, 483] on input "checkbox" at bounding box center [680, 491] width 15 height 15
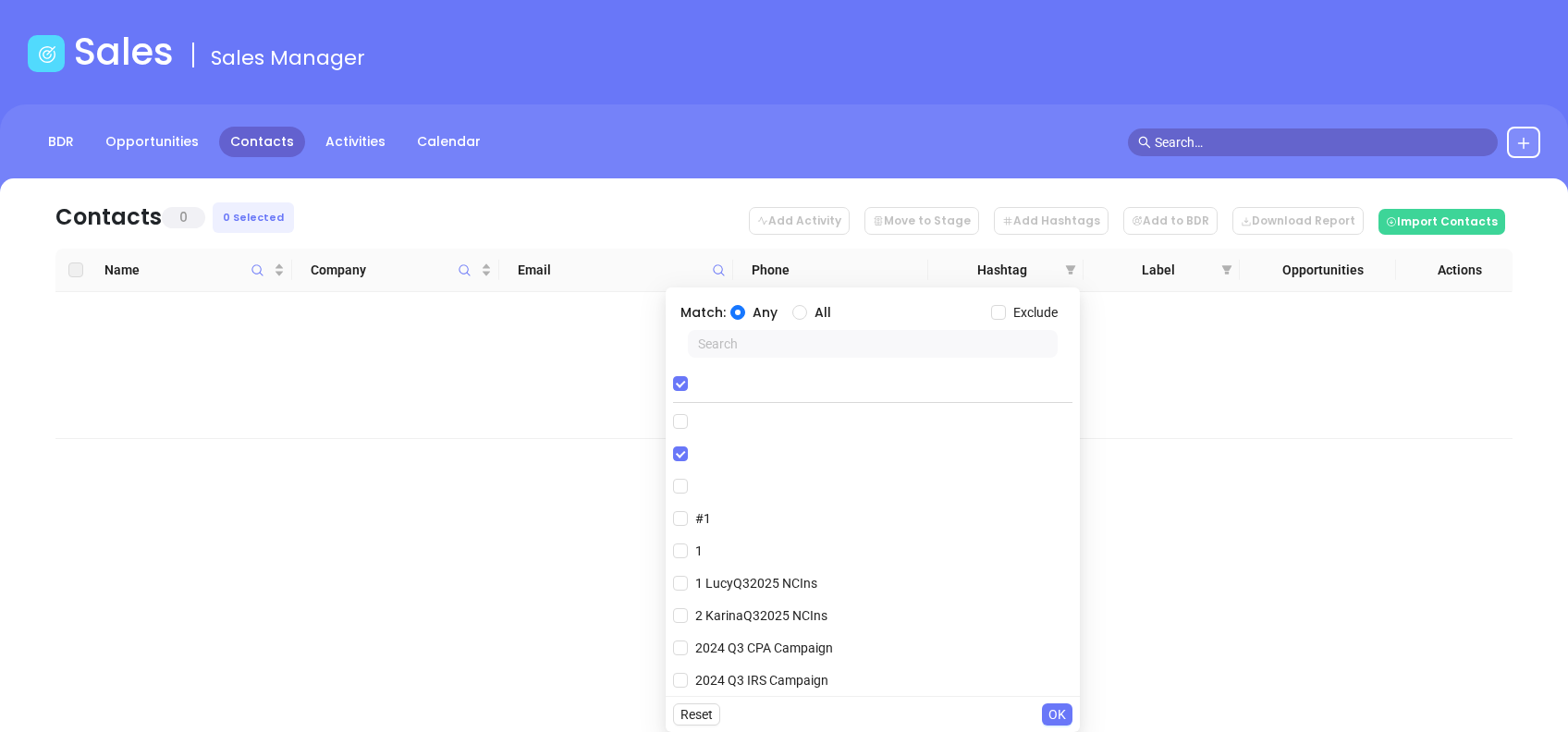
click at [1062, 709] on span "OK" at bounding box center [1056, 713] width 18 height 20
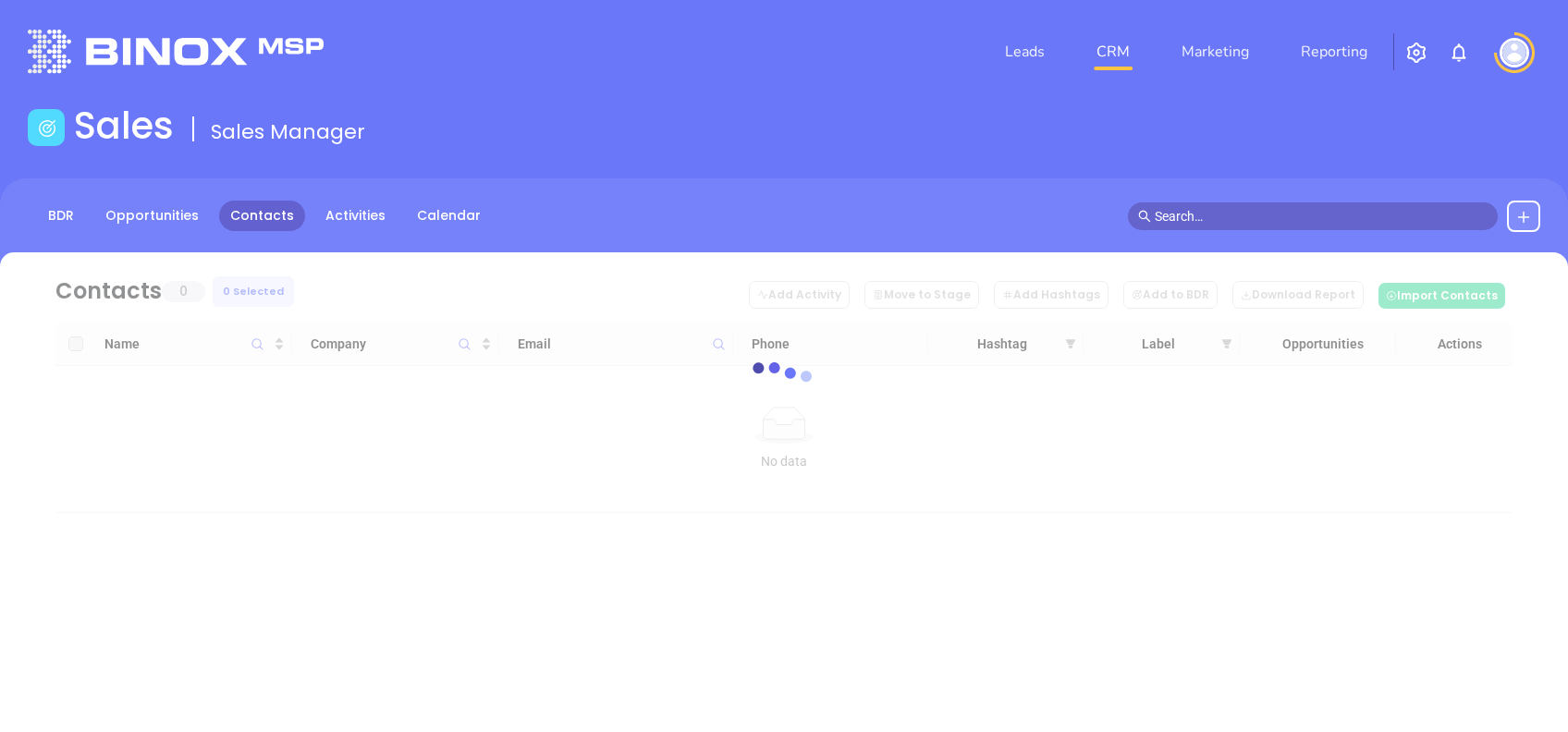
scroll to position [0, 0]
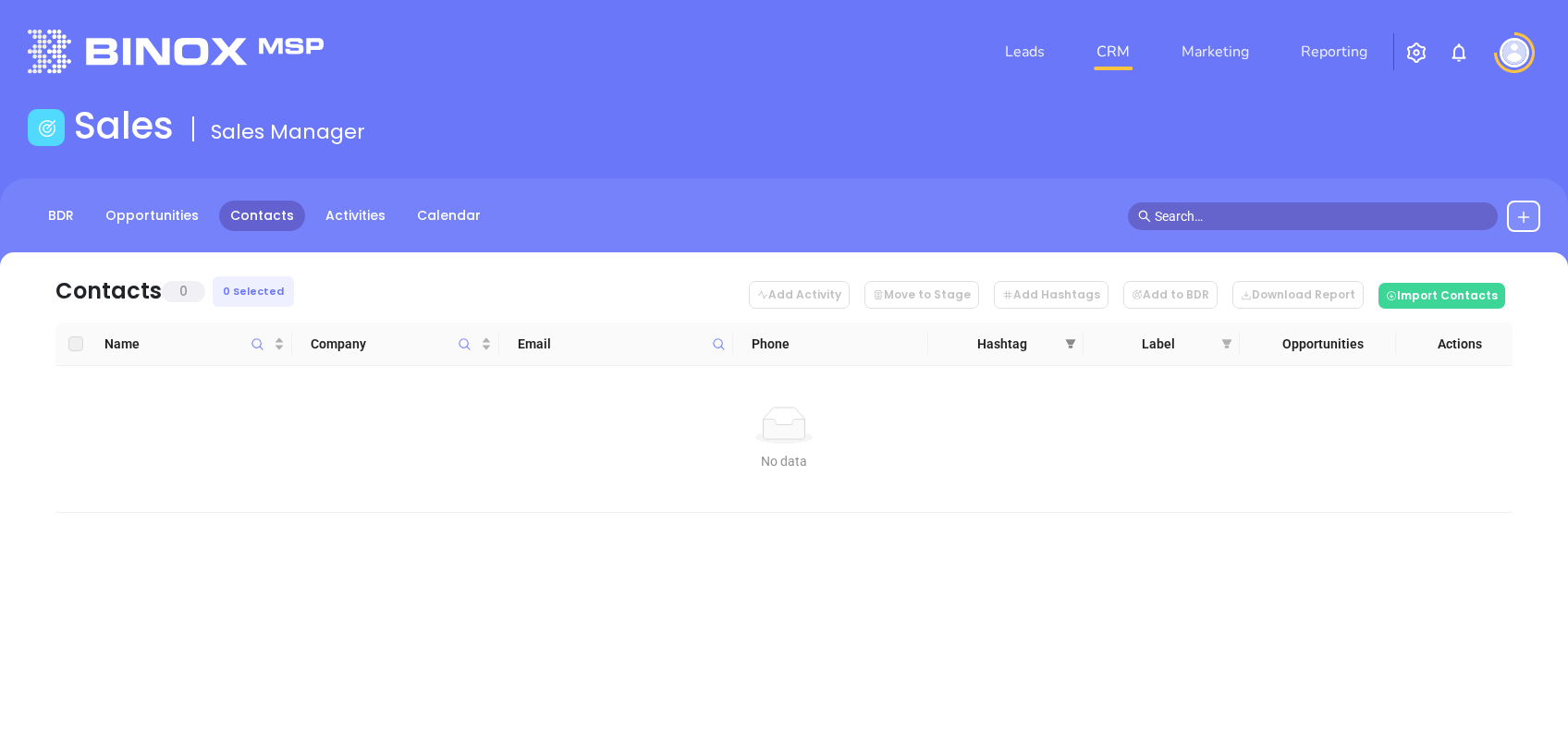
click at [1067, 334] on span at bounding box center [1071, 343] width 19 height 27
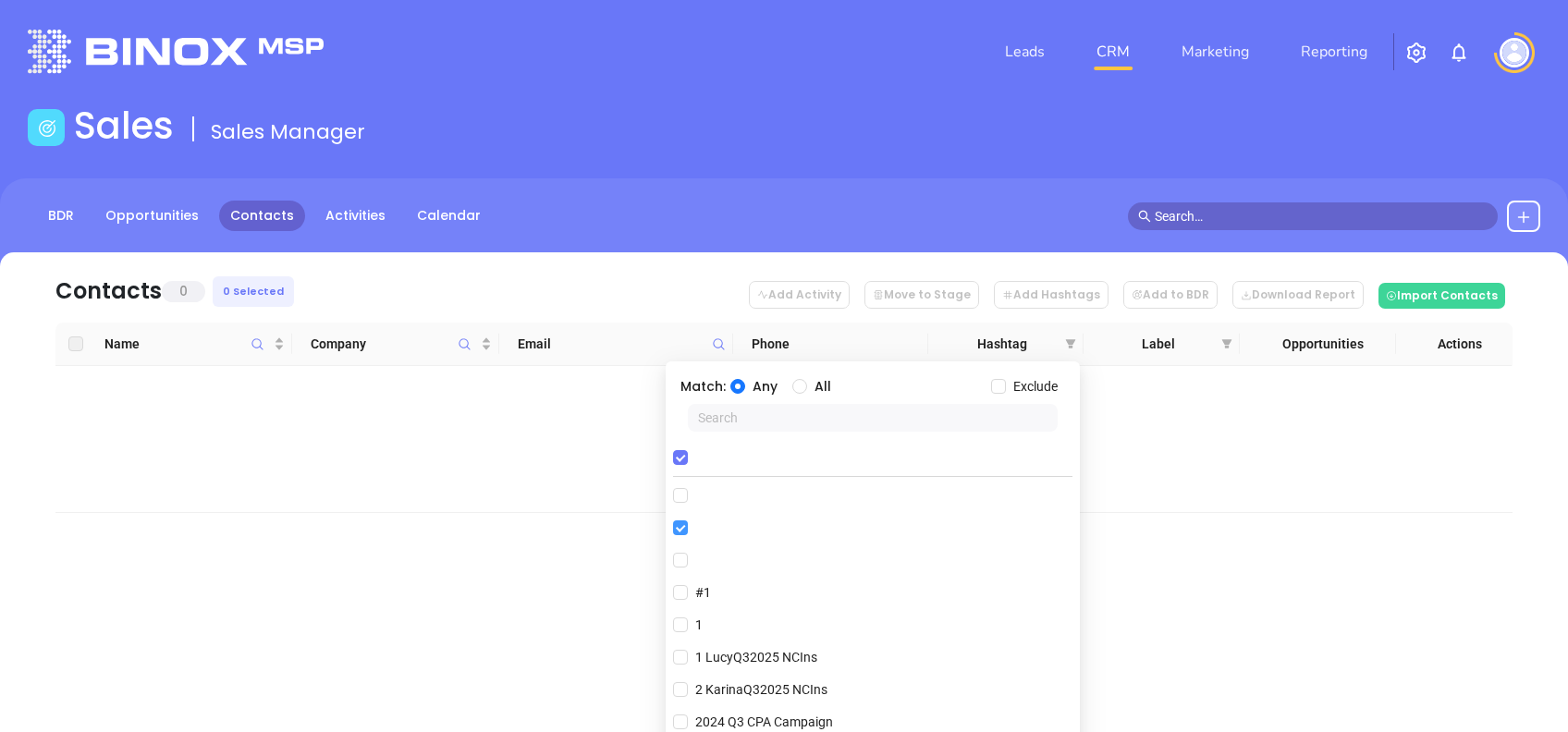
click at [683, 524] on input "checkbox" at bounding box center [680, 527] width 15 height 15
checkbox input "false"
click at [757, 417] on input "text" at bounding box center [873, 417] width 369 height 27
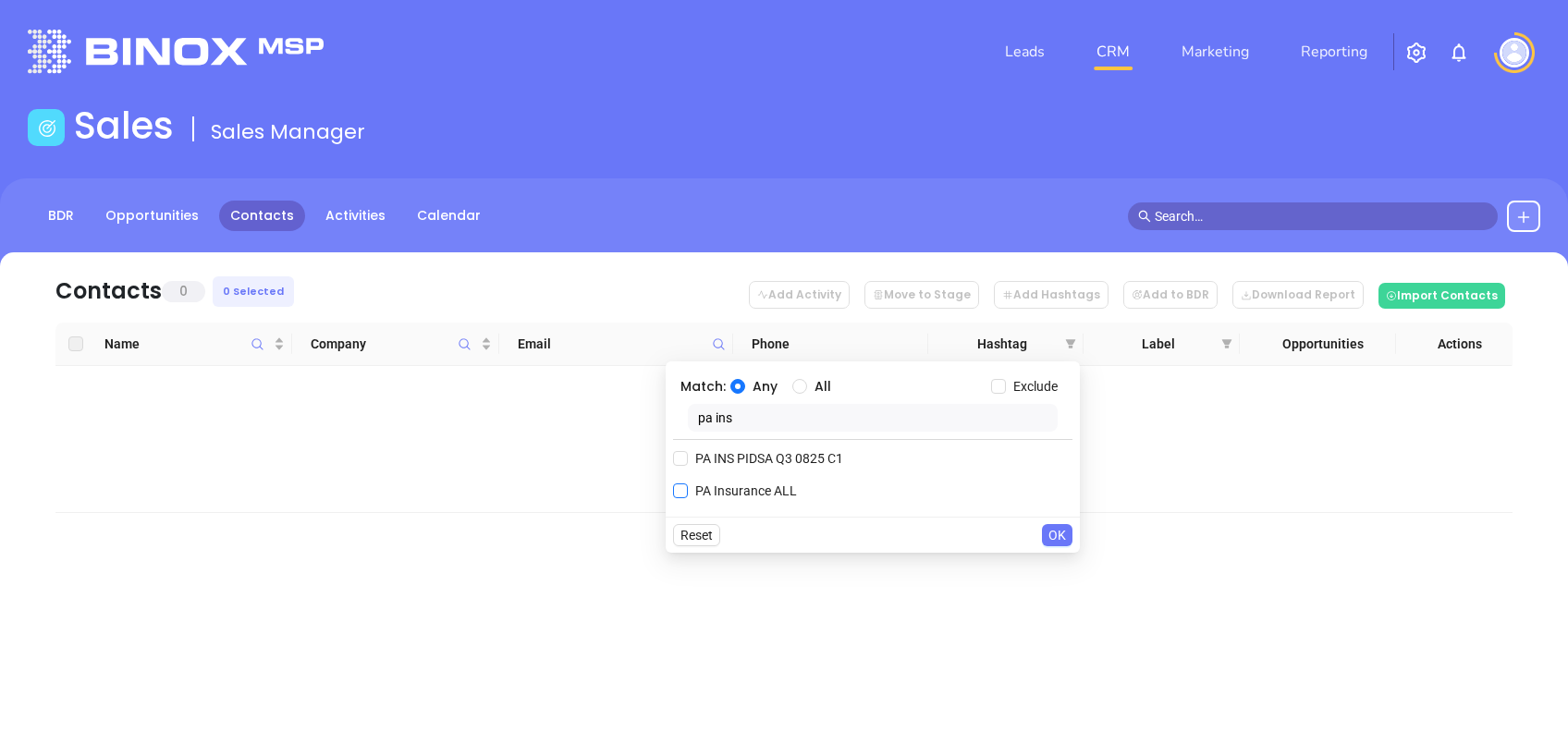
type input "pa ins"
click at [754, 491] on span "PA Insurance ALL" at bounding box center [746, 490] width 117 height 20
click at [688, 491] on input "PA Insurance ALL" at bounding box center [680, 491] width 15 height 15
checkbox input "true"
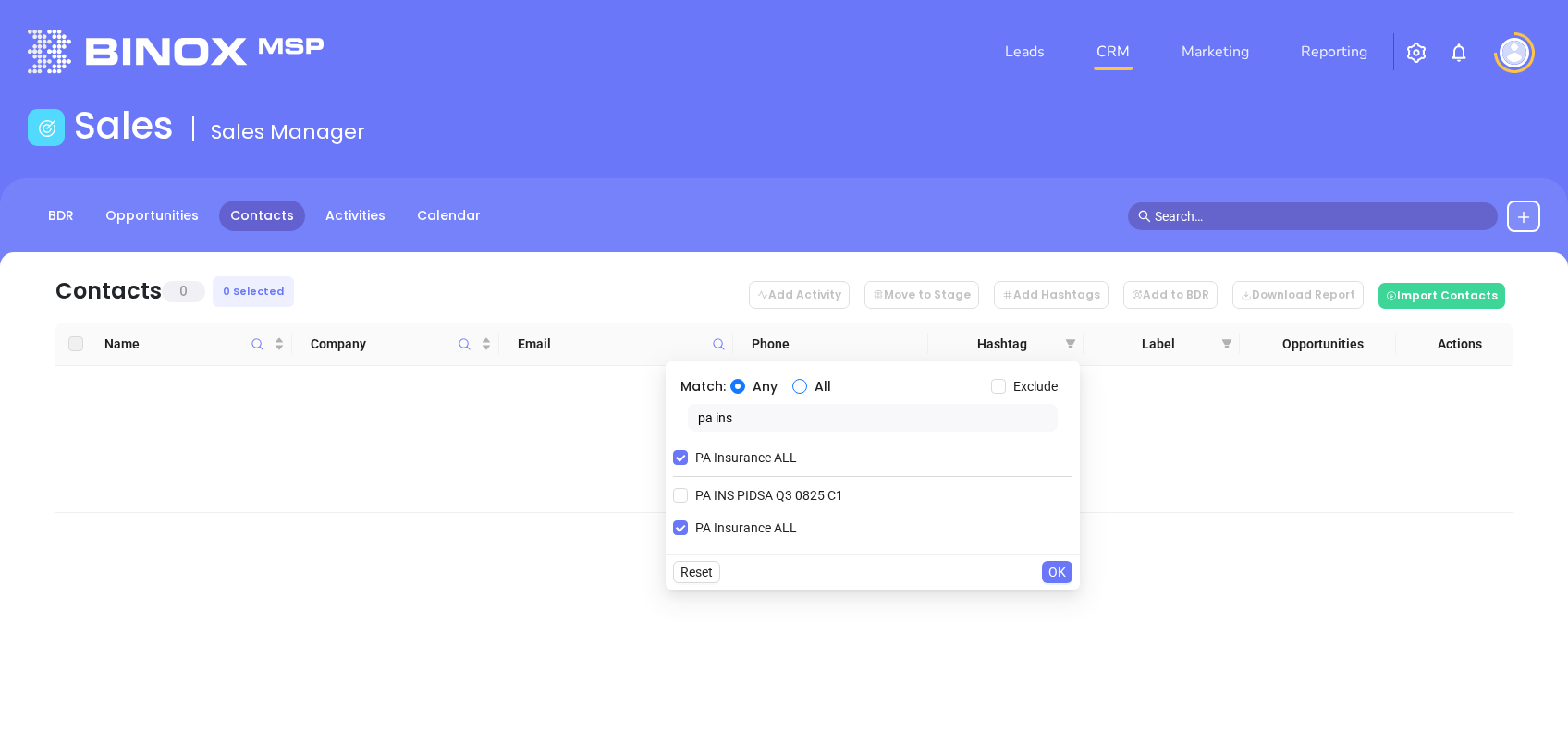
click at [800, 392] on input "All" at bounding box center [800, 386] width 15 height 15
radio input "true"
click at [813, 413] on input "pa ins" at bounding box center [873, 417] width 369 height 27
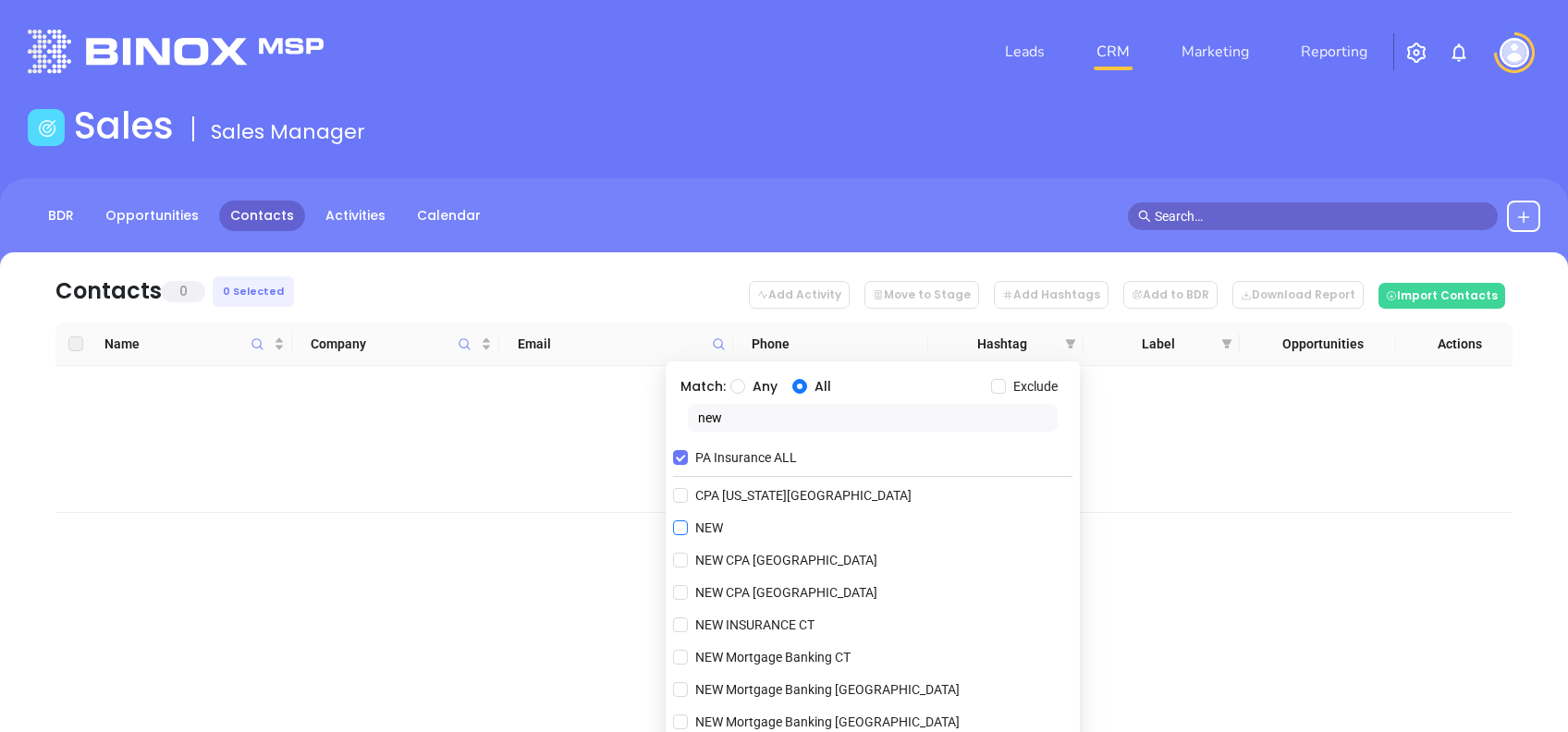
type input "new"
click at [699, 535] on span "NEW" at bounding box center [709, 527] width 43 height 20
click at [688, 535] on input "NEW" at bounding box center [680, 527] width 15 height 15
checkbox input "true"
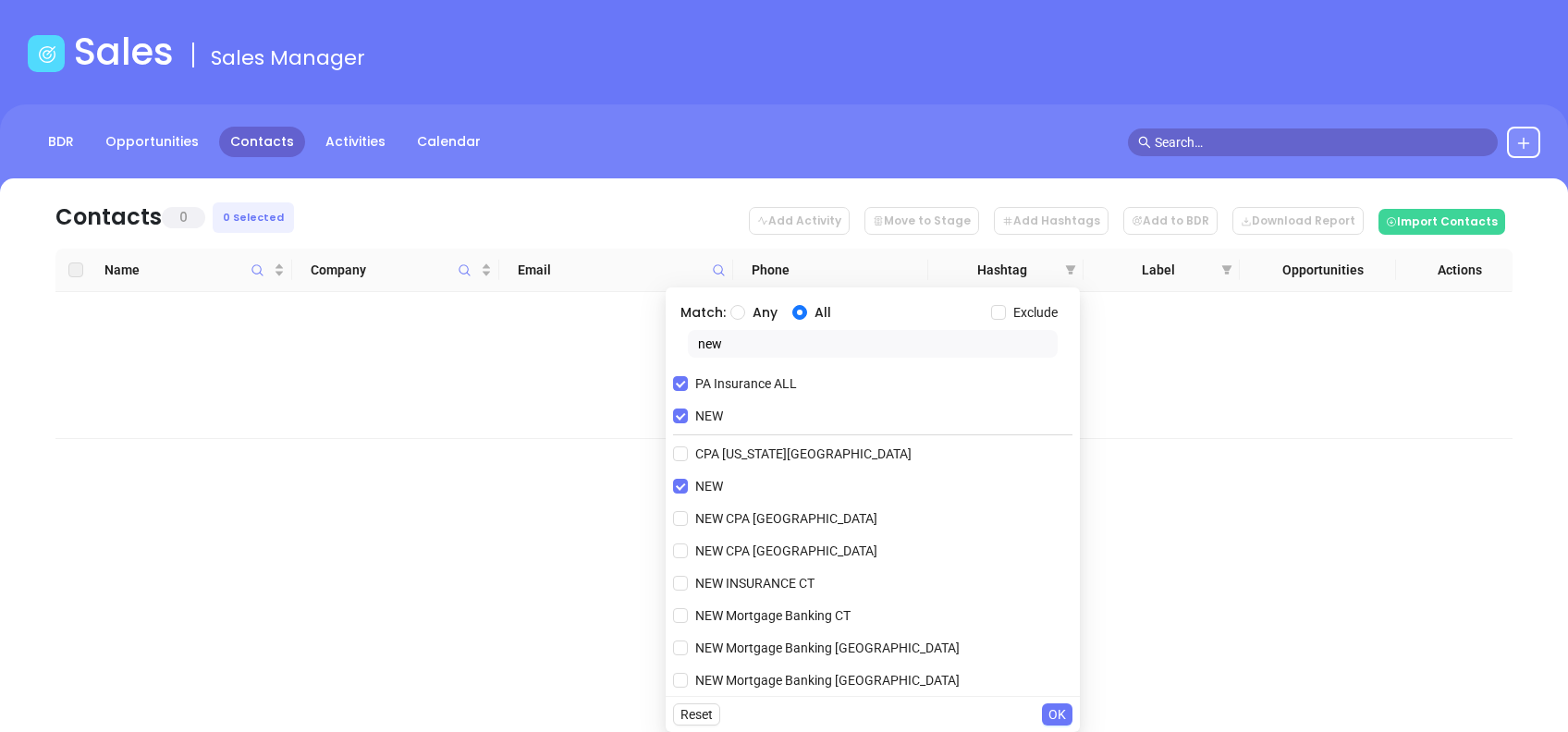
click at [1061, 717] on span "OK" at bounding box center [1056, 713] width 18 height 20
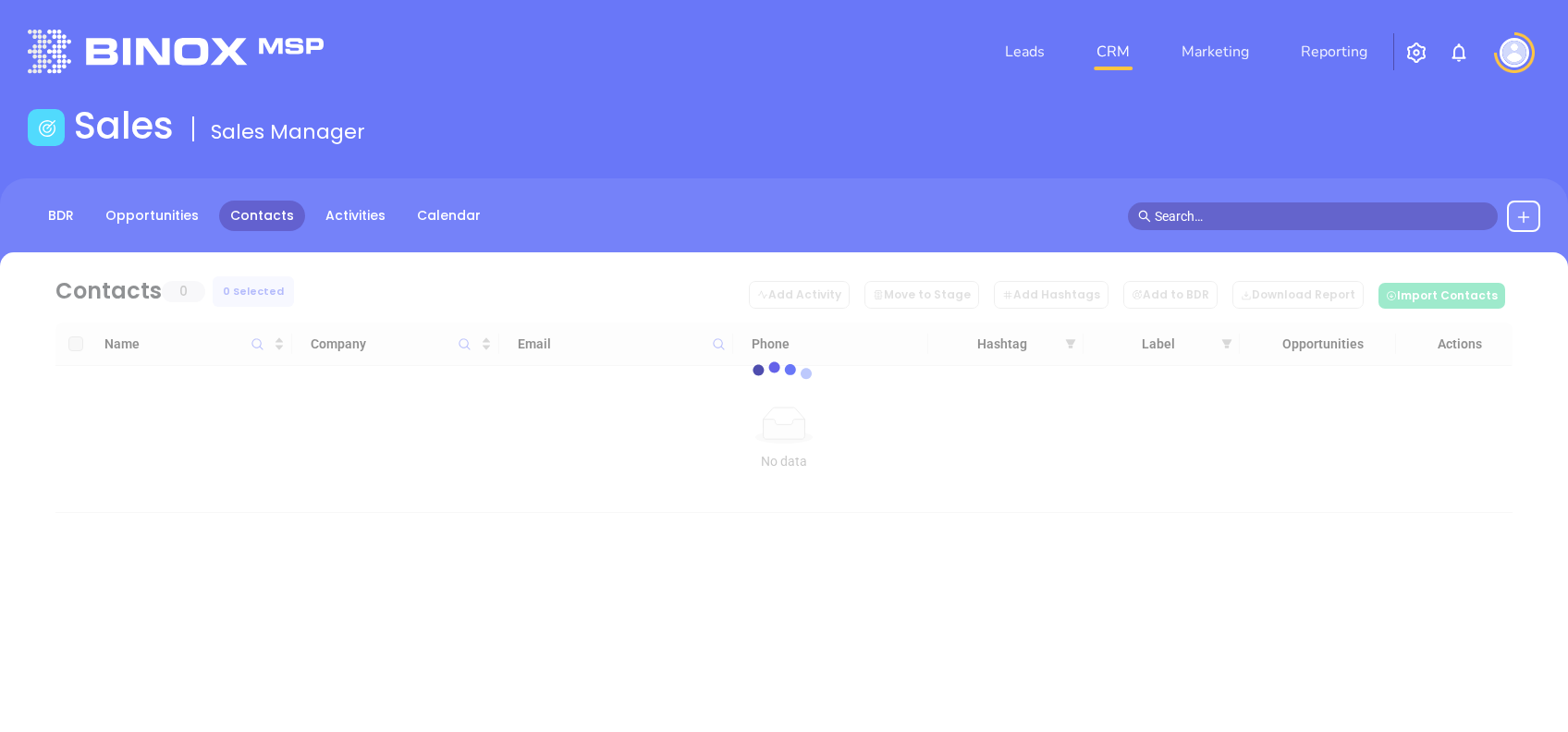
scroll to position [0, 0]
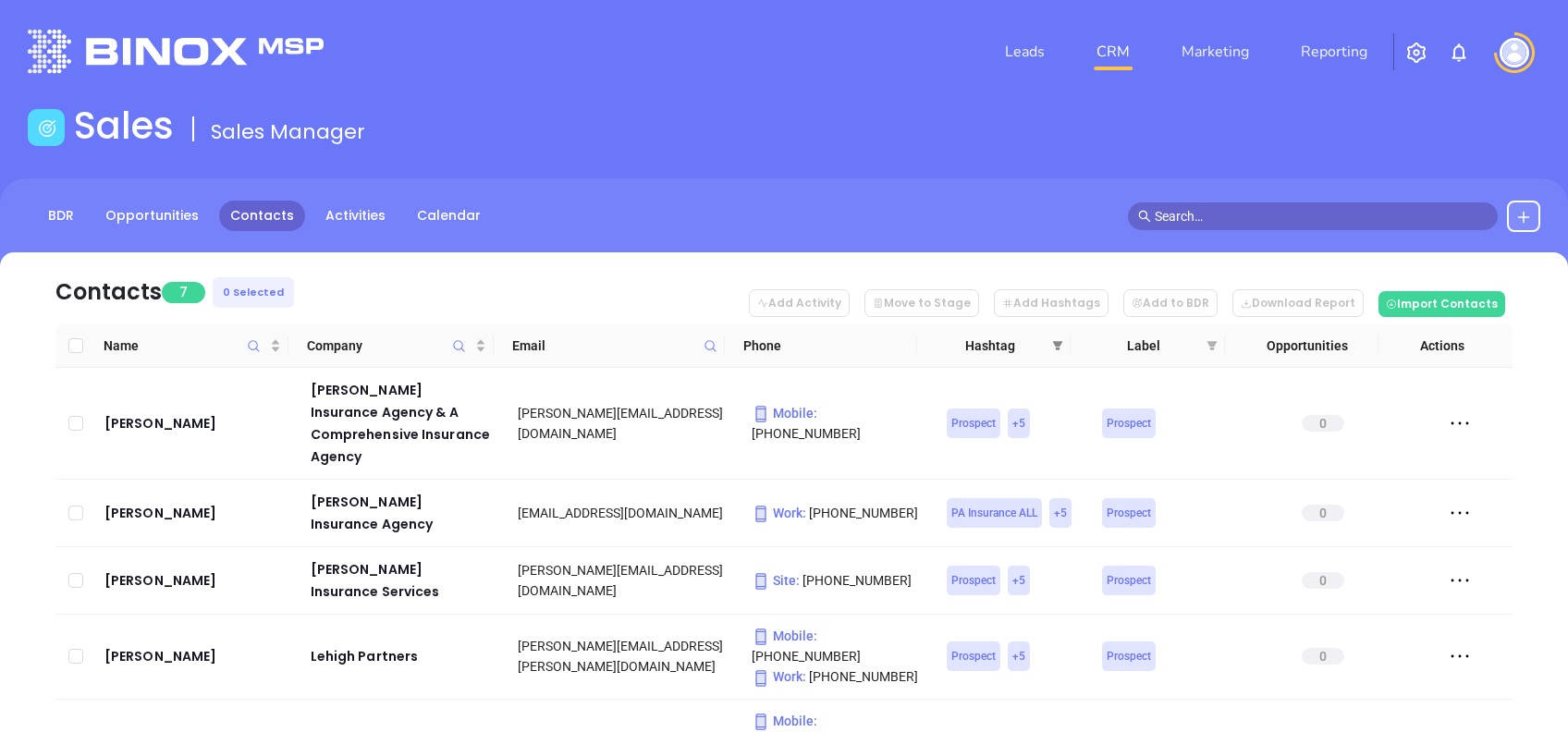
click at [1061, 347] on icon "filter" at bounding box center [1057, 346] width 11 height 11
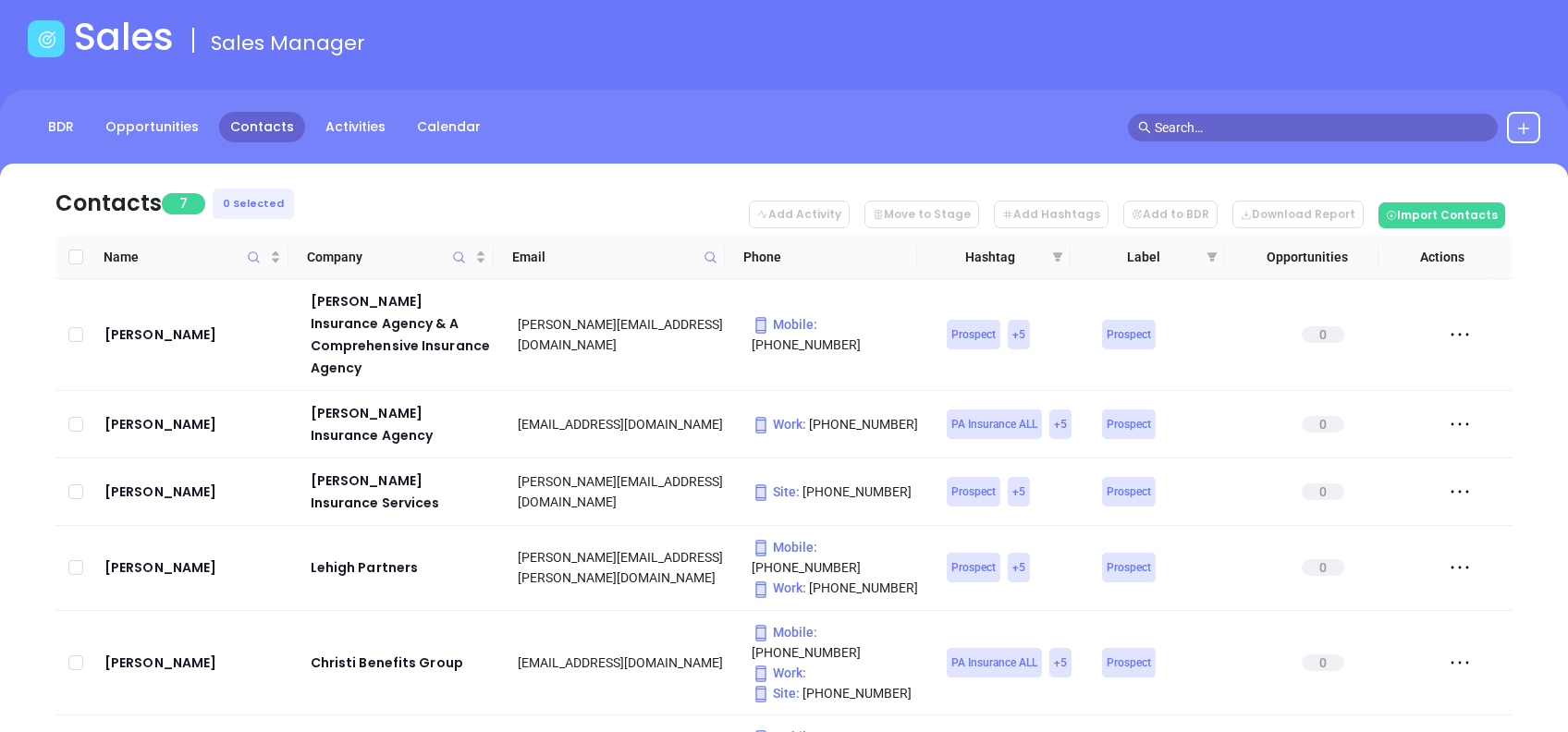
scroll to position [123, 0]
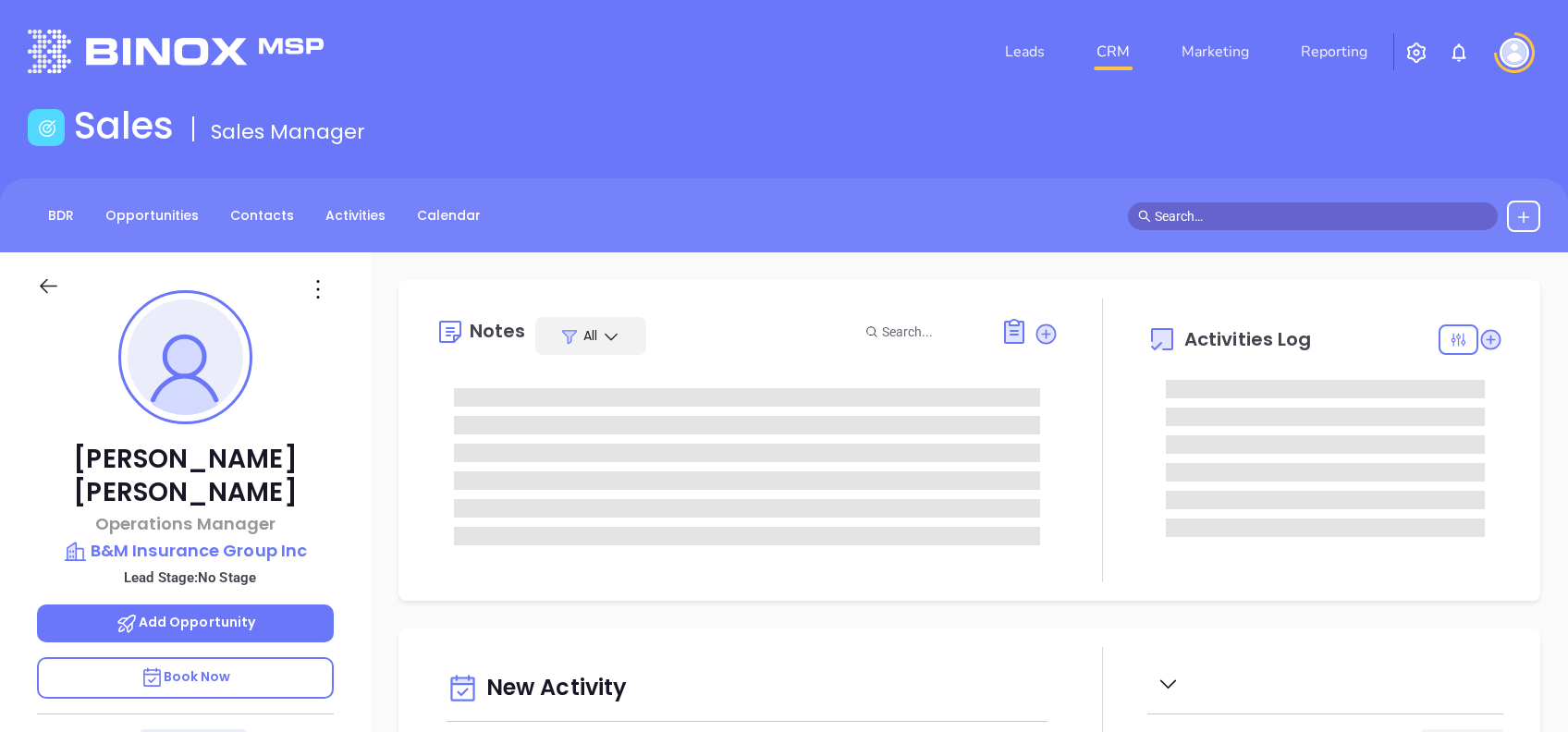
type input "[DATE]"
type input "[PERSON_NAME]"
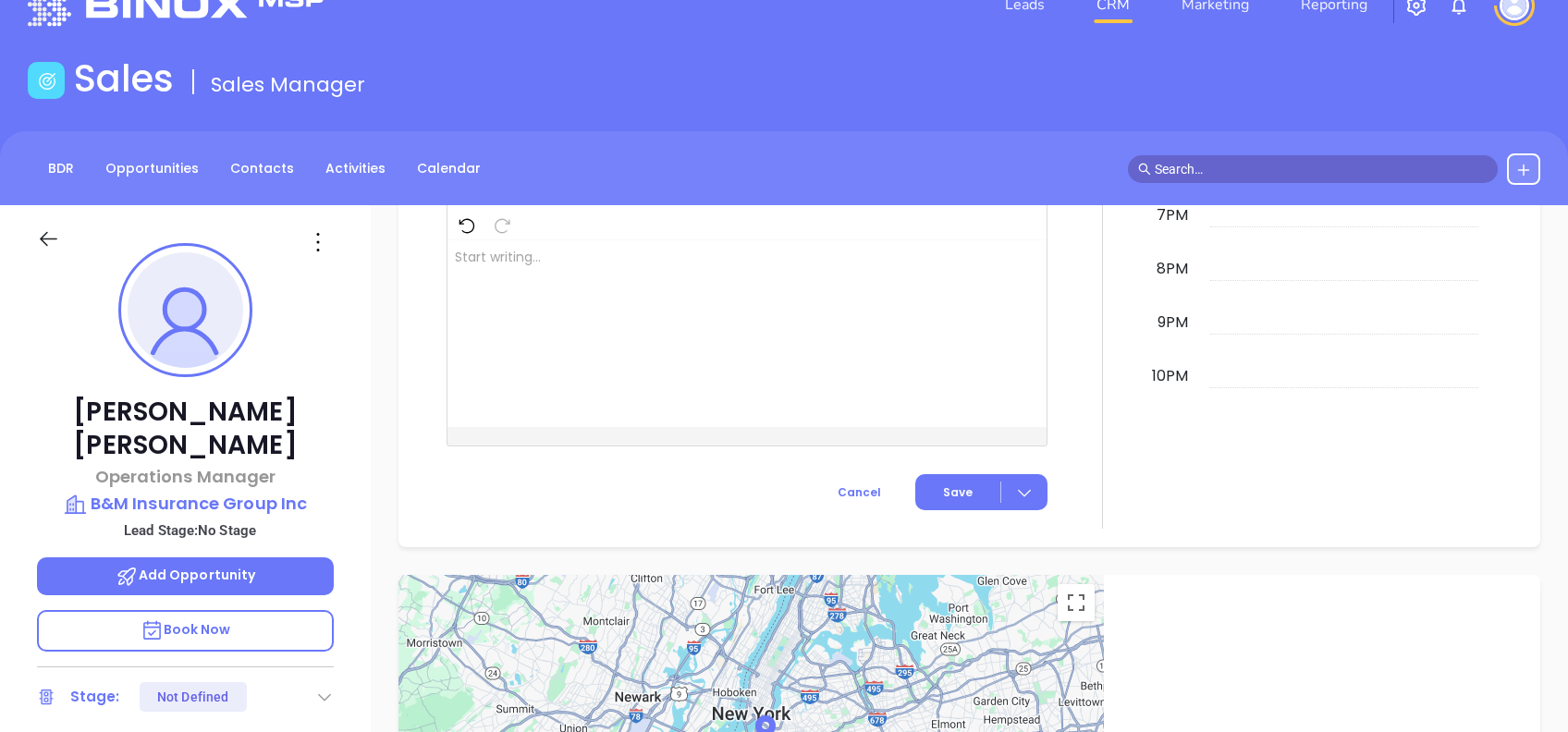
scroll to position [0, 0]
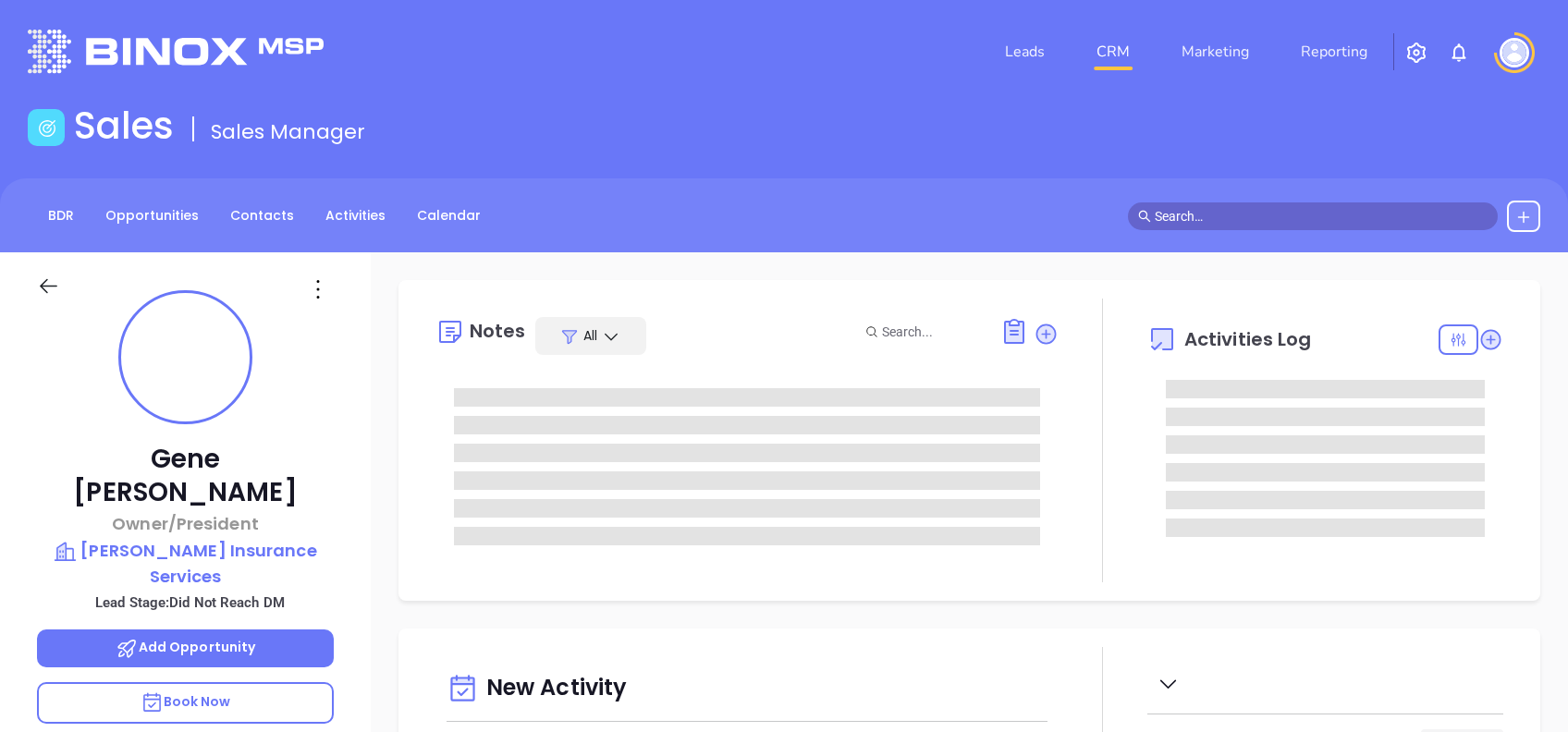
type input "[DATE]"
type input "[PERSON_NAME]"
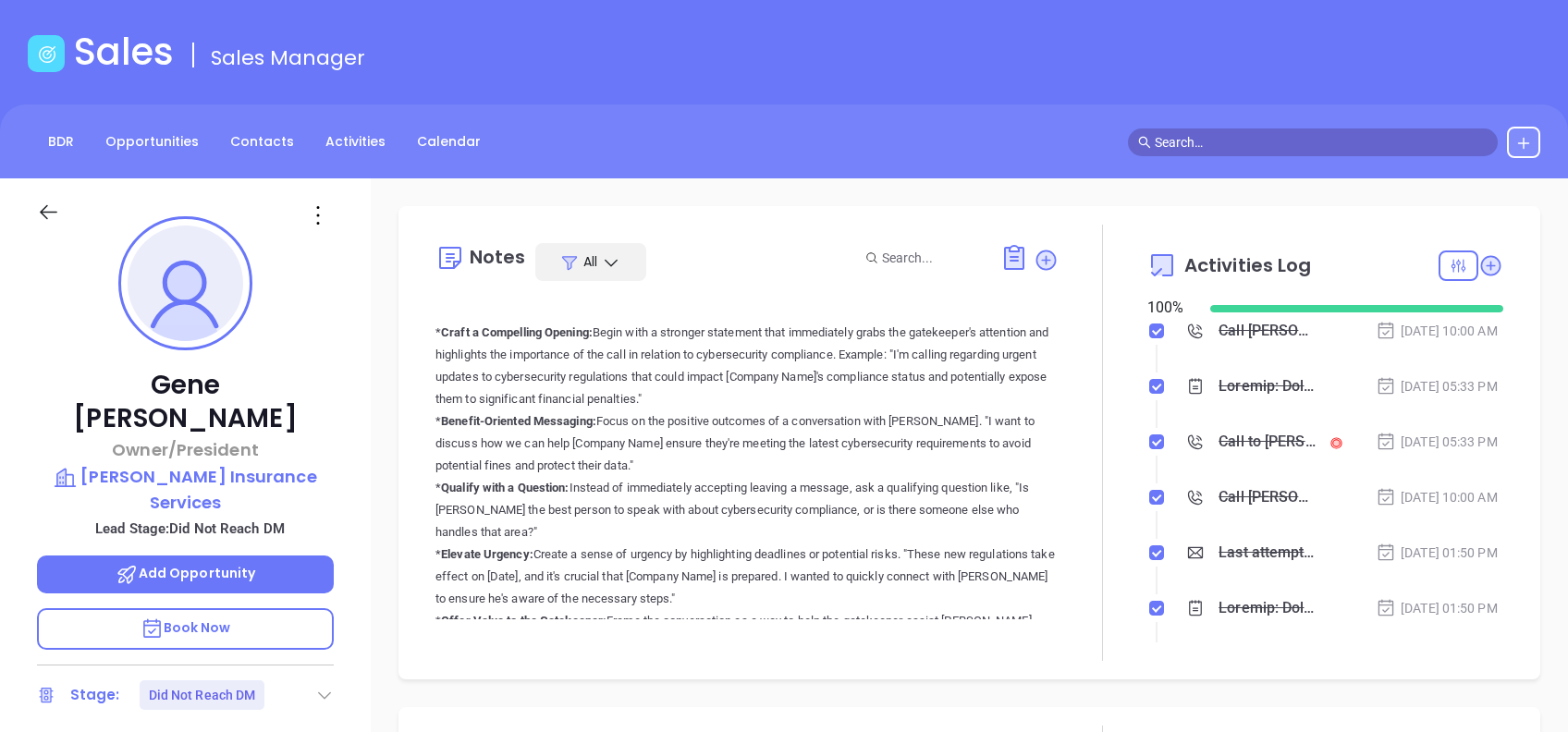
scroll to position [0, 0]
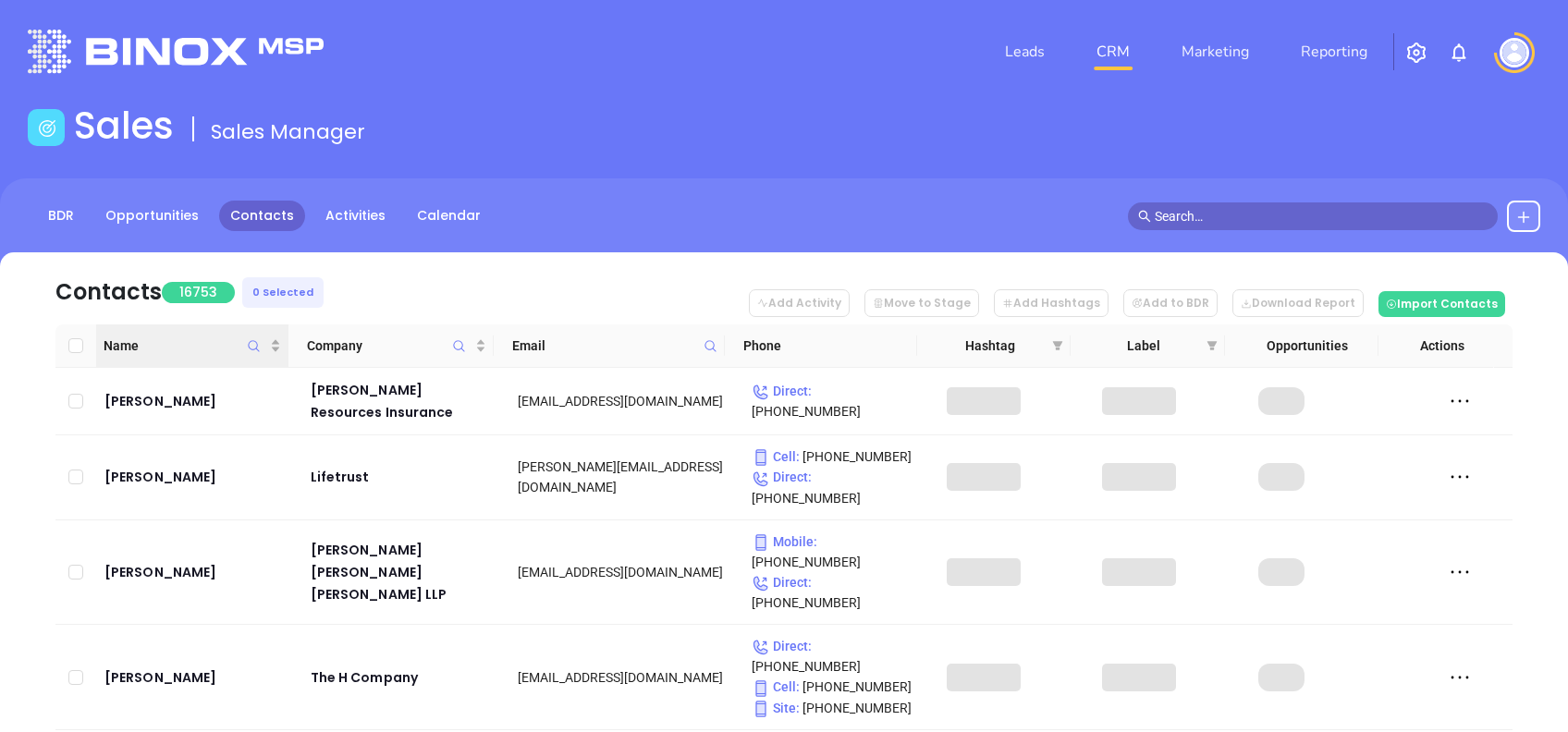
click at [256, 343] on icon "Name" at bounding box center [253, 346] width 14 height 14
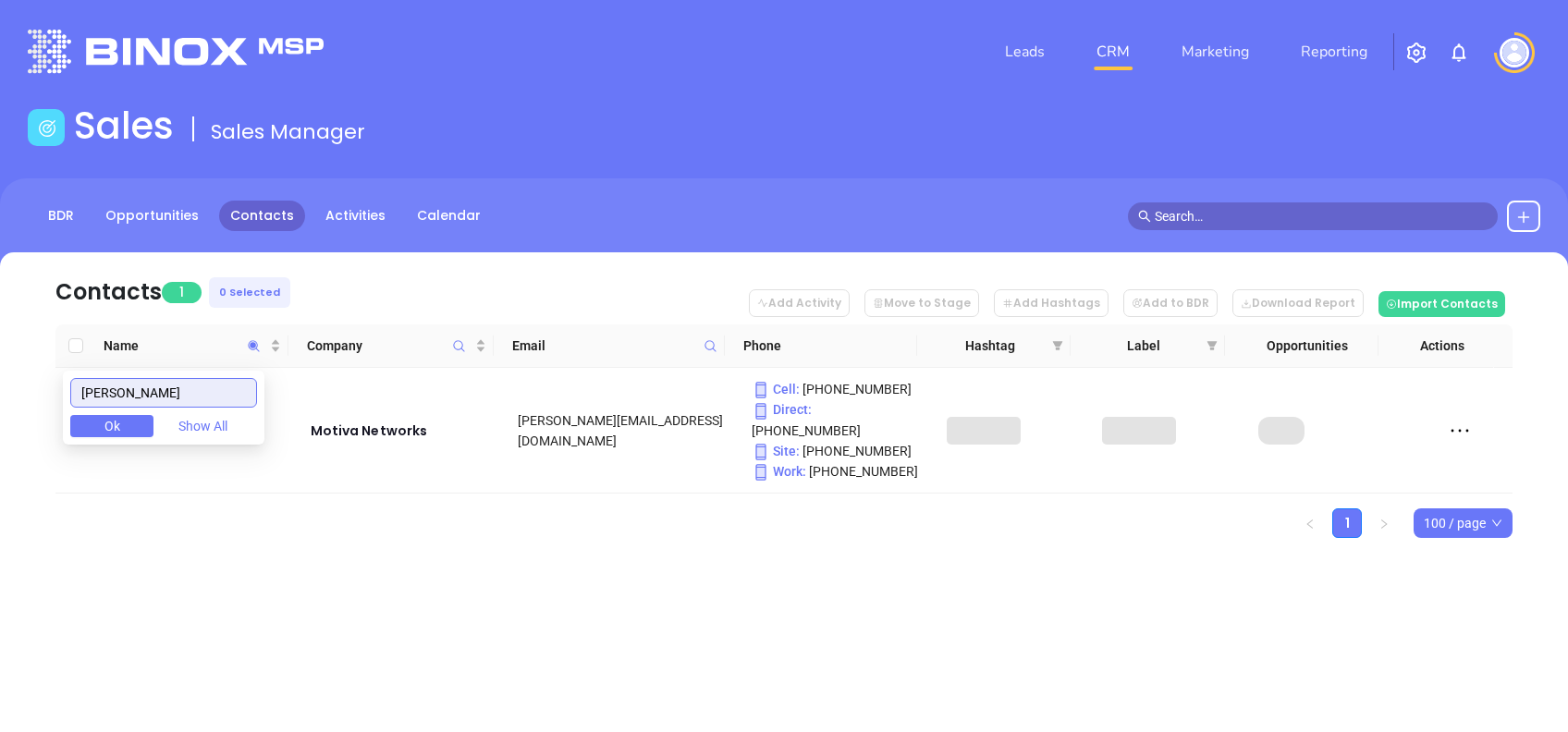
type input "youmans"
drag, startPoint x: 348, startPoint y: 586, endPoint x: 301, endPoint y: 547, distance: 61.1
click at [348, 588] on div "Leads CRM Marketing Reporting Financial Leads Leads Sales Sales Manager BDR Opp…" at bounding box center [784, 366] width 1568 height 732
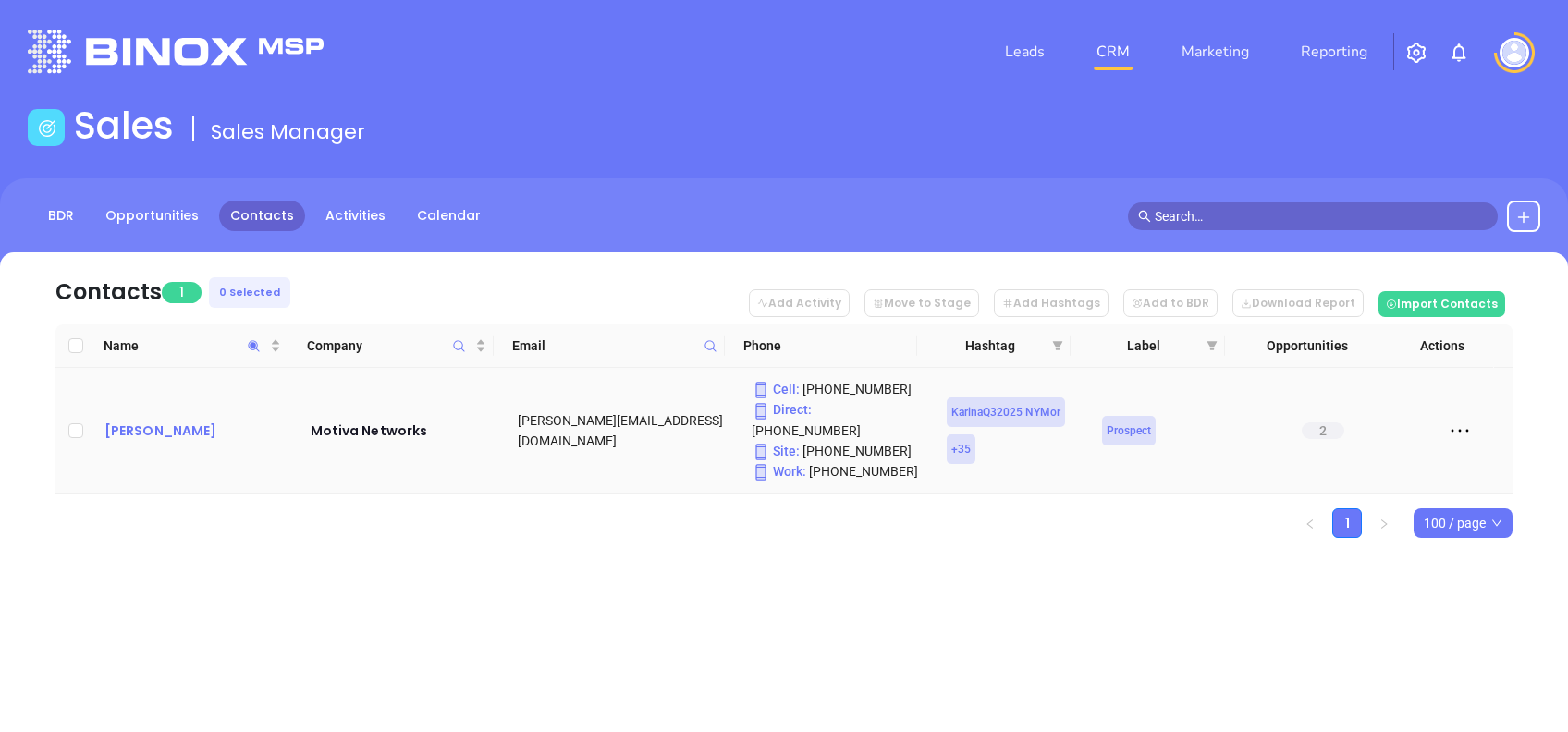
click at [163, 421] on div "Megan Youmans" at bounding box center [194, 430] width 180 height 22
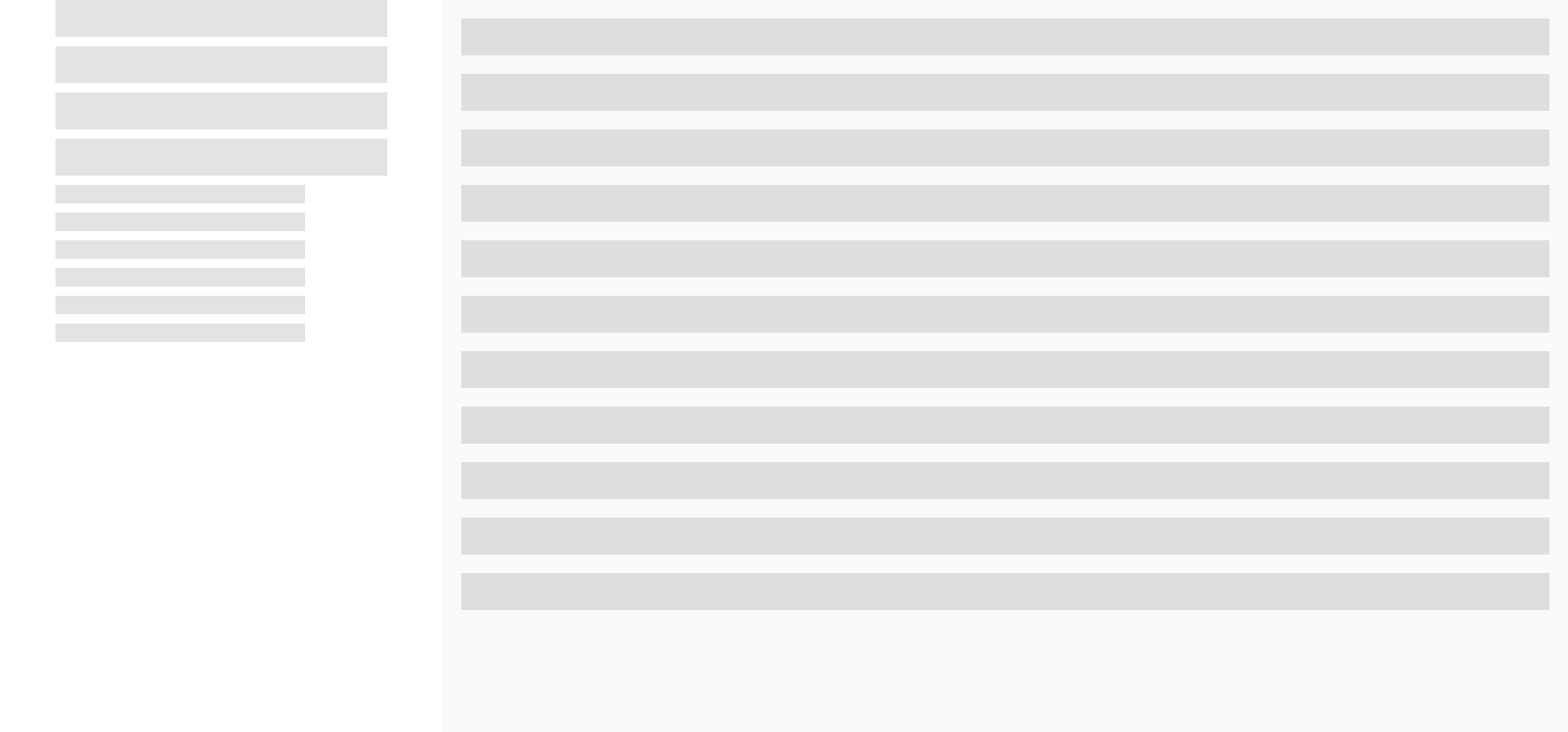
scroll to position [812, 0]
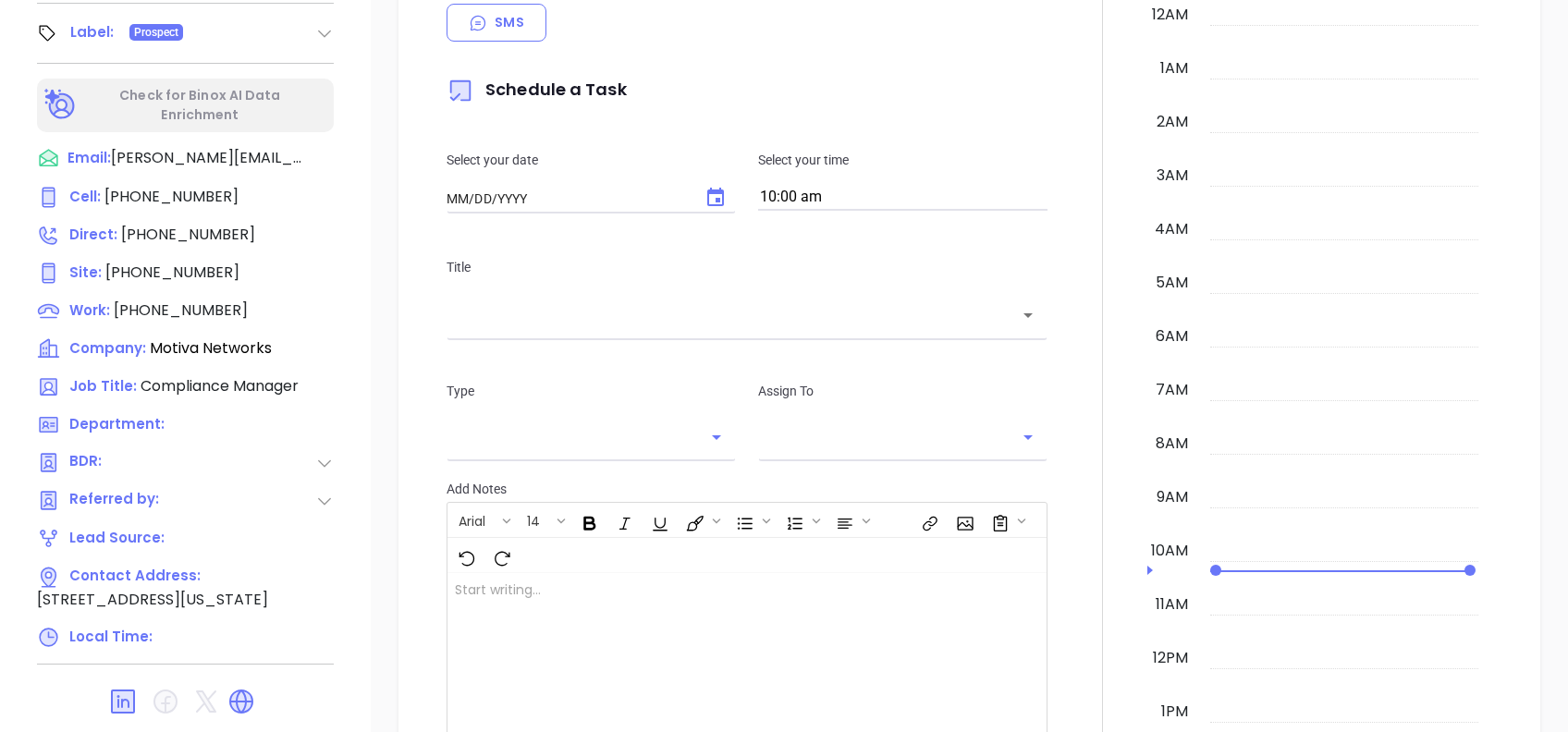
type input "[DATE]"
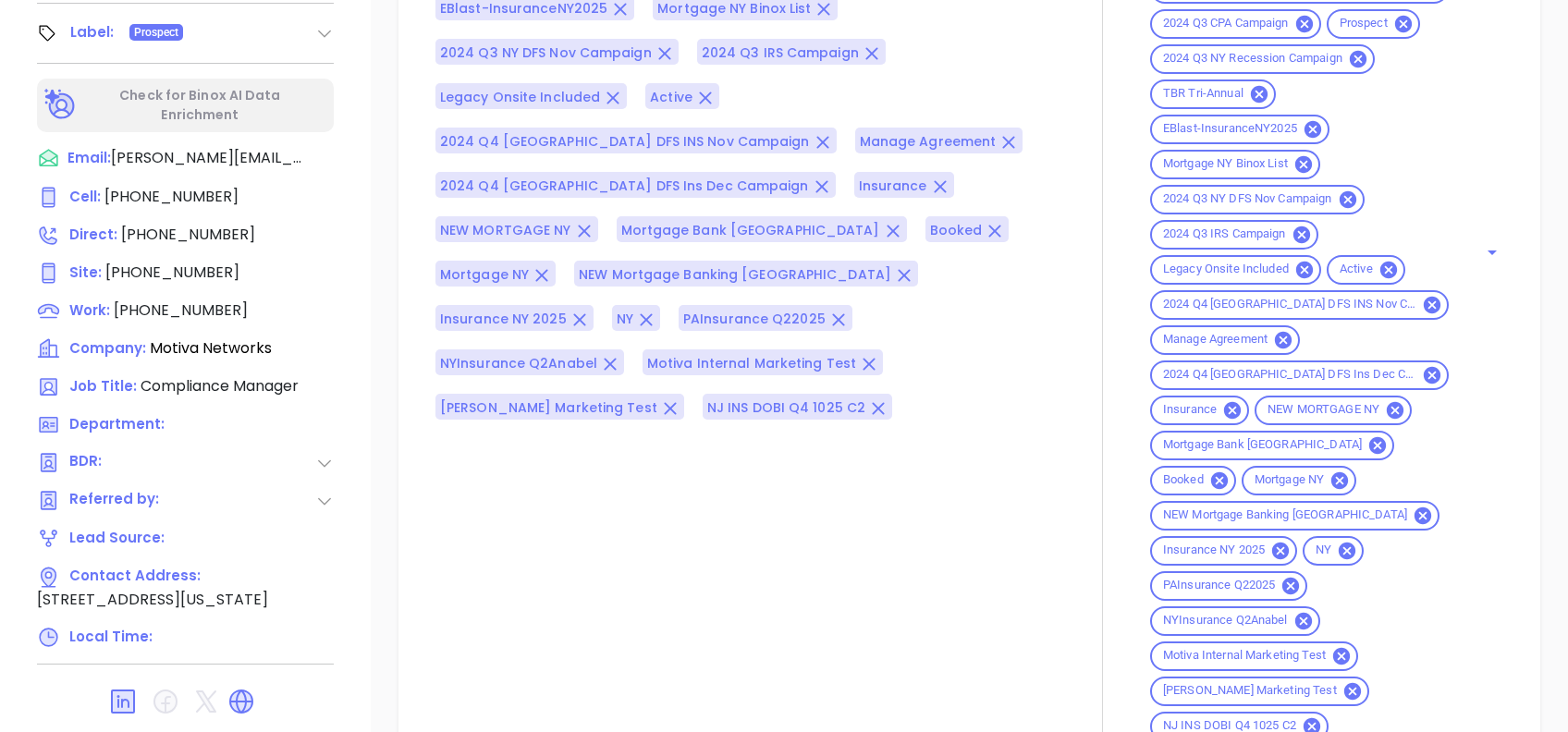
scroll to position [1929, 0]
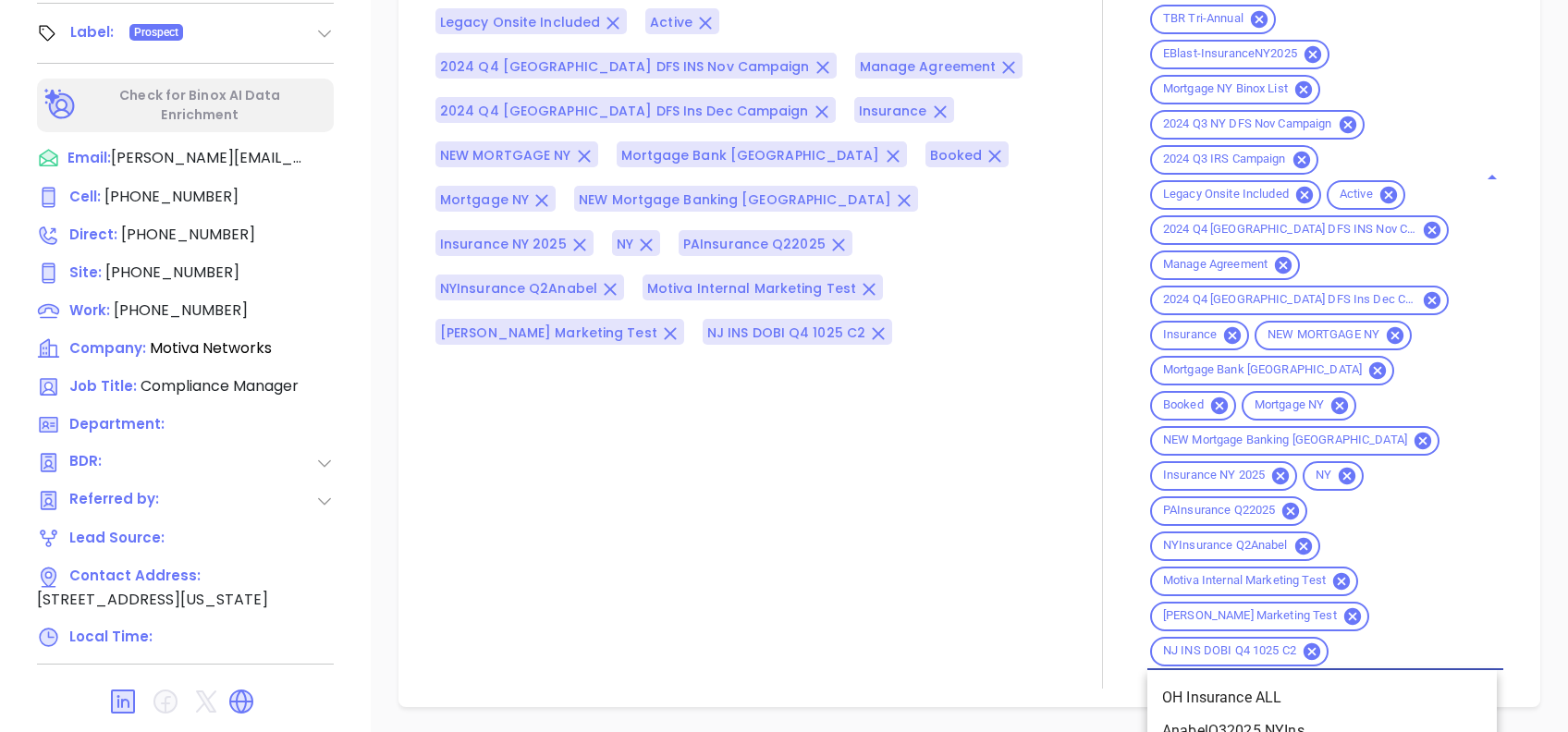
click at [1352, 648] on input "Hashtag" at bounding box center [1391, 651] width 120 height 23
type input "[PERSON_NAME]"
paste input "PA INS PIDSA Q4 1025 C2"
type input "PA INS PIDSA Q4 1025 C2"
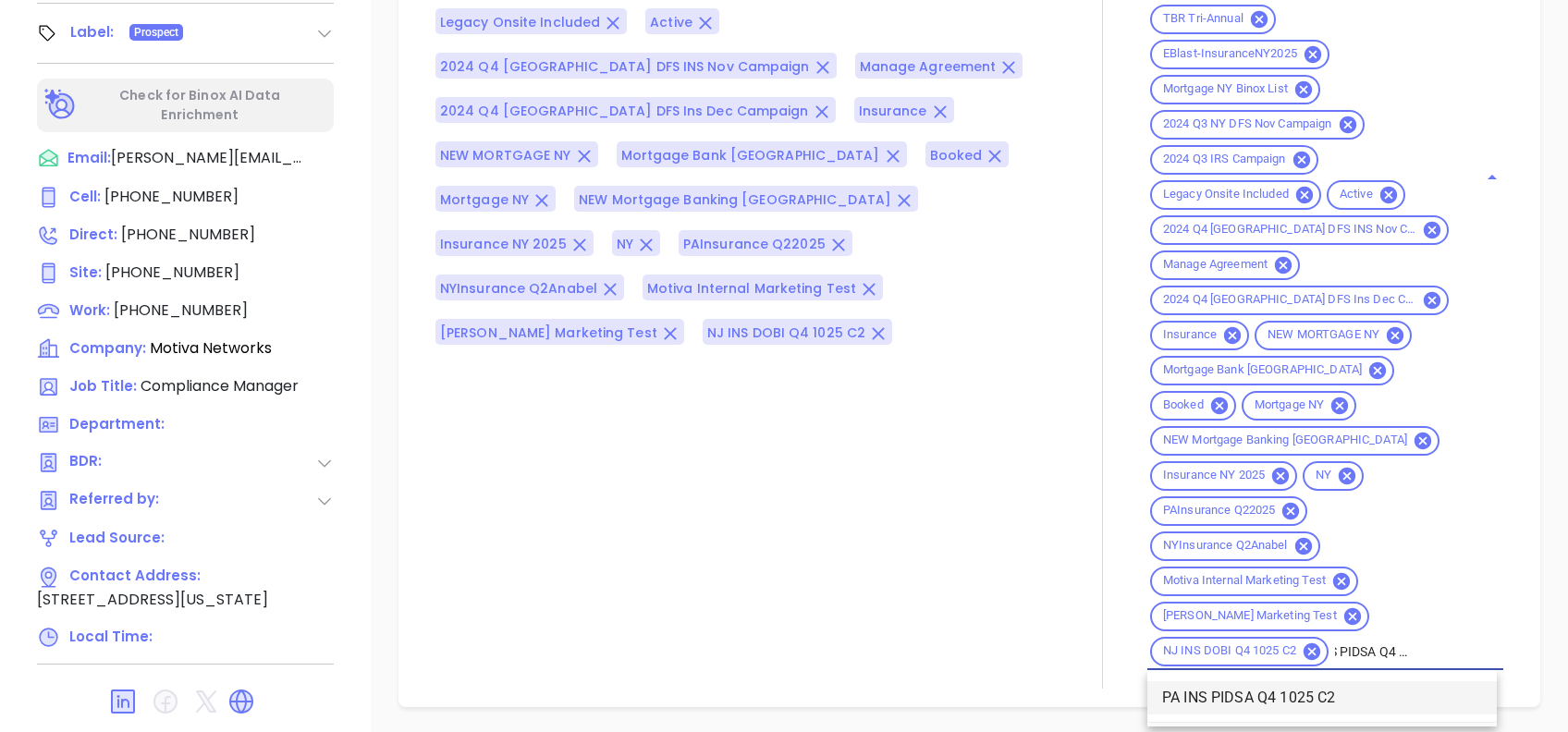
click at [1340, 682] on li "PA INS PIDSA Q4 1025 C2" at bounding box center [1322, 697] width 350 height 33
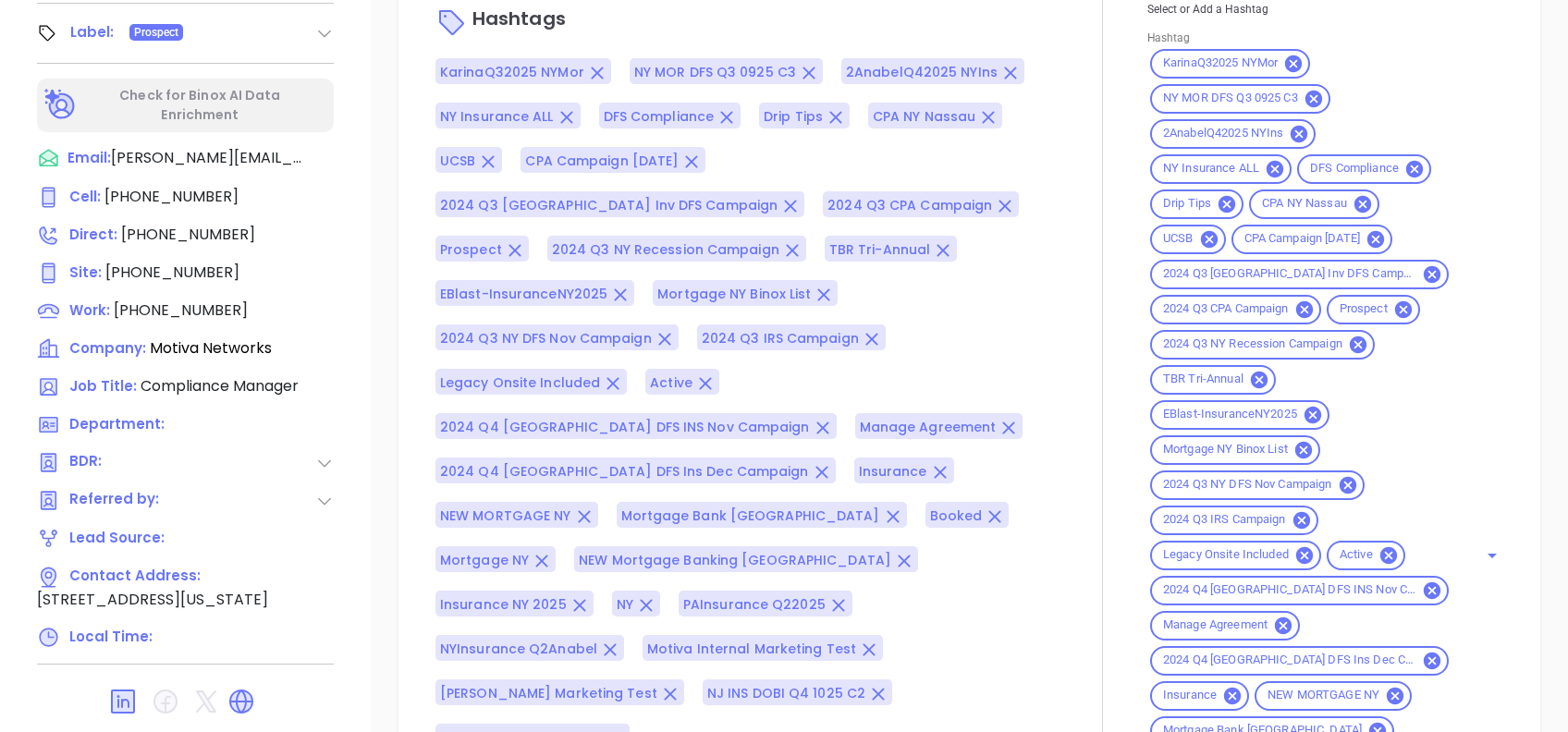
scroll to position [2445, 0]
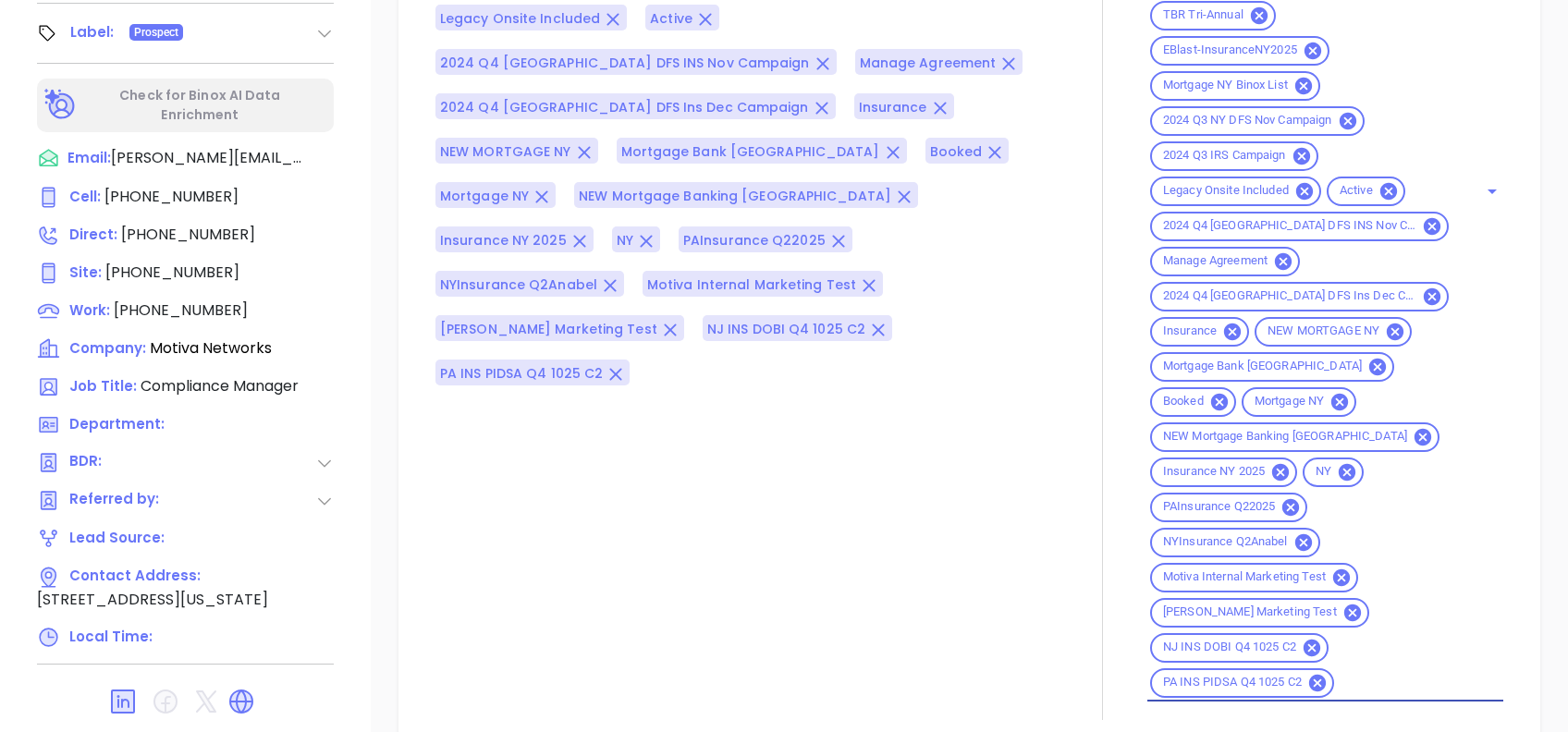
click at [452, 527] on div "Hashtags KarinaQ32025 NYMor NY MOR DFS Q3 0925 C3 2AnabelQ42025 NYIns NY Insura…" at bounding box center [747, 168] width 623 height 1103
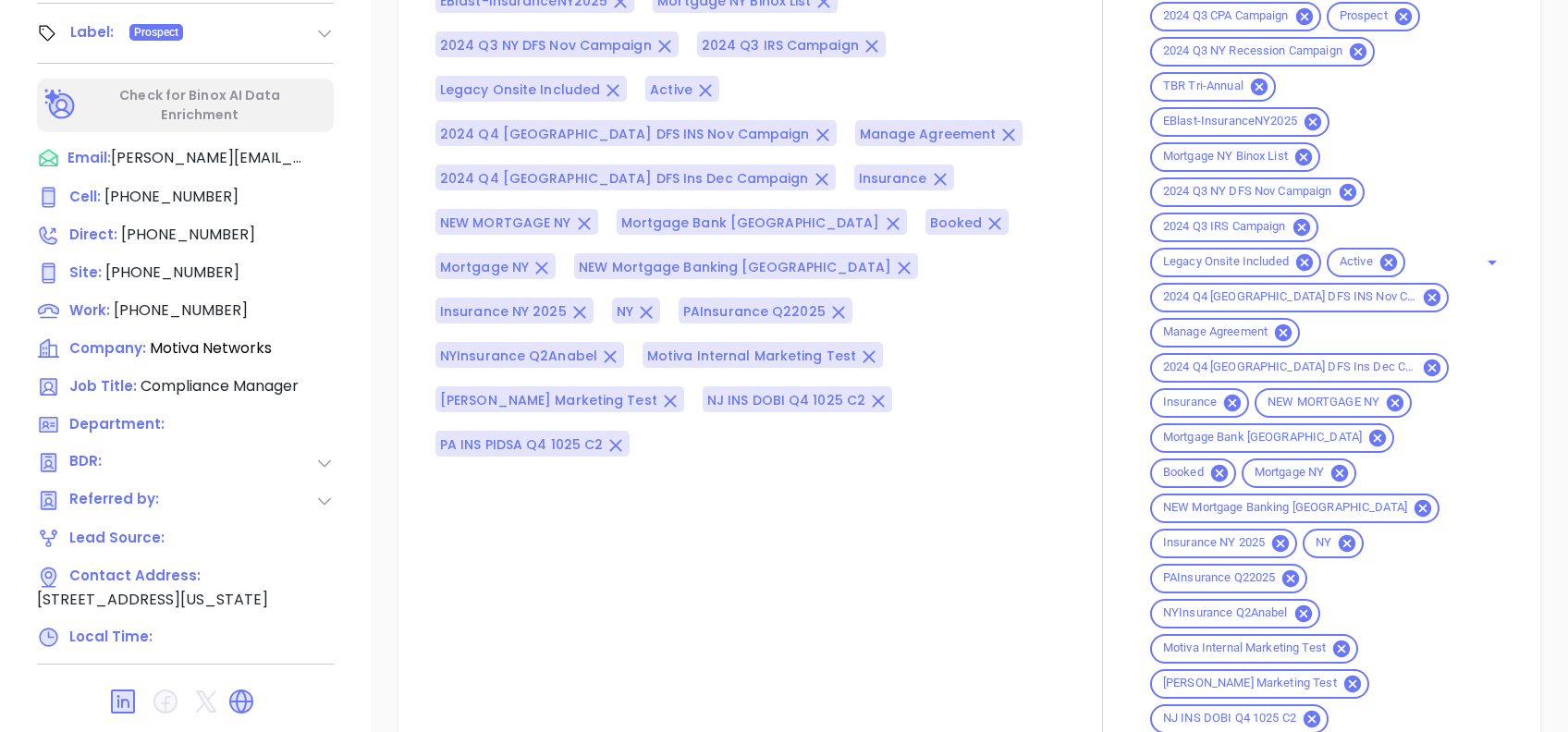
scroll to position [2480, 0]
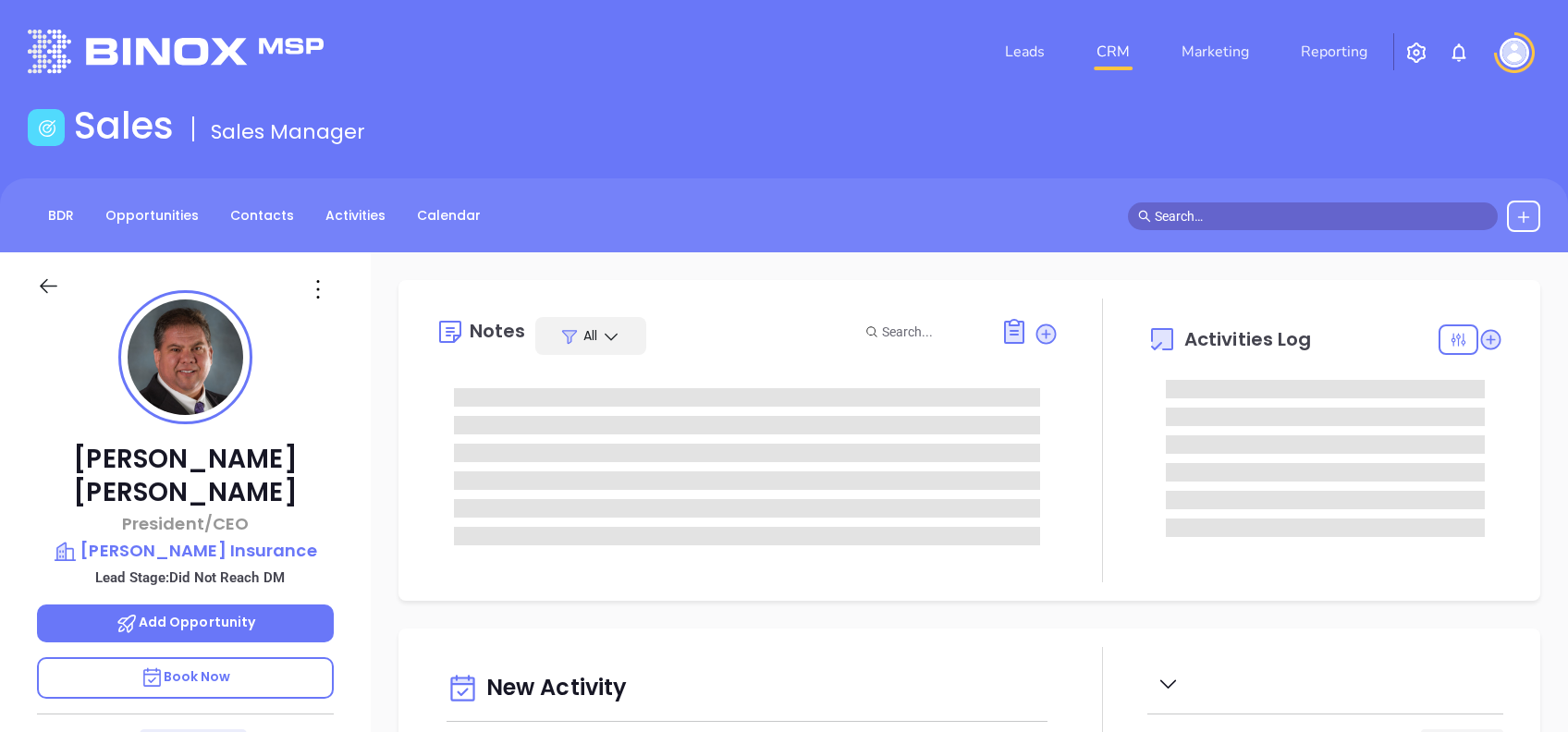
type input "[DATE]"
type input "[PERSON_NAME]"
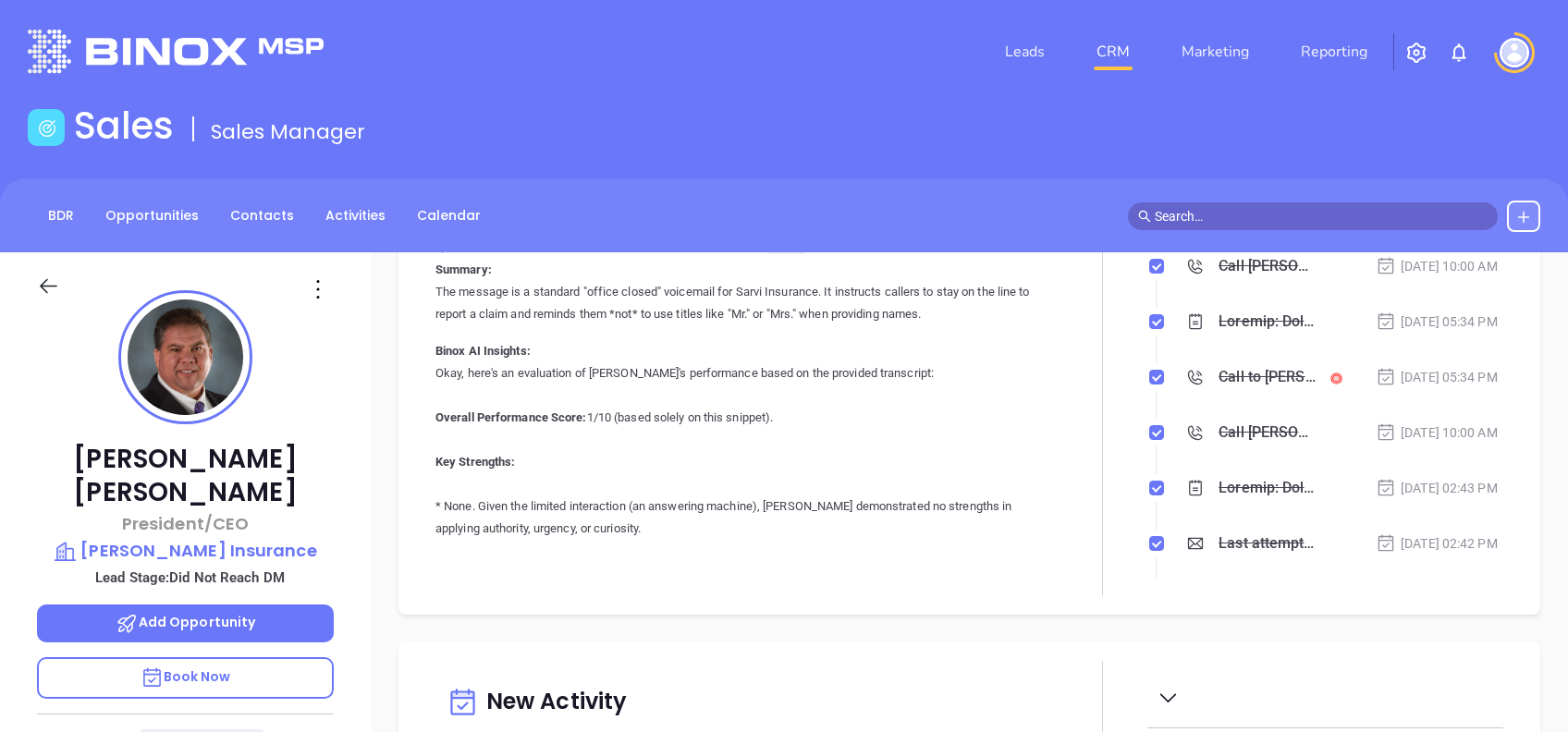
scroll to position [0, 0]
